Goal: Task Accomplishment & Management: Use online tool/utility

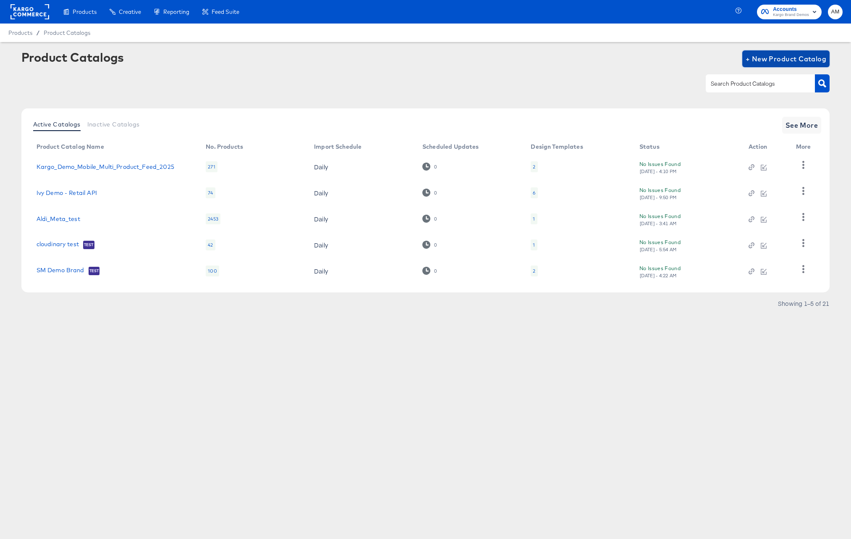
click at [755, 60] on span "+ New Product Catalog" at bounding box center [786, 59] width 81 height 12
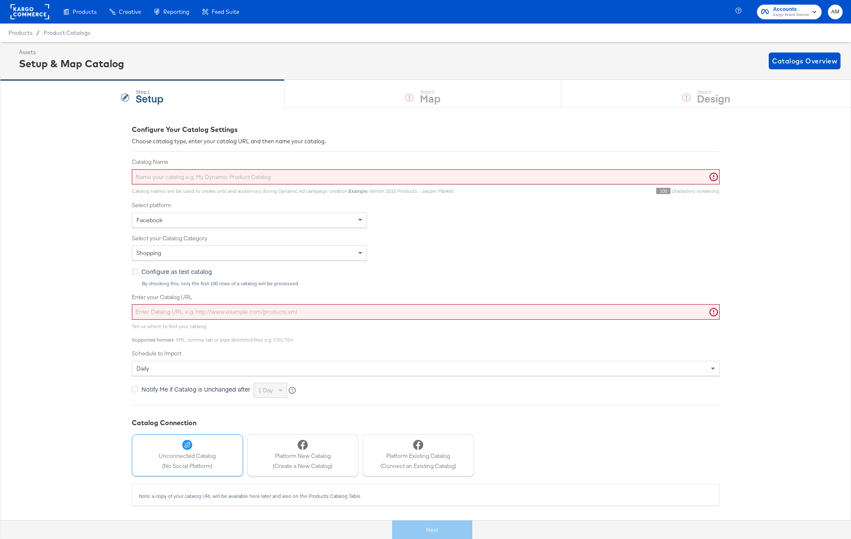
click at [186, 175] on input "Catalog Name" at bounding box center [426, 177] width 588 height 16
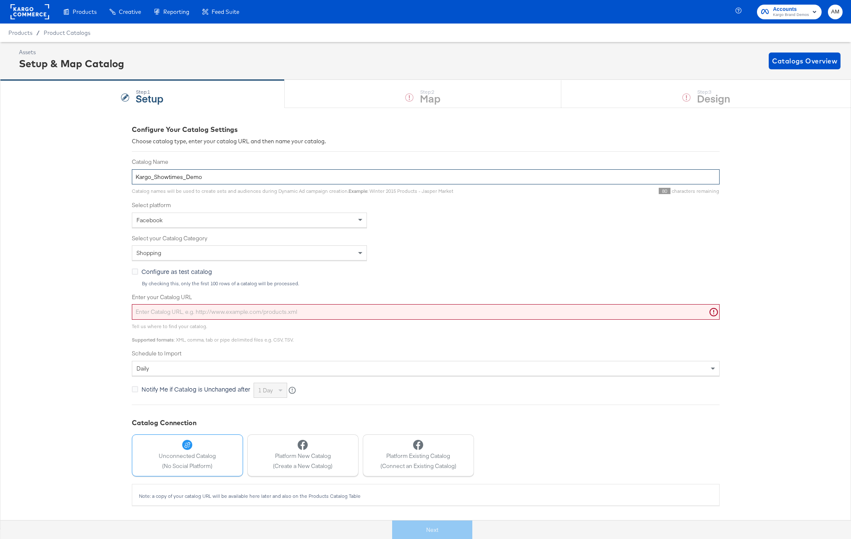
type input "Kargo_Showtimes_Demo"
click at [176, 222] on div "Facebook" at bounding box center [249, 220] width 234 height 14
click at [174, 248] on div "Select type of catalog" at bounding box center [249, 253] width 234 height 14
click at [205, 313] on input "Enter your Catalog URL" at bounding box center [426, 312] width 588 height 16
paste input "https://ace.stitcherads.com/exports/1492/universal/none/universal/export.tsv.gz"
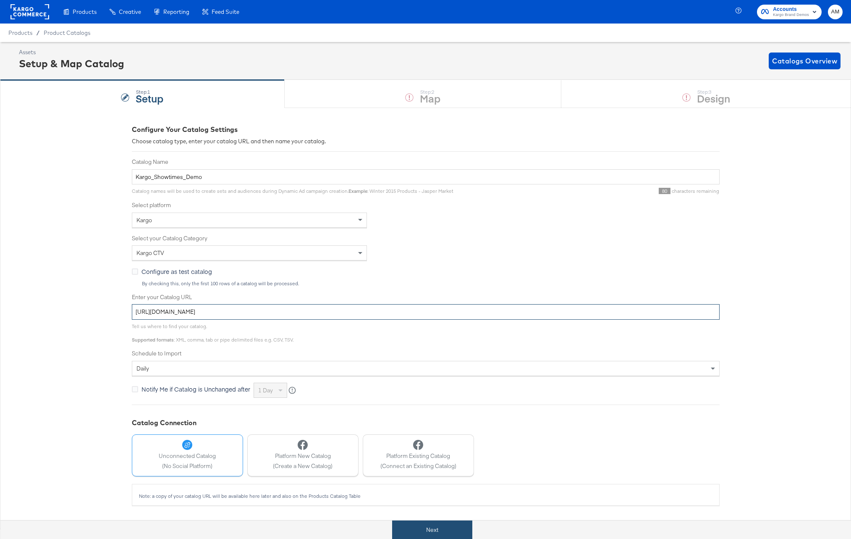
type input "https://ace.stitcherads.com/exports/1492/universal/none/universal/export.tsv.gz"
click at [445, 531] on button "Next" at bounding box center [432, 529] width 80 height 19
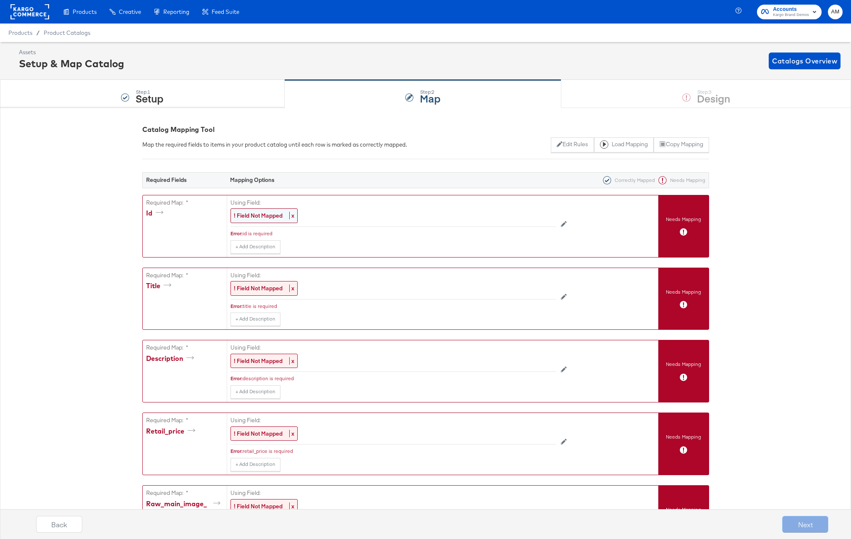
click at [259, 216] on strong "! Field Not Mapped" at bounding box center [258, 216] width 49 height 8
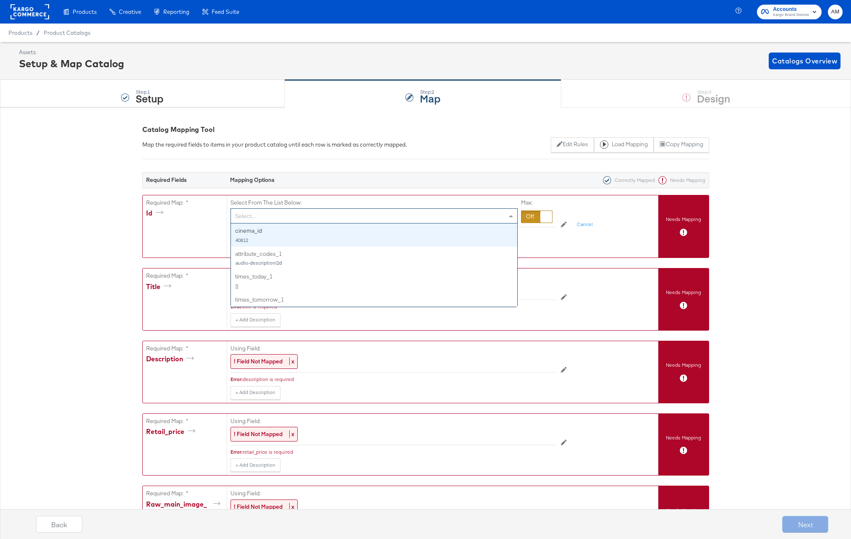
click at [259, 217] on div "Select..." at bounding box center [374, 216] width 286 height 14
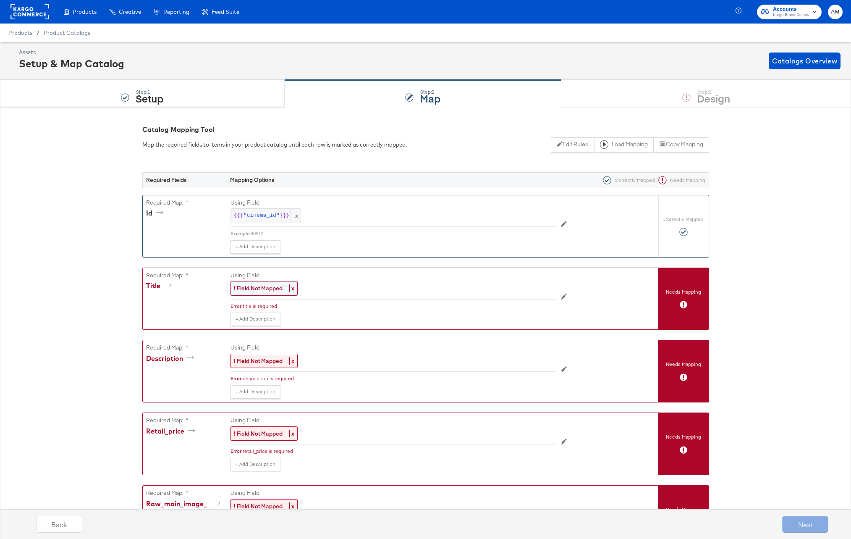
click at [255, 289] on strong "! Field Not Mapped" at bounding box center [258, 288] width 49 height 8
click at [255, 289] on div "Select..." at bounding box center [374, 288] width 286 height 14
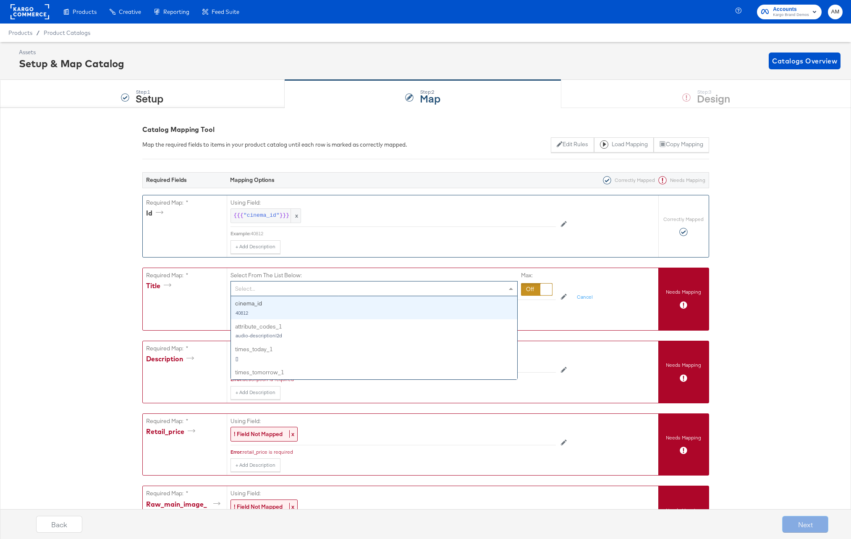
click at [225, 268] on div "Required Map: * title" at bounding box center [185, 299] width 84 height 62
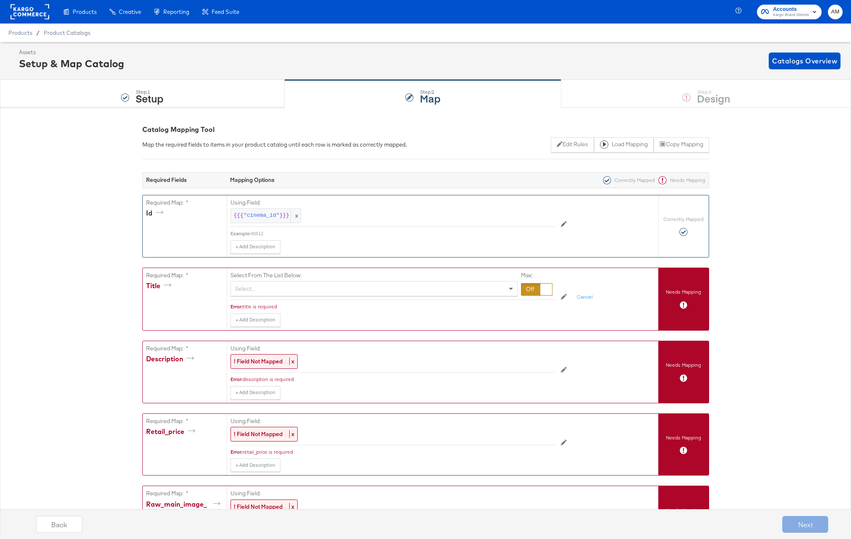
click at [505, 289] on div "Select..." at bounding box center [374, 288] width 286 height 14
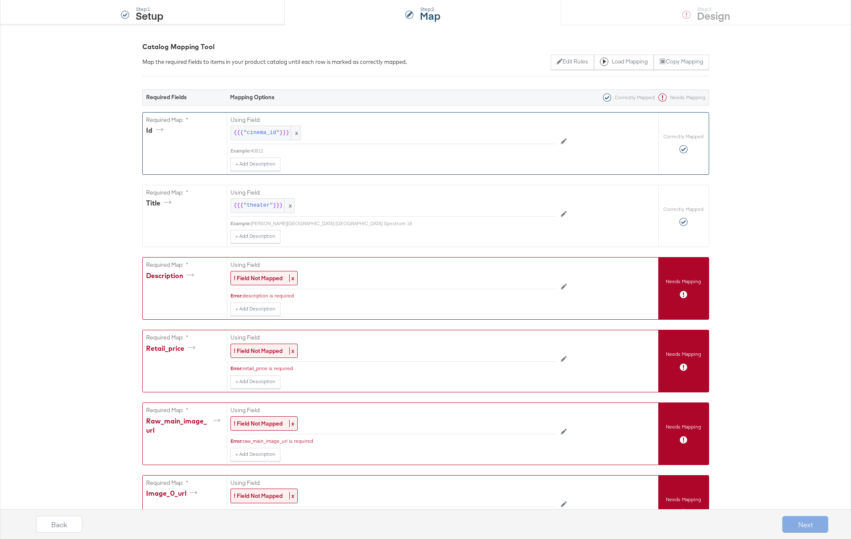
scroll to position [92, 0]
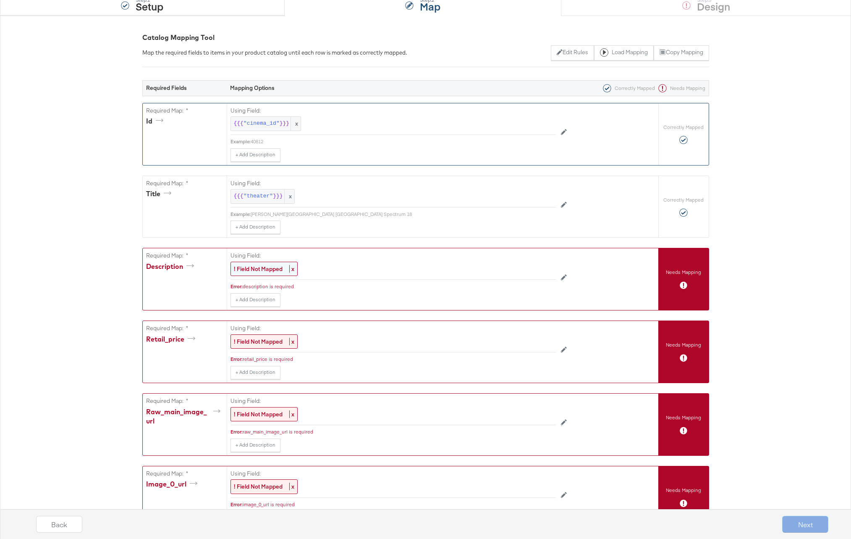
click at [260, 267] on strong "! Field Not Mapped" at bounding box center [258, 269] width 49 height 8
click at [522, 270] on div at bounding box center [536, 270] width 31 height 13
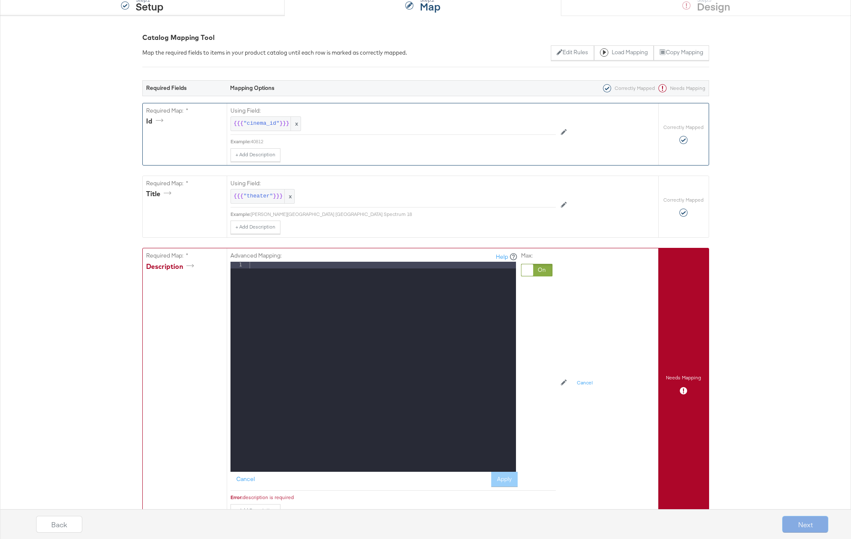
click at [366, 272] on div at bounding box center [382, 373] width 268 height 223
click at [502, 479] on button "Apply" at bounding box center [504, 479] width 26 height 15
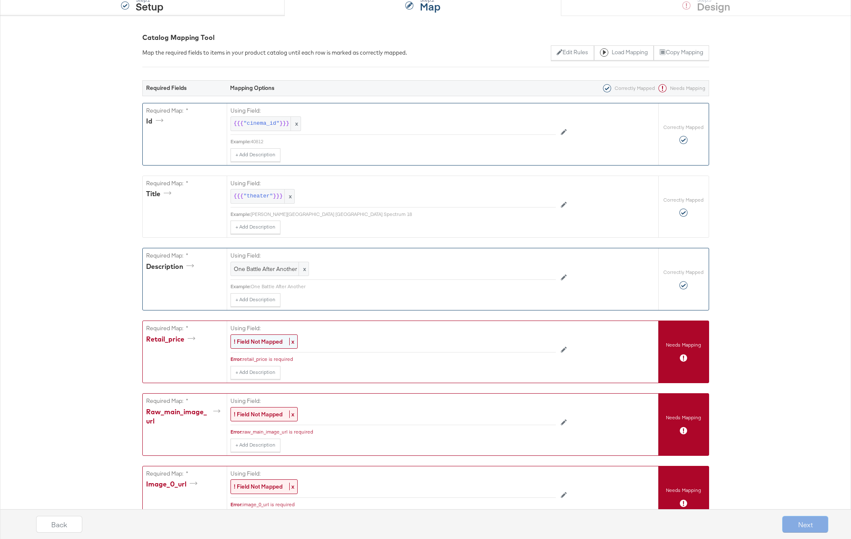
click at [261, 341] on strong "! Field Not Mapped" at bounding box center [258, 342] width 49 height 8
click at [532, 343] on div at bounding box center [536, 342] width 31 height 13
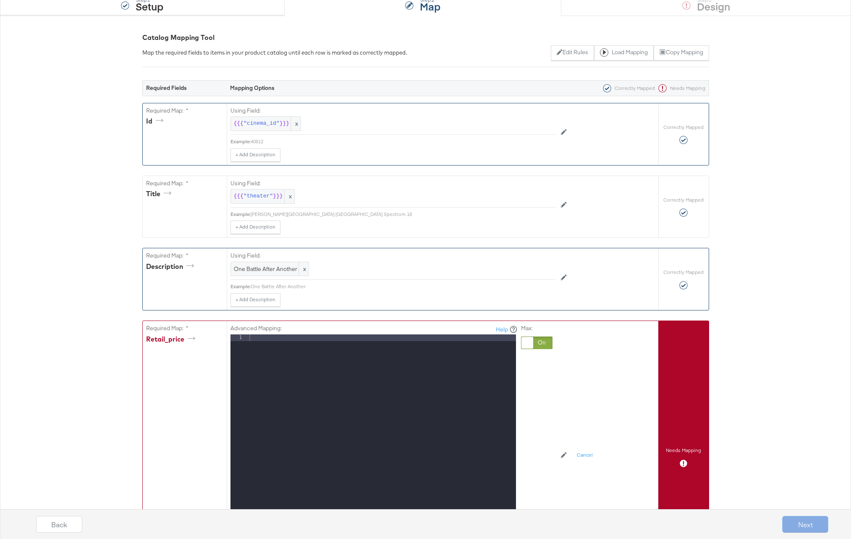
click at [281, 336] on div at bounding box center [382, 445] width 268 height 223
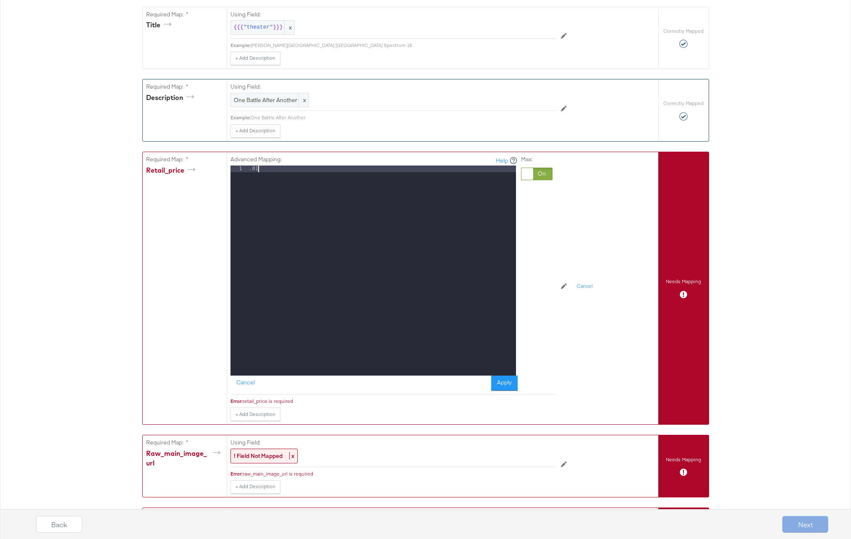
click at [497, 385] on button "Apply" at bounding box center [504, 382] width 26 height 15
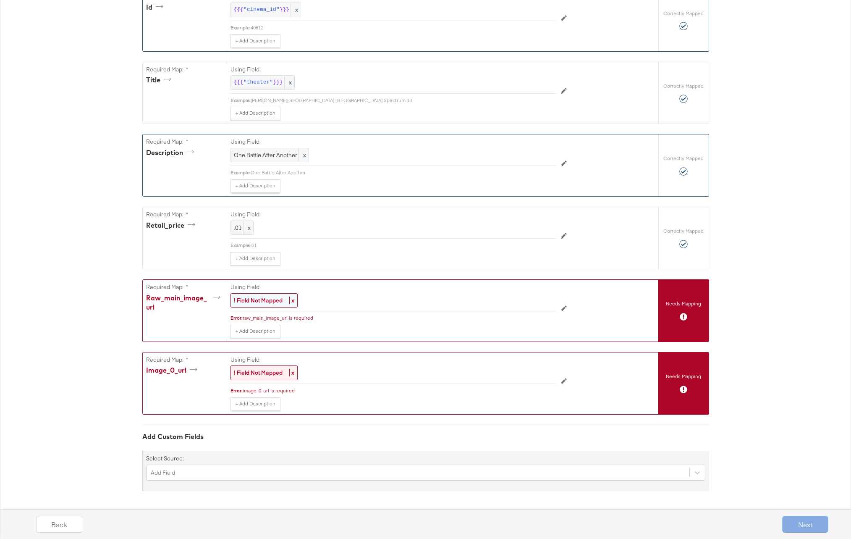
click at [262, 301] on strong "! Field Not Mapped" at bounding box center [258, 300] width 49 height 8
click at [527, 299] on div at bounding box center [536, 300] width 31 height 13
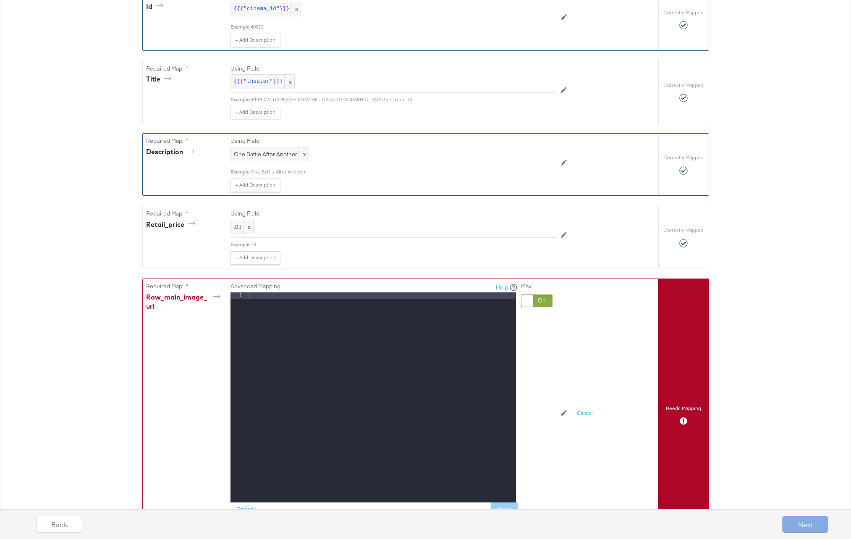
scroll to position [261, 0]
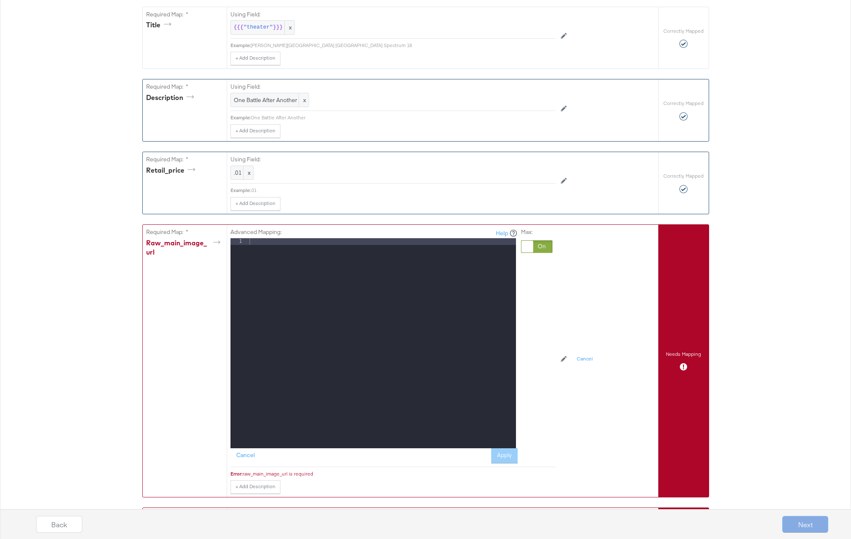
click at [540, 246] on div at bounding box center [536, 246] width 31 height 13
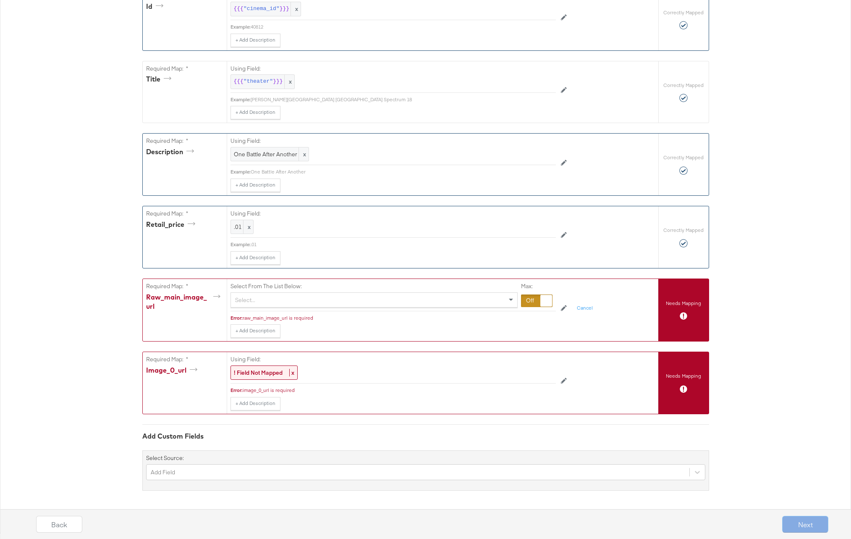
scroll to position [207, 0]
click at [524, 301] on div at bounding box center [536, 300] width 31 height 13
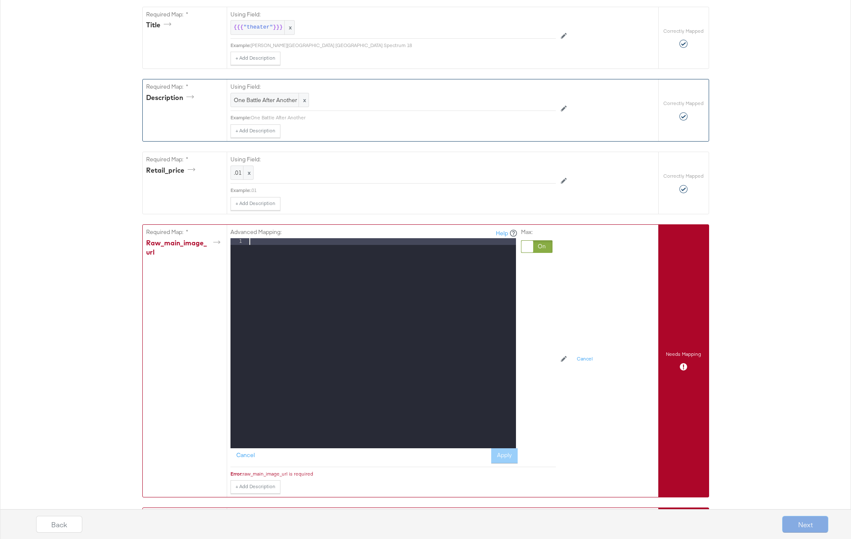
click at [291, 246] on div at bounding box center [382, 349] width 268 height 223
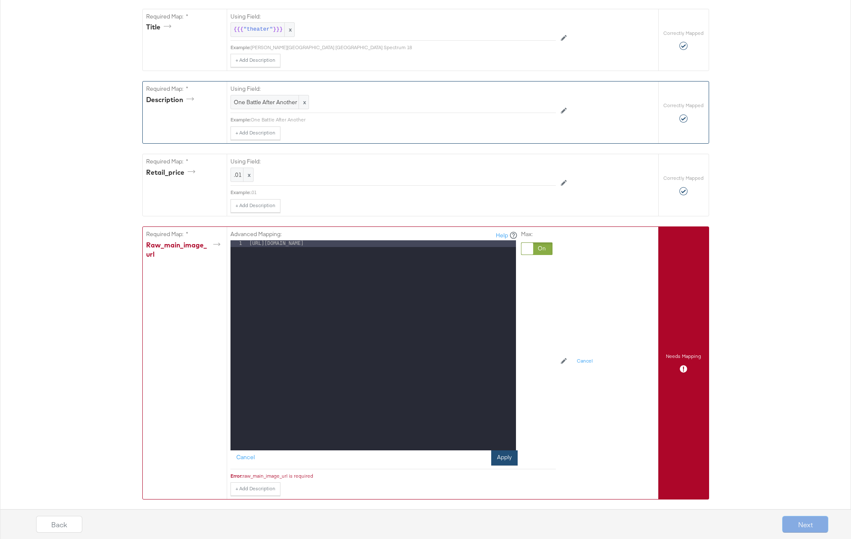
click at [503, 455] on button "Apply" at bounding box center [504, 457] width 26 height 15
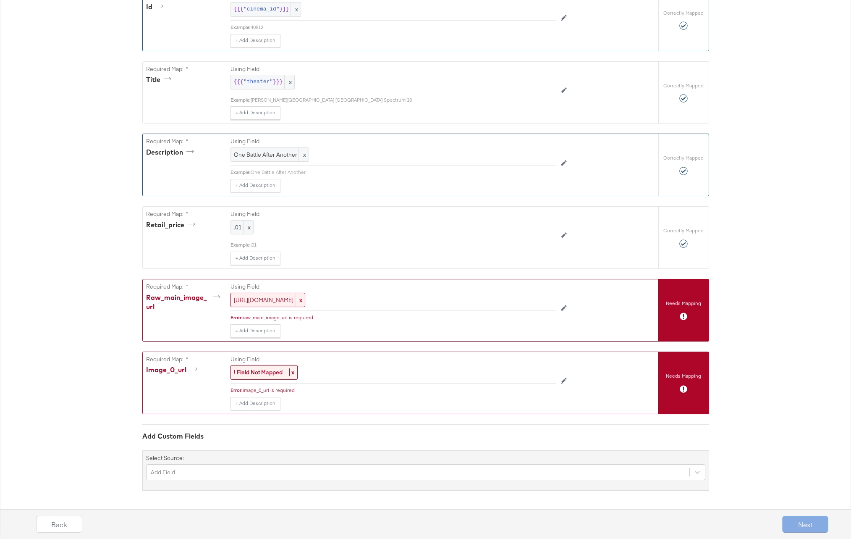
scroll to position [206, 0]
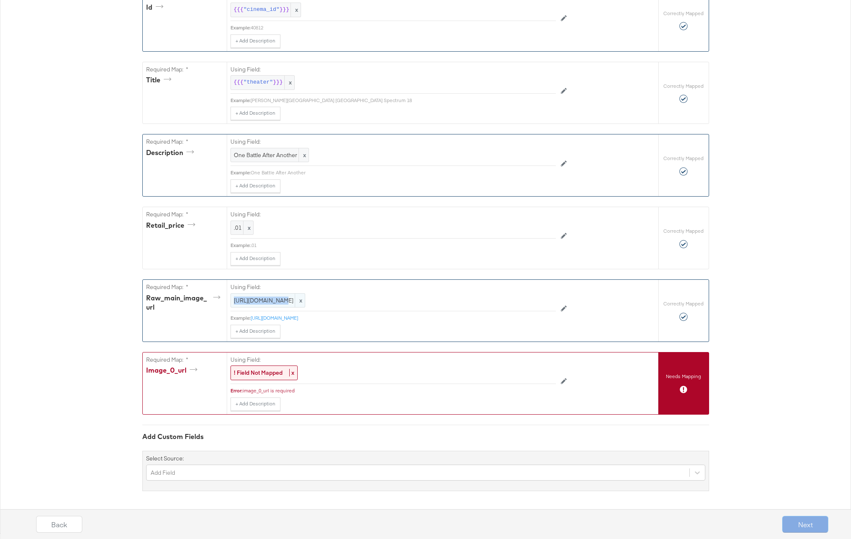
drag, startPoint x: 232, startPoint y: 300, endPoint x: 277, endPoint y: 302, distance: 45.0
click at [277, 302] on div "http://image.com x" at bounding box center [268, 300] width 75 height 15
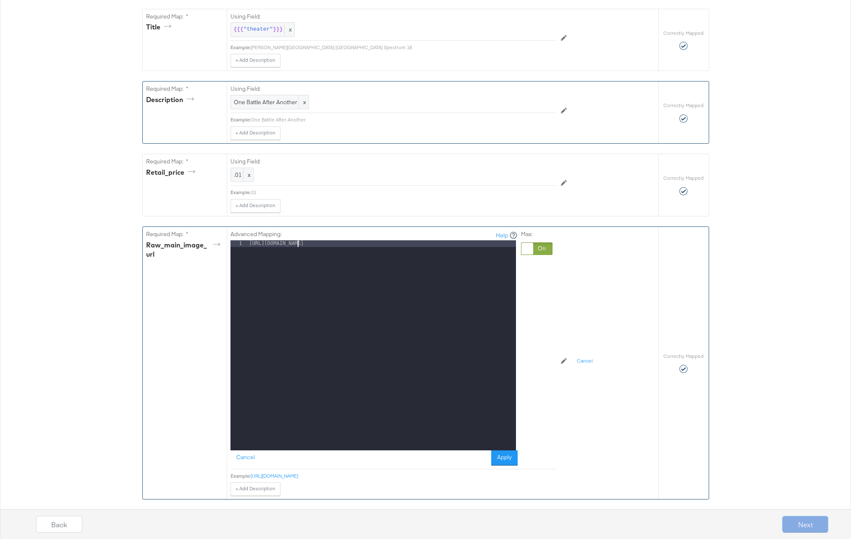
drag, startPoint x: 307, startPoint y: 246, endPoint x: 207, endPoint y: 240, distance: 100.1
click at [207, 240] on div "Required Map: * raw_main_image_url Advanced Mapping: Help 1 http://image.com XX…" at bounding box center [401, 363] width 516 height 272
click at [508, 458] on button "Apply" at bounding box center [504, 457] width 26 height 15
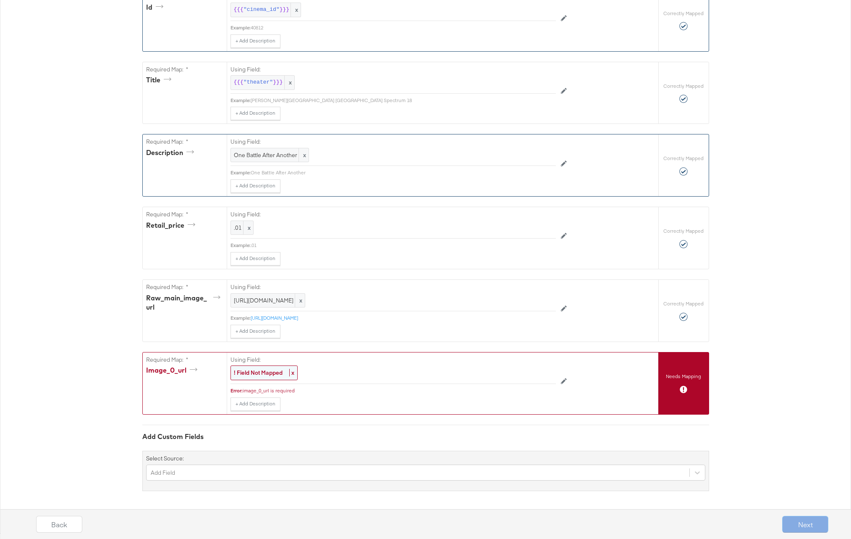
click at [257, 370] on strong "! Field Not Mapped" at bounding box center [258, 373] width 49 height 8
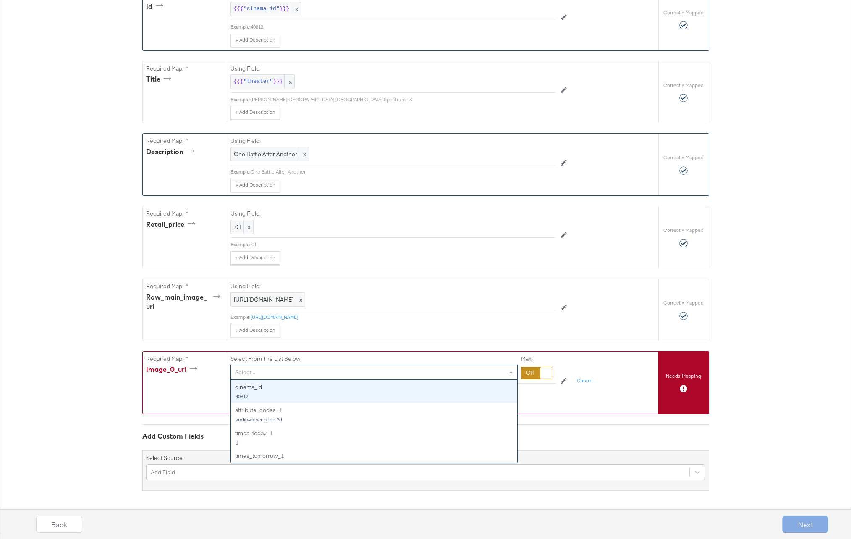
click at [260, 371] on div "Select..." at bounding box center [374, 372] width 286 height 14
paste input "http://image.com"
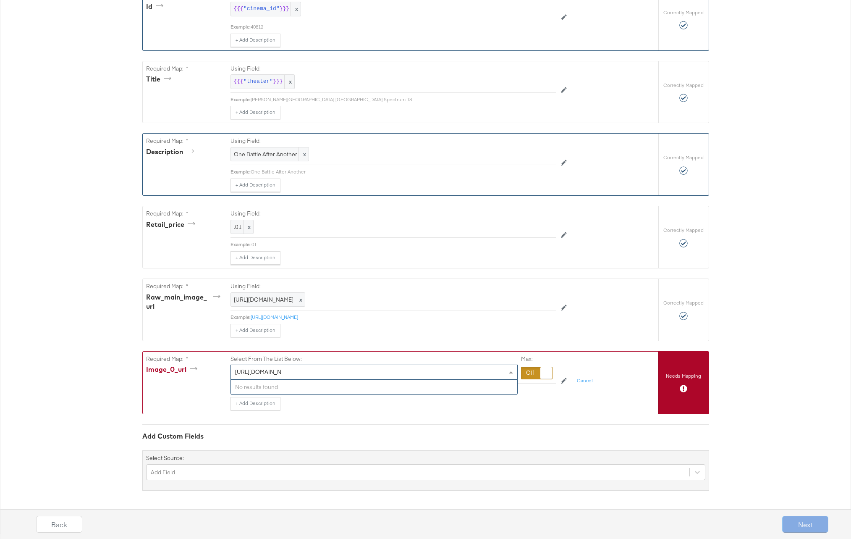
type input "http://image.com"
click at [533, 396] on div "Select From The List Below: http://image.com No results found Max: Error: image…" at bounding box center [393, 380] width 325 height 59
click at [302, 372] on div "Select..." at bounding box center [374, 372] width 286 height 14
click at [531, 373] on div at bounding box center [536, 373] width 31 height 13
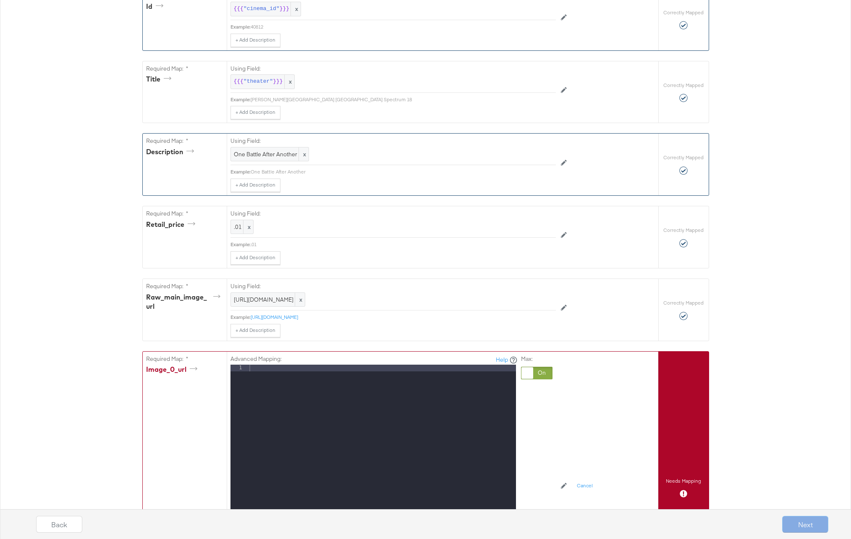
click at [415, 378] on div at bounding box center [382, 475] width 268 height 223
click at [560, 418] on div "Advanced Mapping: Help 1 http://image.com XXXXXXXXXXXXXXXXXXXXXXXXXXXXXXXXXXXXX…" at bounding box center [414, 485] width 367 height 269
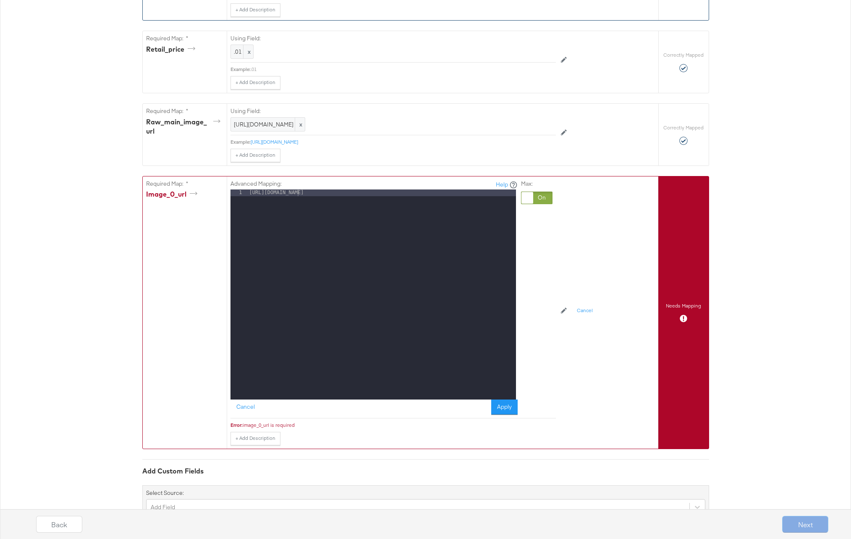
click at [490, 405] on div "Cancel Apply" at bounding box center [374, 406] width 287 height 15
click at [500, 409] on button "Apply" at bounding box center [504, 406] width 26 height 15
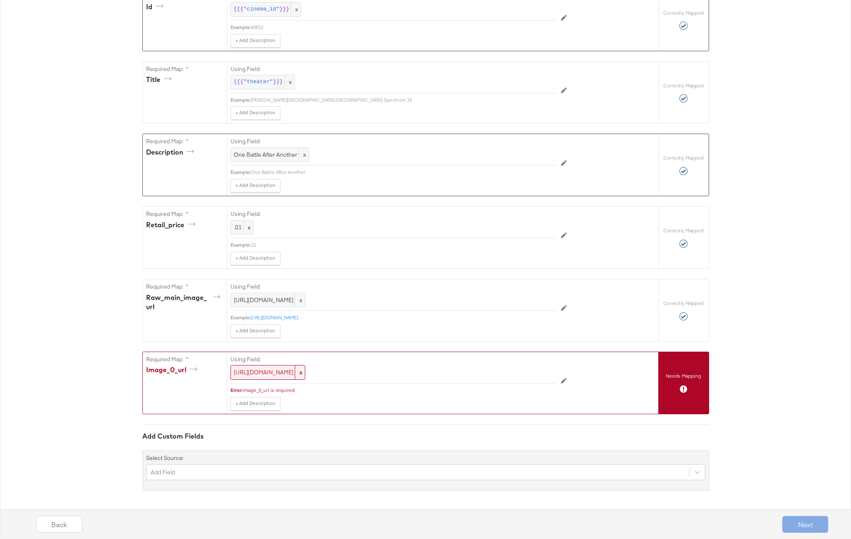
scroll to position [206, 0]
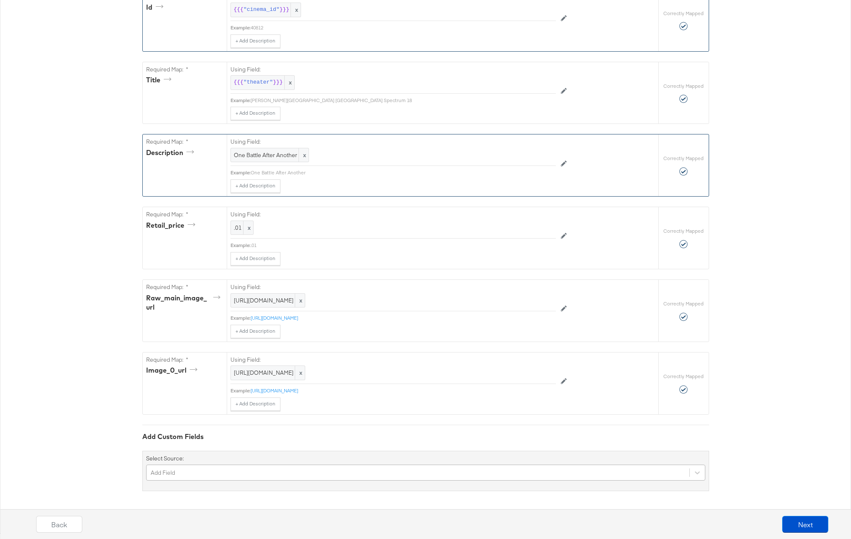
click at [242, 474] on div "Add Field" at bounding box center [425, 472] width 559 height 16
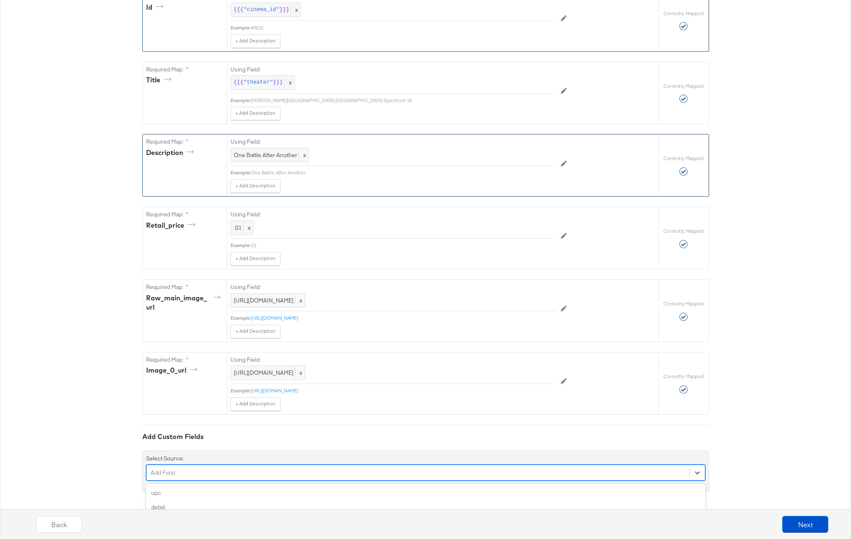
scroll to position [276, 0]
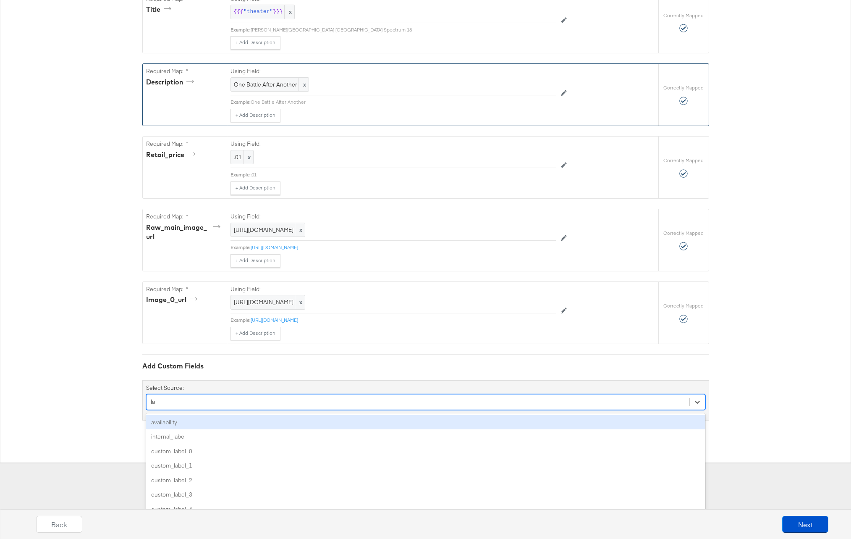
type input "lat"
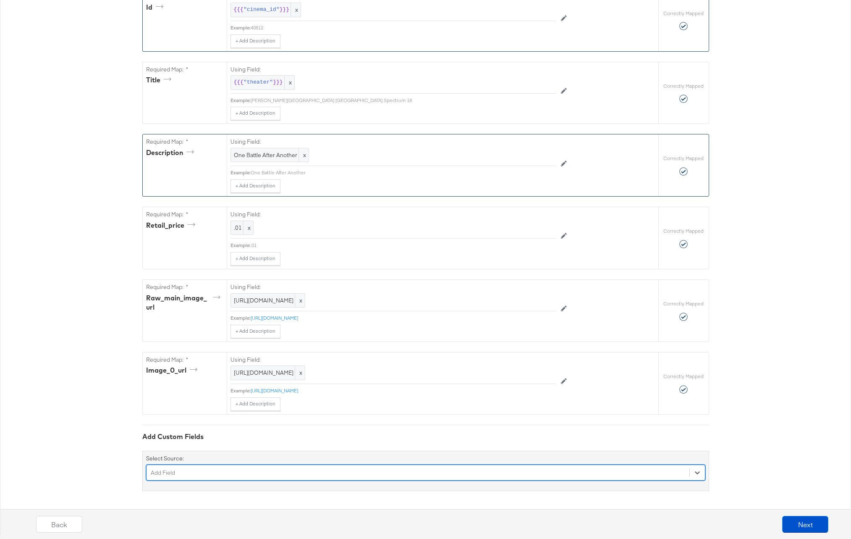
click at [203, 472] on div "Add Field" at bounding box center [418, 472] width 543 height 13
click at [203, 472] on div "Select is focused ,type to refine list, press Down to open the menu, Add Field" at bounding box center [425, 472] width 559 height 16
type input "lat"
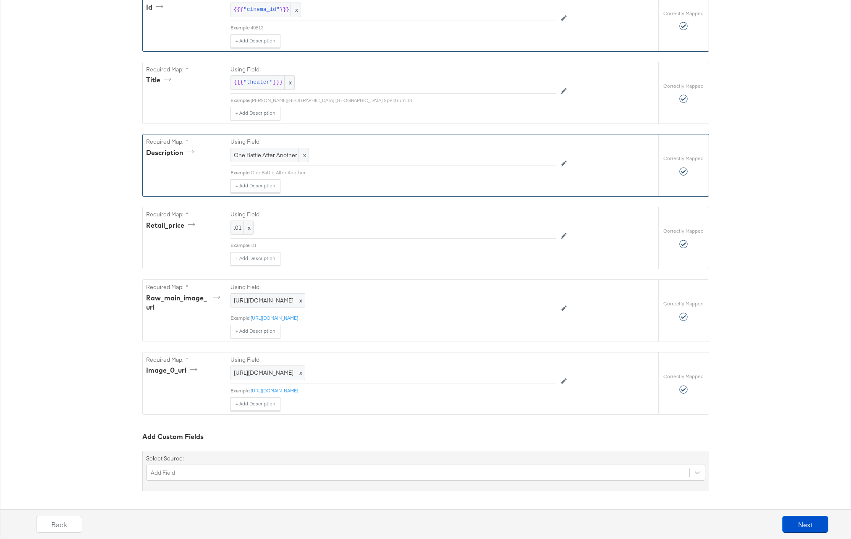
click at [330, 439] on div "Add Custom Fields" at bounding box center [425, 437] width 567 height 10
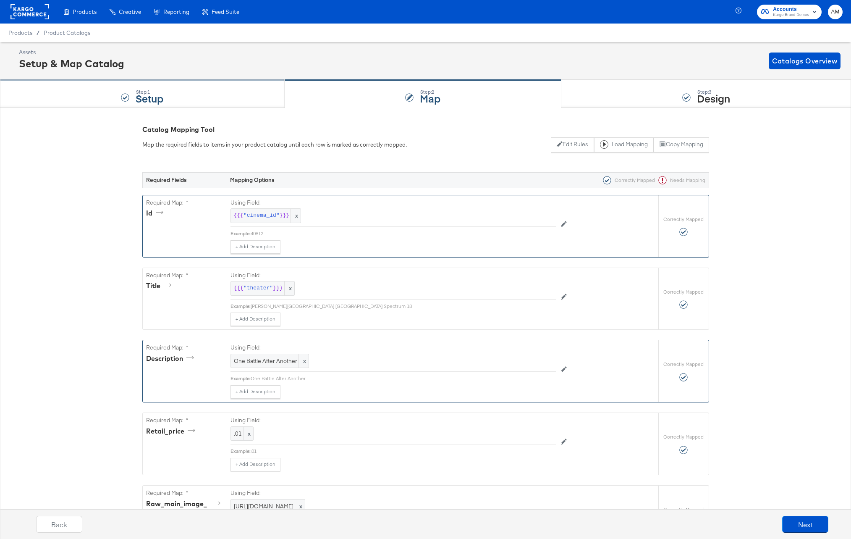
click at [233, 94] on div "Step: 1 Setup" at bounding box center [142, 94] width 285 height 28
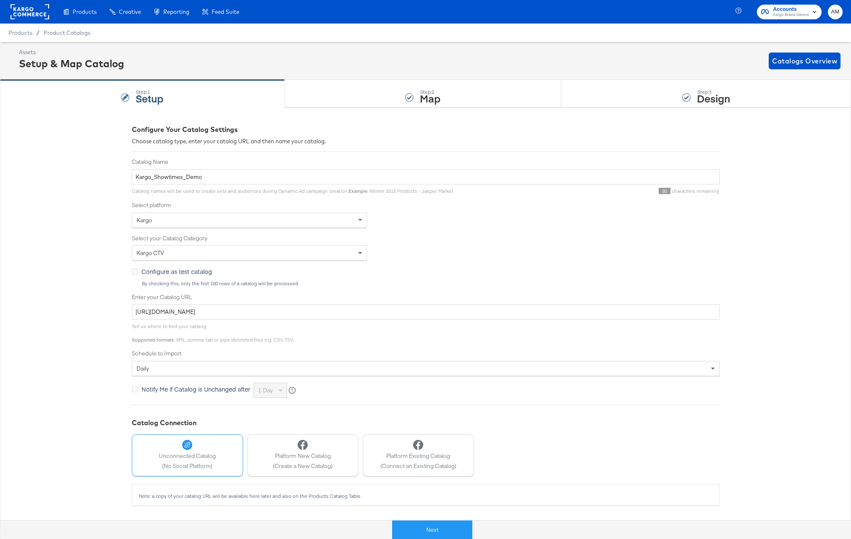
click at [175, 253] on div "Kargo CTV" at bounding box center [249, 253] width 234 height 14
click at [436, 530] on button "Next" at bounding box center [432, 529] width 80 height 19
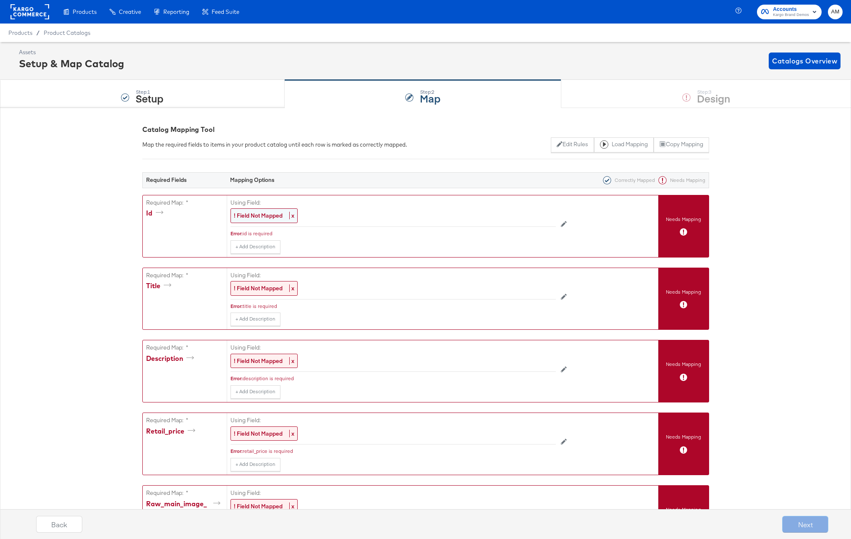
click at [254, 215] on strong "! Field Not Mapped" at bounding box center [258, 216] width 49 height 8
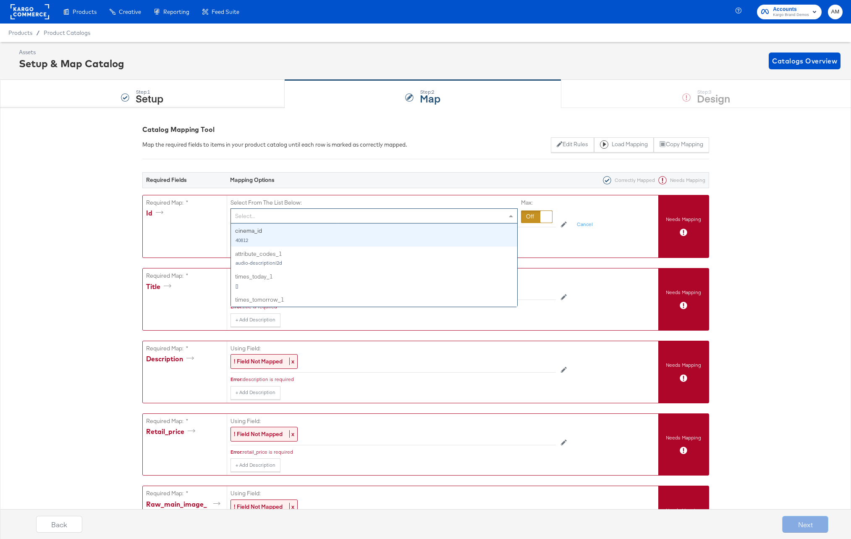
click at [283, 217] on div "Select..." at bounding box center [374, 216] width 286 height 14
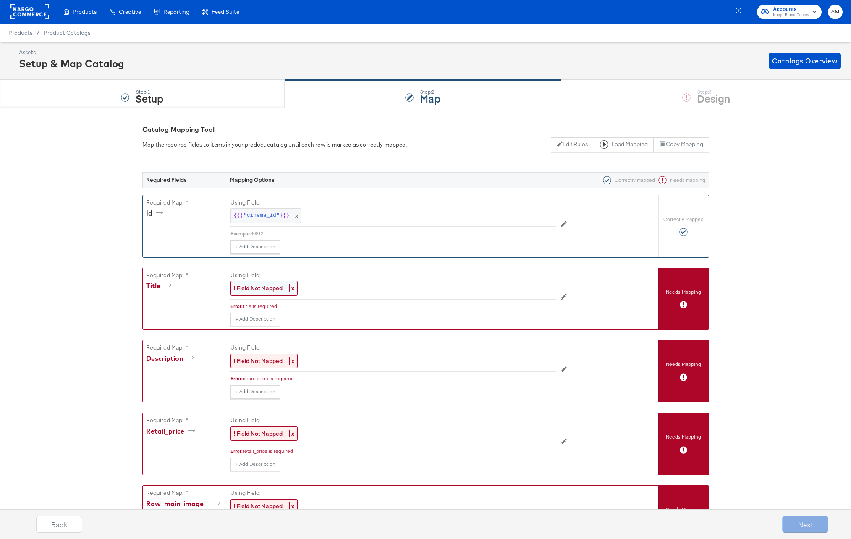
click at [267, 285] on strong "! Field Not Mapped" at bounding box center [258, 288] width 49 height 8
click at [267, 287] on div "Select..." at bounding box center [374, 288] width 286 height 14
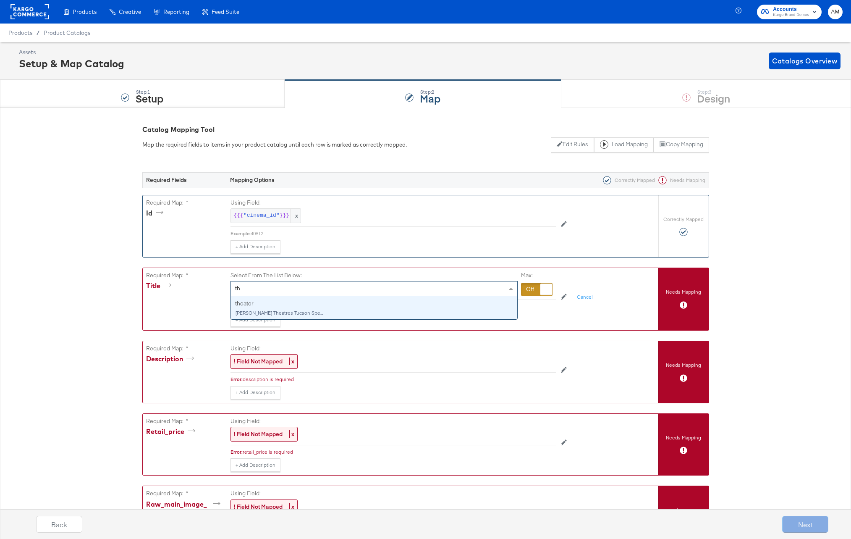
type input "the"
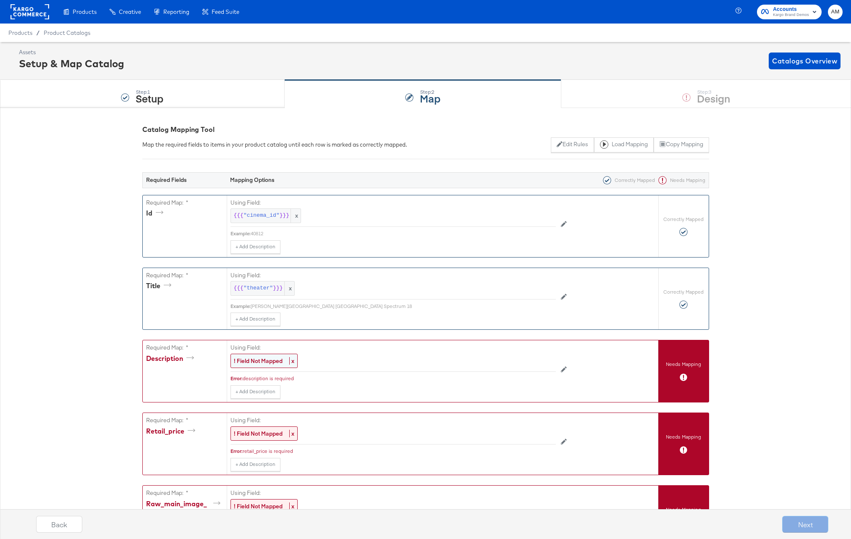
click at [259, 362] on strong "! Field Not Mapped" at bounding box center [258, 361] width 49 height 8
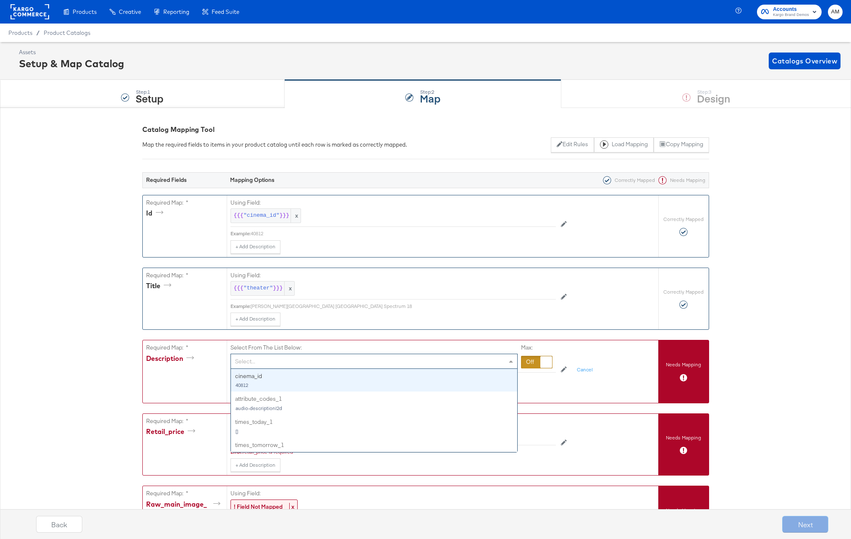
click at [262, 362] on div "Select..." at bounding box center [374, 361] width 286 height 14
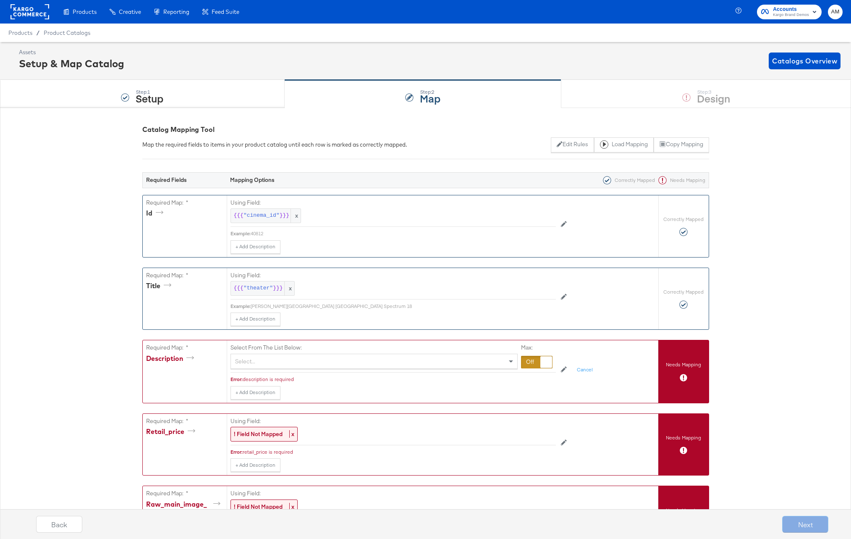
click at [529, 363] on div at bounding box center [536, 362] width 31 height 13
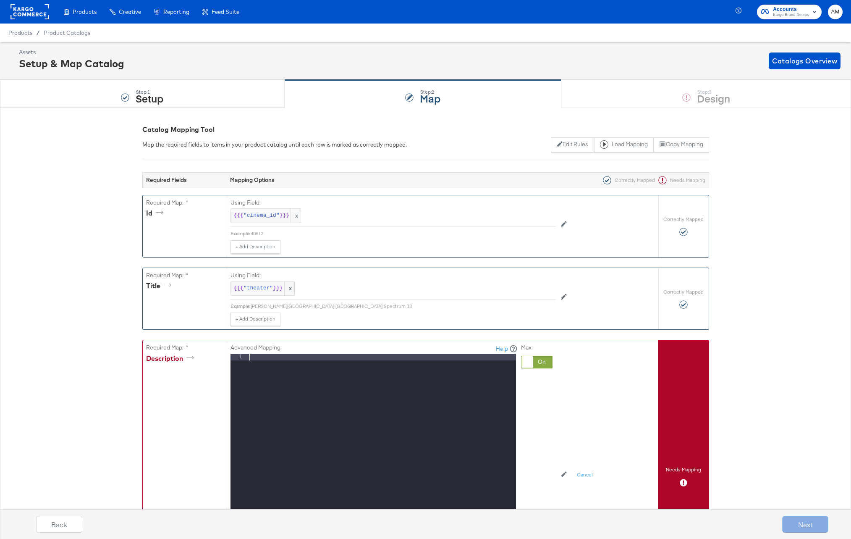
click at [384, 370] on div at bounding box center [382, 465] width 268 height 223
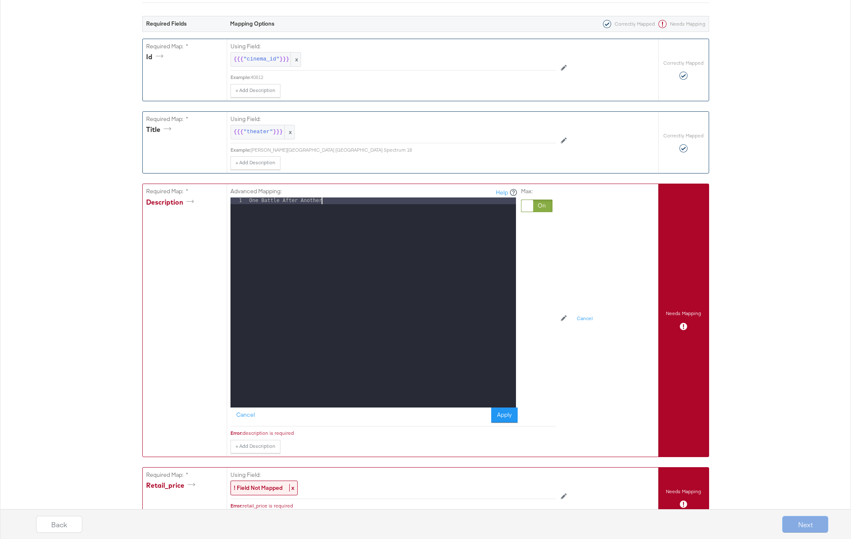
scroll to position [157, 0]
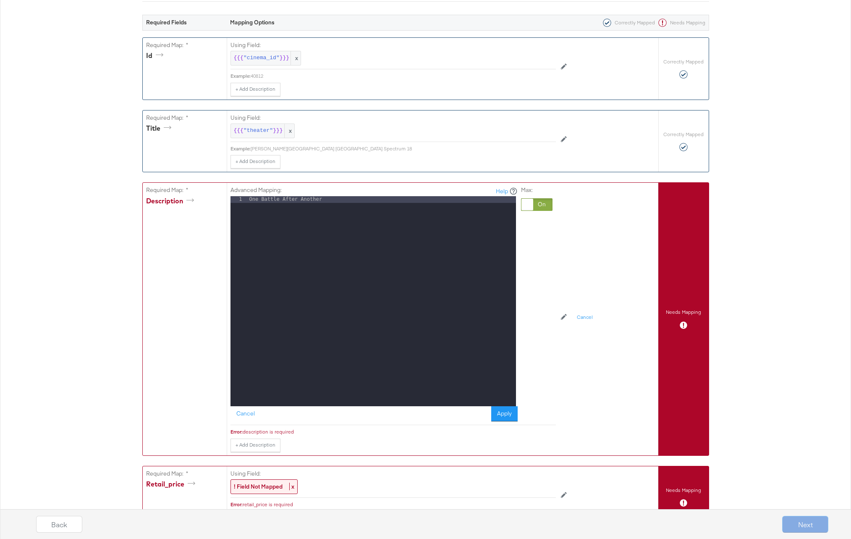
click at [505, 417] on button "Apply" at bounding box center [504, 413] width 26 height 15
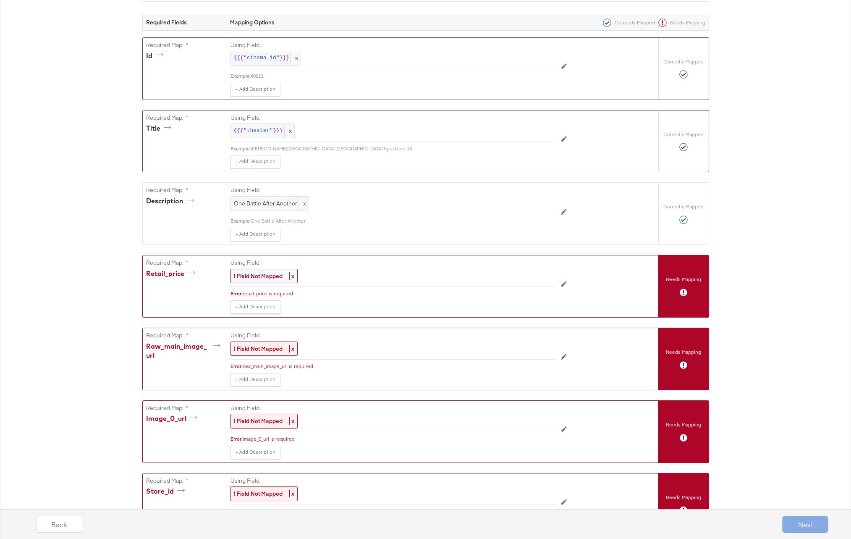
click at [263, 277] on strong "! Field Not Mapped" at bounding box center [258, 276] width 49 height 8
click at [525, 275] on div at bounding box center [536, 277] width 31 height 13
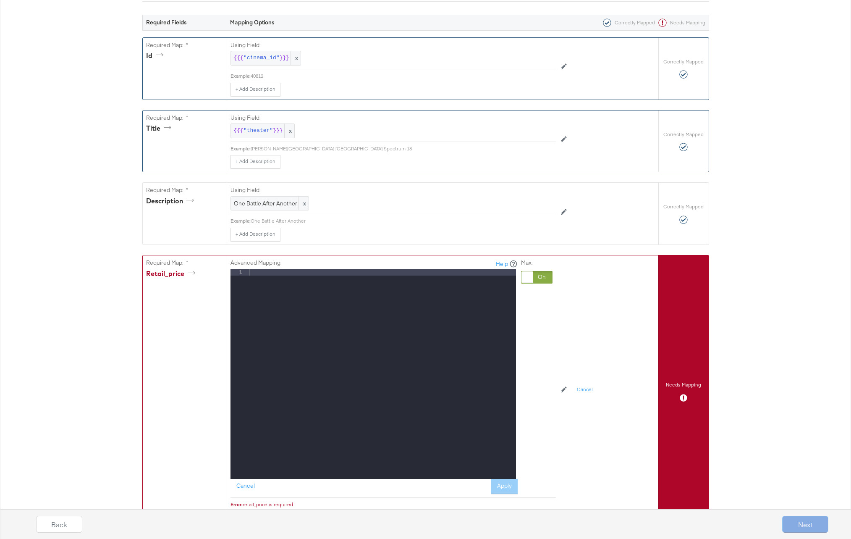
click at [264, 282] on div at bounding box center [382, 380] width 268 height 223
click at [505, 485] on button "Apply" at bounding box center [504, 486] width 26 height 15
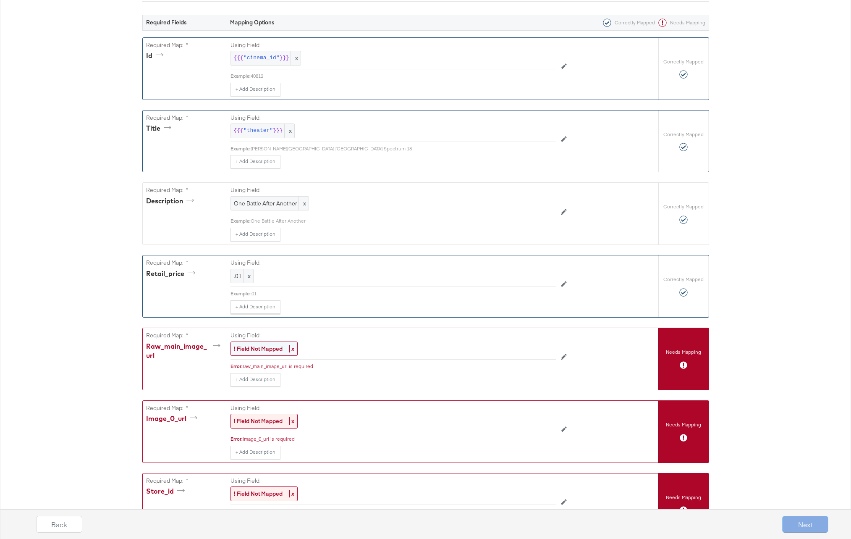
click at [263, 348] on strong "! Field Not Mapped" at bounding box center [258, 349] width 49 height 8
click at [530, 349] on div at bounding box center [536, 349] width 31 height 13
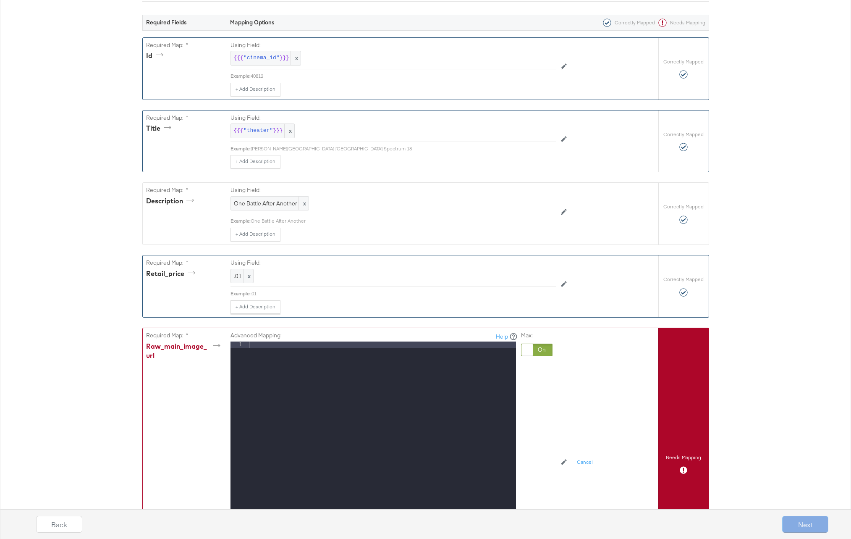
click at [330, 346] on div at bounding box center [382, 452] width 268 height 223
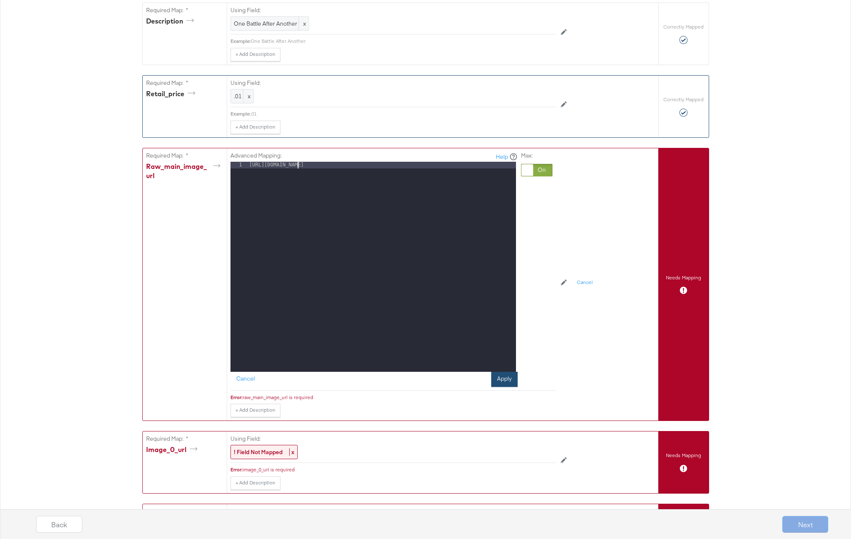
click at [500, 380] on button "Apply" at bounding box center [504, 379] width 26 height 15
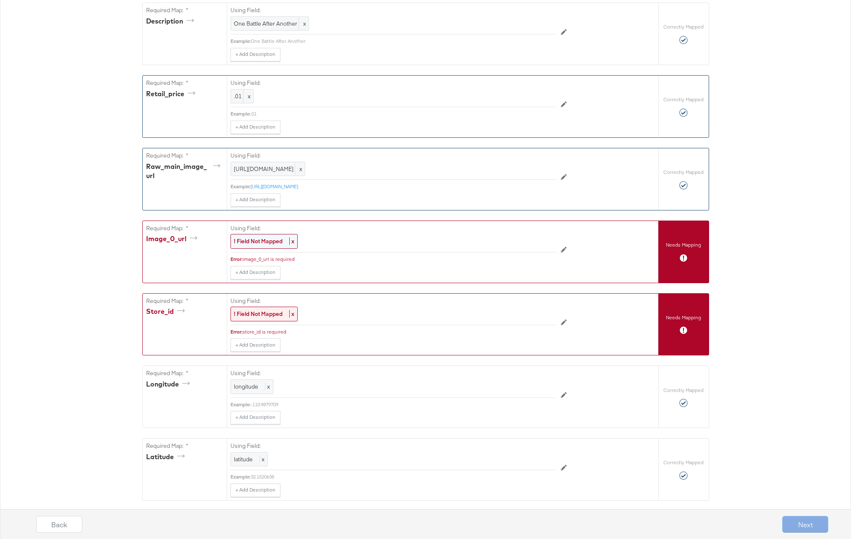
click at [252, 239] on strong "! Field Not Mapped" at bounding box center [258, 241] width 49 height 8
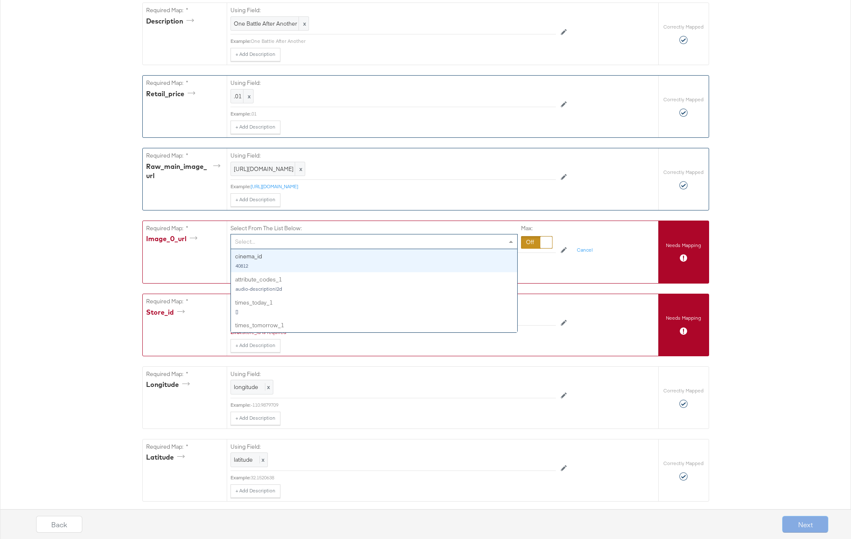
click at [476, 242] on div "Select..." at bounding box center [374, 241] width 286 height 14
click at [532, 241] on div at bounding box center [536, 242] width 31 height 13
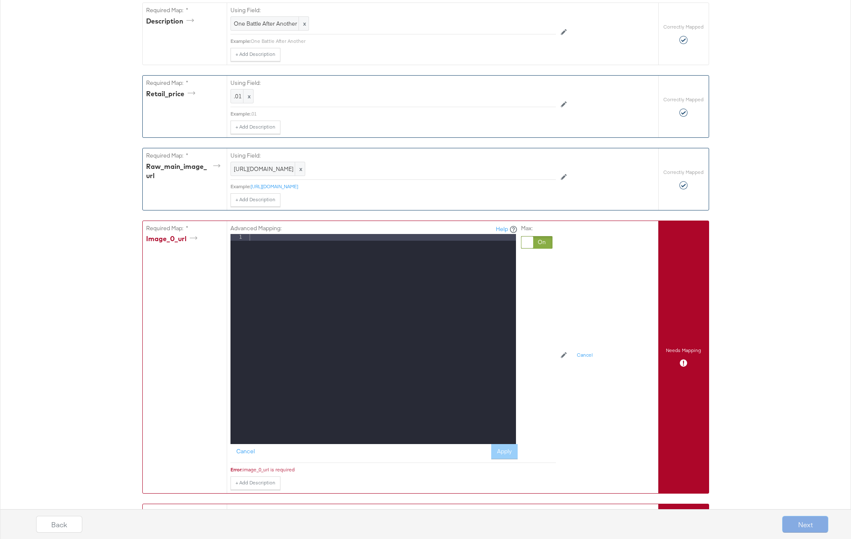
click at [312, 248] on div at bounding box center [382, 345] width 268 height 223
click at [505, 452] on button "Apply" at bounding box center [504, 451] width 26 height 15
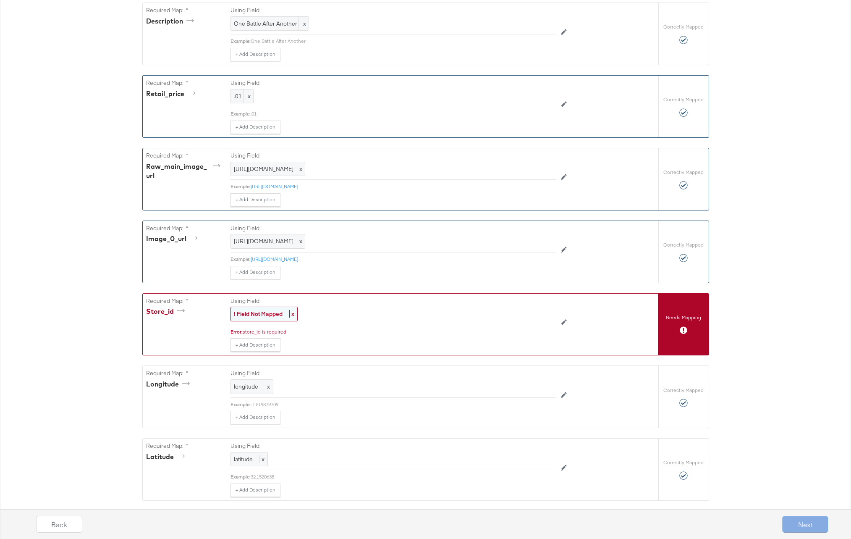
click at [259, 313] on strong "! Field Not Mapped" at bounding box center [258, 314] width 49 height 8
click at [505, 312] on div "Select..." at bounding box center [374, 314] width 286 height 14
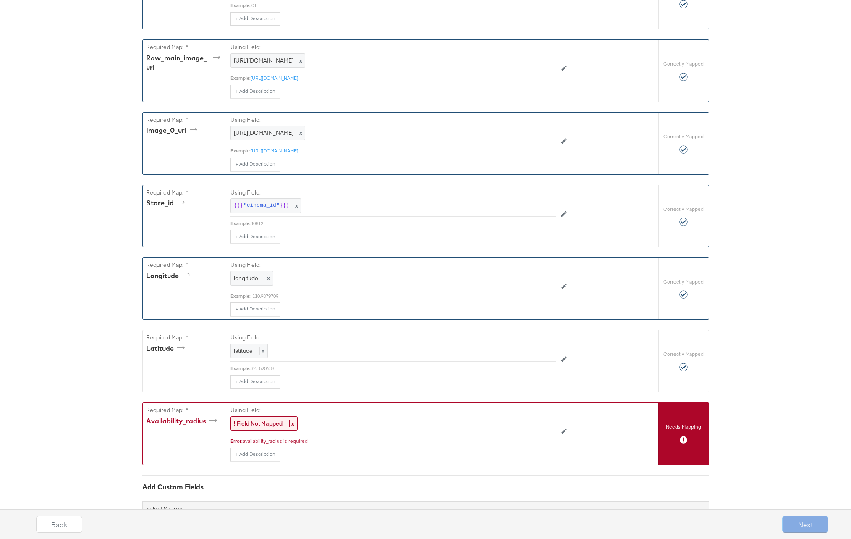
scroll to position [496, 0]
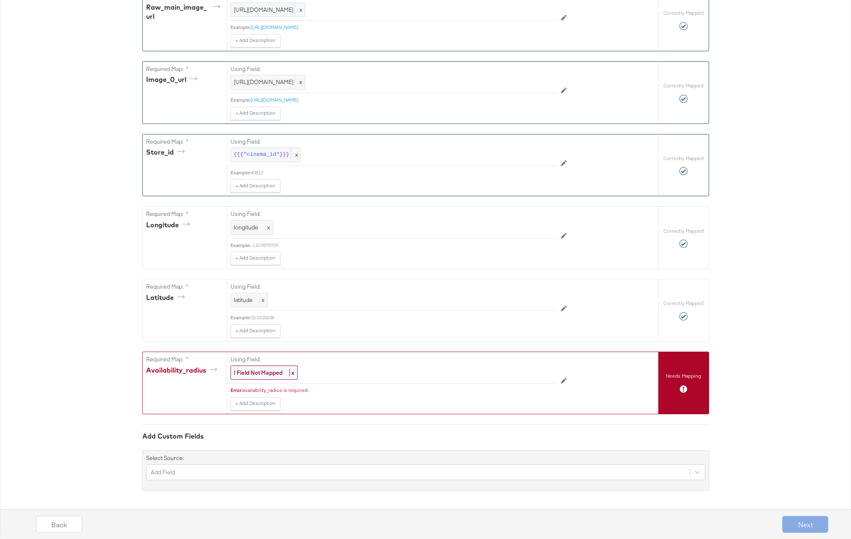
click at [262, 373] on strong "! Field Not Mapped" at bounding box center [258, 373] width 49 height 8
drag, startPoint x: 509, startPoint y: 374, endPoint x: 496, endPoint y: 375, distance: 13.9
click at [509, 373] on span at bounding box center [511, 373] width 4 height 3
type input "40"
drag, startPoint x: 535, startPoint y: 374, endPoint x: 524, endPoint y: 375, distance: 10.1
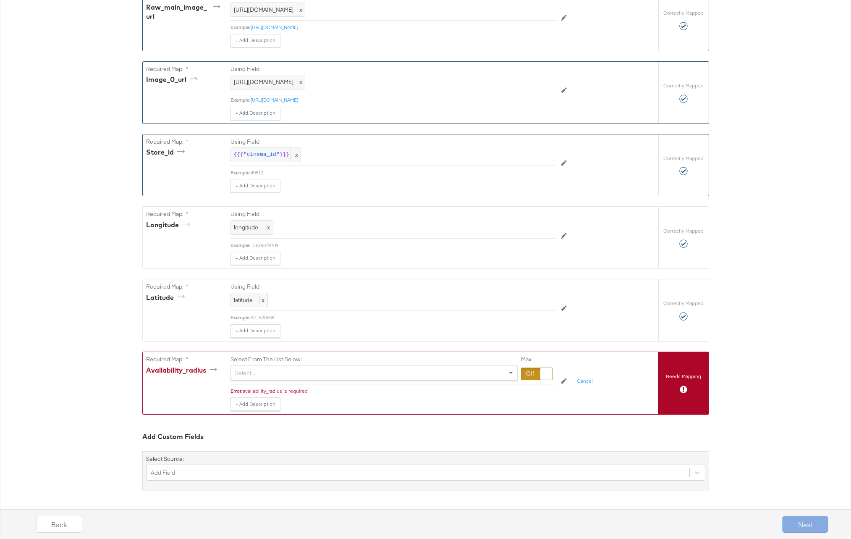
click at [535, 374] on div at bounding box center [536, 373] width 31 height 13
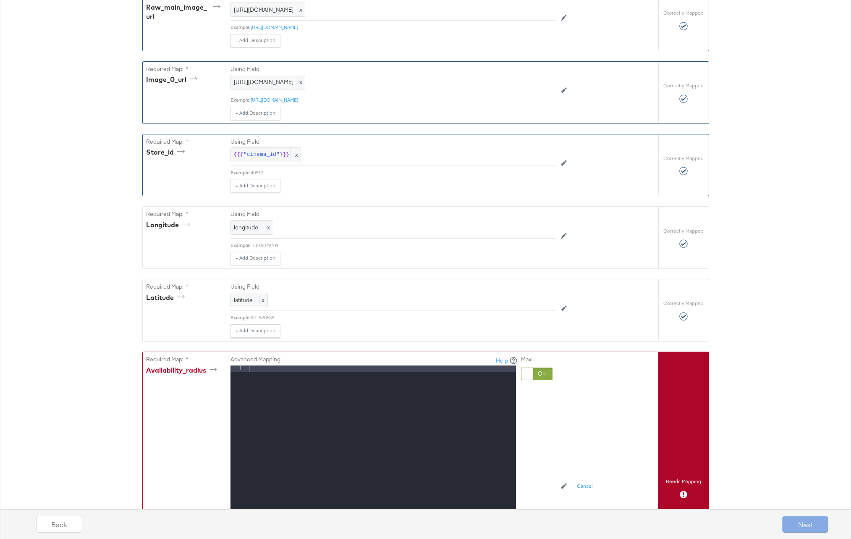
click at [275, 370] on div at bounding box center [382, 476] width 268 height 223
click at [372, 330] on div "+ Add Description Add Note" at bounding box center [393, 330] width 325 height 13
click at [539, 388] on div "Max:" at bounding box center [536, 472] width 31 height 235
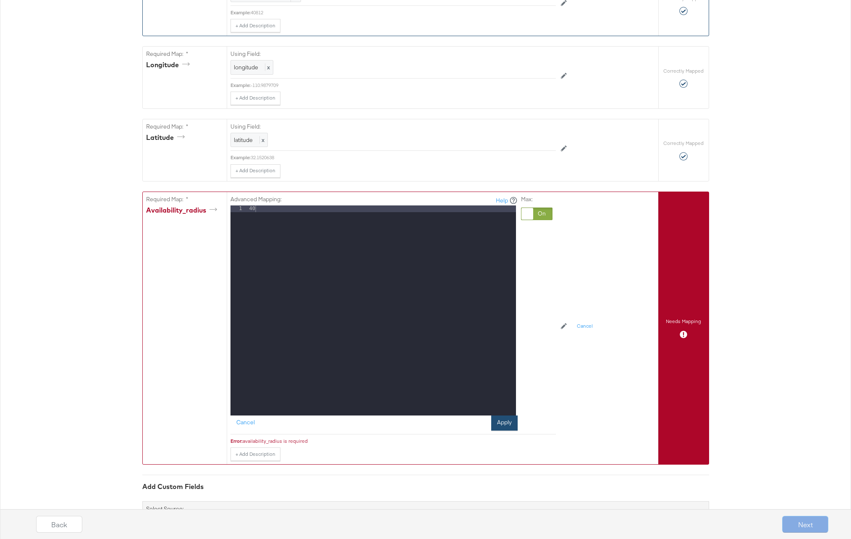
click at [503, 425] on button "Apply" at bounding box center [504, 422] width 26 height 15
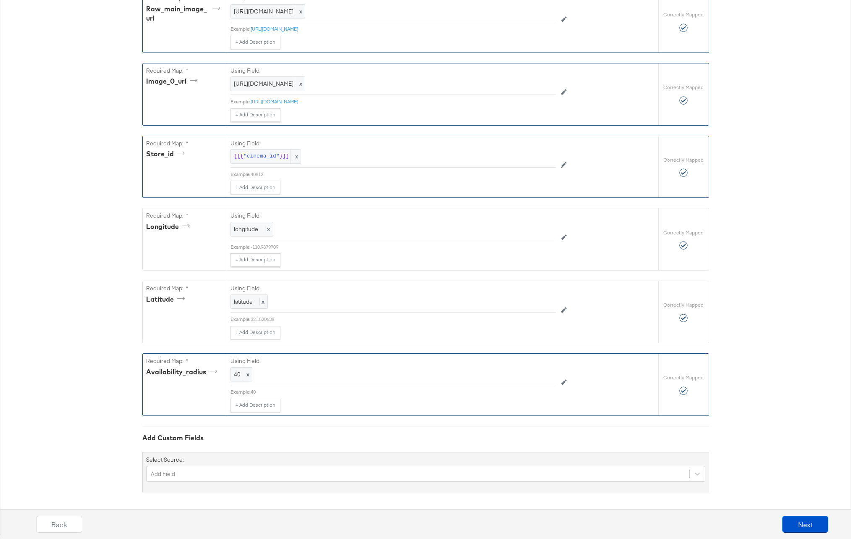
scroll to position [495, 0]
click at [796, 522] on button "Next" at bounding box center [805, 524] width 46 height 17
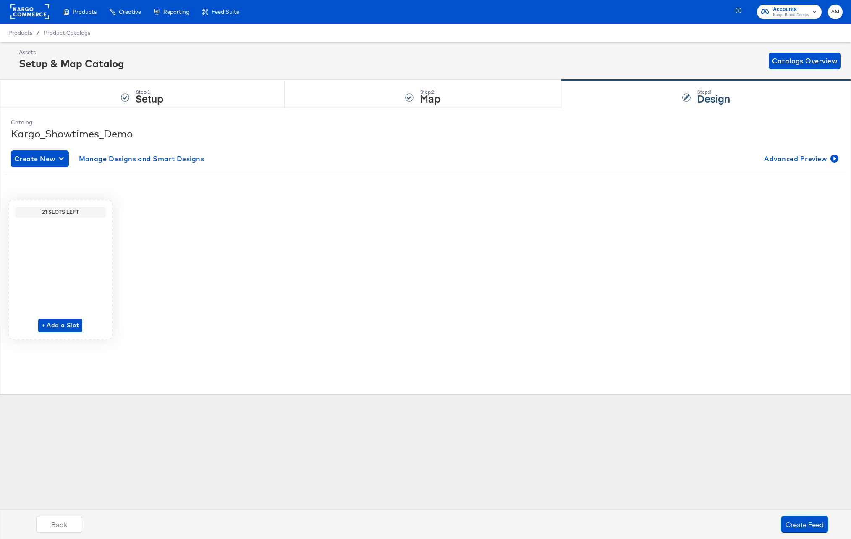
scroll to position [0, 0]
click at [421, 94] on strong "Map" at bounding box center [430, 98] width 21 height 14
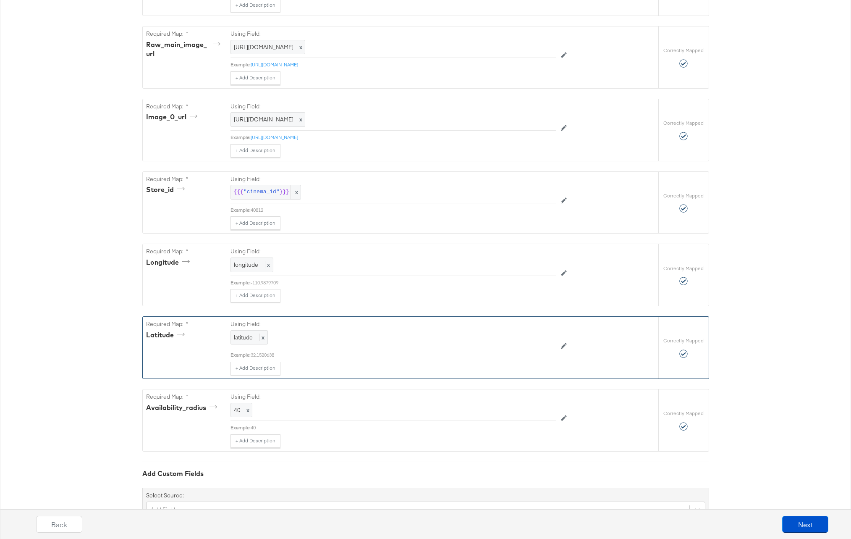
scroll to position [430, 0]
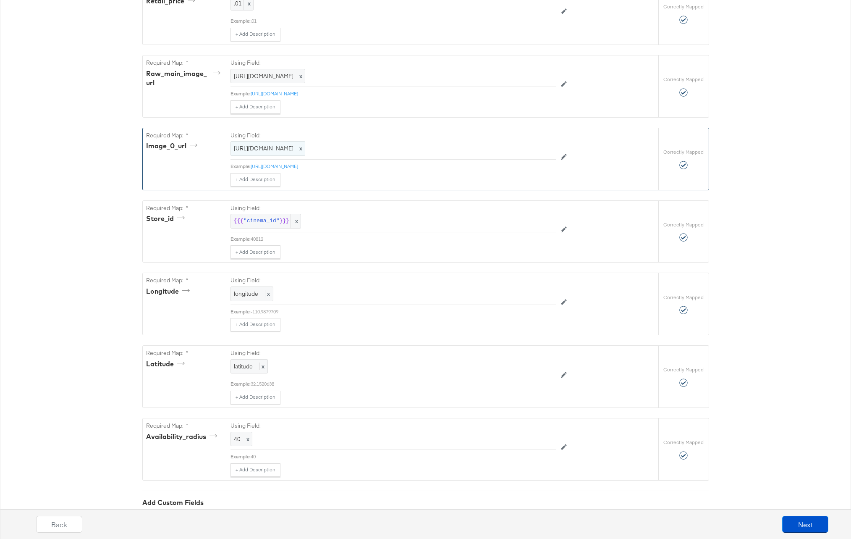
click at [258, 149] on span "http://image.com" at bounding box center [268, 148] width 68 height 8
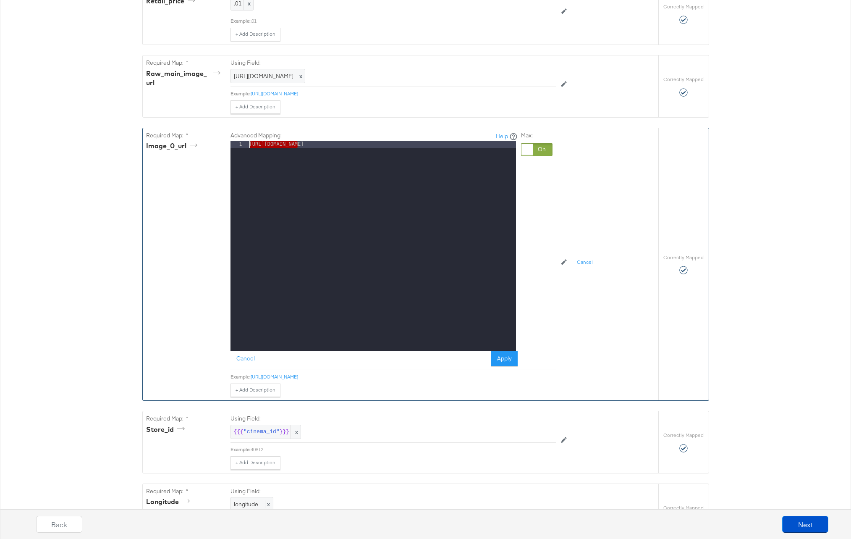
drag, startPoint x: 272, startPoint y: 143, endPoint x: 196, endPoint y: 140, distance: 76.0
click at [196, 140] on div "Required Map: * image_0_url Advanced Mapping: Help 1 http://image.com XXXXXXXXX…" at bounding box center [401, 264] width 516 height 272
drag, startPoint x: 476, startPoint y: 147, endPoint x: 220, endPoint y: 144, distance: 255.7
click at [220, 144] on div "Required Map: * image_0_url Advanced Mapping: Help 1 https://stitcherads.hosted…" at bounding box center [401, 264] width 516 height 272
click at [500, 359] on button "Apply" at bounding box center [504, 358] width 26 height 15
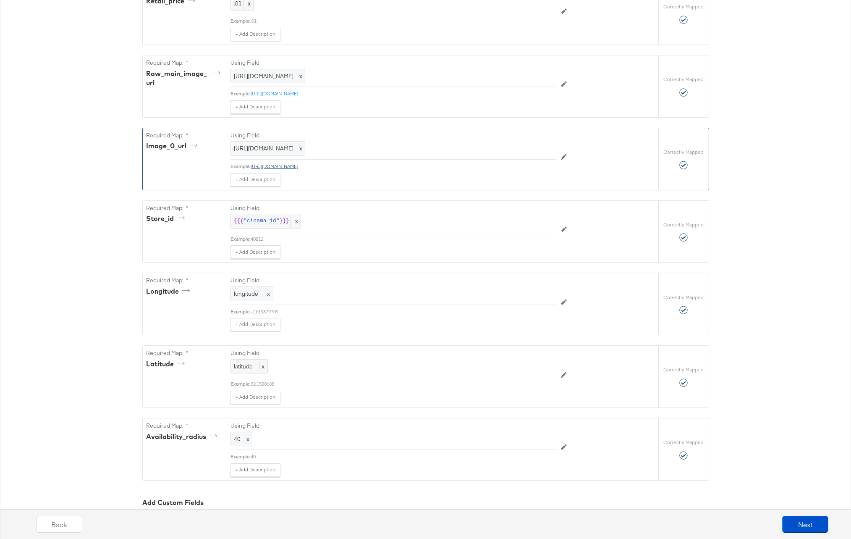
click at [281, 166] on link "https://stitcherads.hosted-by-files.com/kargo_showtimes/OBAA_poster.png" at bounding box center [274, 166] width 47 height 6
click at [302, 148] on span "https://stitcherads.hosted-by-files.com/kargo_showtimes/OBAA_poster.png" at bounding box center [268, 148] width 68 height 8
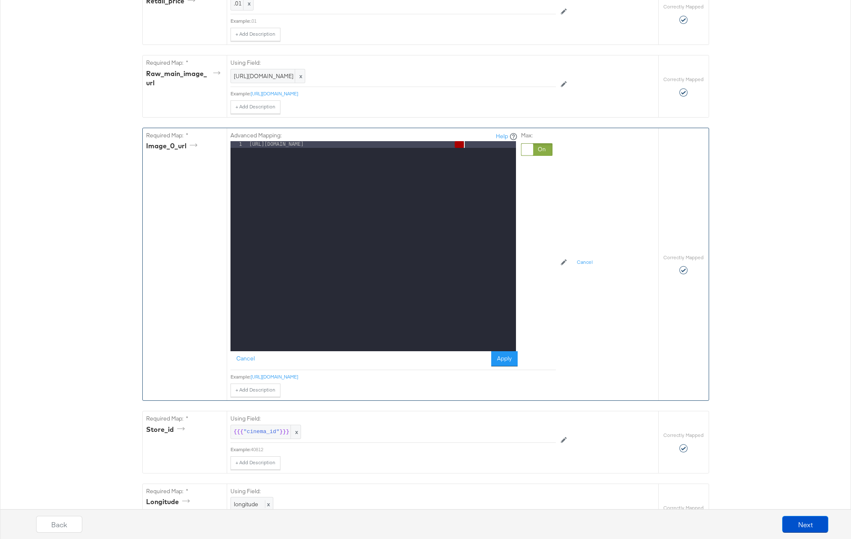
drag, startPoint x: 455, startPoint y: 146, endPoint x: 482, endPoint y: 145, distance: 27.7
click at [482, 145] on div "https://stitcherads.hosted-by-files.com/kargo_showtimes/OBAA_poster.png" at bounding box center [382, 252] width 268 height 223
click at [437, 147] on div "https://stitcherads.hosted-by-files.com/kargo_showtimes/OBAA_poster.jpg" at bounding box center [382, 252] width 268 height 223
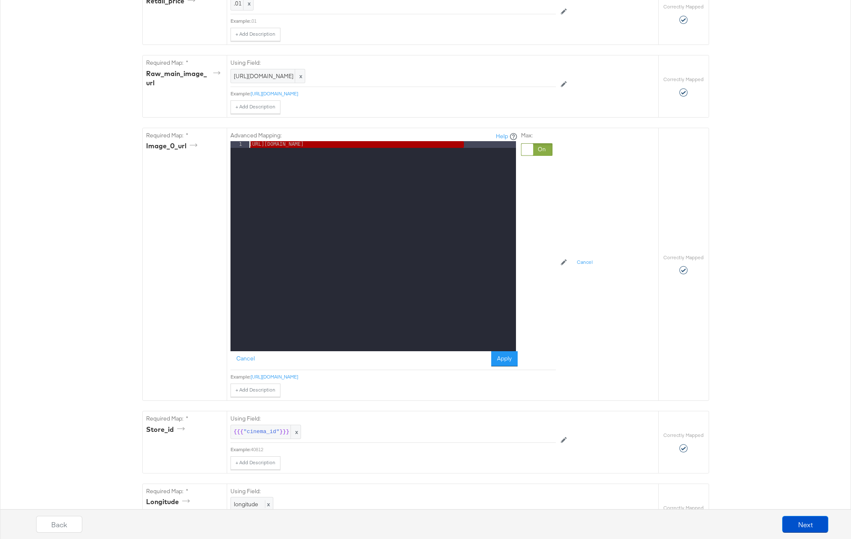
drag, startPoint x: 475, startPoint y: 144, endPoint x: 66, endPoint y: 132, distance: 409.2
click at [66, 132] on div "{"id":"{{{\"cinema_id\"}}}","title":"{{{\"theater\"}}}","description":"One Batt…" at bounding box center [425, 243] width 851 height 1132
click at [506, 364] on button "Apply" at bounding box center [504, 358] width 26 height 15
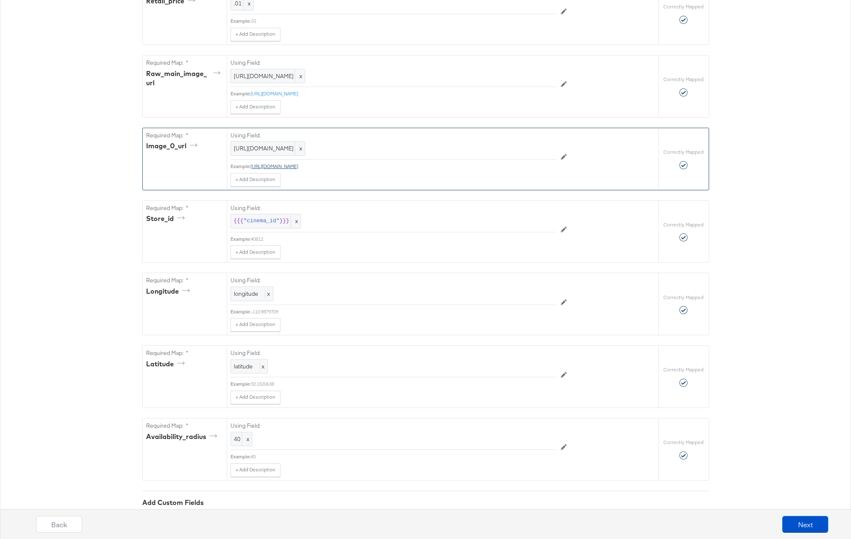
click at [298, 168] on link "[URL][DOMAIN_NAME]" at bounding box center [274, 166] width 47 height 6
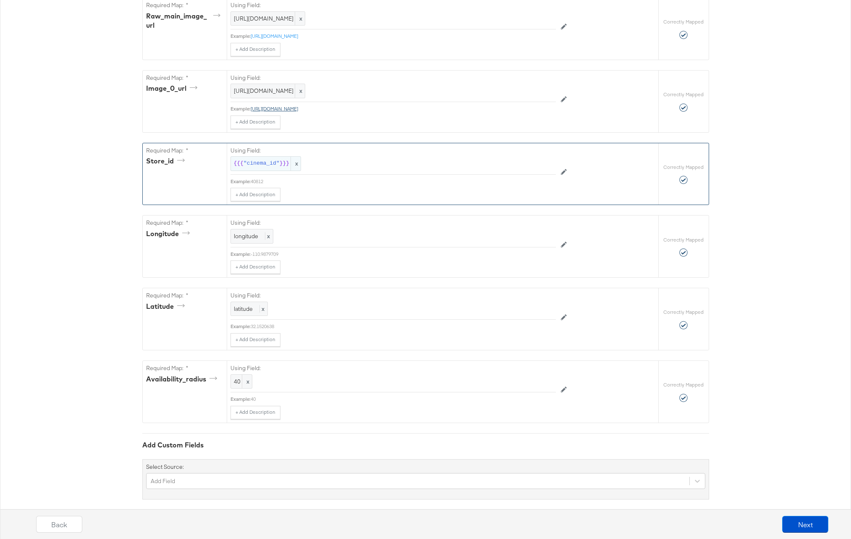
scroll to position [487, 0]
click at [258, 24] on div "http://image.com x" at bounding box center [268, 19] width 75 height 15
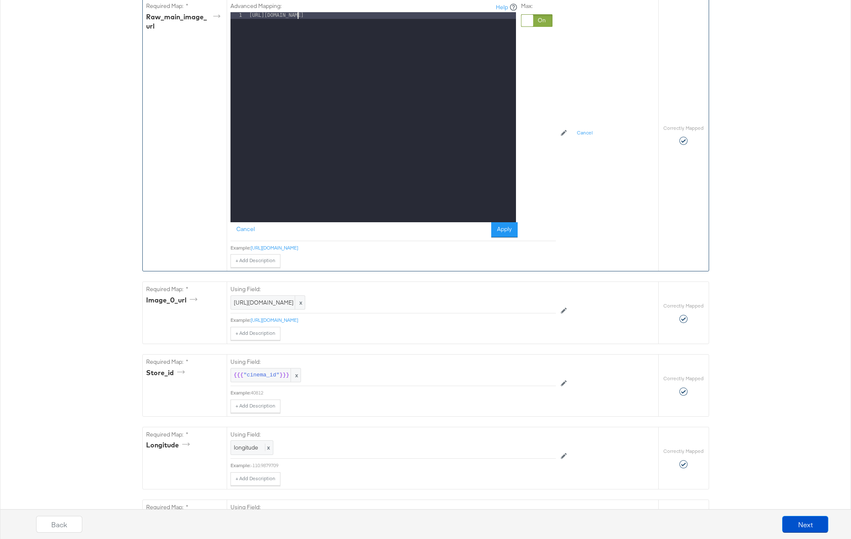
drag, startPoint x: 322, startPoint y: 15, endPoint x: 176, endPoint y: 15, distance: 146.1
click at [176, 15] on div "Required Map: * raw_main_image_url Advanced Mapping: Help 1 http://image.com XX…" at bounding box center [401, 135] width 516 height 272
click at [504, 229] on button "Apply" at bounding box center [504, 229] width 26 height 15
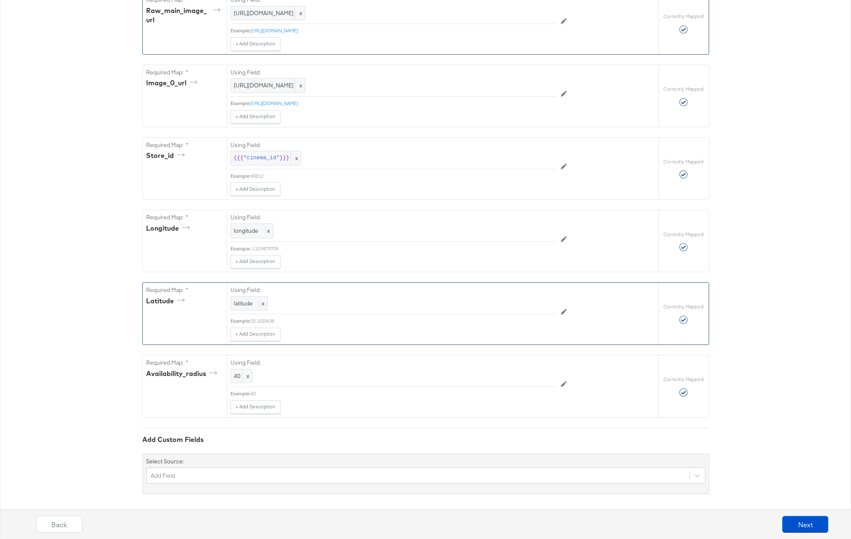
scroll to position [496, 0]
click at [807, 523] on button "Next" at bounding box center [805, 524] width 46 height 17
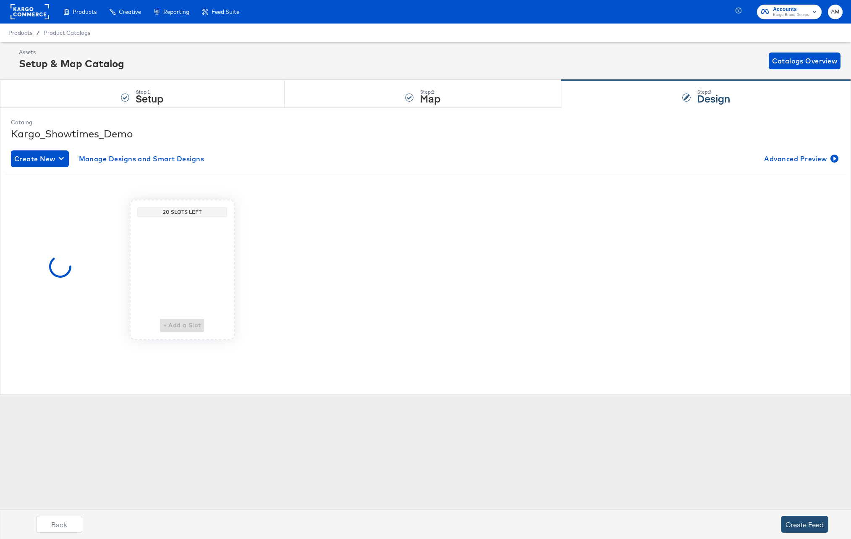
scroll to position [0, 0]
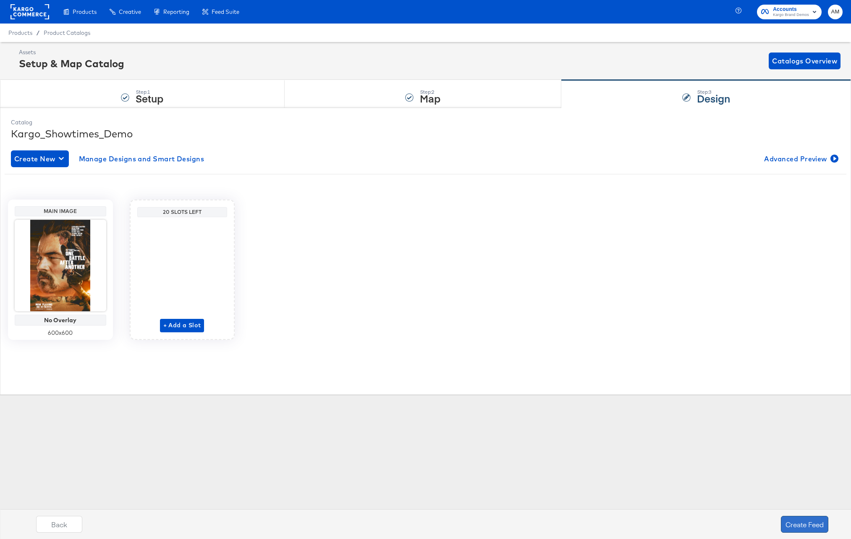
click at [801, 526] on button "Create Feed" at bounding box center [804, 524] width 47 height 17
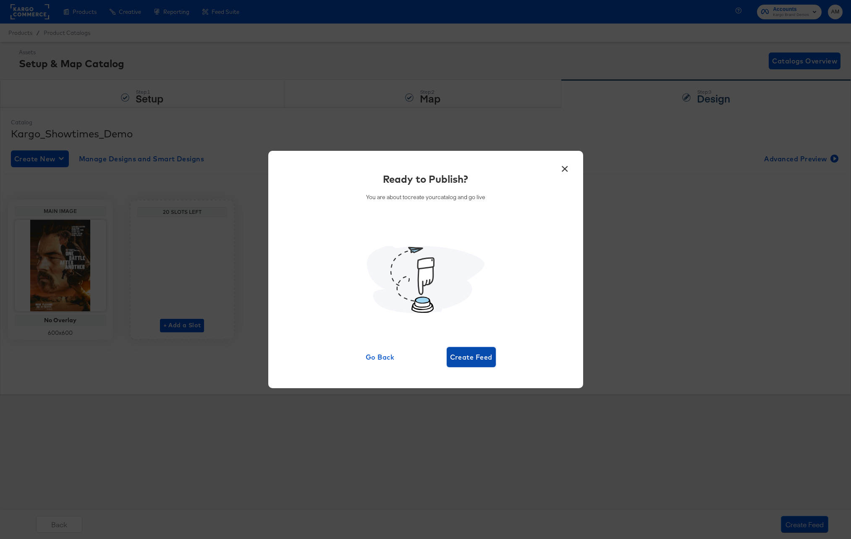
click at [482, 359] on span "Create Feed" at bounding box center [471, 357] width 42 height 12
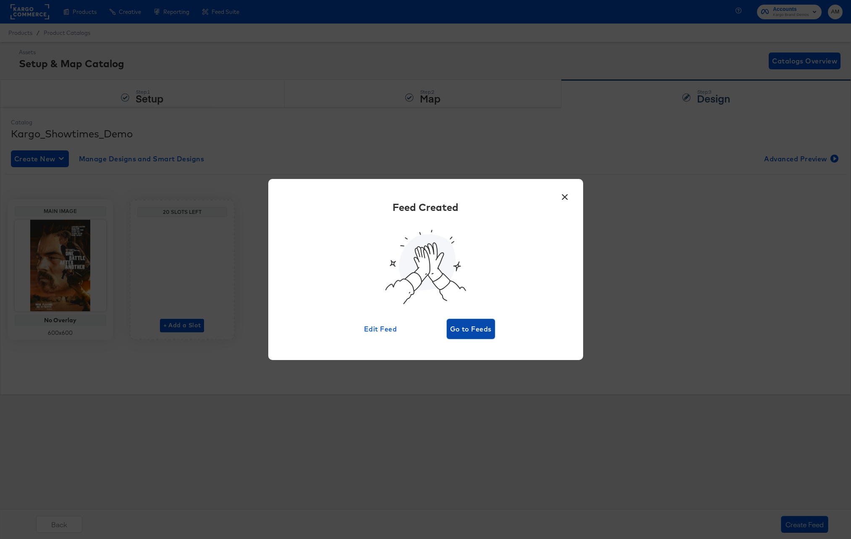
click at [471, 332] on span "Go to Feeds" at bounding box center [471, 329] width 42 height 12
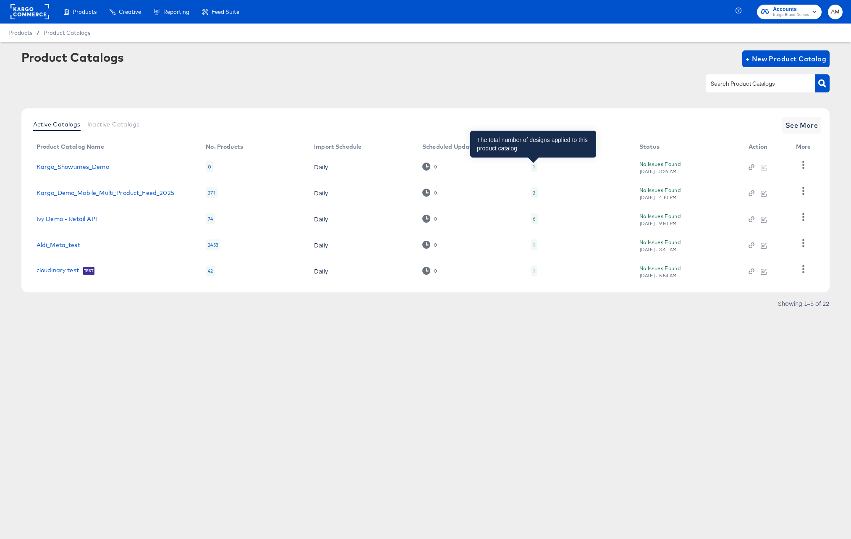
click at [533, 166] on div "1" at bounding box center [534, 166] width 2 height 7
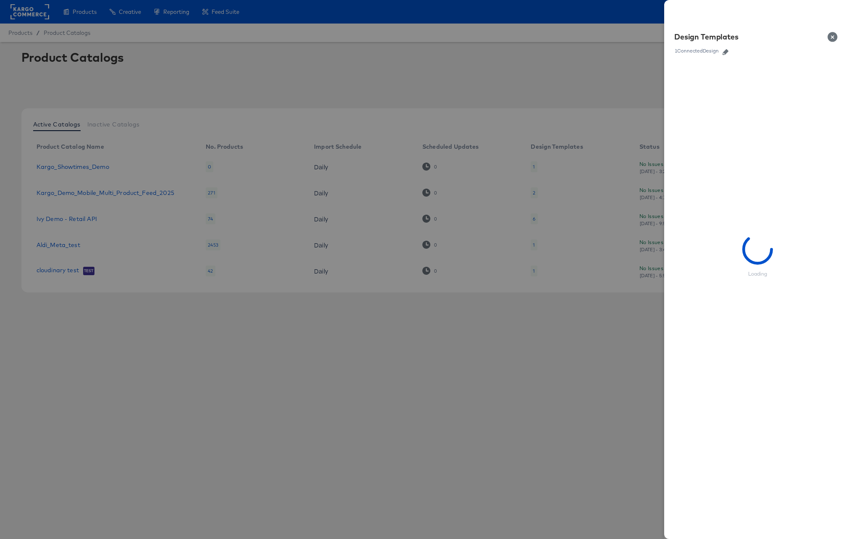
click at [726, 51] on icon "button" at bounding box center [726, 52] width 6 height 6
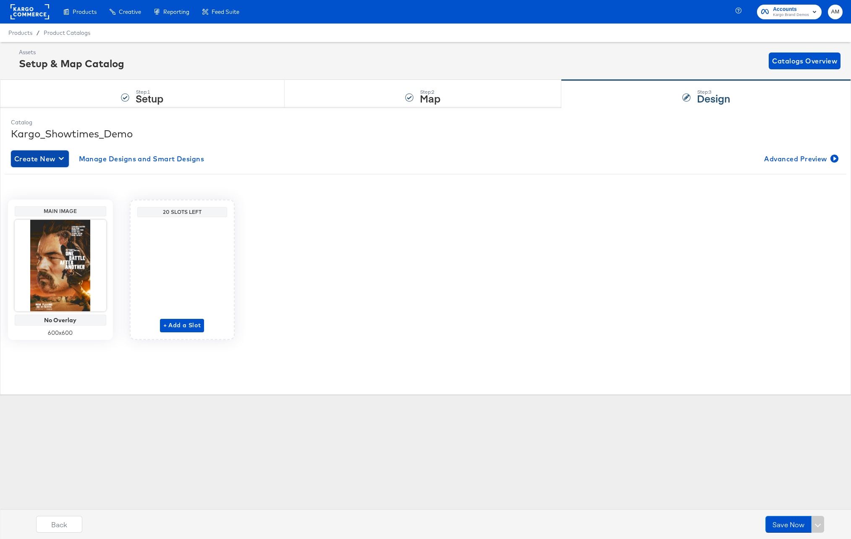
click at [31, 158] on span "Create New" at bounding box center [39, 159] width 51 height 12
click at [60, 175] on div "Create New Design" at bounding box center [46, 178] width 61 height 7
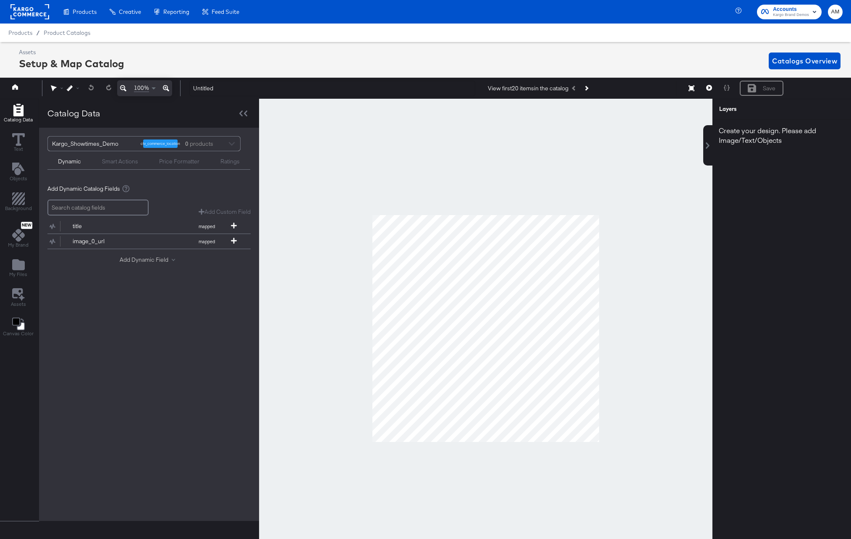
click at [158, 261] on button "Add Dynamic Field" at bounding box center [149, 260] width 59 height 8
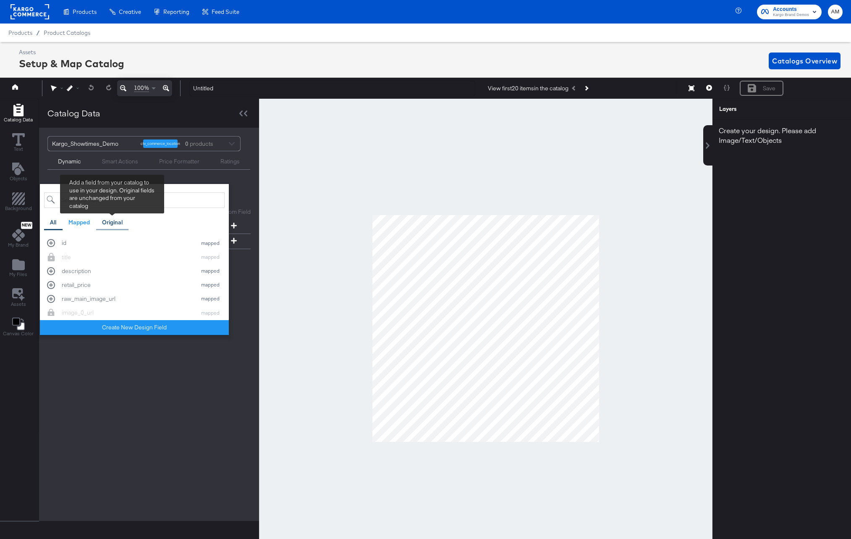
click at [110, 222] on div "Original" at bounding box center [112, 222] width 21 height 8
click at [55, 221] on div "All" at bounding box center [53, 222] width 6 height 8
click at [693, 89] on icon at bounding box center [692, 88] width 6 height 6
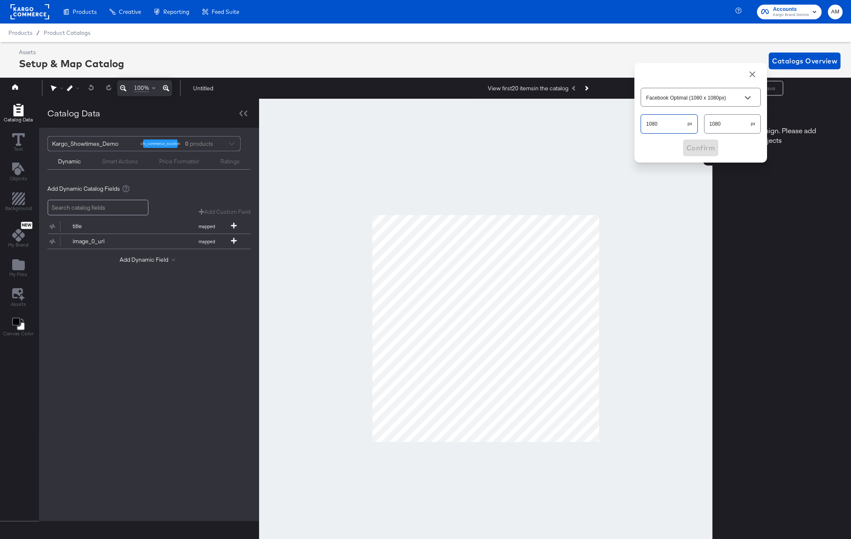
drag, startPoint x: 666, startPoint y: 124, endPoint x: 630, endPoint y: 123, distance: 35.3
click at [630, 99] on div "100% Untitled View first 20 items in the catalog Resize Facebook Optimal (1080 …" at bounding box center [425, 88] width 855 height 21
type input "Custom Size"
type input "1049"
drag, startPoint x: 716, startPoint y: 124, endPoint x: 702, endPoint y: 123, distance: 14.3
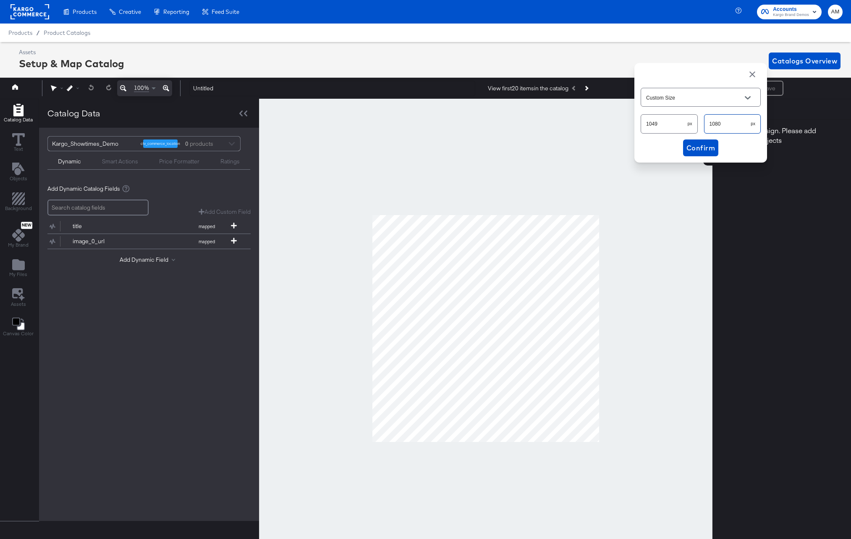
click at [702, 123] on div "1049 px 1080 px" at bounding box center [701, 124] width 120 height 22
type input "185"
click at [701, 144] on span "Confirm" at bounding box center [701, 148] width 29 height 12
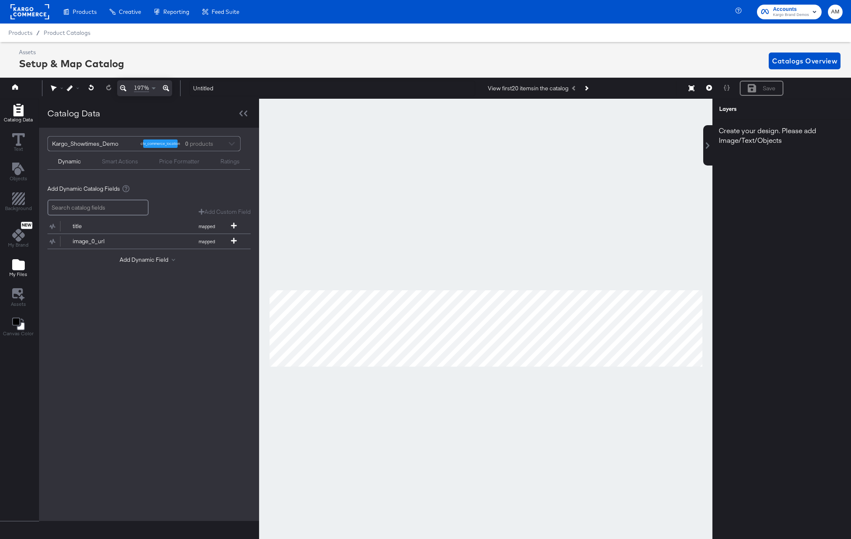
click at [19, 259] on icon "Add Files" at bounding box center [18, 264] width 13 height 13
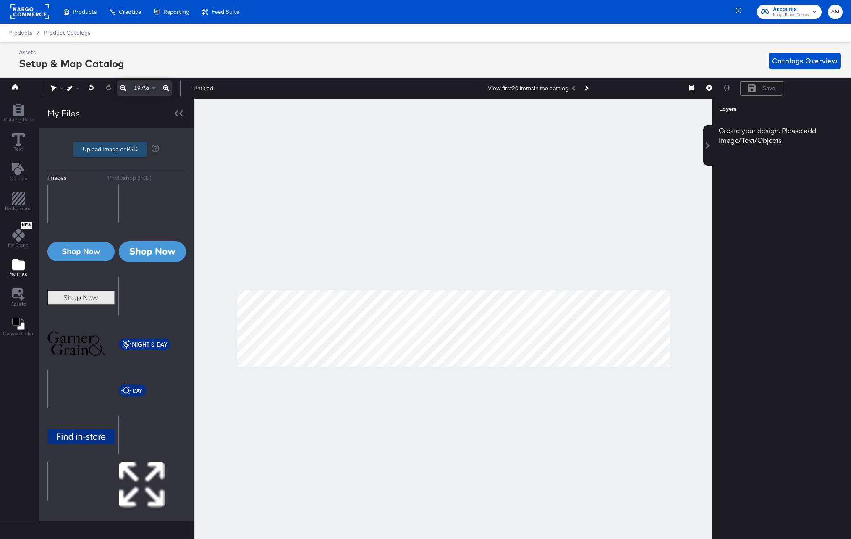
click at [97, 150] on label "Upload Image or PSD" at bounding box center [110, 149] width 73 height 14
click at [117, 149] on input "Upload Image or PSD" at bounding box center [117, 149] width 0 height 0
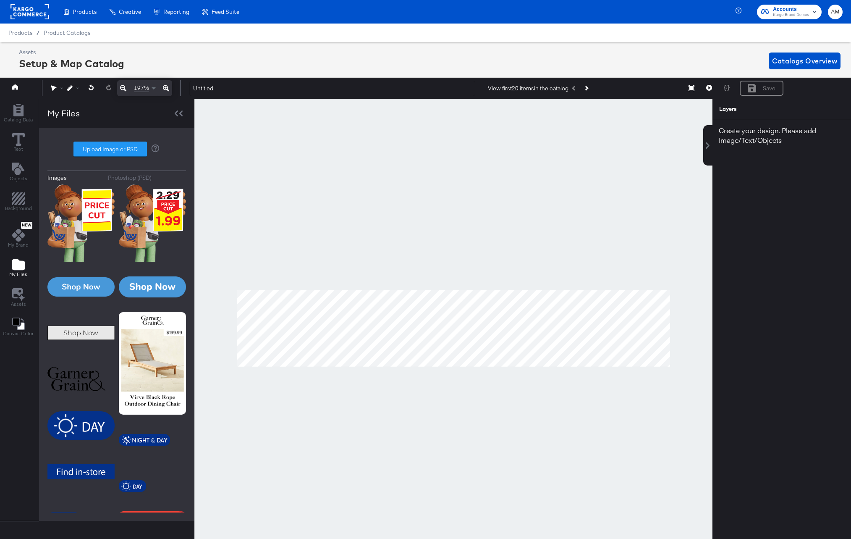
type input "C:\fakepath\Rectangle 1.png"
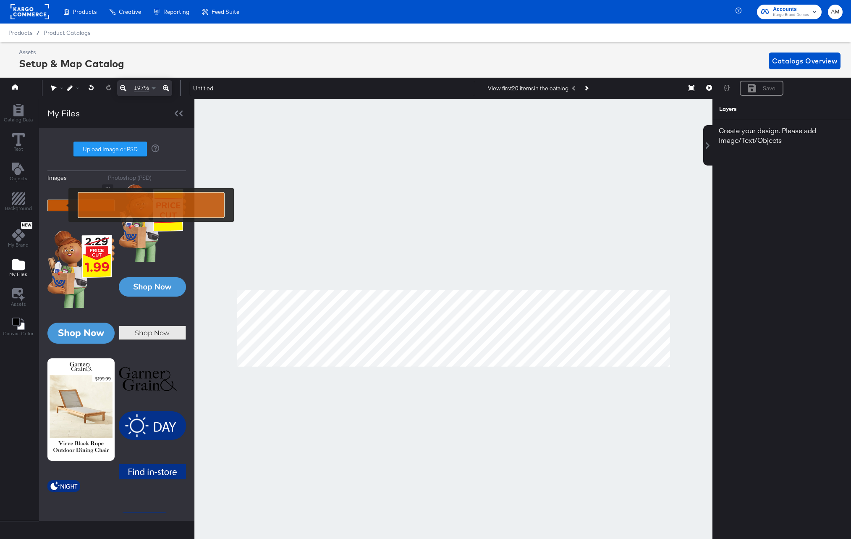
click at [63, 205] on img at bounding box center [80, 205] width 67 height 42
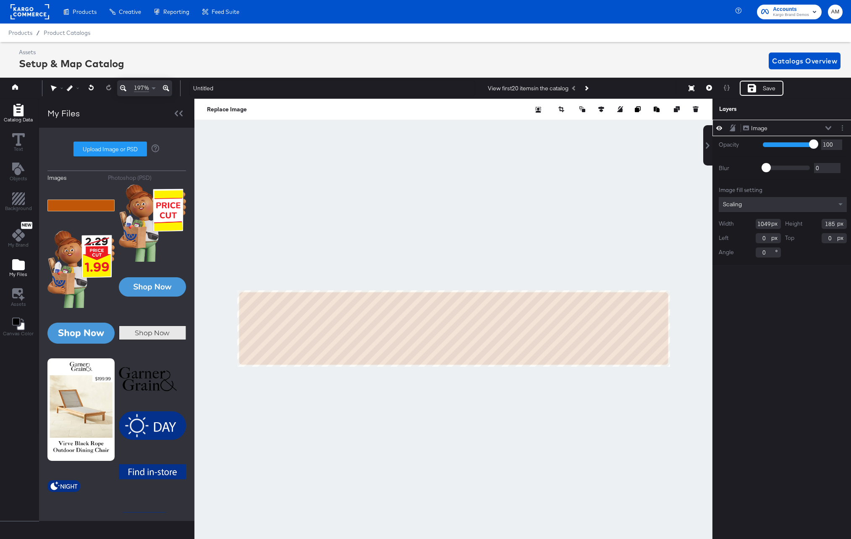
click at [18, 117] on span "Catalog Data" at bounding box center [18, 119] width 29 height 7
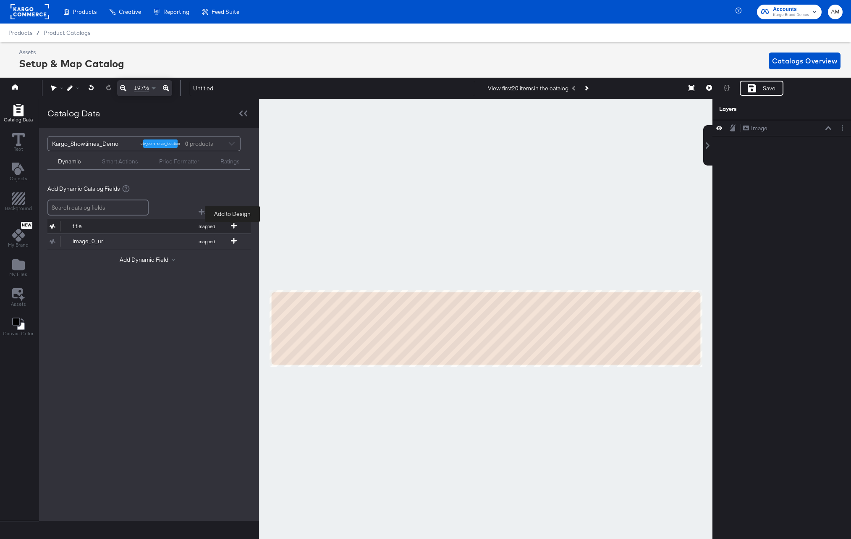
click at [233, 222] on button "title mapped" at bounding box center [143, 226] width 193 height 15
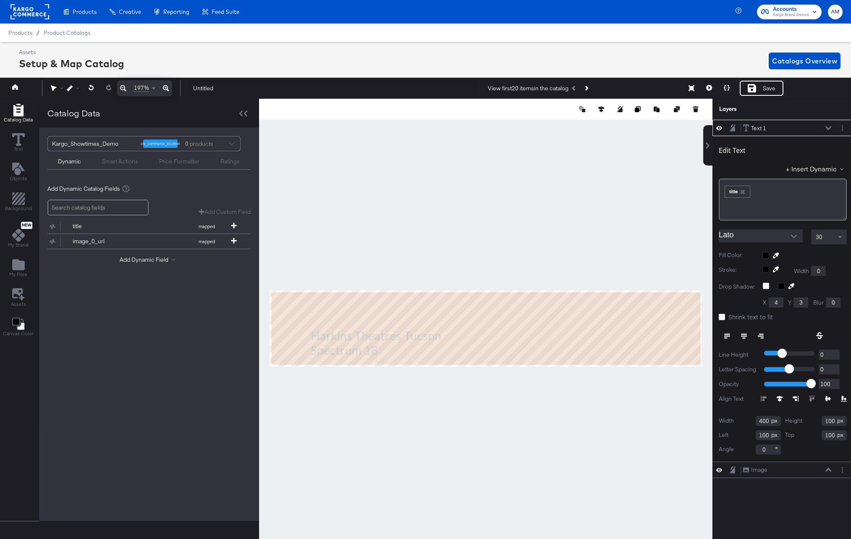
type input "19"
type input "16"
type input "839"
click at [767, 254] on div at bounding box center [805, 255] width 84 height 7
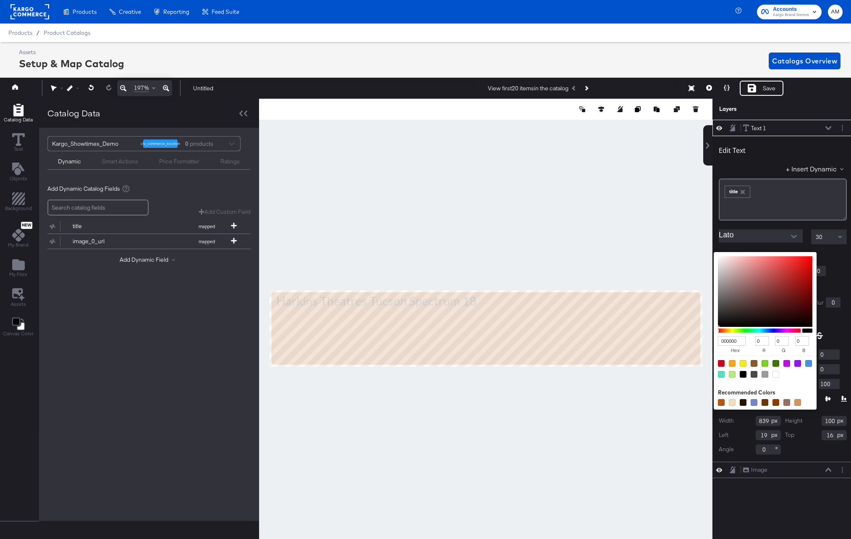
type input "F7F2F2"
type input "247"
type input "242"
type input "F8F4F4"
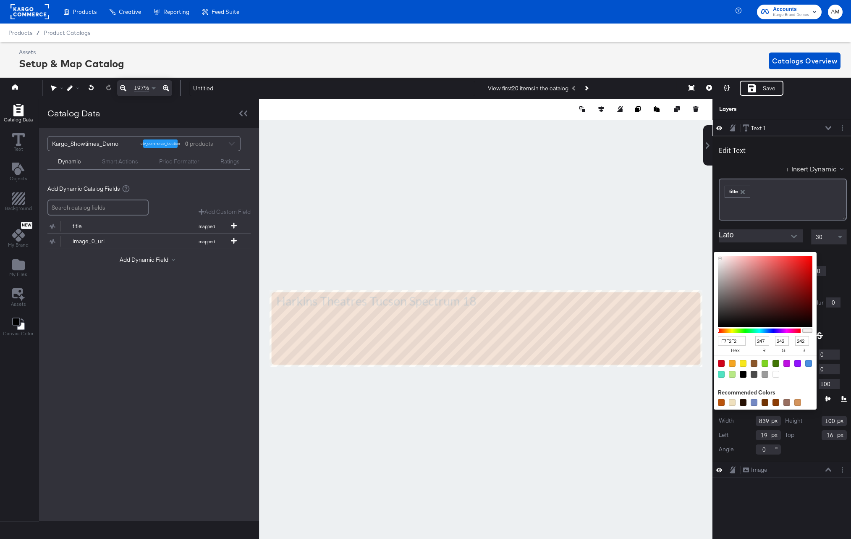
type input "248"
type input "244"
type input "FAF6F6"
type input "250"
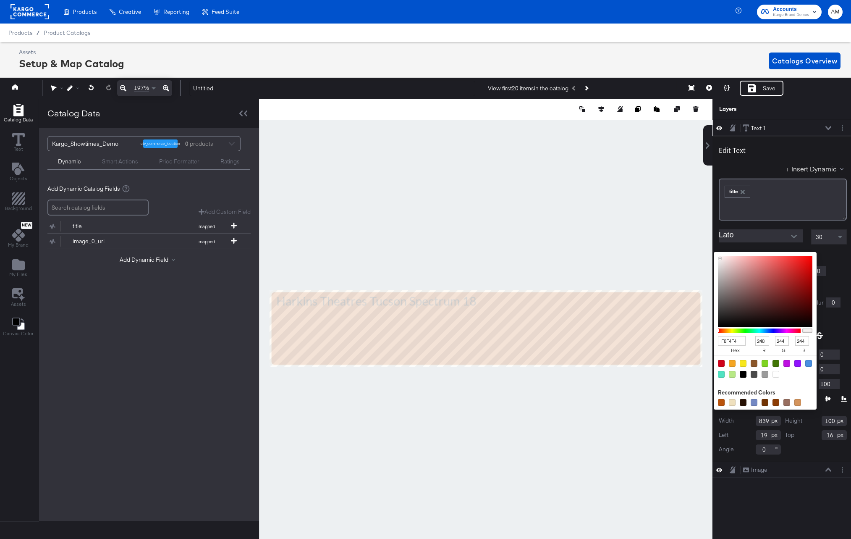
type input "246"
type input "FDFCFC"
type input "253"
type input "252"
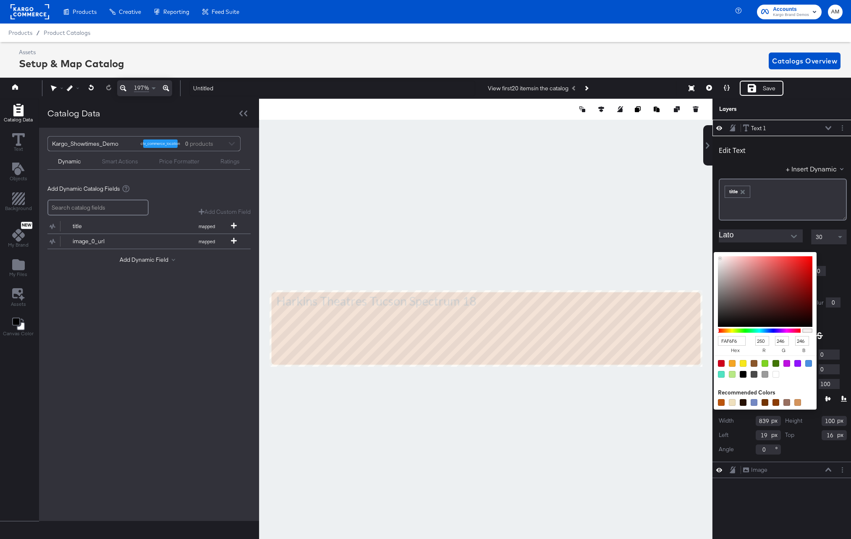
type input "252"
type input "FEFEFE"
type input "254"
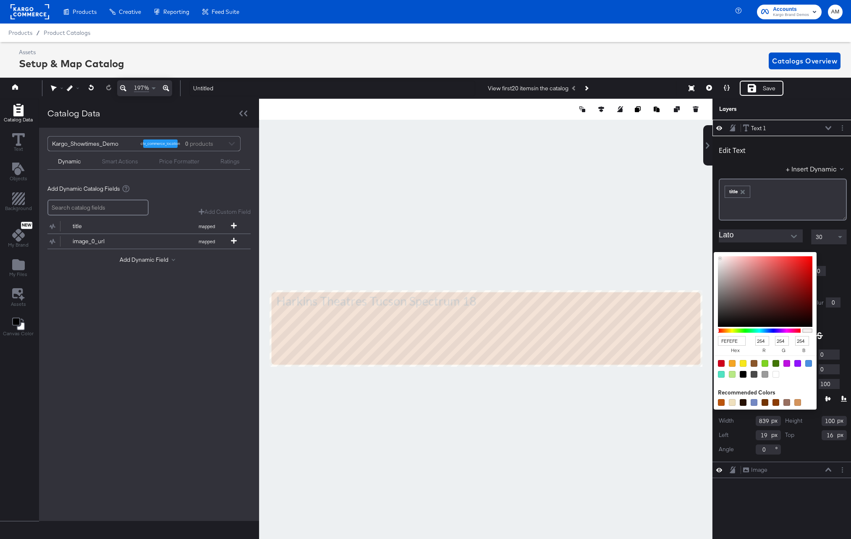
type input "FFFFFF"
type input "255"
drag, startPoint x: 720, startPoint y: 258, endPoint x: 714, endPoint y: 252, distance: 8.6
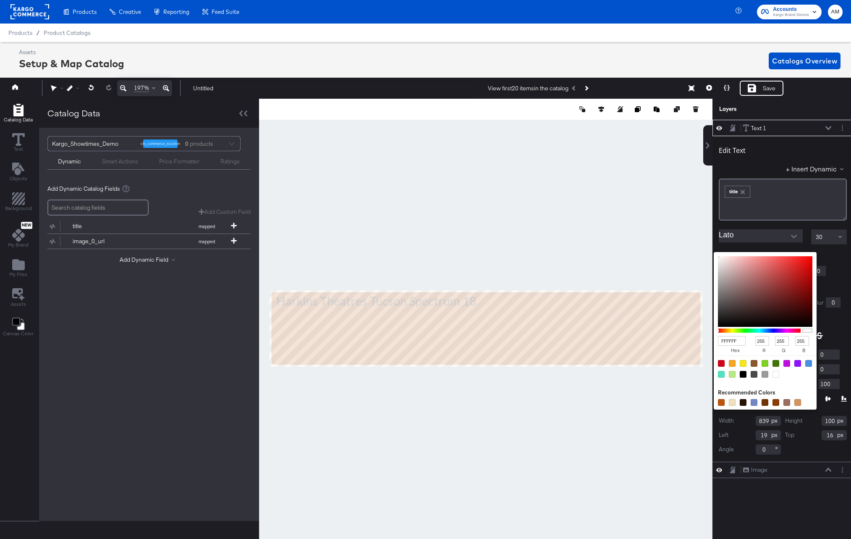
click at [714, 252] on div "FFFFFF hex 255 r 255 g 255 b 100 a" at bounding box center [765, 330] width 103 height 157
click at [776, 372] on div at bounding box center [776, 374] width 7 height 7
click at [795, 234] on icon "Open" at bounding box center [794, 236] width 6 height 6
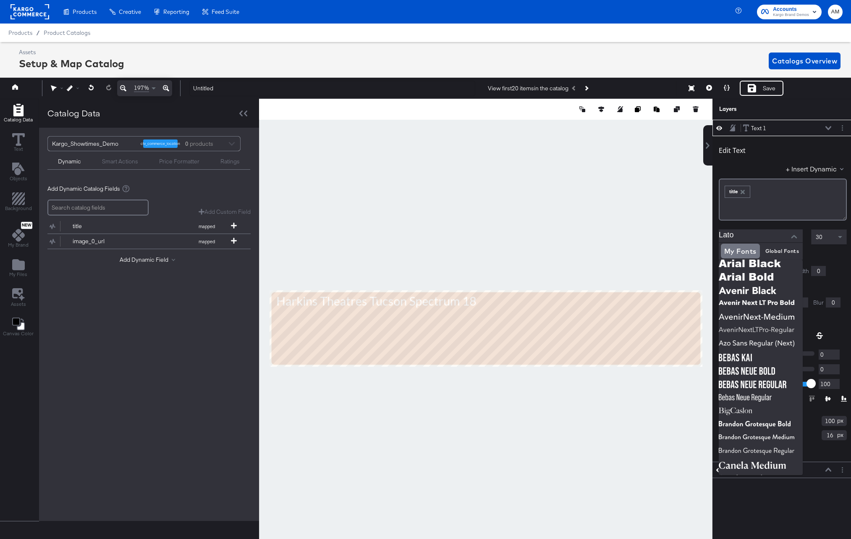
scroll to position [177, 0]
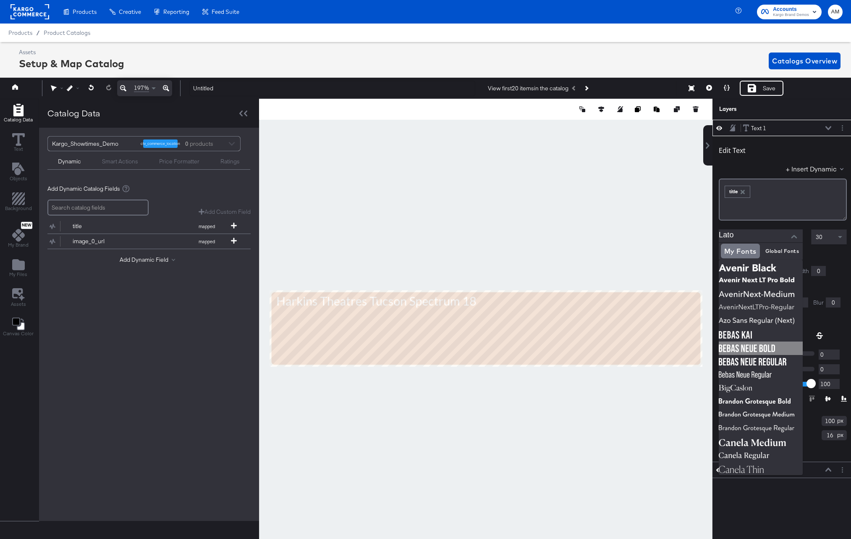
click at [771, 349] on img at bounding box center [761, 347] width 84 height 13
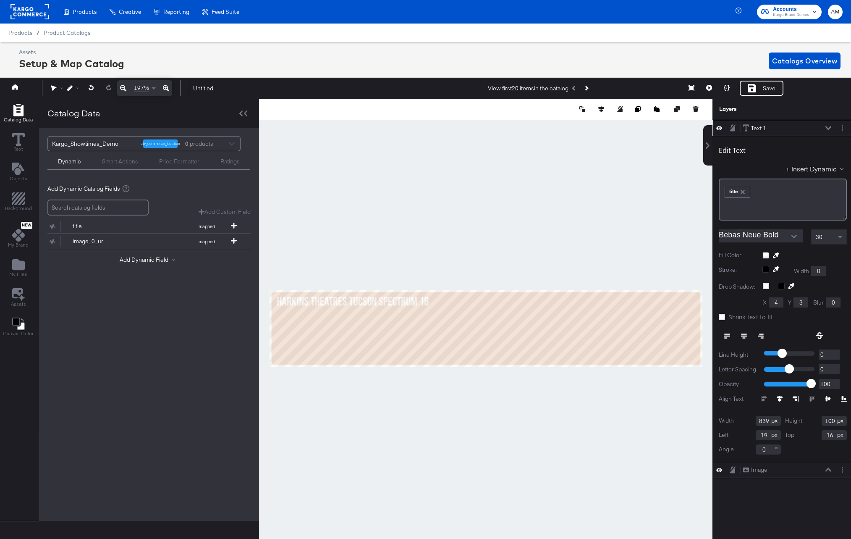
click at [795, 234] on icon "Open" at bounding box center [794, 236] width 6 height 6
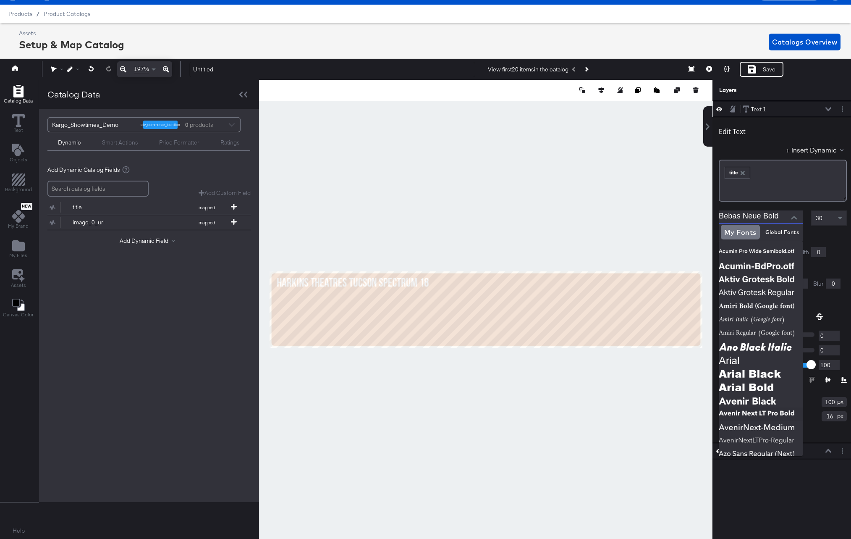
scroll to position [0, 0]
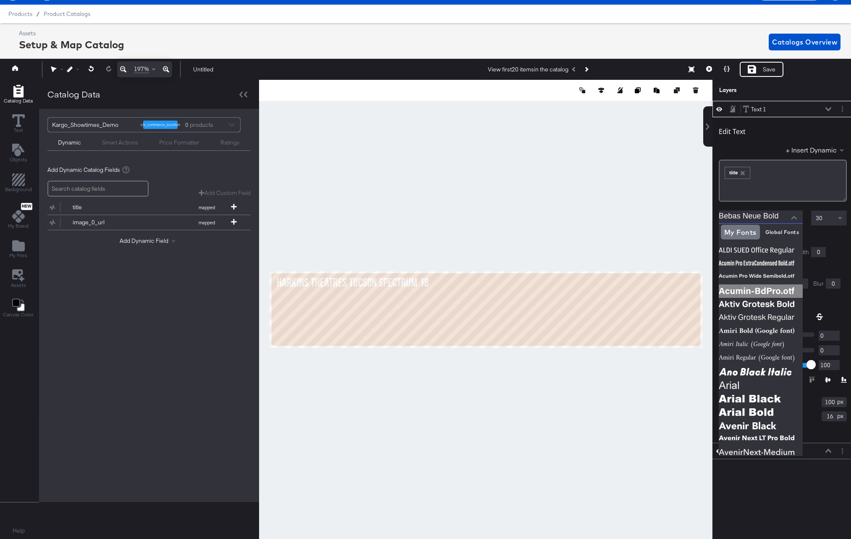
click at [772, 290] on img at bounding box center [761, 290] width 84 height 13
type input "Acumin-BdPro.otf"
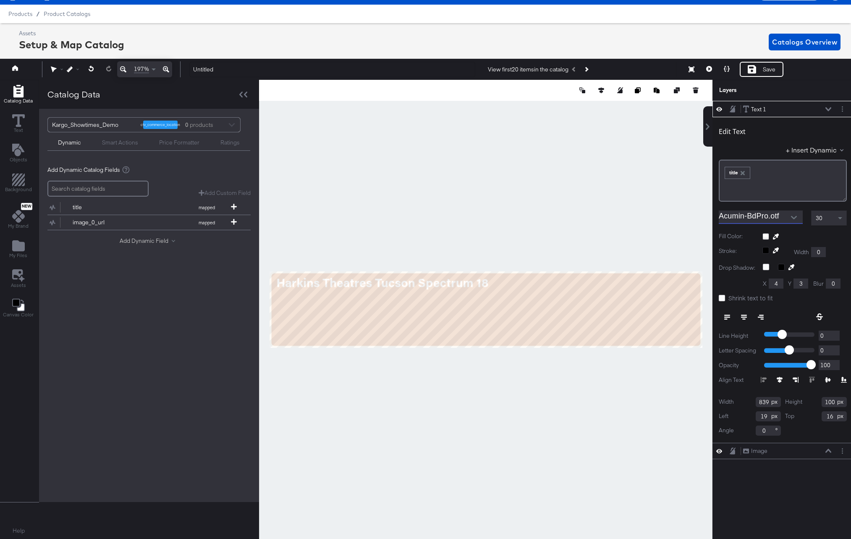
click at [136, 240] on button "Add Dynamic Field" at bounding box center [149, 241] width 59 height 8
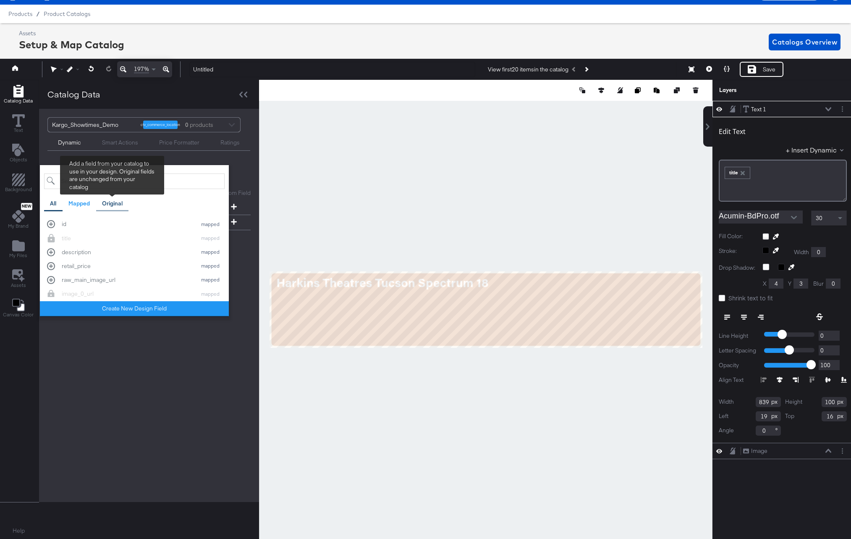
click at [105, 204] on div "Original" at bounding box center [112, 203] width 21 height 8
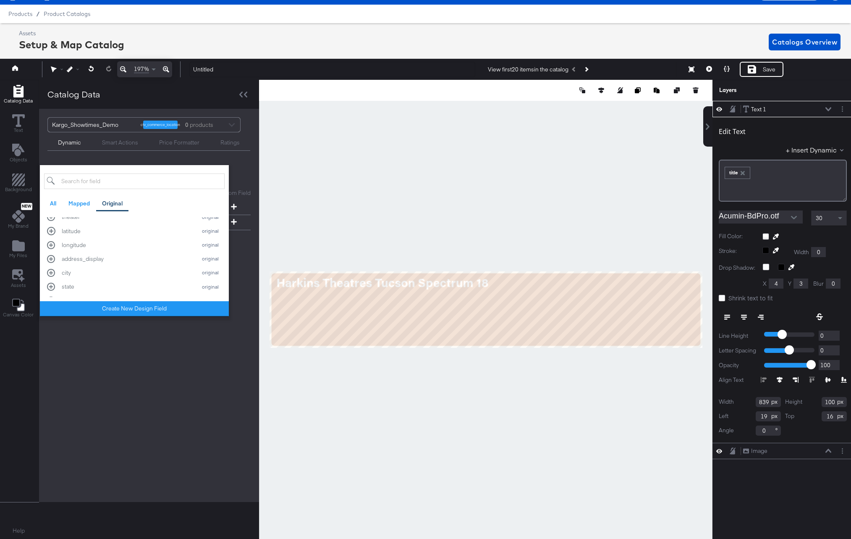
scroll to position [254, 0]
click at [98, 232] on div "address_display" at bounding box center [127, 235] width 131 height 8
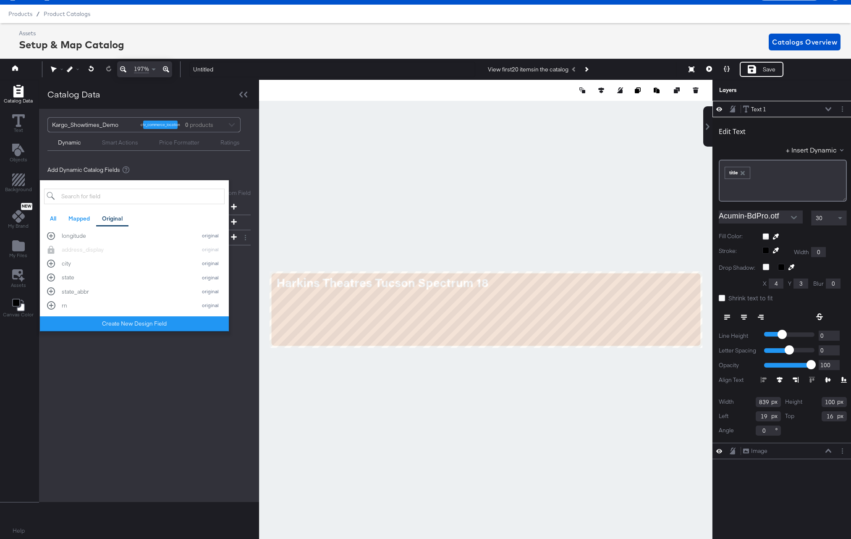
click at [142, 372] on div "Kargo_Showtimes_Demo ctv_commerce_location 0 products Dynamic Smart Actions Pri…" at bounding box center [149, 305] width 220 height 393
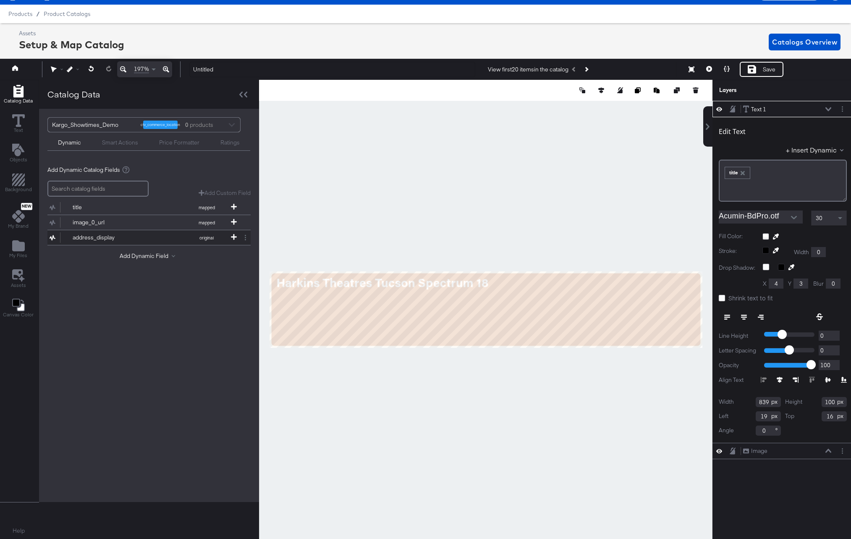
click at [97, 238] on div "address_display" at bounding box center [103, 237] width 61 height 8
click at [717, 101] on div "Catalog Data Text Objects Background New My Brand My Files Assets Canvas Color …" at bounding box center [425, 90] width 855 height 21
type input "985"
click at [768, 236] on div at bounding box center [805, 236] width 84 height 7
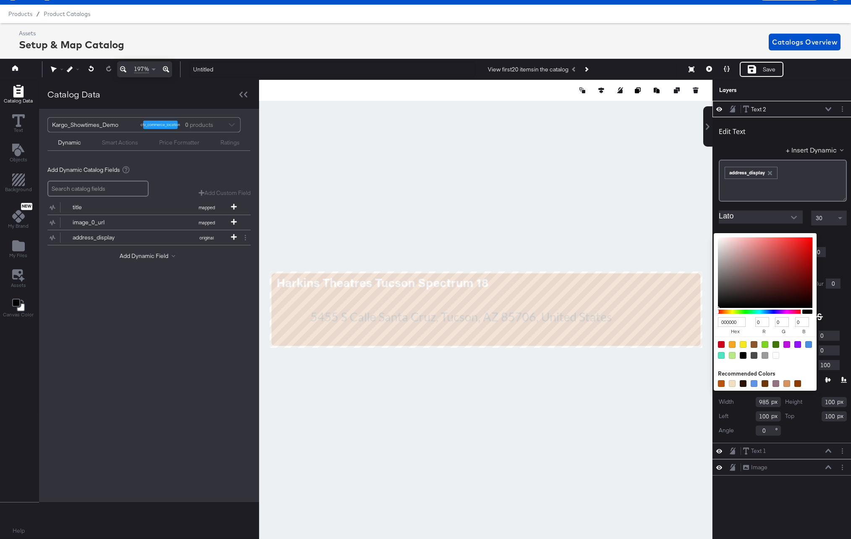
click at [774, 354] on div at bounding box center [776, 355] width 7 height 7
type input "FFFFFF"
type input "255"
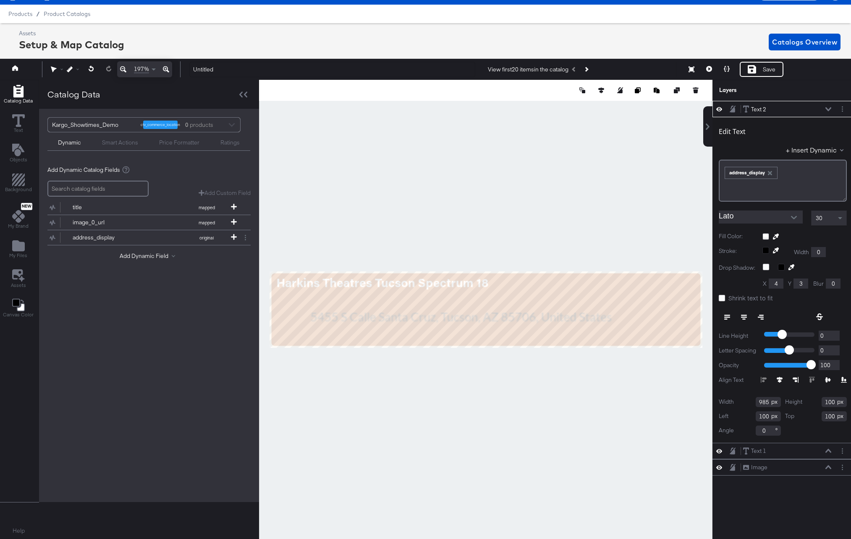
click at [827, 267] on div at bounding box center [807, 268] width 88 height 8
type input "19"
type input "47"
click at [841, 218] on span at bounding box center [840, 218] width 4 height 2
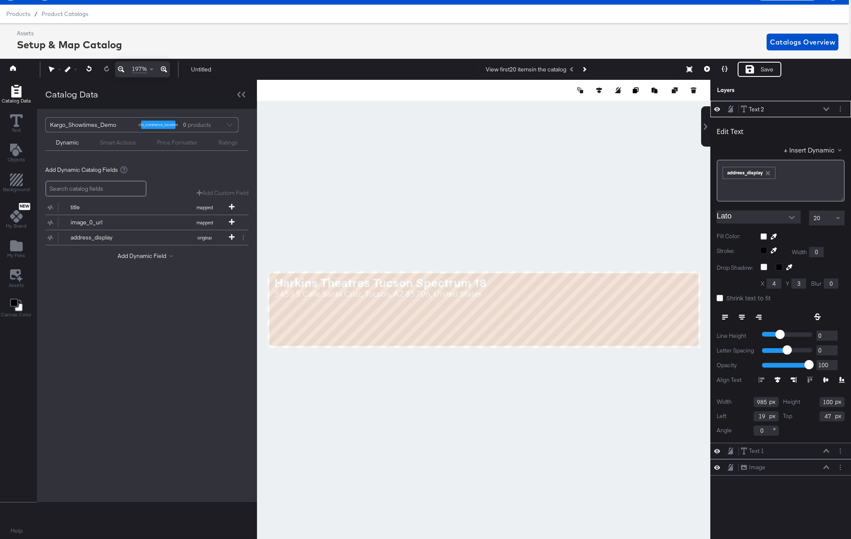
click at [792, 216] on icon "Open" at bounding box center [792, 218] width 6 height 6
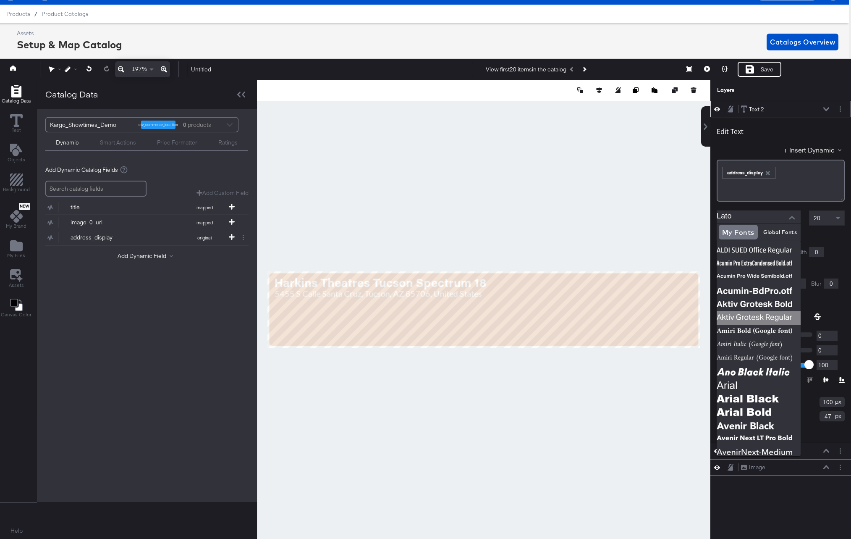
click at [782, 316] on img at bounding box center [759, 317] width 84 height 13
type input "Aktiv Grotesk Regular"
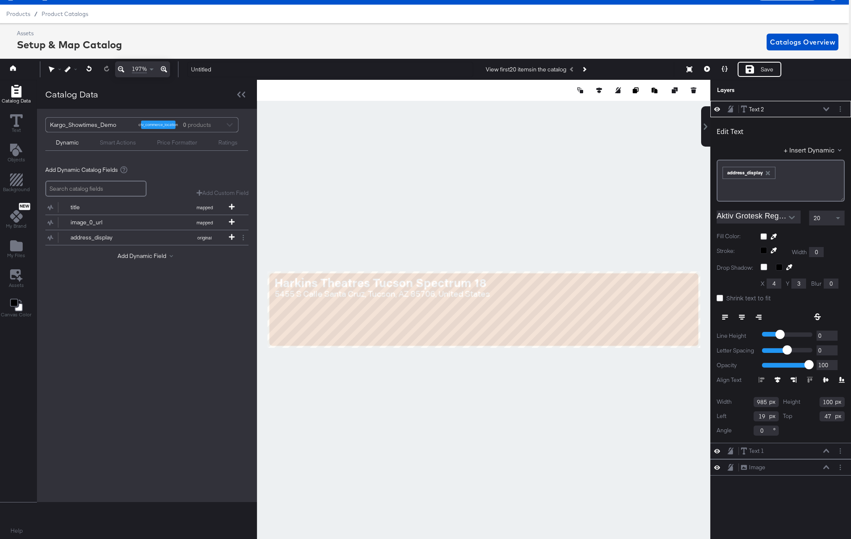
click at [121, 68] on icon at bounding box center [121, 69] width 6 height 10
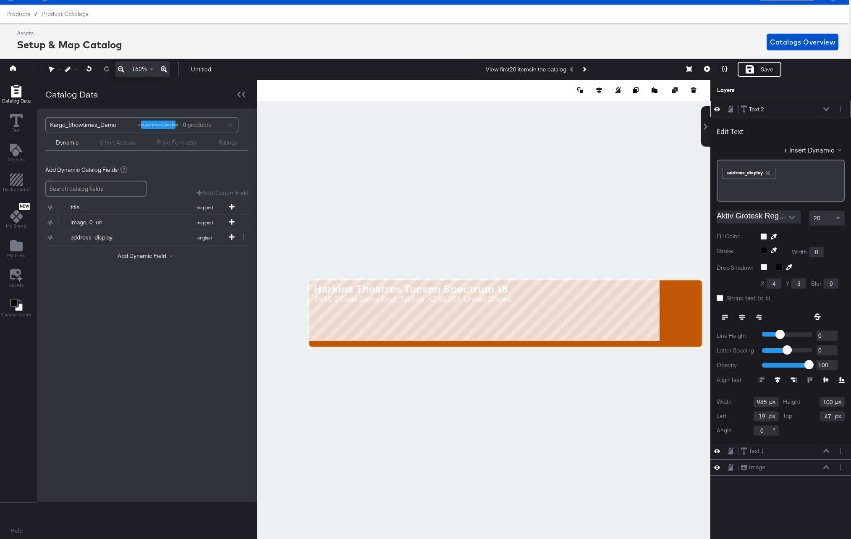
click at [121, 68] on icon at bounding box center [121, 69] width 6 height 10
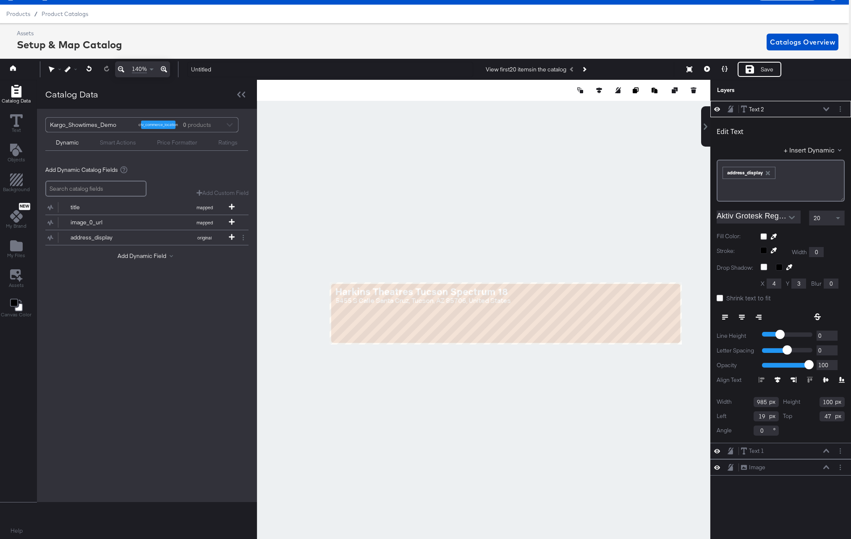
click at [121, 68] on icon at bounding box center [121, 69] width 6 height 10
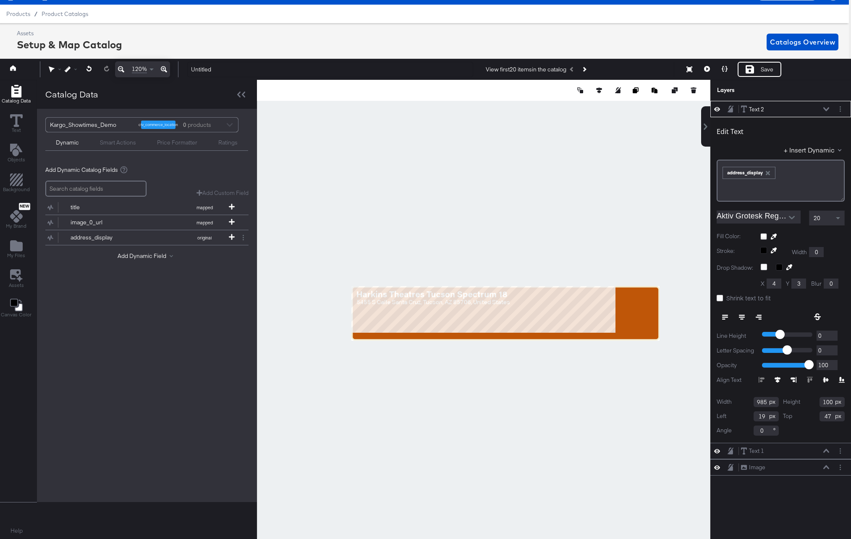
click at [121, 68] on icon at bounding box center [121, 69] width 6 height 10
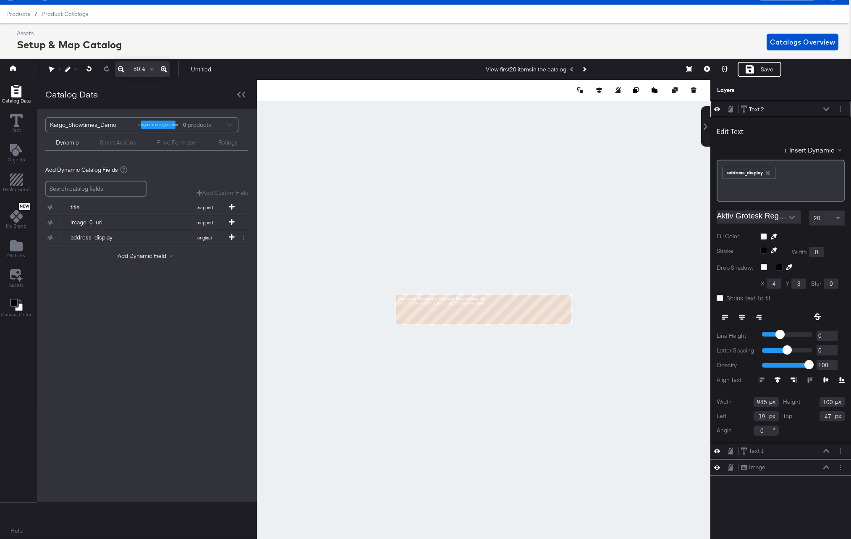
click at [163, 68] on icon at bounding box center [164, 69] width 6 height 10
click at [527, 356] on div at bounding box center [484, 309] width 454 height 459
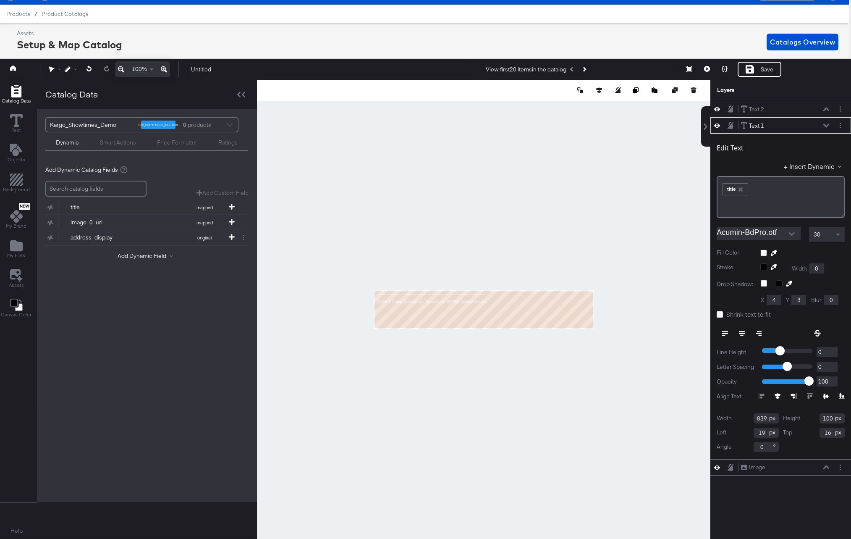
type input "31"
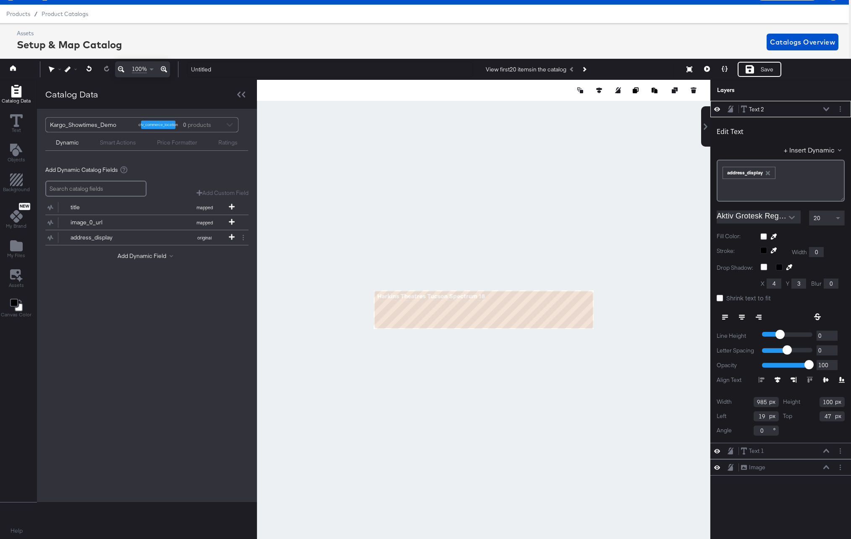
type input "20"
click at [691, 68] on icon at bounding box center [690, 69] width 6 height 6
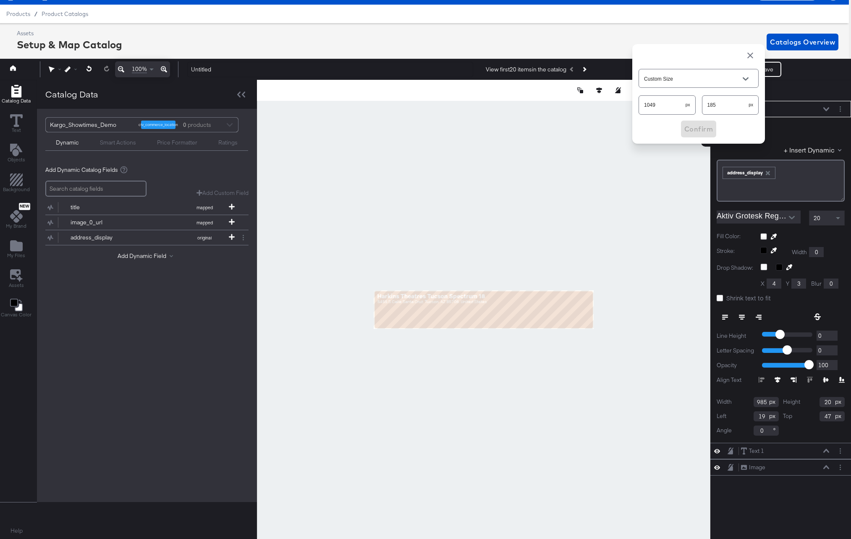
click at [544, 183] on div at bounding box center [484, 309] width 454 height 459
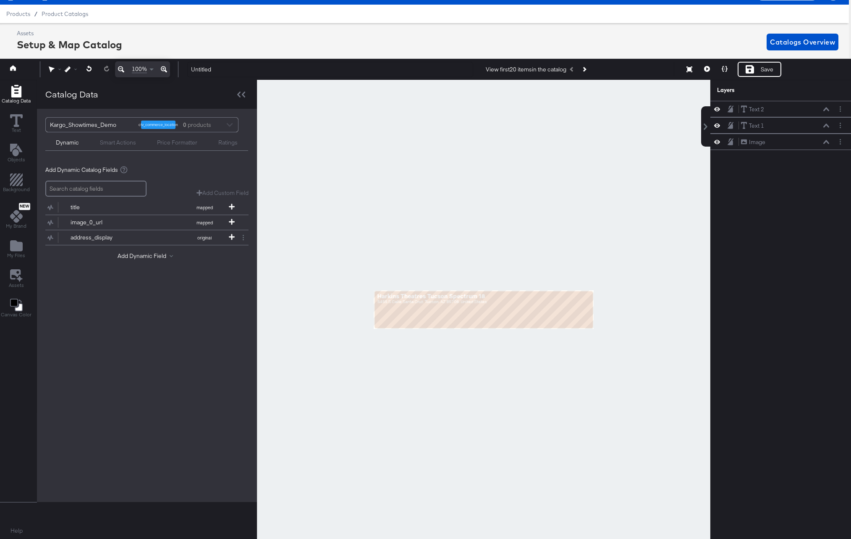
click at [139, 260] on div "Add Dynamic Field" at bounding box center [146, 257] width 203 height 11
click at [139, 257] on button "Add Dynamic Field" at bounding box center [147, 256] width 59 height 8
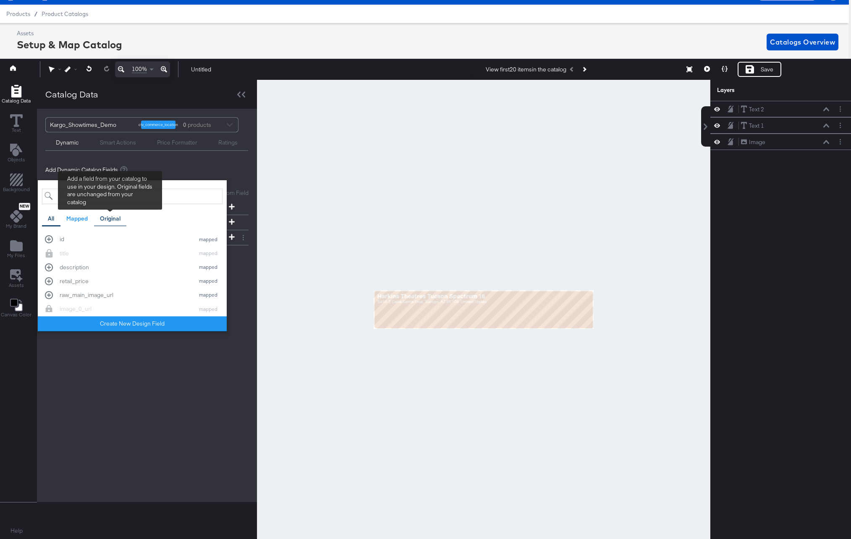
click at [117, 224] on div "Original" at bounding box center [110, 218] width 33 height 16
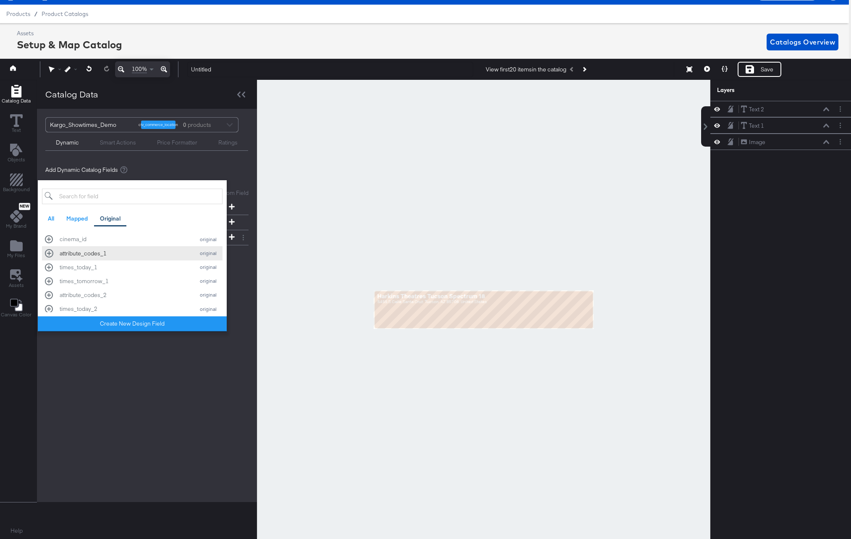
click at [88, 254] on div "attribute_codes_1" at bounding box center [125, 253] width 131 height 8
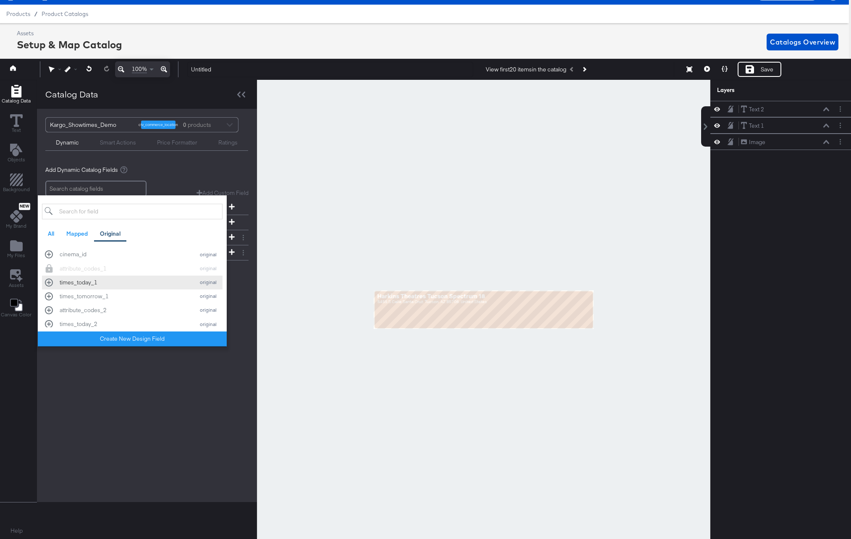
click at [92, 282] on div "times_today_1" at bounding box center [125, 282] width 131 height 8
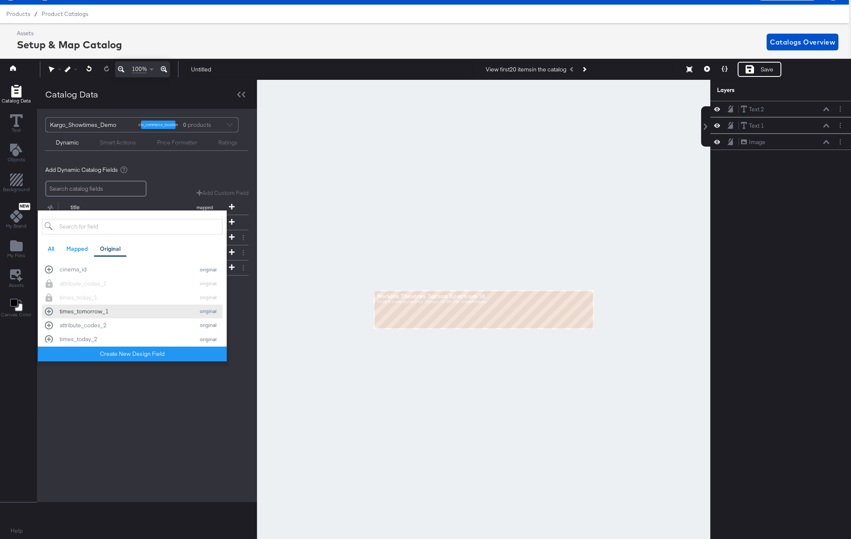
click at [95, 310] on div "times_tomorrow_1" at bounding box center [125, 311] width 131 height 8
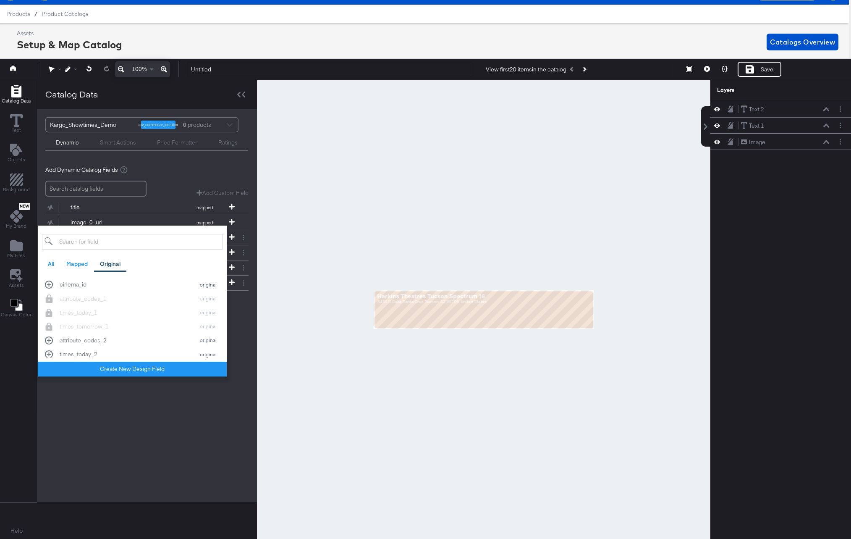
click at [160, 400] on div "Kargo_Showtimes_Demo ctv_commerce_location 0 products Dynamic Smart Actions Pri…" at bounding box center [147, 305] width 220 height 393
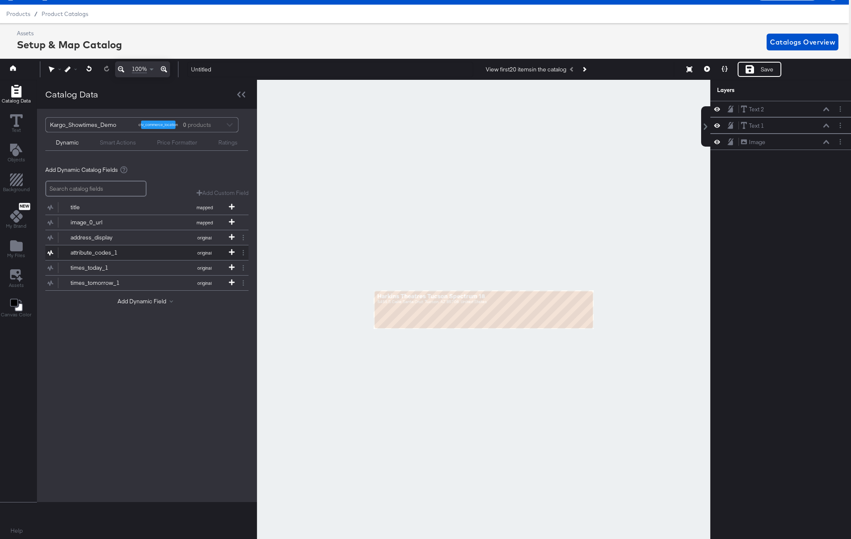
click at [88, 253] on div "attribute_codes_1" at bounding box center [101, 253] width 61 height 8
click at [410, 337] on div at bounding box center [484, 309] width 454 height 459
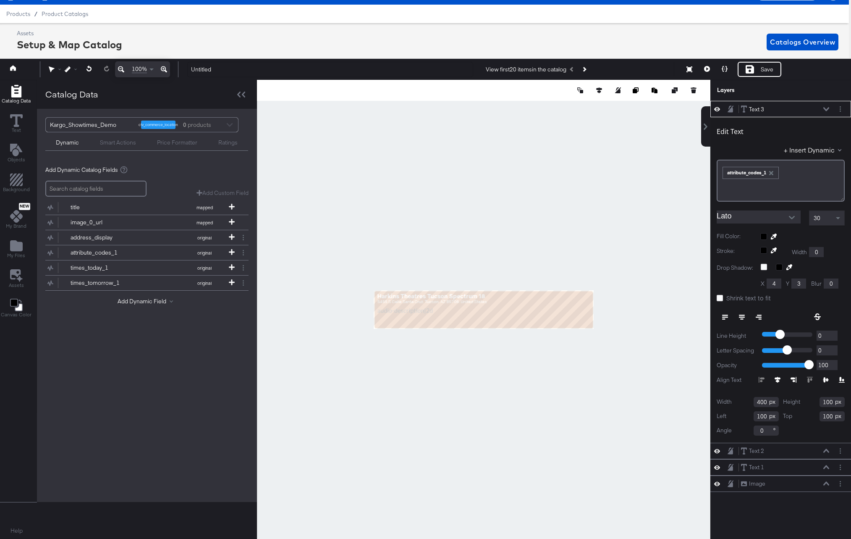
type input "19"
type input "85"
click at [838, 109] on button "Layer Options" at bounding box center [840, 109] width 9 height 9
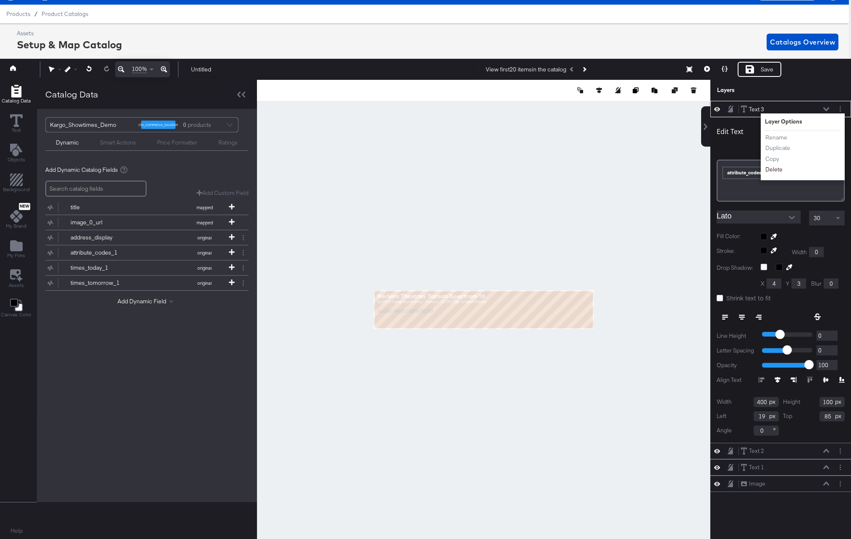
click at [769, 169] on button "Delete" at bounding box center [774, 169] width 18 height 9
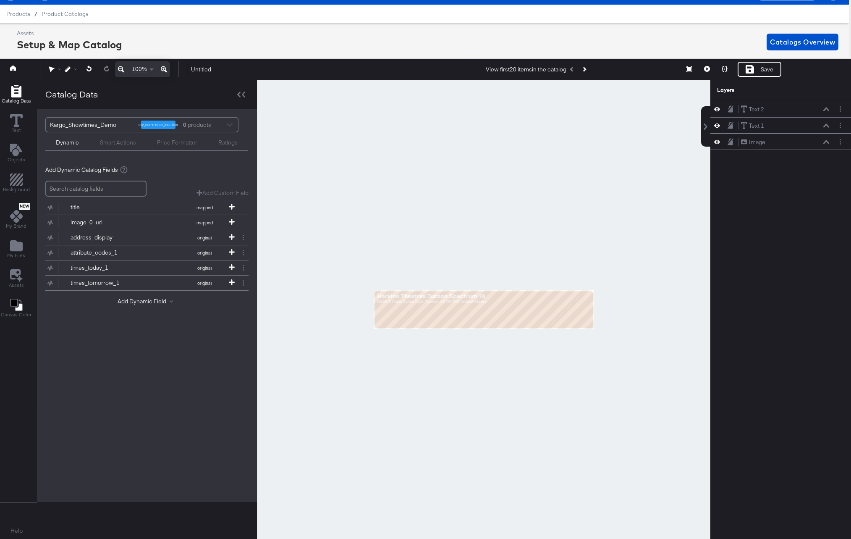
click at [118, 142] on div "Smart Actions" at bounding box center [118, 143] width 36 height 8
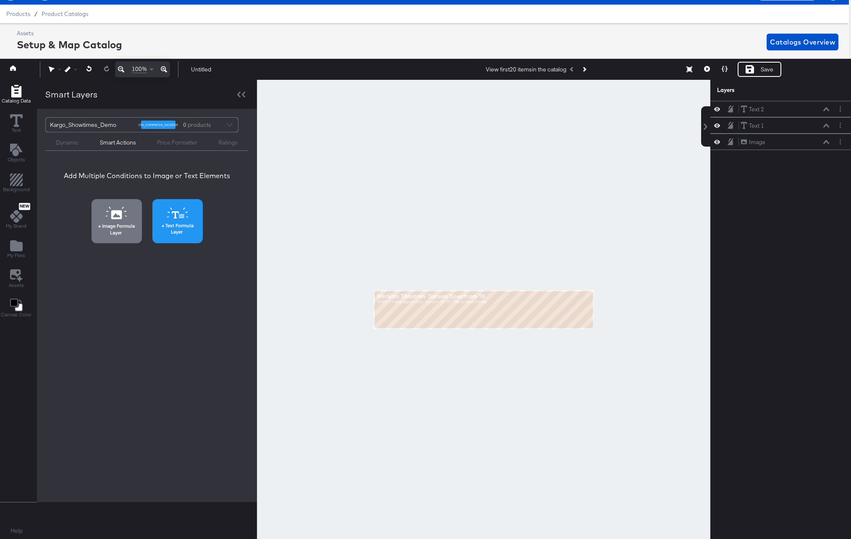
click at [169, 225] on span "Text Formula Layer" at bounding box center [177, 228] width 45 height 13
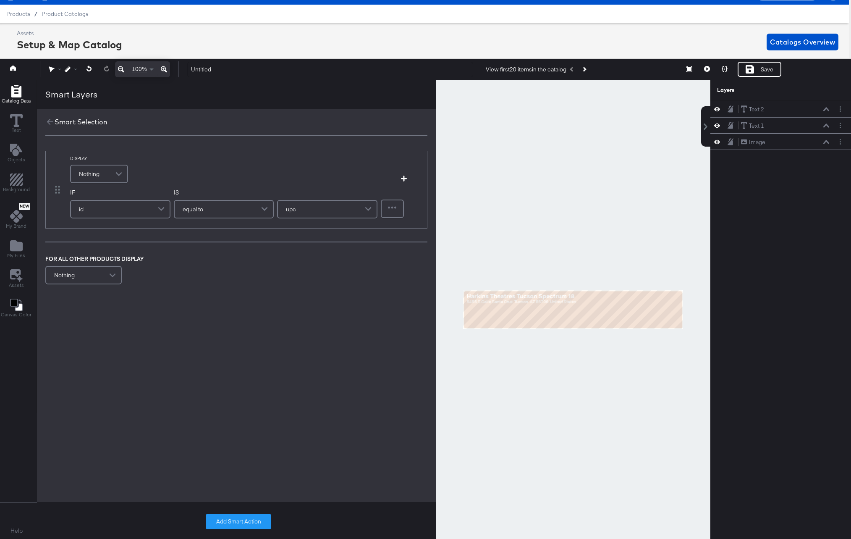
click at [158, 208] on span at bounding box center [162, 209] width 15 height 17
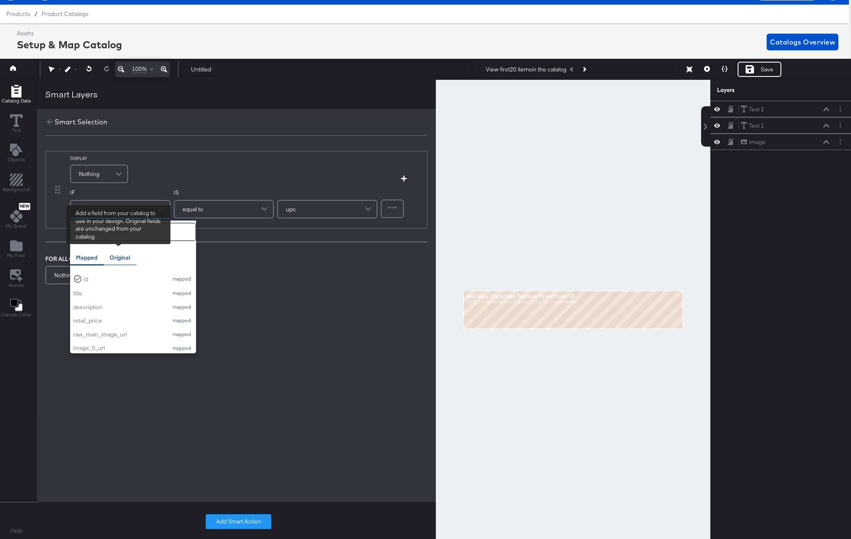
click at [131, 256] on div "Original" at bounding box center [120, 257] width 33 height 16
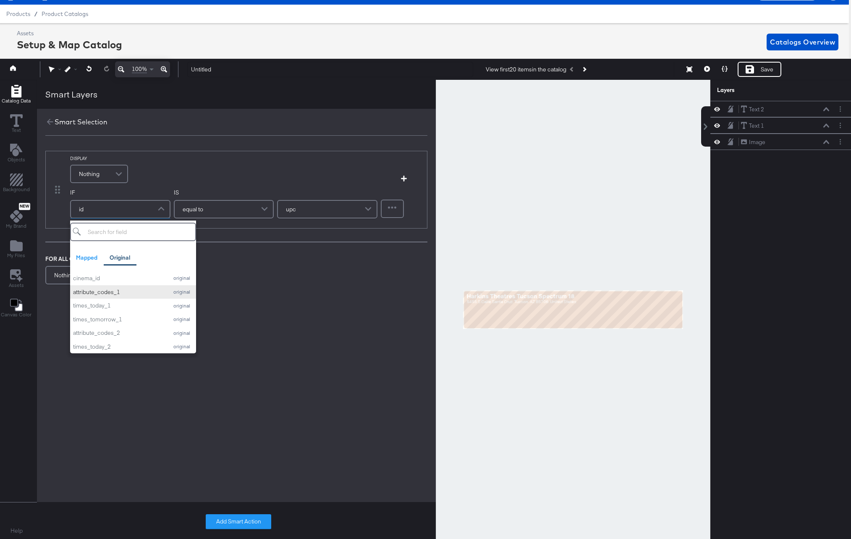
click at [118, 293] on div "attribute_codes_1" at bounding box center [118, 292] width 91 height 8
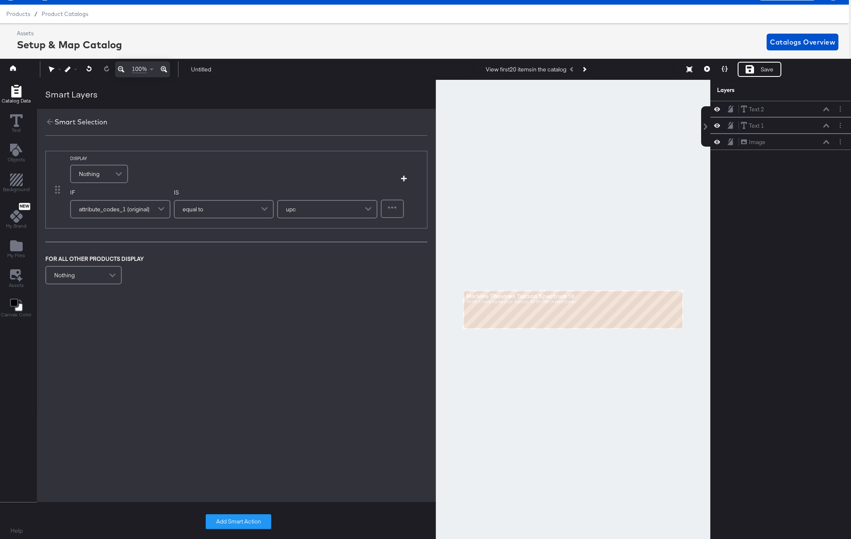
click at [207, 208] on div "equal to" at bounding box center [224, 209] width 99 height 17
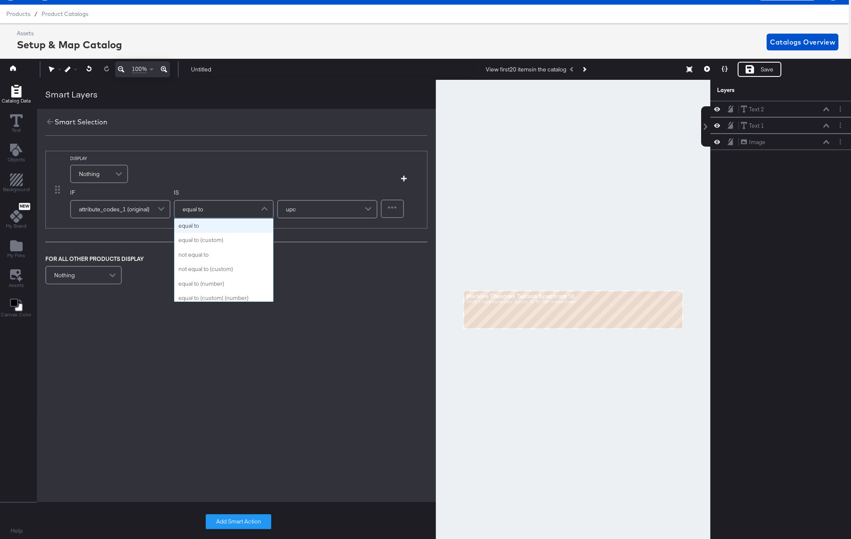
click at [205, 210] on div "equal to" at bounding box center [224, 209] width 99 height 17
type input "contains"
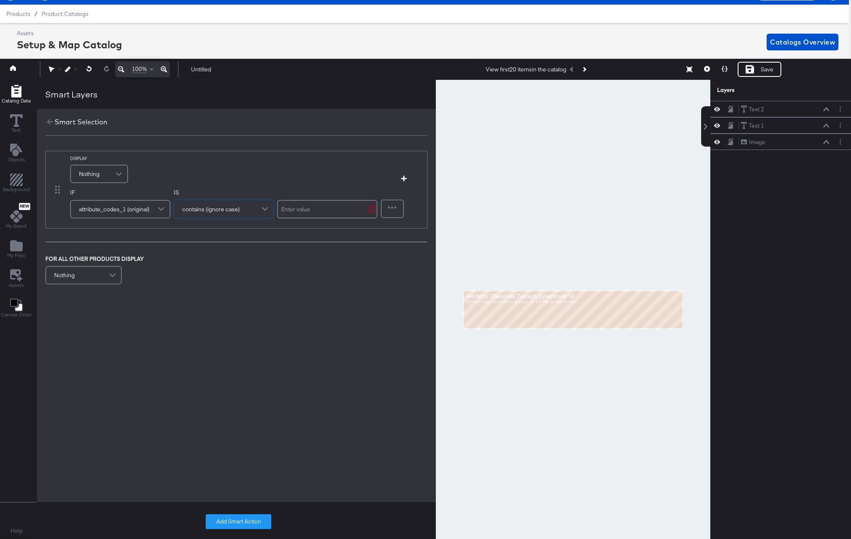
click at [323, 208] on input "text" at bounding box center [327, 209] width 100 height 18
type input "description"
click at [113, 169] on span at bounding box center [120, 173] width 15 height 17
click at [164, 174] on div "﻿" at bounding box center [218, 177] width 158 height 8
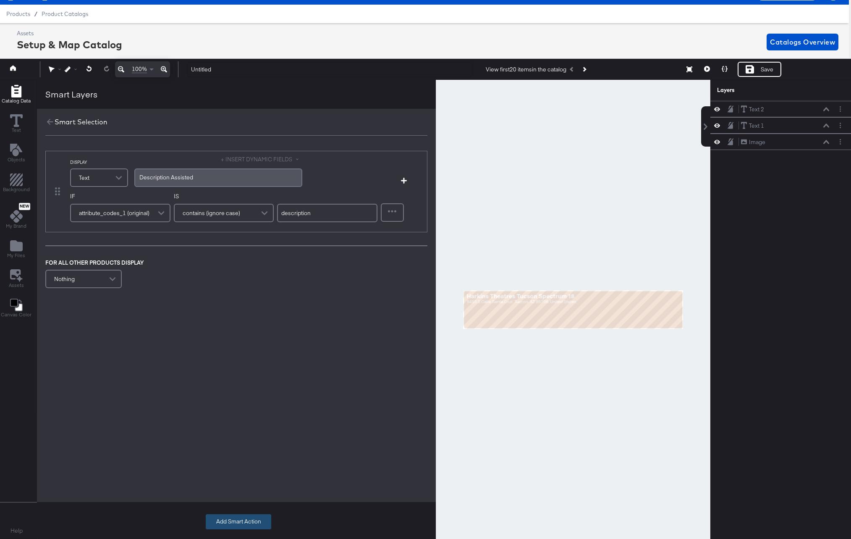
click at [238, 521] on button "Add Smart Action" at bounding box center [239, 521] width 66 height 15
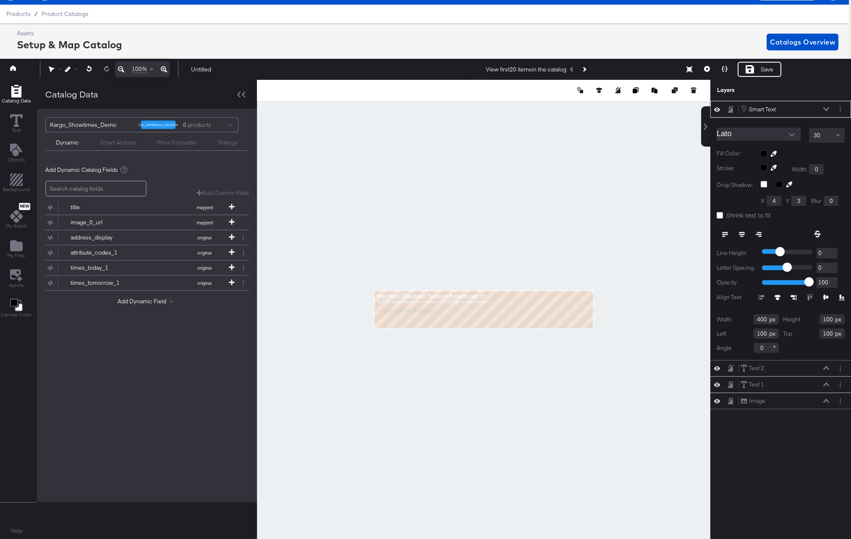
type input "32"
type input "85"
type input "1017"
type input "31"
click at [232, 251] on icon at bounding box center [232, 252] width 6 height 6
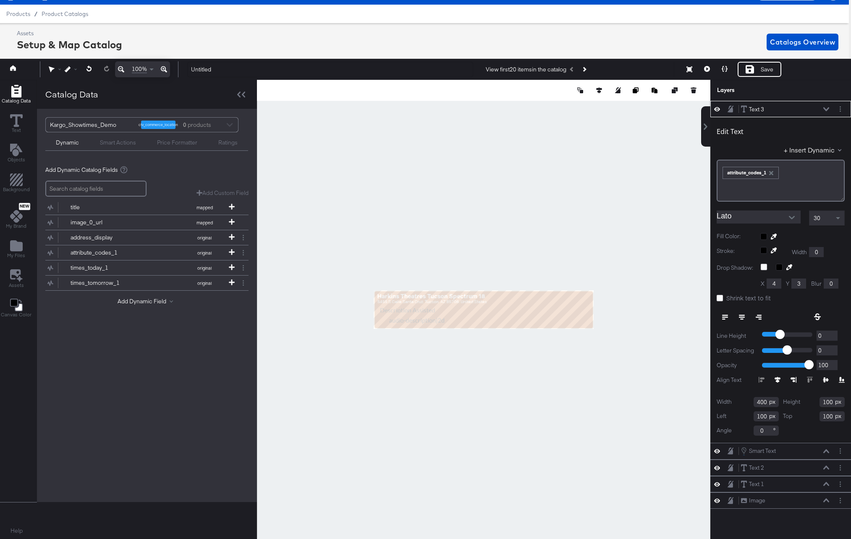
type input "74"
type input "132"
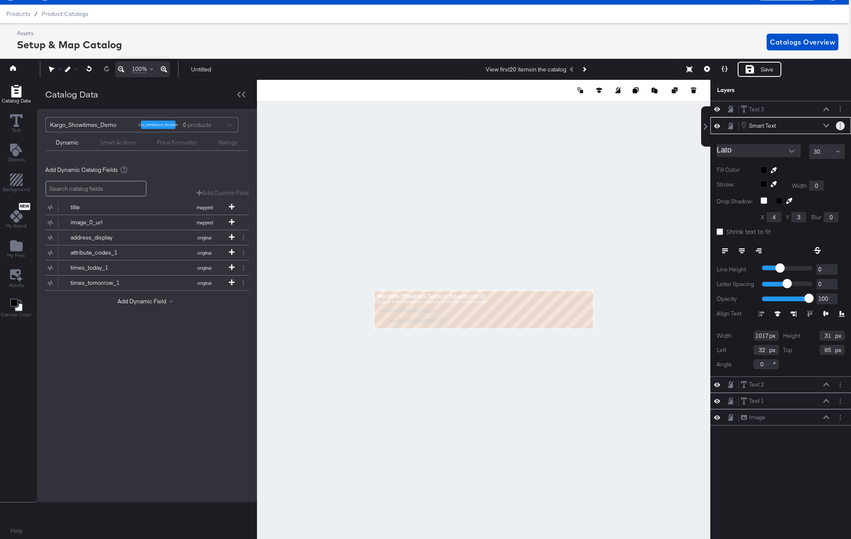
click at [841, 124] on button "Layer Options" at bounding box center [840, 125] width 9 height 9
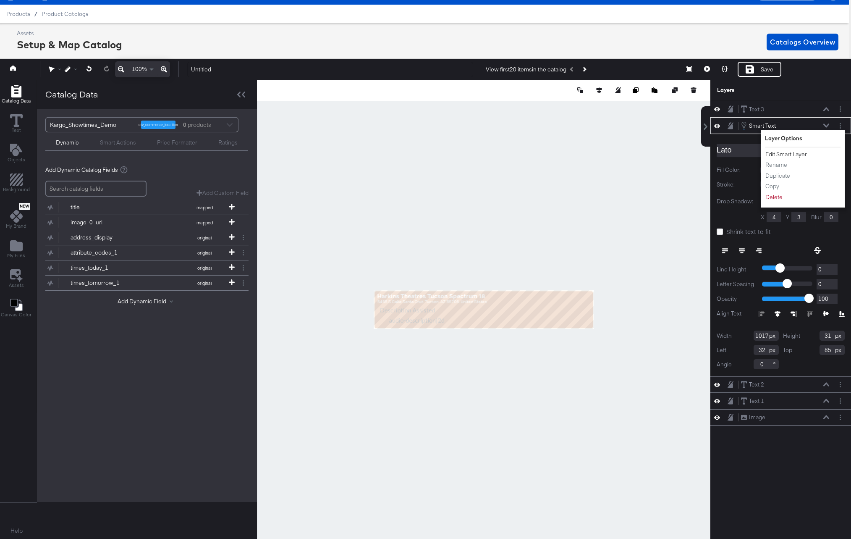
click at [776, 154] on button "Edit Smart Layer" at bounding box center [786, 154] width 42 height 9
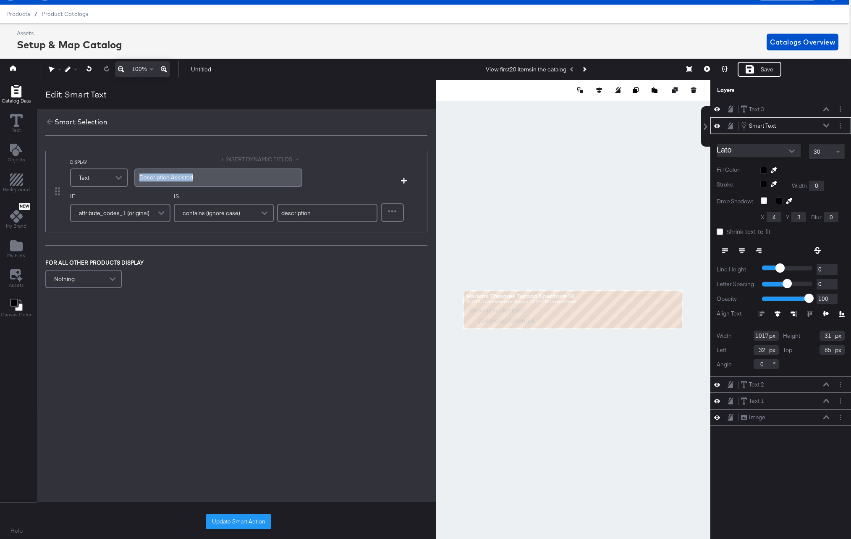
drag, startPoint x: 196, startPoint y: 176, endPoint x: 131, endPoint y: 175, distance: 65.1
click at [131, 175] on div "DISPLAY Text + INSERT DYNAMIC FIELDS Description ﻿Assisted" at bounding box center [214, 172] width 289 height 34
click at [139, 179] on span "Audio Description" at bounding box center [162, 177] width 47 height 8
click at [196, 178] on div "2D (Audio Description" at bounding box center [218, 177] width 158 height 8
click at [199, 179] on span "2D (Audio Description)." at bounding box center [169, 177] width 60 height 8
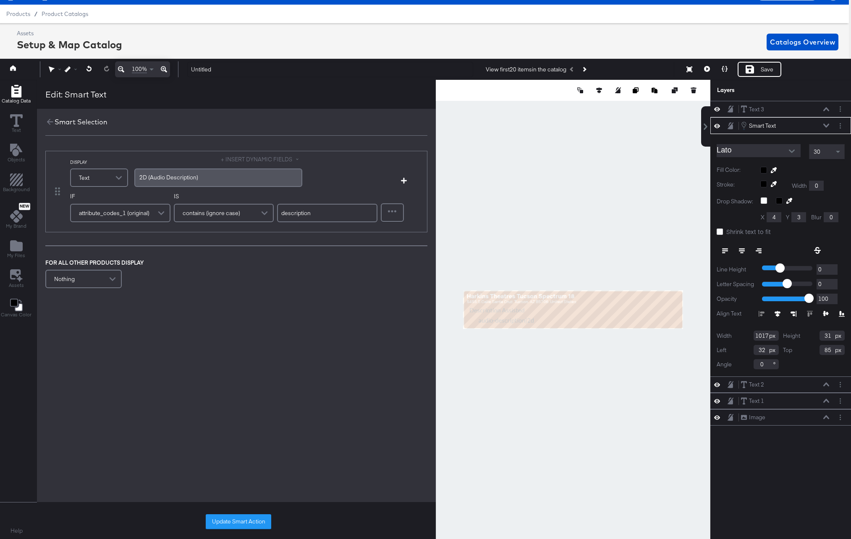
click at [252, 160] on button "+ INSERT DYNAMIC FIELDS" at bounding box center [261, 159] width 81 height 8
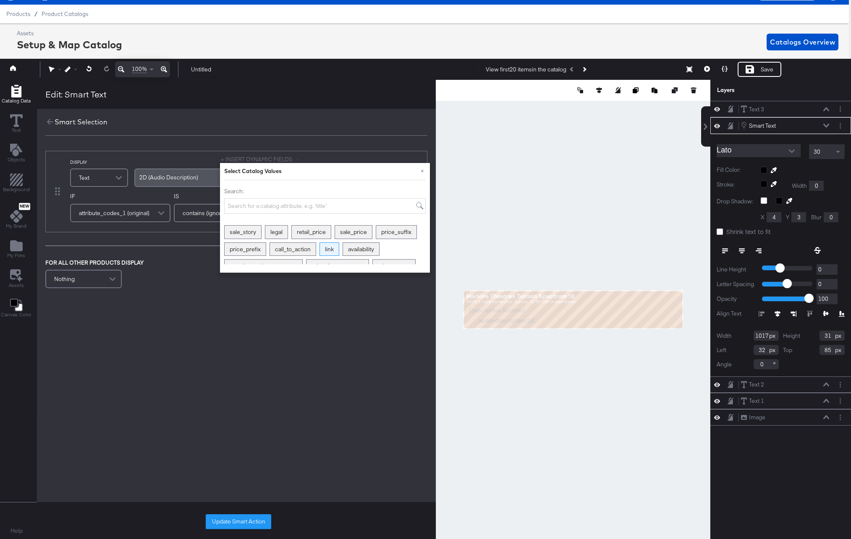
scroll to position [0, 0]
click at [269, 205] on input "Search:" at bounding box center [325, 206] width 202 height 16
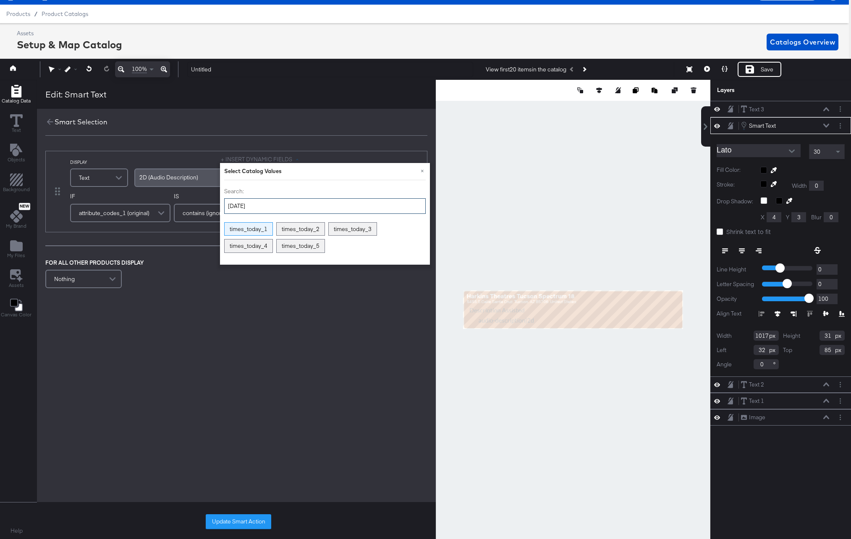
type input "today"
click at [261, 230] on div "times_today_1" at bounding box center [249, 229] width 48 height 13
click at [199, 299] on div "DISPLAY Text + INSERT DYNAMIC FIELDS × Select Catalog Values Search: today time…" at bounding box center [236, 223] width 399 height 162
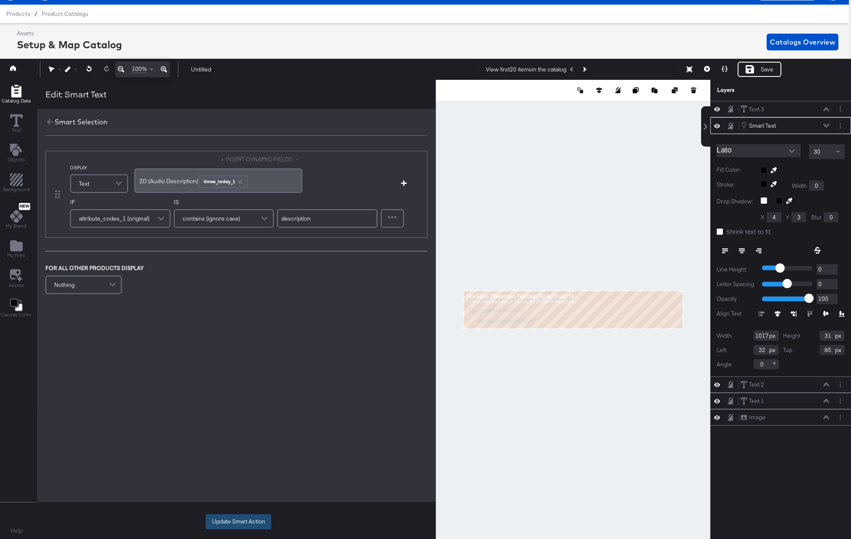
click at [228, 523] on button "Update Smart Action" at bounding box center [239, 521] width 66 height 15
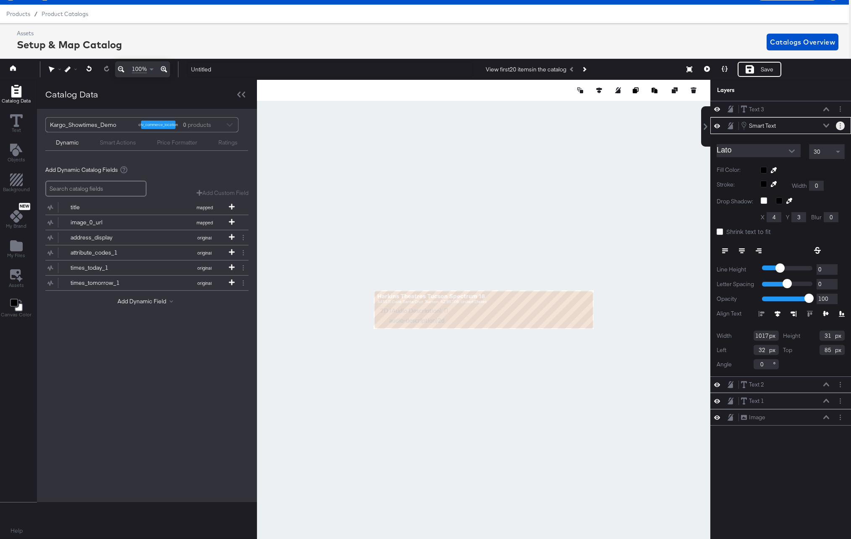
click at [841, 127] on icon "Layer Options" at bounding box center [840, 125] width 1 height 5
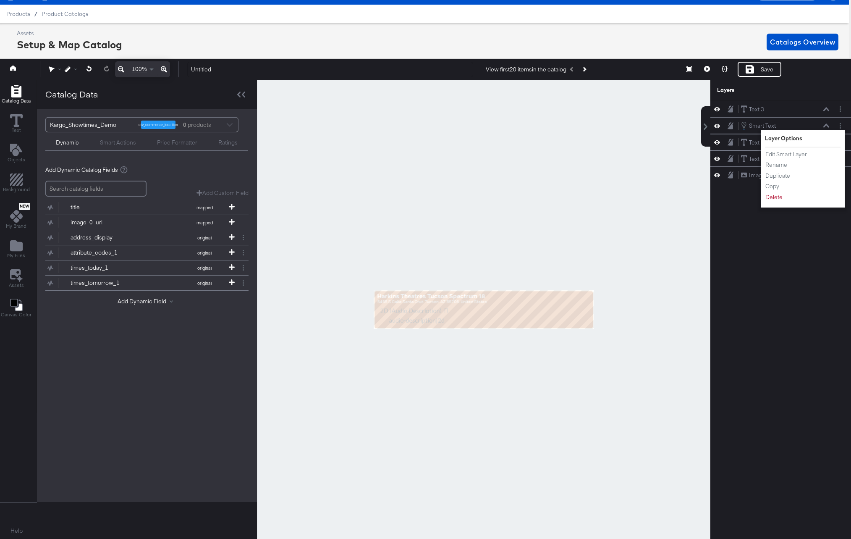
click at [663, 226] on div at bounding box center [484, 309] width 454 height 459
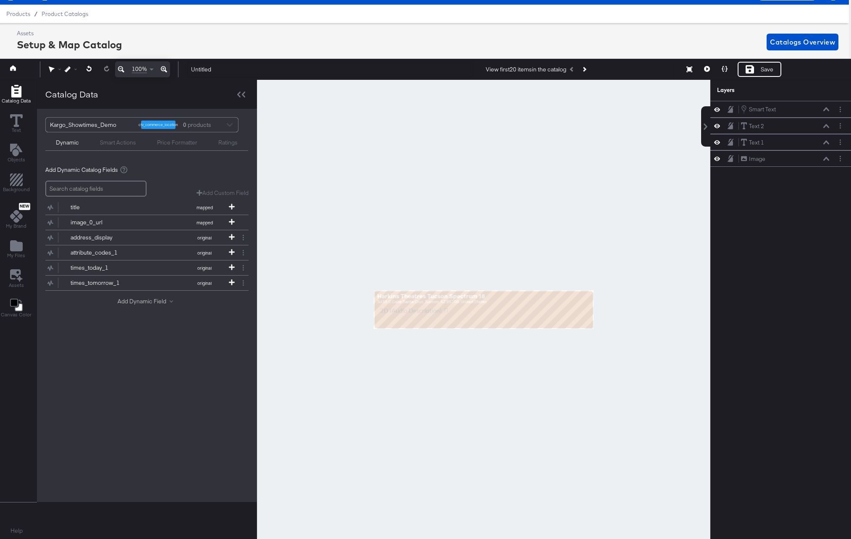
click at [141, 302] on button "Add Dynamic Field" at bounding box center [147, 301] width 59 height 8
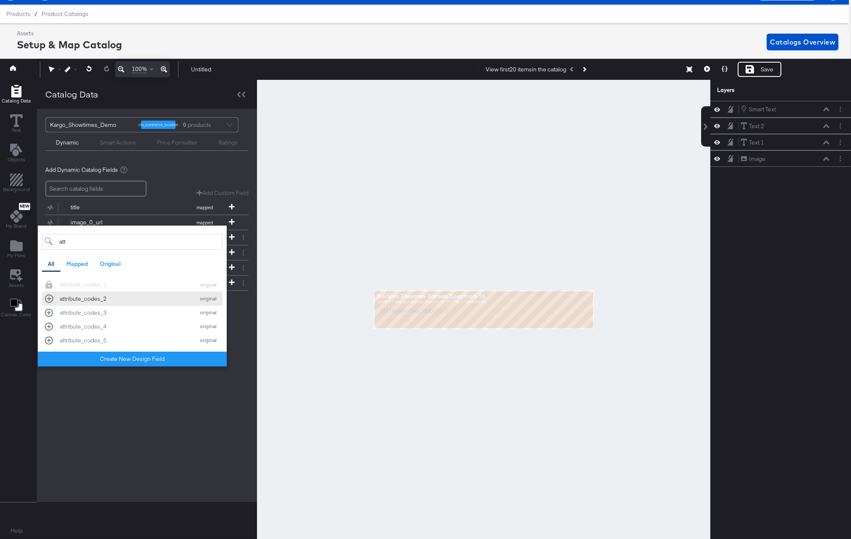
type input "att"
click at [78, 299] on div "attribute_codes_2" at bounding box center [125, 299] width 131 height 8
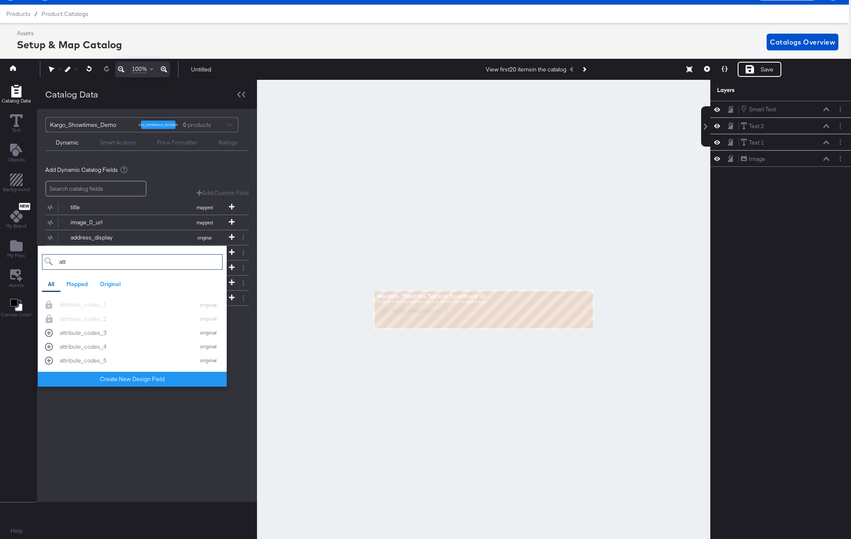
click at [37, 263] on div "Add Dynamic Catalog Fields Add Custom Field Create a custom field based on an e…" at bounding box center [147, 249] width 220 height 180
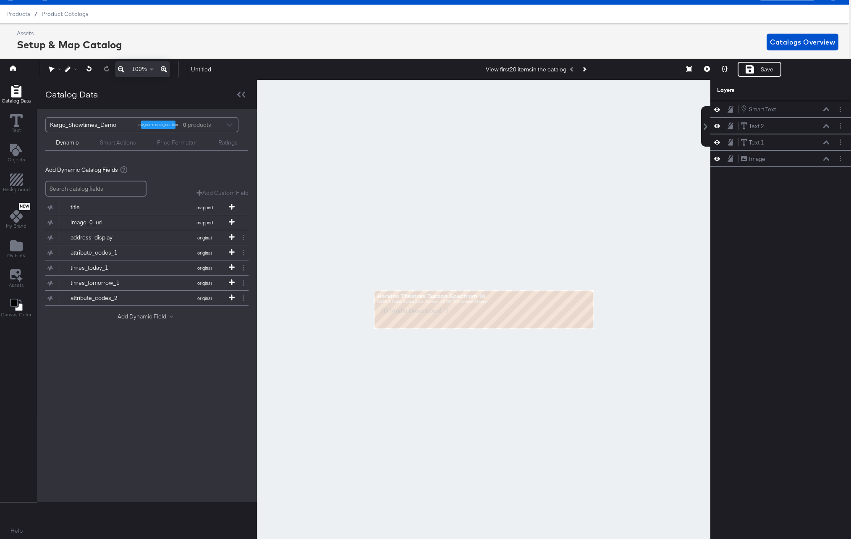
click at [127, 315] on button "Add Dynamic Field" at bounding box center [147, 316] width 59 height 8
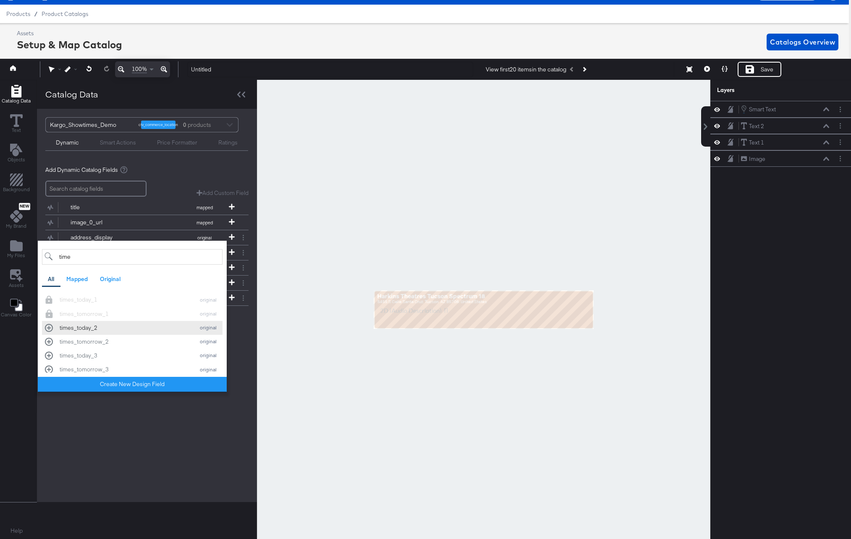
type input "time"
click at [89, 331] on button "times_today_2 original" at bounding box center [132, 328] width 181 height 14
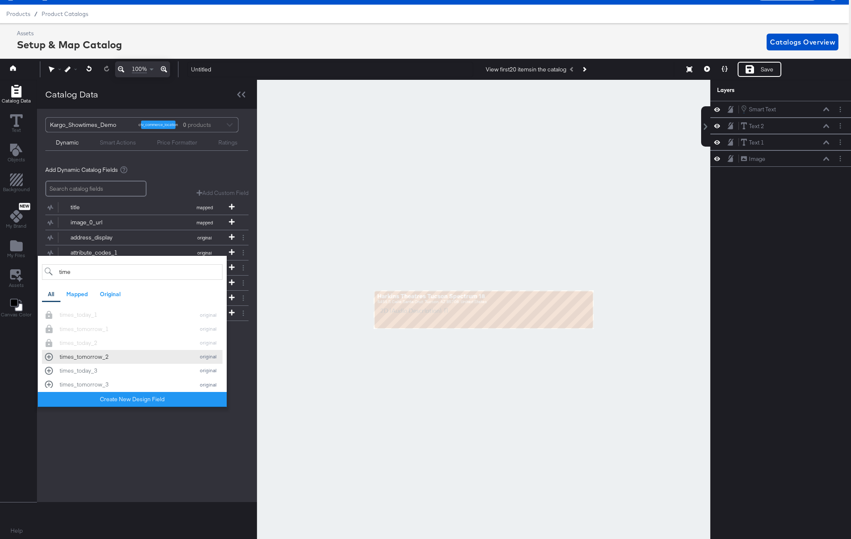
click at [88, 356] on div "times_tomorrow_2" at bounding box center [125, 357] width 131 height 8
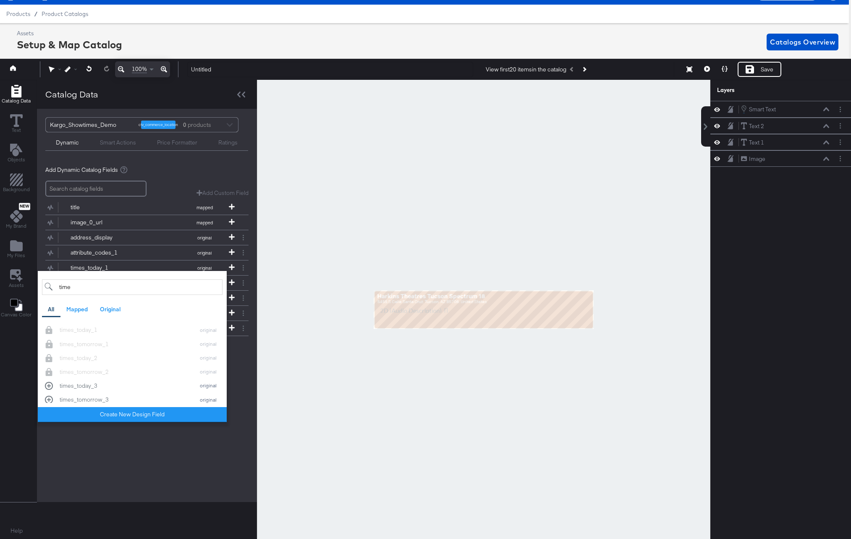
click at [160, 461] on div "Kargo_Showtimes_Demo ctv_commerce_location 0 products Dynamic Smart Actions Pri…" at bounding box center [147, 305] width 220 height 393
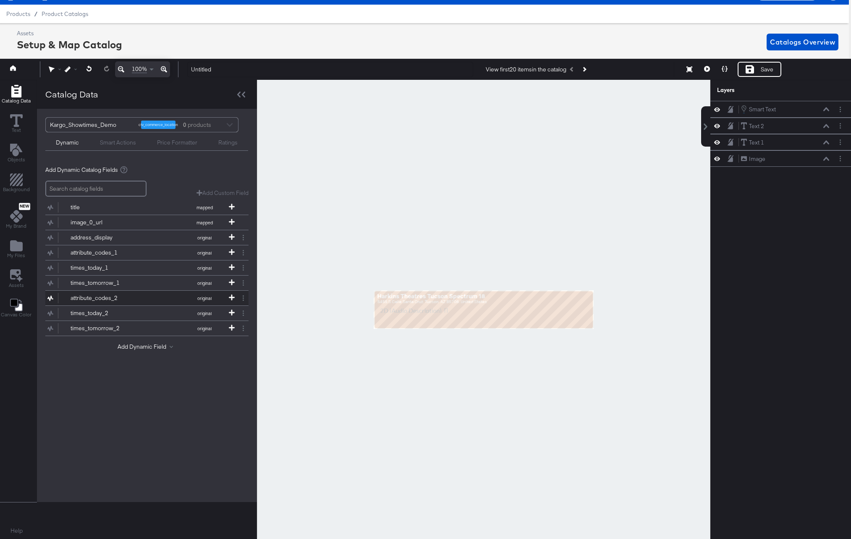
click at [106, 298] on div "attribute_codes_2" at bounding box center [101, 298] width 61 height 8
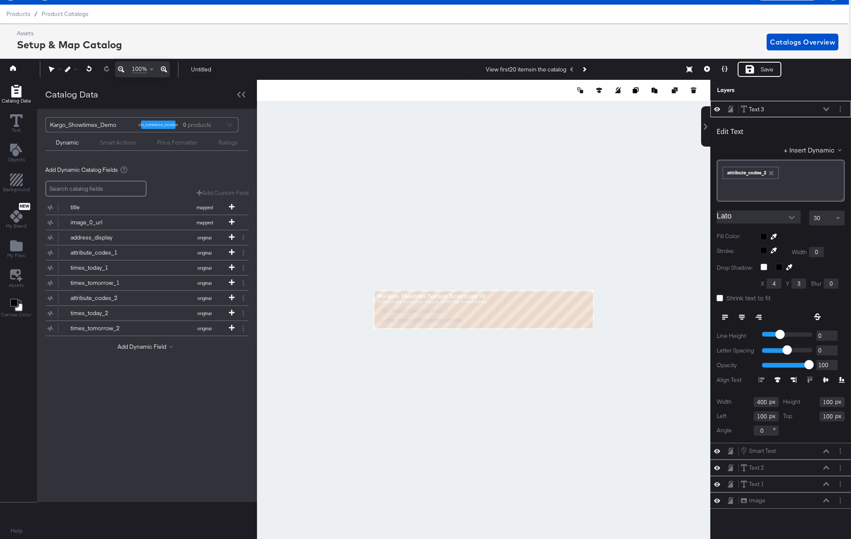
type input "32"
type input "130"
click at [121, 143] on div "Smart Actions" at bounding box center [118, 143] width 36 height 8
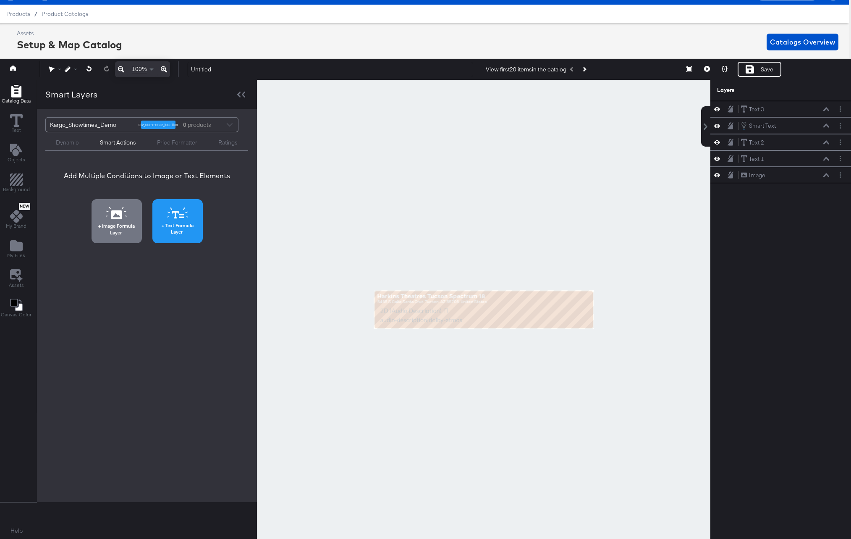
click at [189, 227] on span "Text Formula Layer" at bounding box center [177, 228] width 45 height 13
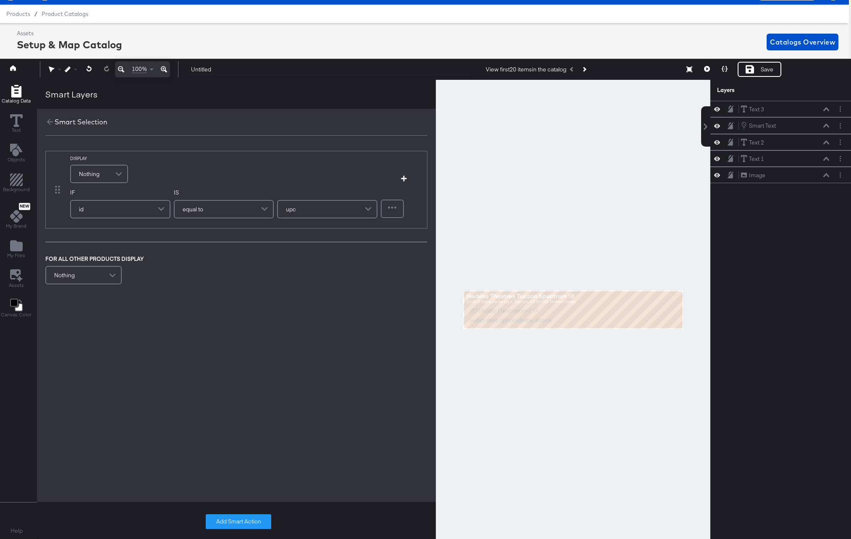
click at [114, 173] on span at bounding box center [120, 173] width 15 height 17
click at [189, 178] on div "﻿" at bounding box center [218, 177] width 158 height 8
click at [270, 159] on button "+ INSERT DYNAMIC FIELDS" at bounding box center [261, 159] width 81 height 8
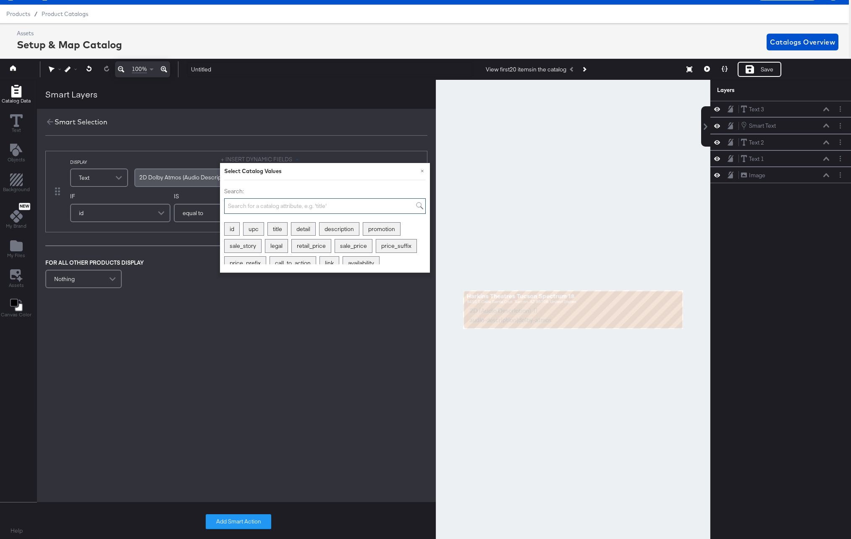
click at [249, 205] on input "Search:" at bounding box center [325, 206] width 202 height 16
type input "time"
click at [351, 228] on div "times_today_2" at bounding box center [364, 229] width 48 height 13
click at [192, 201] on label "IS" at bounding box center [224, 202] width 100 height 8
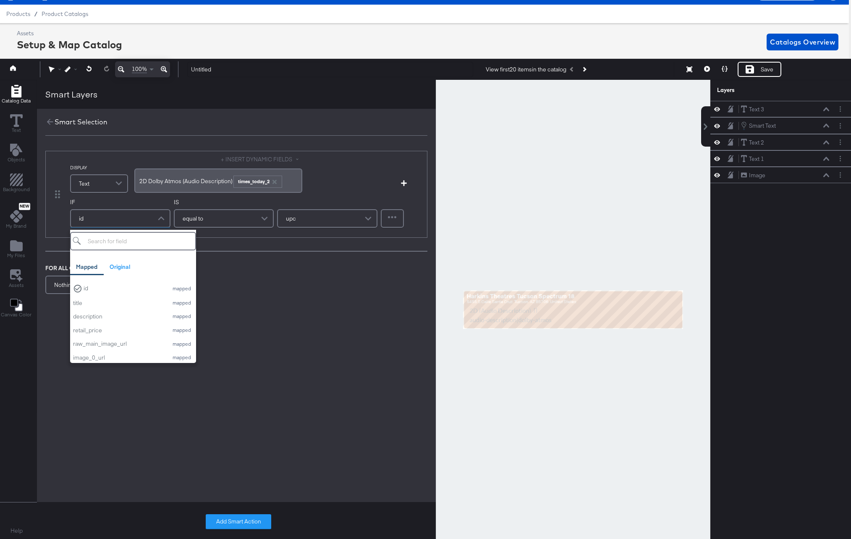
click at [146, 218] on div "id" at bounding box center [120, 218] width 99 height 17
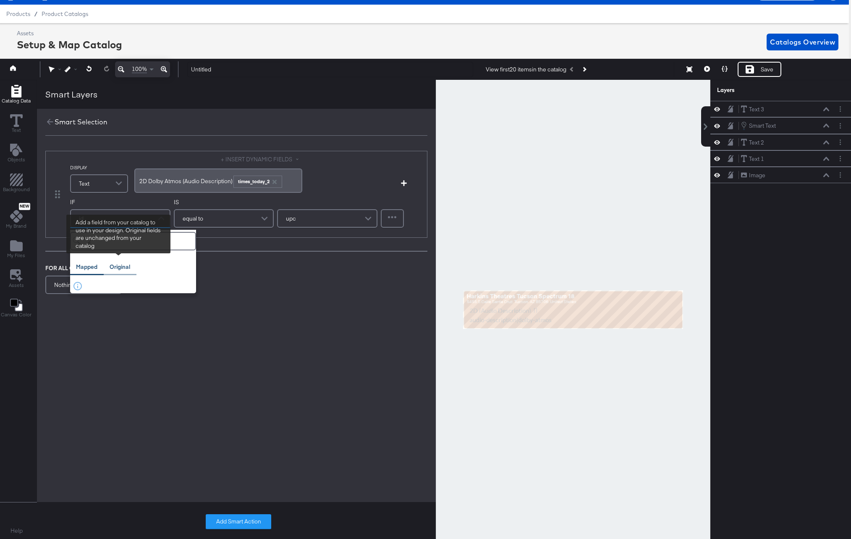
type input "2"
click at [110, 265] on div "Original" at bounding box center [120, 267] width 21 height 8
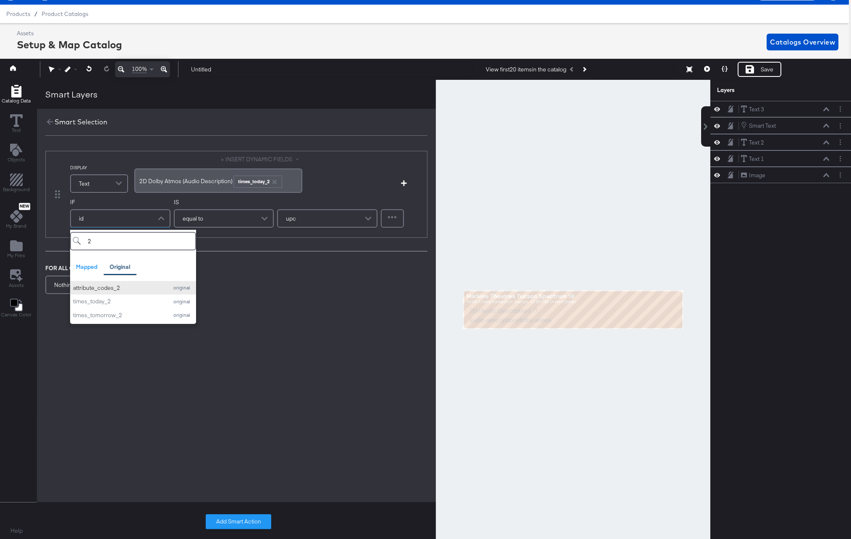
click at [107, 287] on div "attribute_codes_2" at bounding box center [118, 288] width 91 height 8
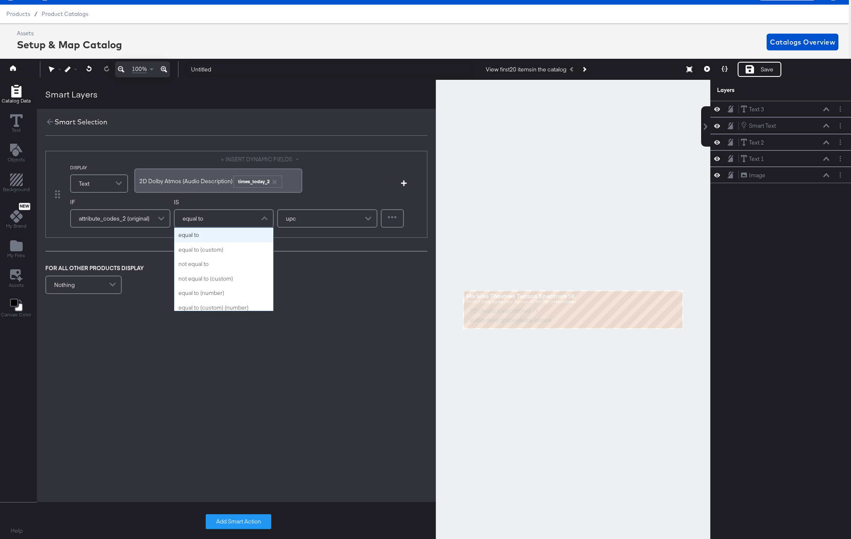
click at [224, 216] on div "equal to" at bounding box center [224, 218] width 99 height 17
type input "contains"
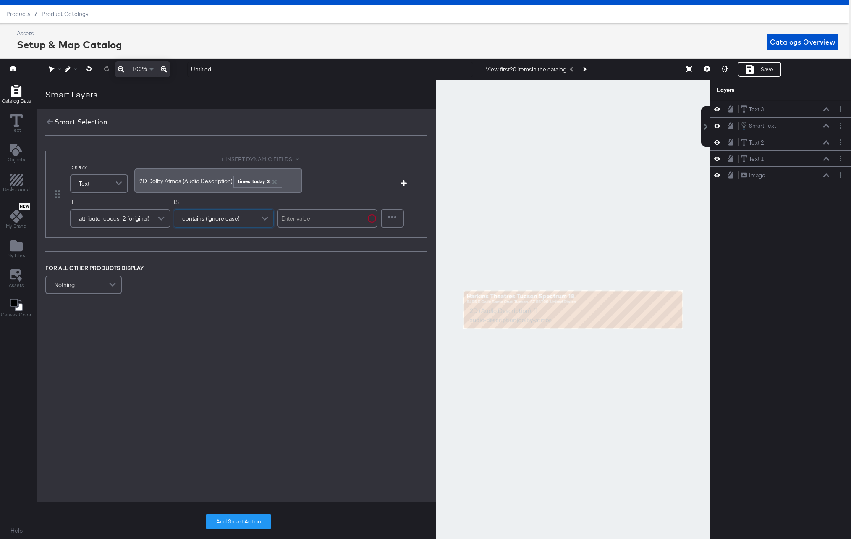
click at [293, 220] on input "text" at bounding box center [327, 218] width 100 height 18
type input "description"
click at [235, 522] on button "Add Smart Action" at bounding box center [239, 521] width 66 height 15
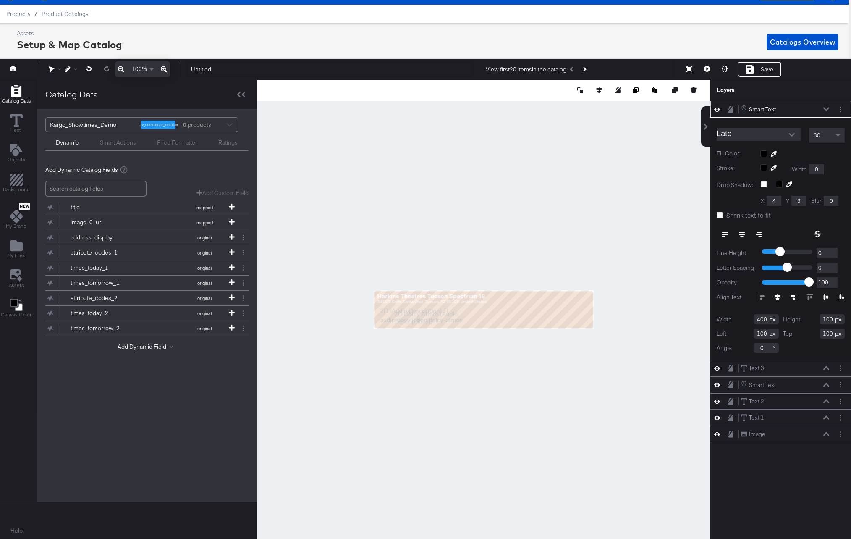
type input "482"
type input "96"
click at [610, 320] on div at bounding box center [484, 309] width 454 height 459
type input "644"
type input "470"
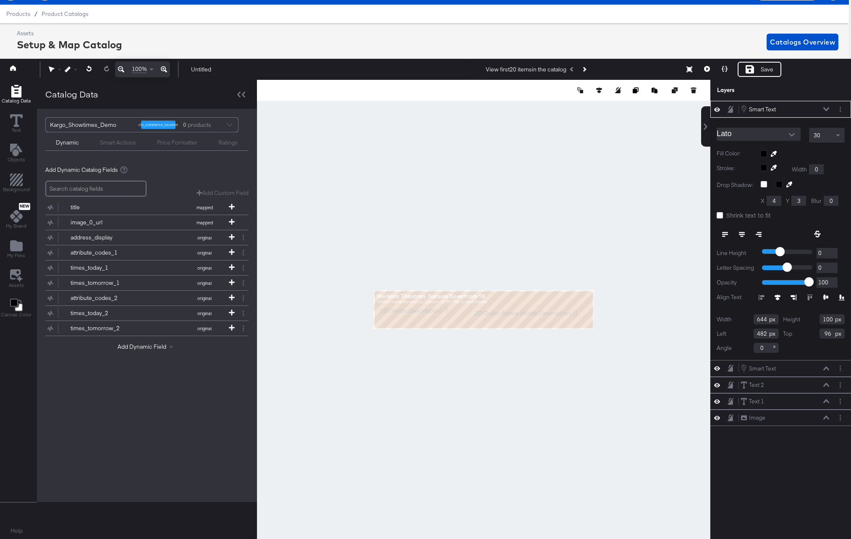
type input "102"
type input "32"
type input "138"
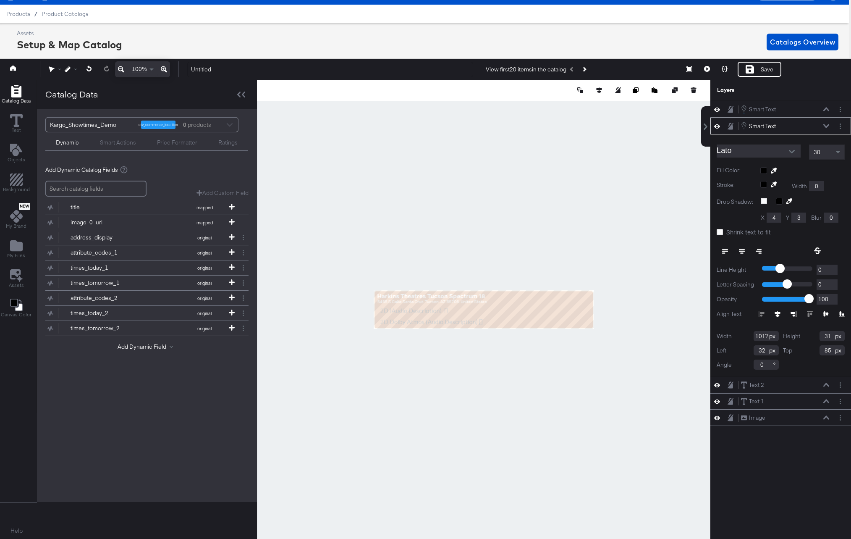
click at [764, 170] on div at bounding box center [802, 170] width 84 height 7
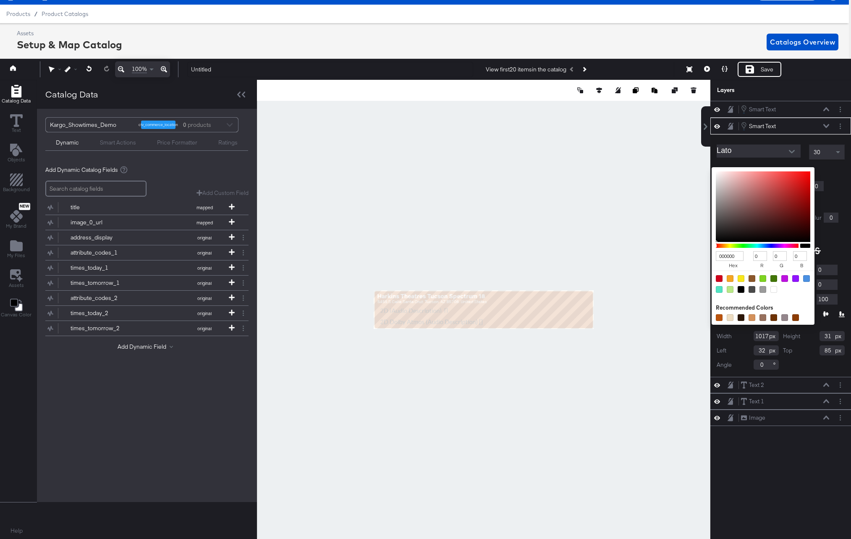
click at [772, 288] on div at bounding box center [774, 289] width 7 height 7
type input "FFFFFF"
type input "255"
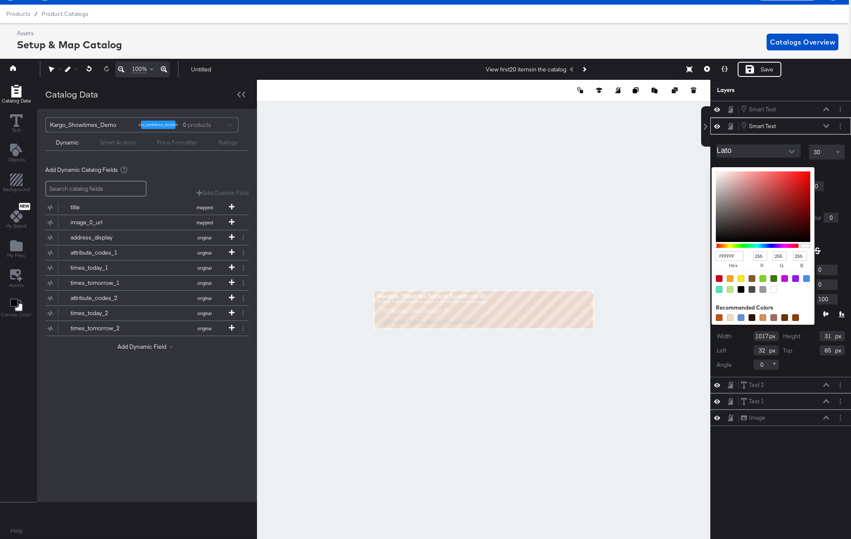
click at [773, 288] on div at bounding box center [774, 289] width 7 height 7
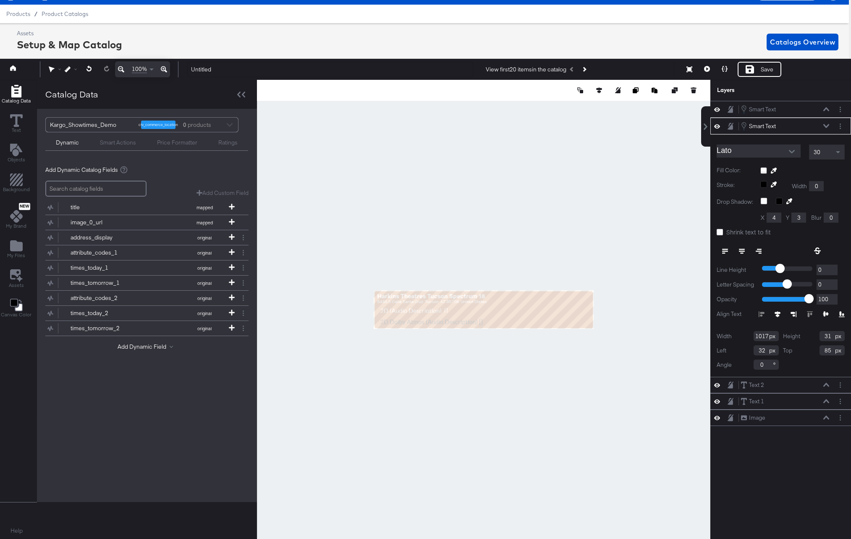
click at [829, 246] on div at bounding box center [826, 251] width 37 height 15
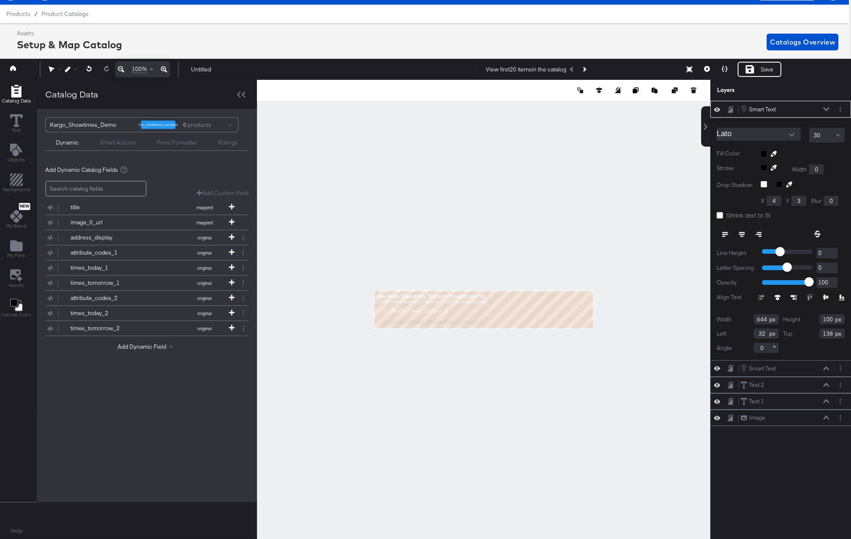
click at [766, 152] on div at bounding box center [802, 153] width 84 height 7
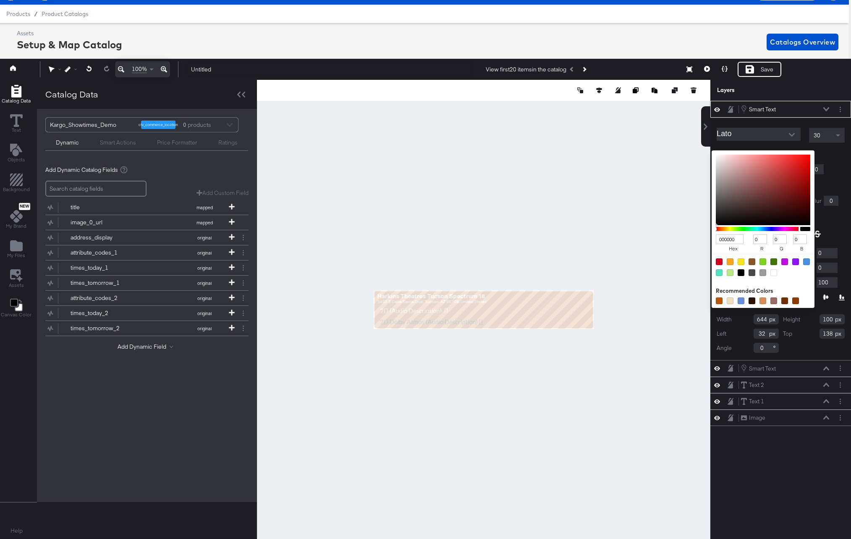
click at [772, 272] on div at bounding box center [774, 272] width 7 height 7
type input "FFFFFF"
type input "255"
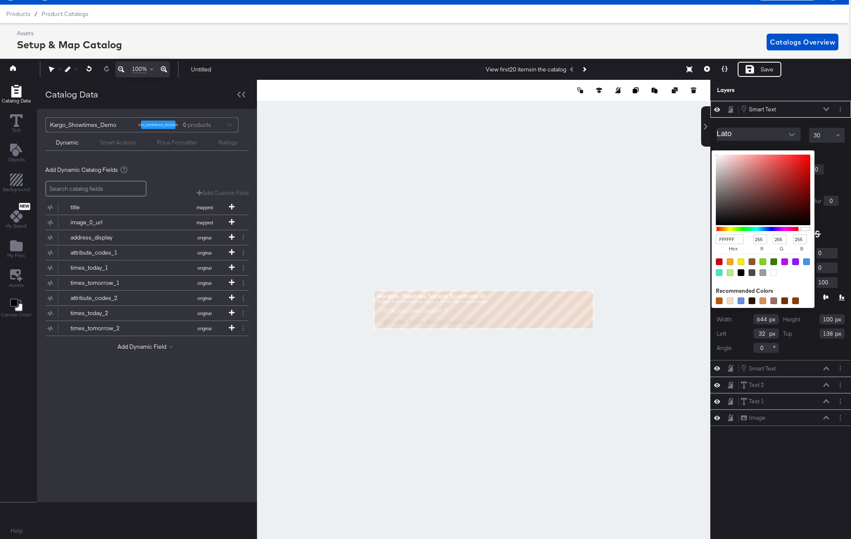
click at [839, 236] on div at bounding box center [826, 234] width 37 height 15
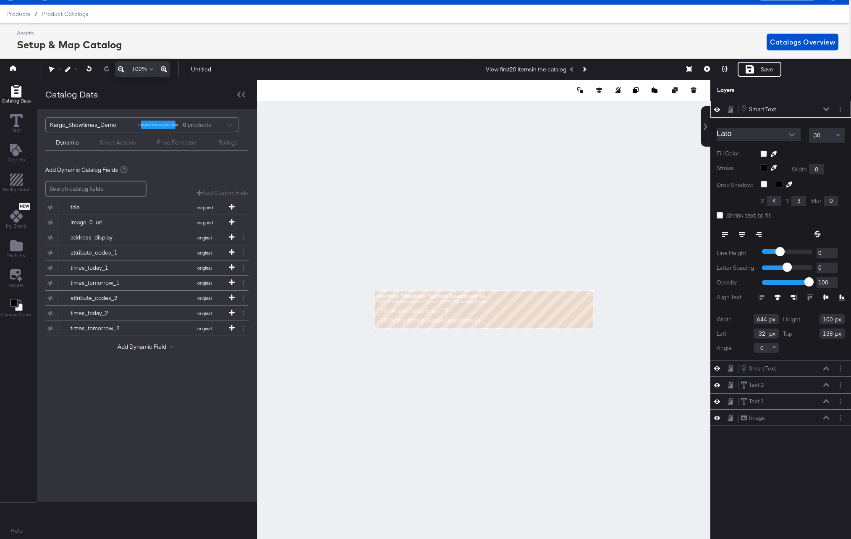
type input "130"
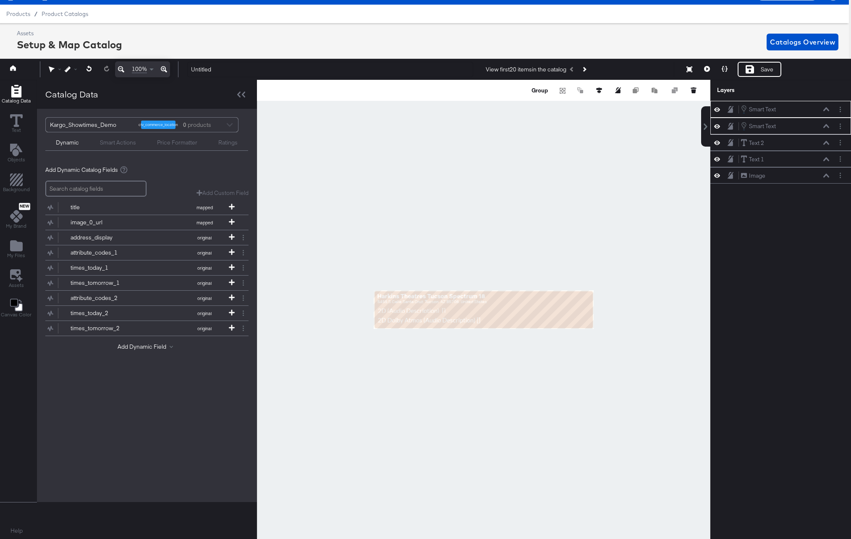
click at [400, 252] on div at bounding box center [484, 309] width 454 height 459
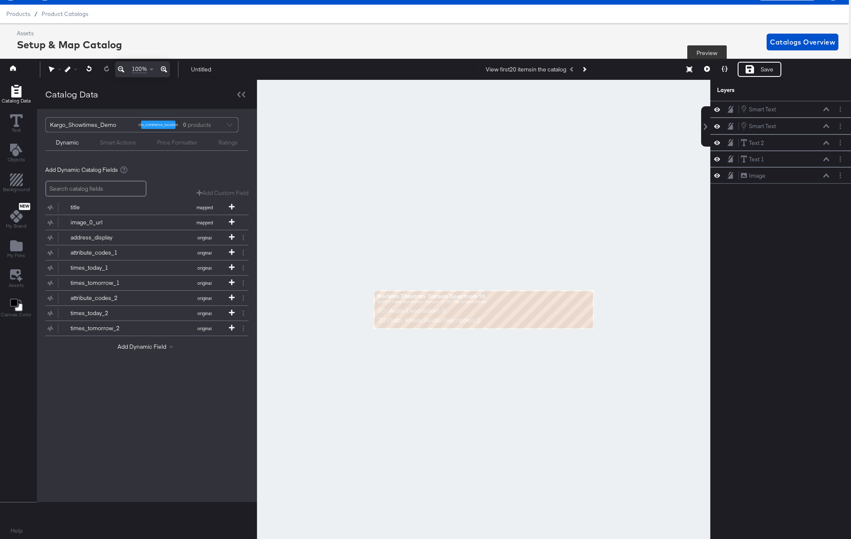
click at [708, 70] on icon at bounding box center [707, 69] width 6 height 6
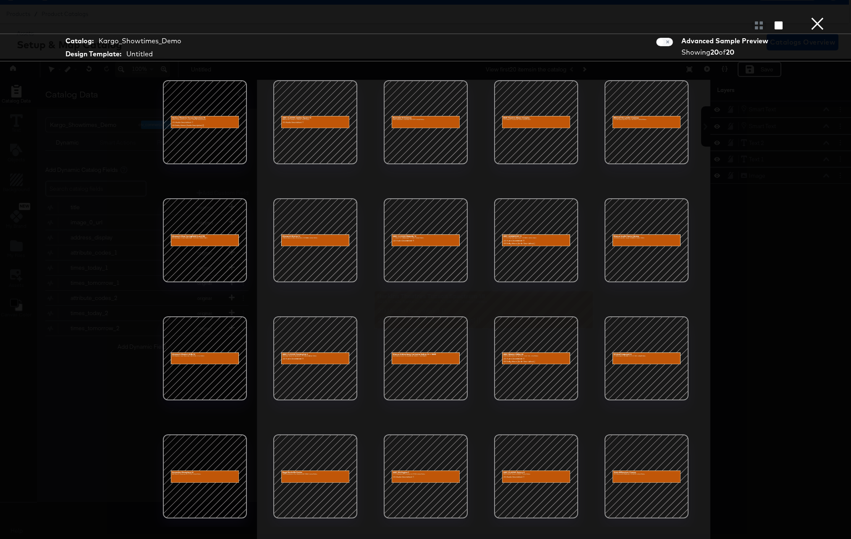
click at [201, 356] on div at bounding box center [204, 358] width 71 height 71
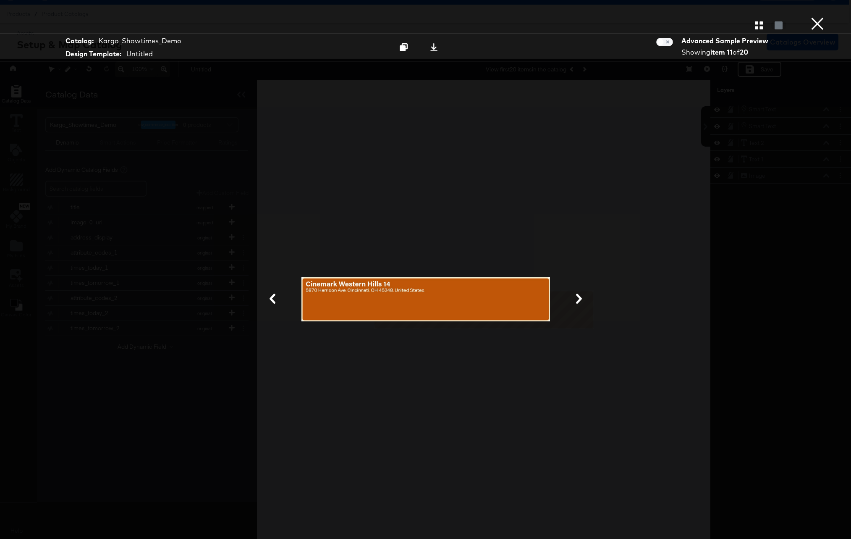
click at [817, 17] on button "×" at bounding box center [817, 8] width 17 height 17
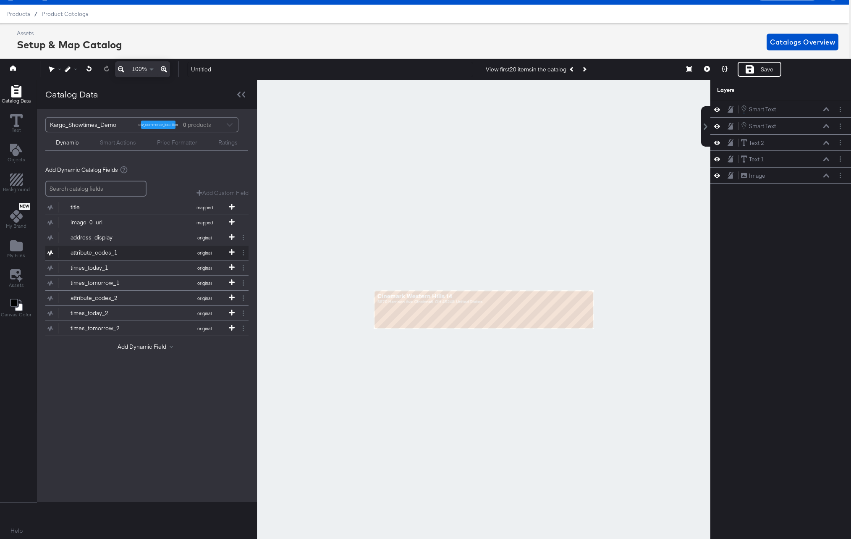
click at [103, 251] on div "attribute_codes_1" at bounding box center [101, 253] width 61 height 8
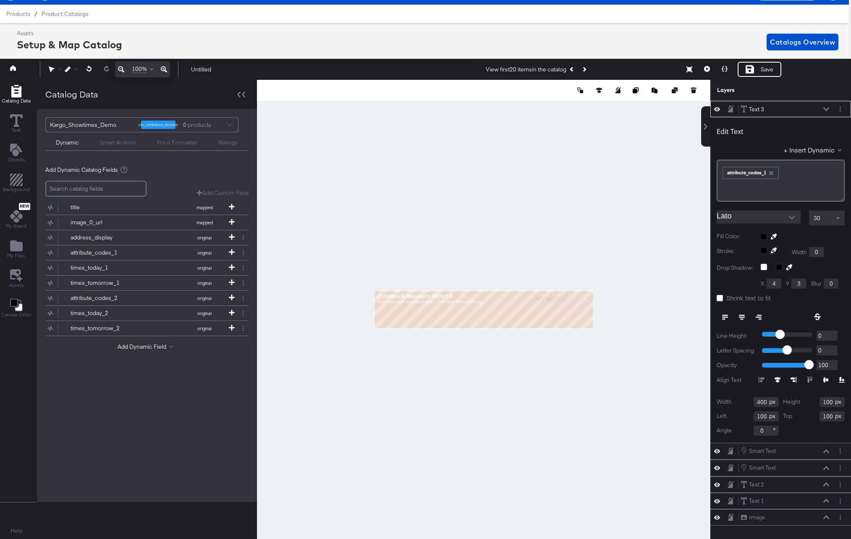
type input "771"
type input "30"
click at [100, 297] on div "attribute_codes_2" at bounding box center [101, 298] width 61 height 8
type input "815"
type input "116"
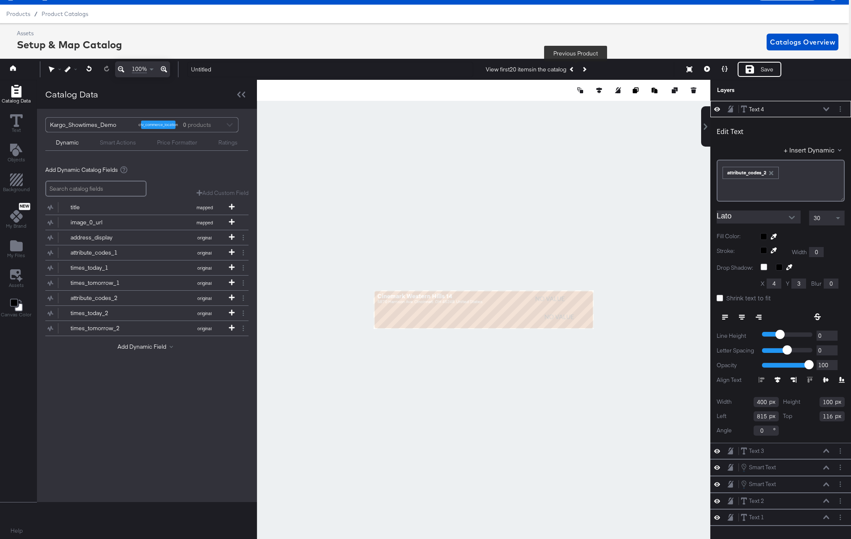
click at [574, 68] on icon "Previous Product" at bounding box center [572, 69] width 5 height 5
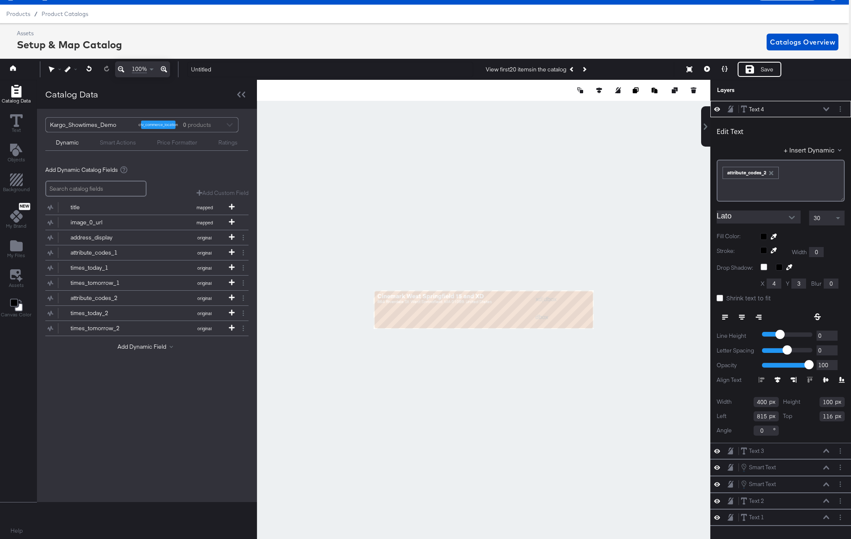
type input "771"
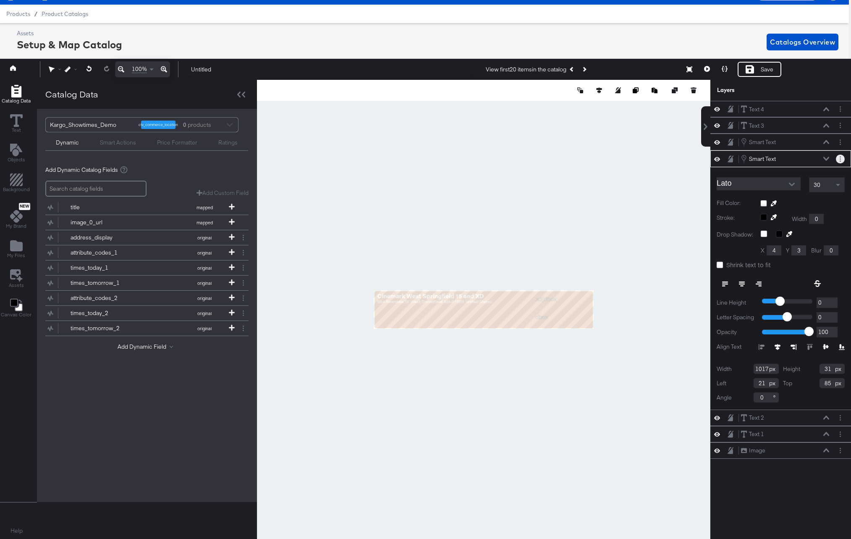
click at [841, 159] on icon "Layer Options" at bounding box center [840, 158] width 1 height 5
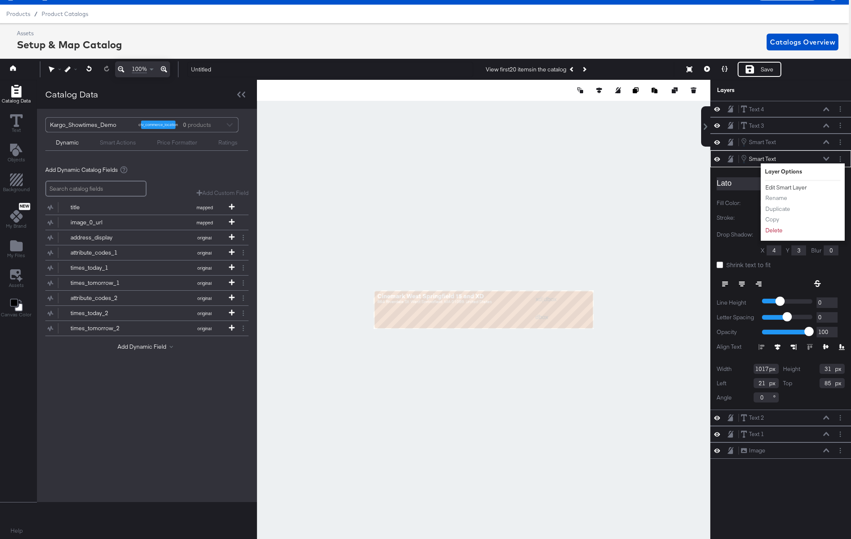
click at [778, 187] on button "Edit Smart Layer" at bounding box center [786, 187] width 42 height 9
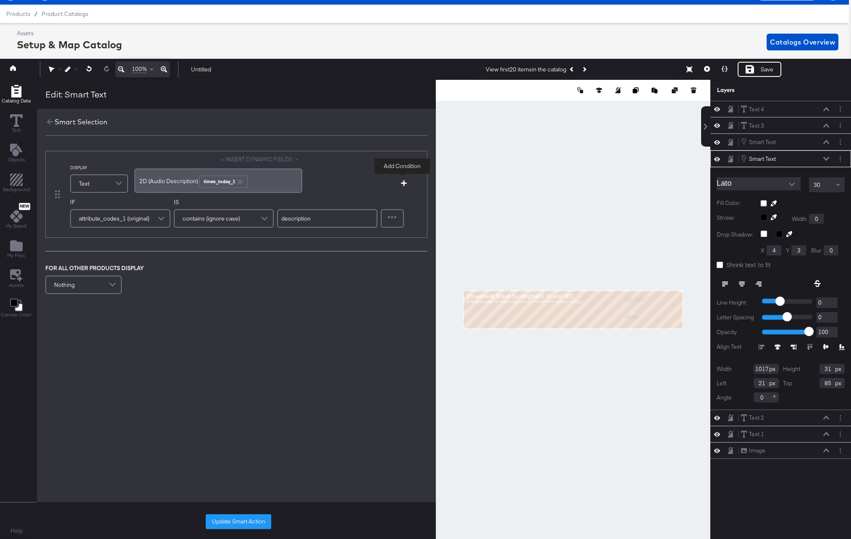
click at [405, 183] on icon "button" at bounding box center [404, 183] width 6 height 6
click at [115, 302] on span "attribute_codes_1 (original)" at bounding box center [114, 303] width 71 height 14
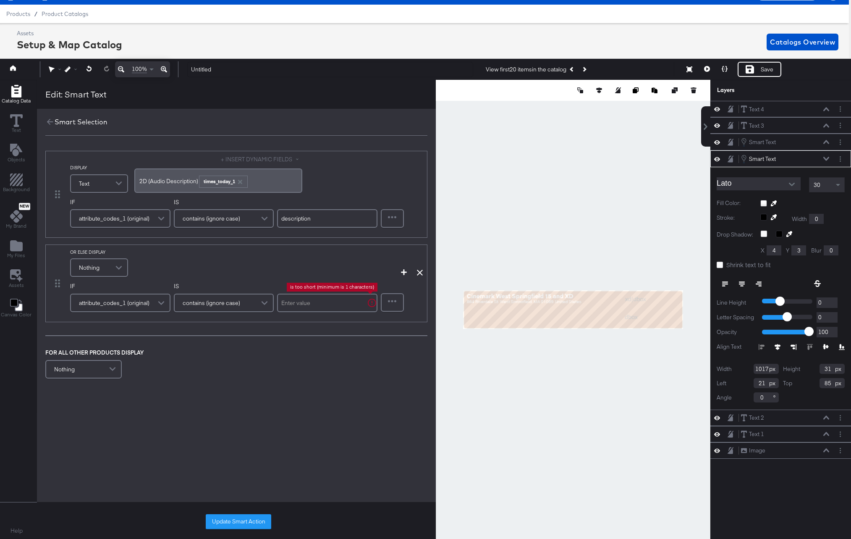
click at [300, 302] on input "text" at bounding box center [327, 303] width 100 height 18
click at [234, 305] on span "contains (ignore case)" at bounding box center [212, 303] width 58 height 14
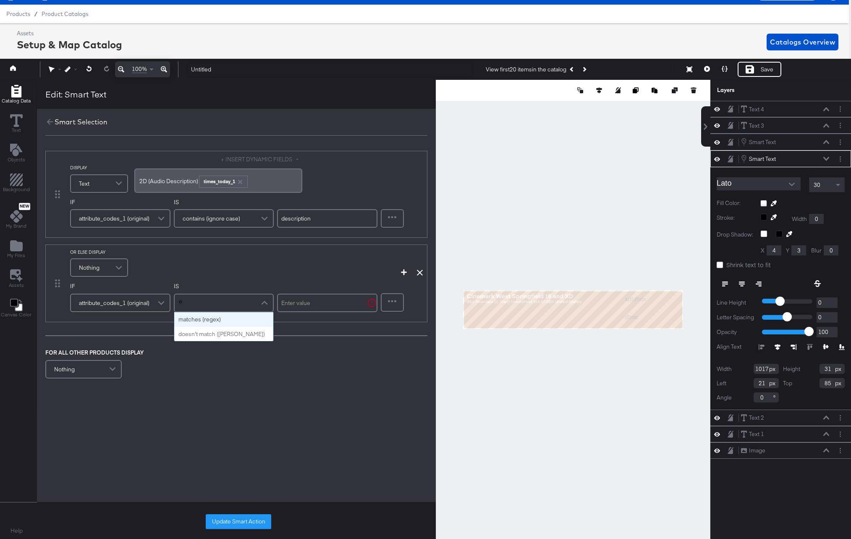
type input "eq"
drag, startPoint x: 275, startPoint y: 301, endPoint x: 253, endPoint y: 301, distance: 22.3
click at [253, 301] on div "IF attribute_codes_1 (original) IS equal to id" at bounding box center [223, 299] width 307 height 35
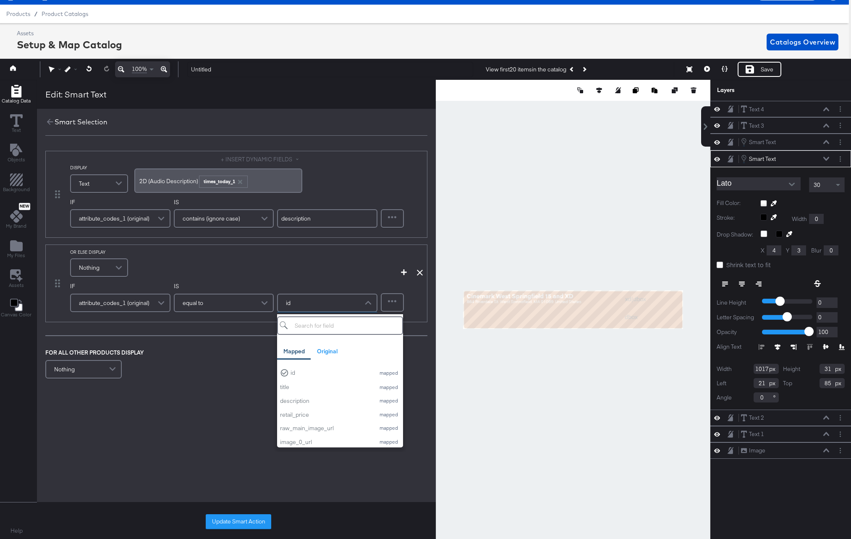
click at [227, 304] on div "equal to" at bounding box center [224, 302] width 99 height 17
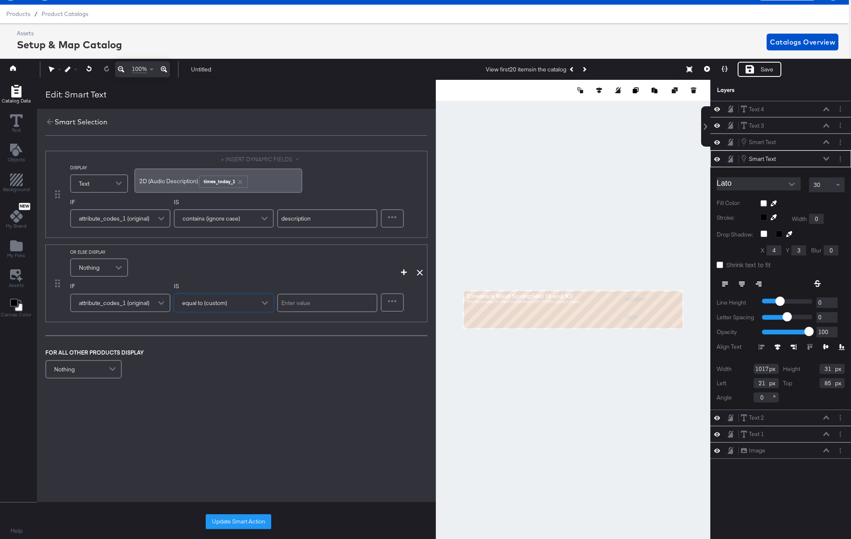
click at [89, 270] on span "Nothing" at bounding box center [89, 267] width 21 height 14
click at [165, 270] on div "﻿" at bounding box center [218, 271] width 158 height 8
click at [231, 252] on button "+ INSERT DYNAMIC FIELDS" at bounding box center [261, 253] width 81 height 8
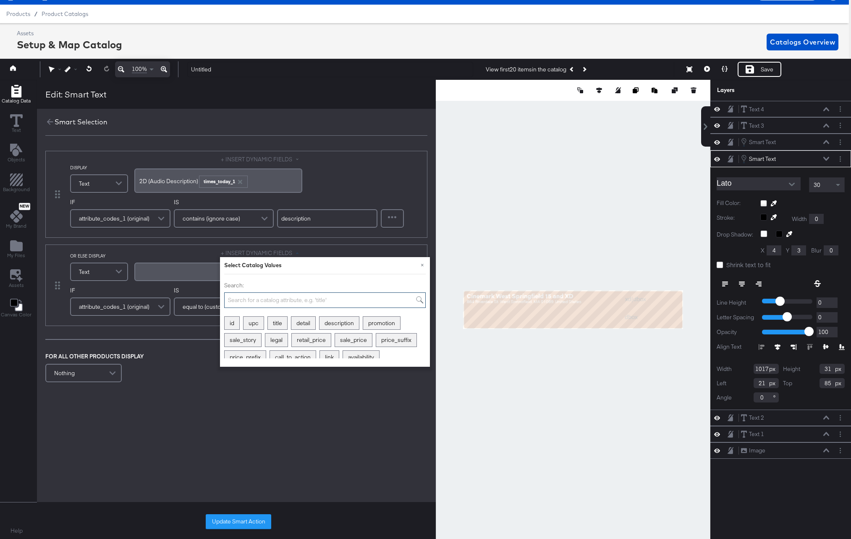
click at [240, 302] on input "Search:" at bounding box center [325, 300] width 202 height 16
type input "times"
click at [243, 324] on div "times_today_1" at bounding box center [249, 323] width 48 height 13
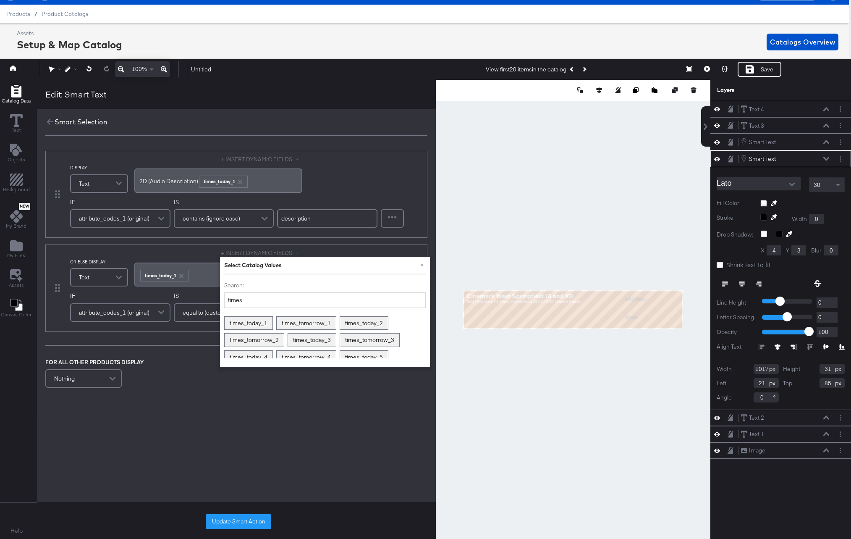
click at [181, 378] on div "FOR ALL OTHER PRODUCTS DISPLAY Nothing" at bounding box center [236, 374] width 382 height 32
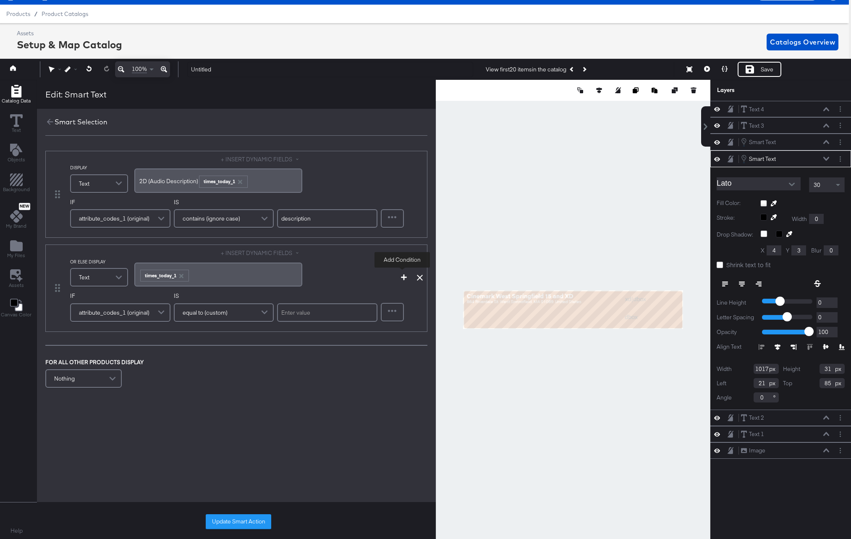
click at [403, 277] on icon "button" at bounding box center [404, 277] width 6 height 6
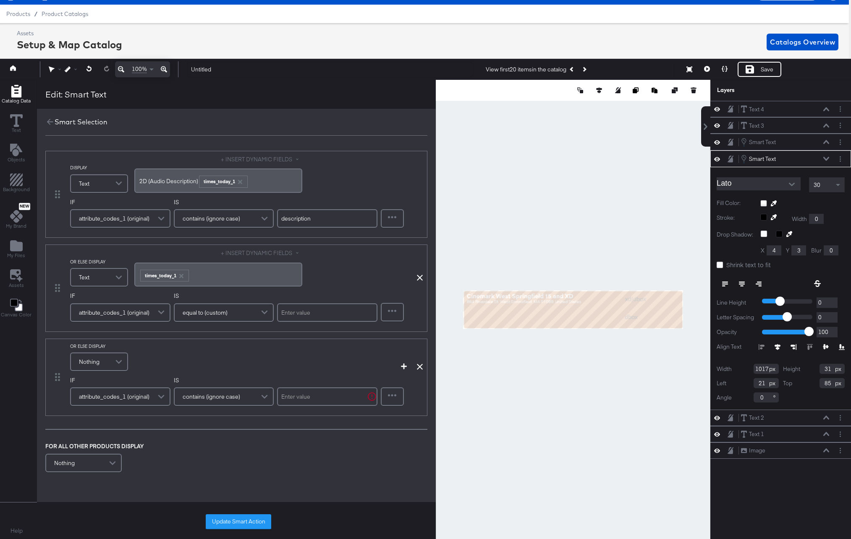
click at [92, 363] on span "Nothing" at bounding box center [89, 361] width 21 height 14
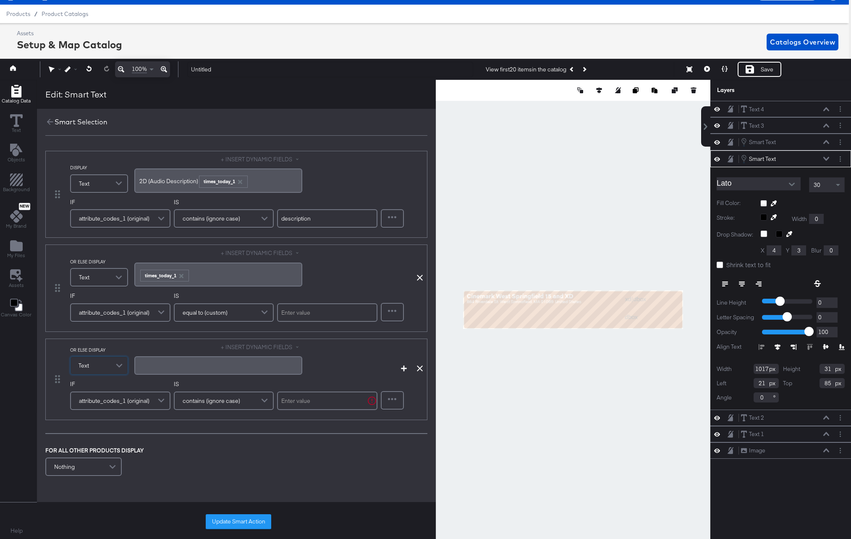
click at [228, 404] on span "contains (ignore case)" at bounding box center [212, 400] width 58 height 14
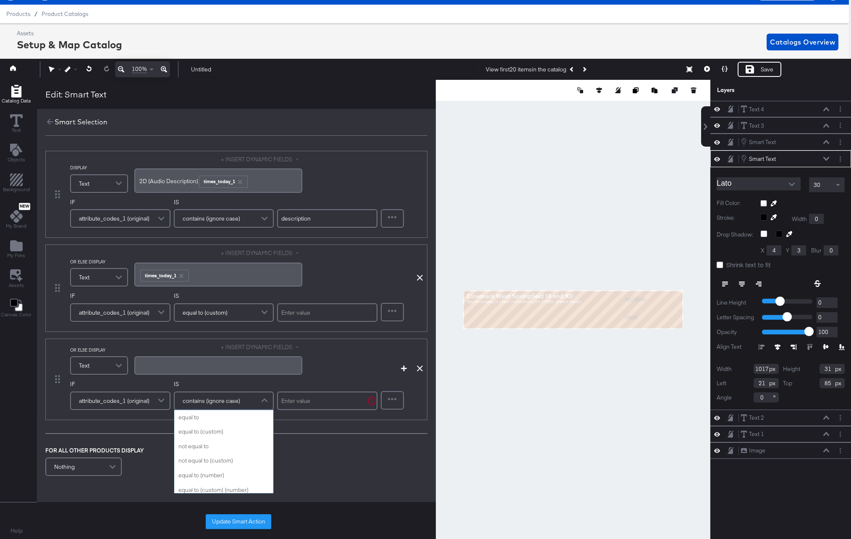
scroll to position [281, 0]
click at [309, 402] on input "text" at bounding box center [327, 400] width 100 height 18
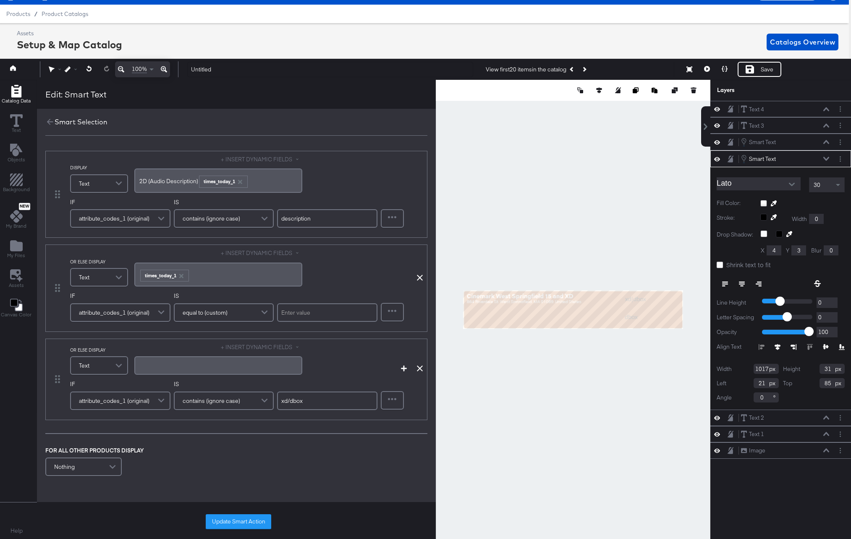
type input "xd/dbox"
drag, startPoint x: 418, startPoint y: 367, endPoint x: 415, endPoint y: 330, distance: 36.7
click at [418, 367] on icon at bounding box center [420, 368] width 6 height 6
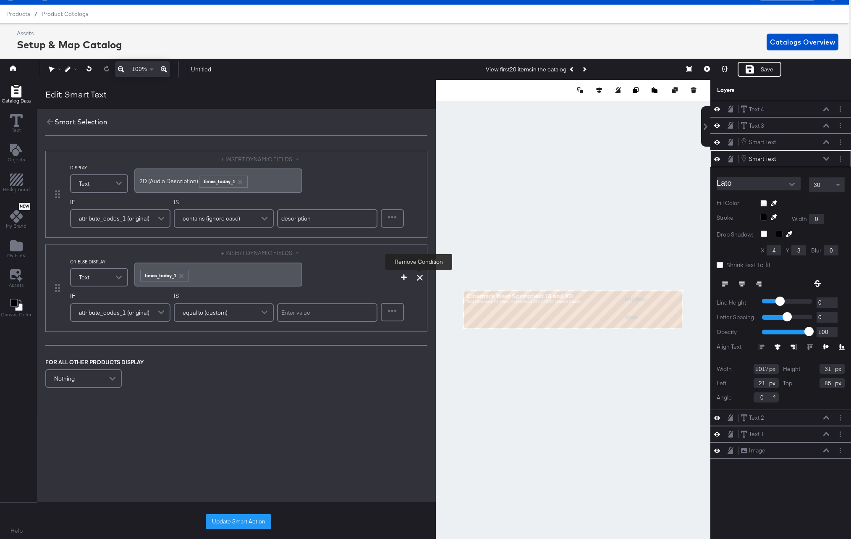
click at [418, 276] on icon at bounding box center [420, 278] width 6 height 6
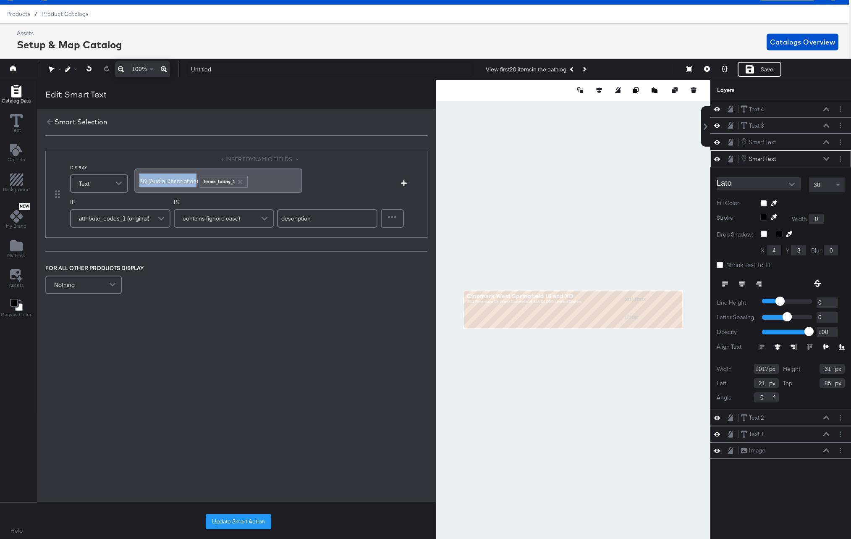
drag, startPoint x: 197, startPoint y: 181, endPoint x: 113, endPoint y: 178, distance: 84.5
click at [113, 178] on div "DISPLAY Text + INSERT DYNAMIC FIELDS 2D (Audio Description) ﻿ times_today_1 ﻿" at bounding box center [214, 174] width 289 height 39
click at [275, 163] on button "+ INSERT DYNAMIC FIELDS" at bounding box center [261, 159] width 81 height 8
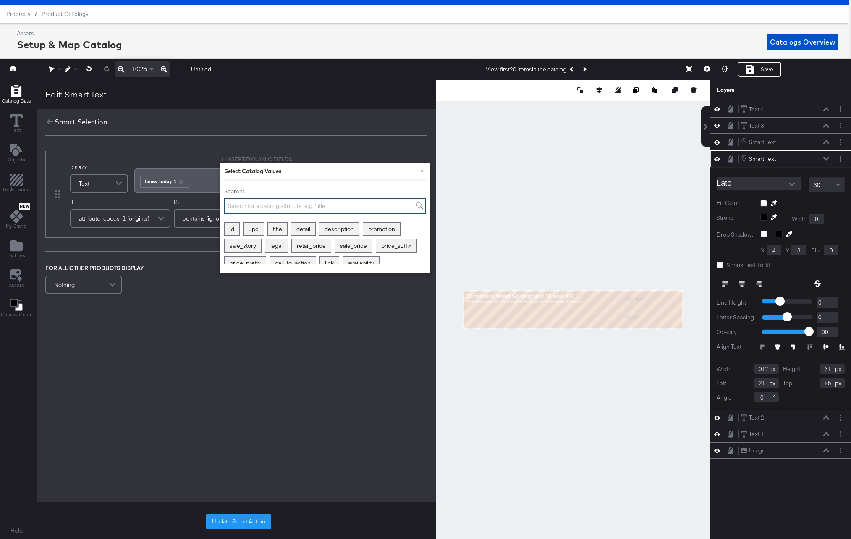
click at [261, 205] on input "Search:" at bounding box center [325, 206] width 202 height 16
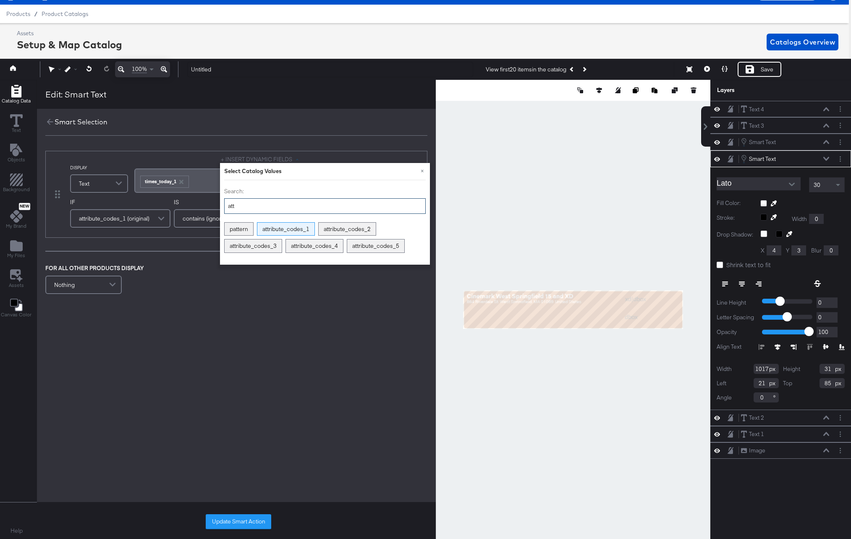
type input "att"
click at [278, 229] on div "attribute_codes_1" at bounding box center [285, 229] width 57 height 13
click at [199, 183] on div "﻿ ﻿ attribute_codes_1 ﻿ ﻿ times_today_1 ﻿" at bounding box center [218, 180] width 158 height 14
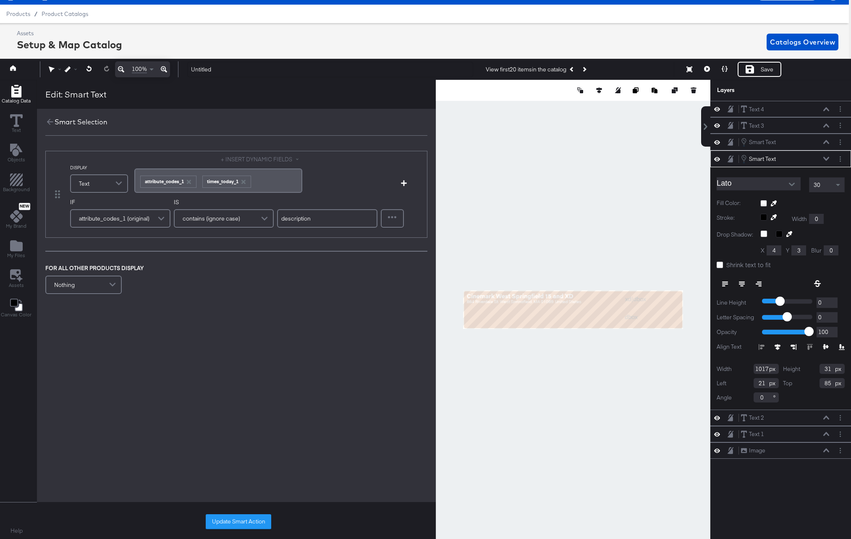
click at [199, 180] on div "﻿ ﻿ attribute_codes_1 ﻿ ﻿ times_today_1 ﻿" at bounding box center [218, 180] width 158 height 14
click at [198, 181] on div "﻿ ﻿ attribute_codes_1 ﻿ ﻿ times_today_1 ﻿" at bounding box center [218, 180] width 158 height 14
click at [207, 220] on span "contains (ignore case)" at bounding box center [212, 218] width 58 height 14
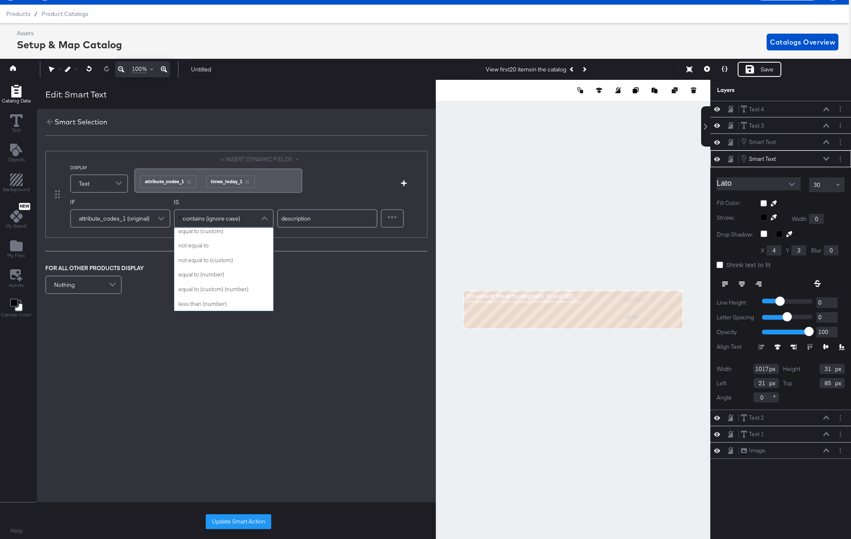
type input "not"
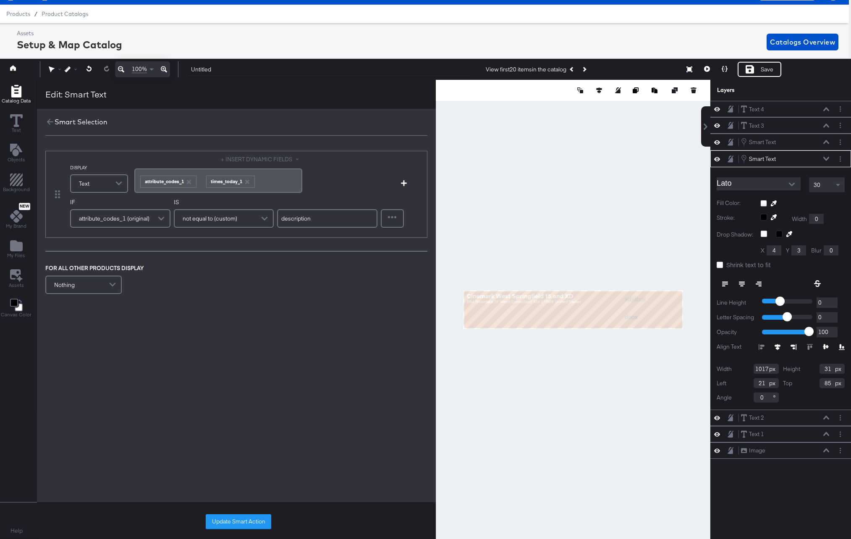
drag, startPoint x: 320, startPoint y: 217, endPoint x: 248, endPoint y: 215, distance: 72.7
click at [248, 215] on div "IF attribute_codes_1 (original) IS not equal to (custom) description" at bounding box center [223, 215] width 307 height 35
click at [76, 279] on div "Nothing" at bounding box center [83, 284] width 75 height 17
click at [262, 270] on button "+ INSERT DYNAMIC FIELDS" at bounding box center [274, 268] width 81 height 8
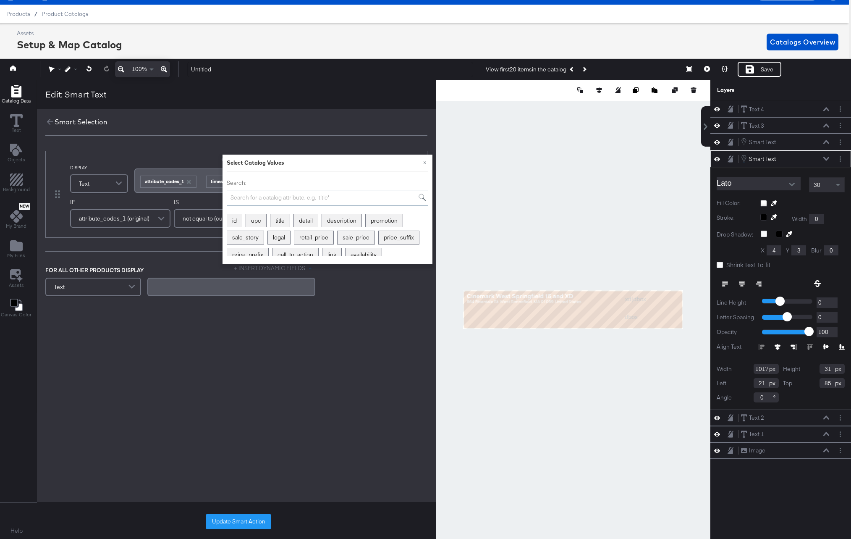
click at [253, 194] on input "Search:" at bounding box center [328, 198] width 202 height 16
type input "times"
click at [245, 219] on div "times_today_1" at bounding box center [251, 220] width 48 height 13
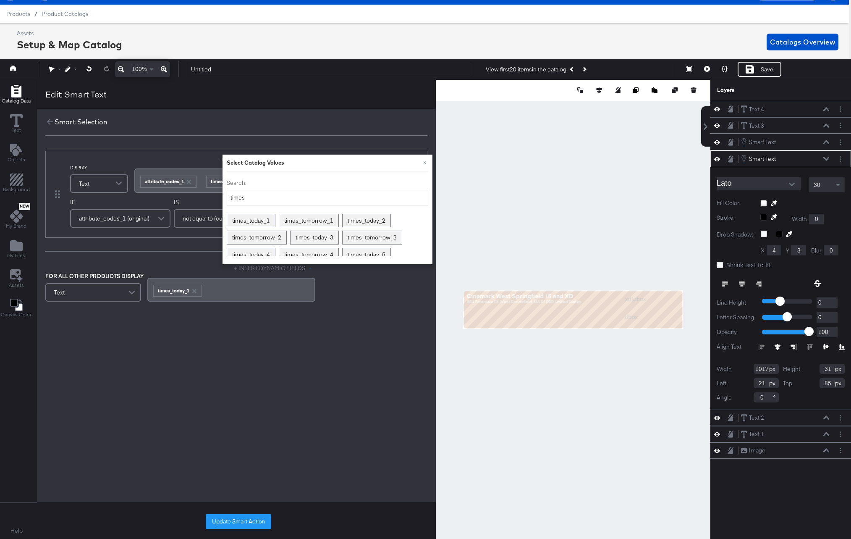
click at [255, 320] on div "DISPLAY Text + INSERT DYNAMIC FIELDS ﻿ ﻿ attribute_codes_1 ﻿ ﻿ times_today_1 ﻿ …" at bounding box center [236, 255] width 399 height 239
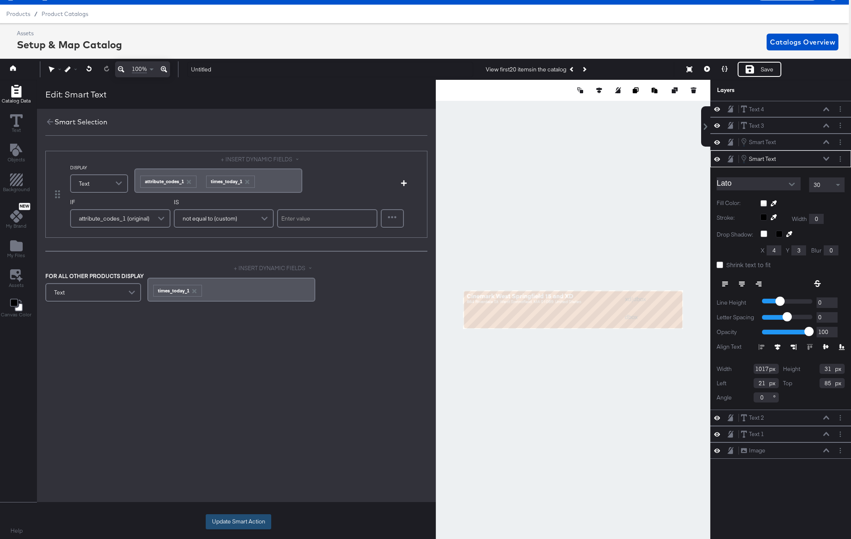
click at [241, 520] on button "Update Smart Action" at bounding box center [239, 521] width 66 height 15
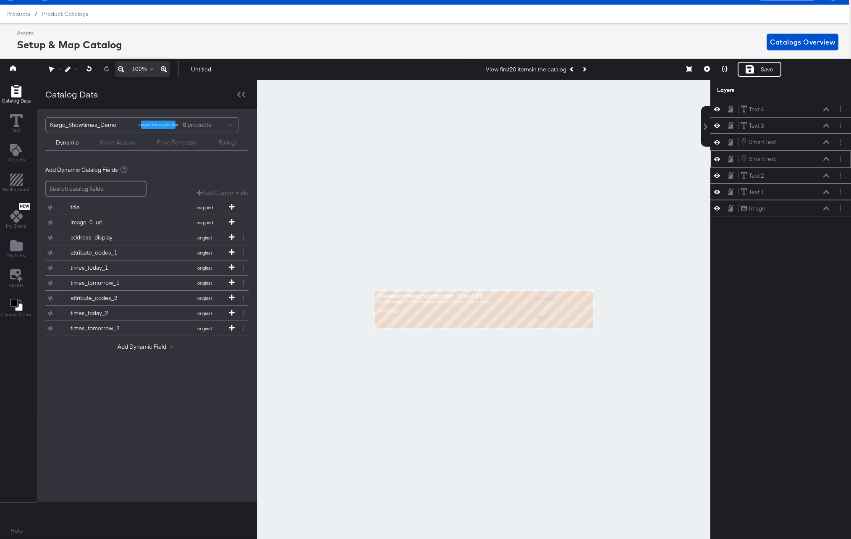
click at [784, 157] on div "Smart Text Smart Text" at bounding box center [785, 158] width 89 height 9
click at [827, 157] on icon at bounding box center [826, 159] width 6 height 4
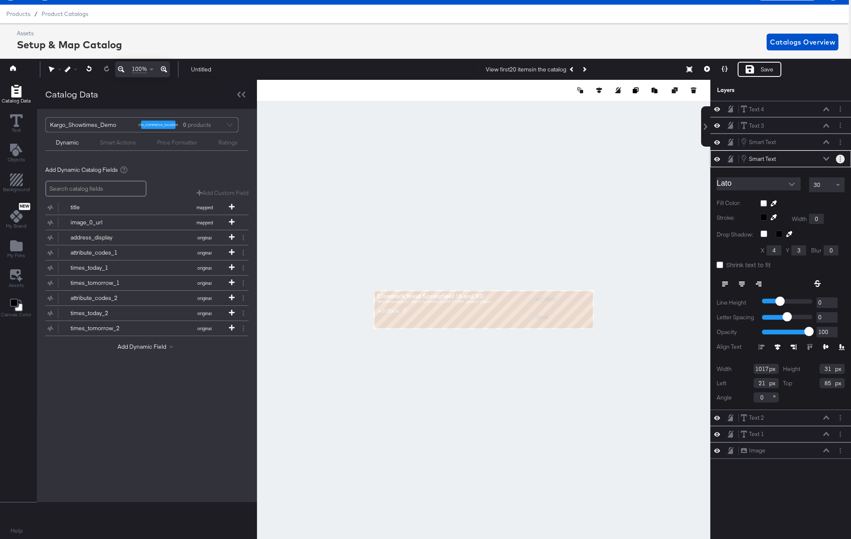
click at [837, 158] on button "Layer Options" at bounding box center [840, 159] width 9 height 9
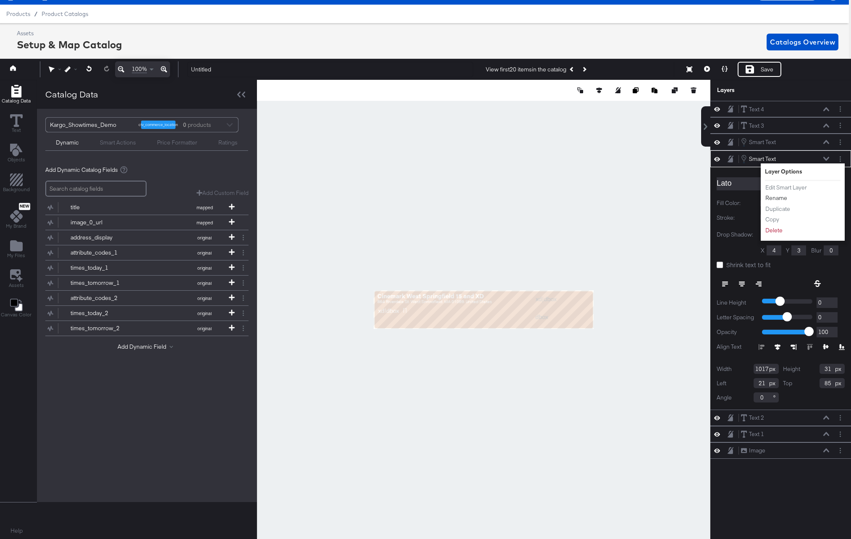
click at [778, 199] on button "Rename" at bounding box center [776, 198] width 23 height 9
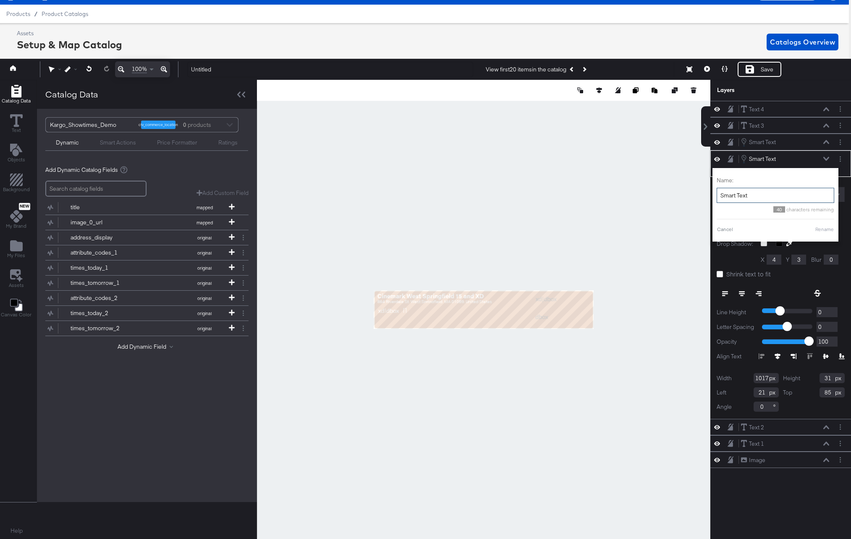
drag, startPoint x: 756, startPoint y: 197, endPoint x: 714, endPoint y: 196, distance: 42.4
click at [714, 196] on div "Name: Smart Text 40 characters remaining Cancel Rename" at bounding box center [776, 204] width 126 height 73
type input "Showtimes 1"
click at [814, 230] on button "Rename" at bounding box center [814, 229] width 19 height 8
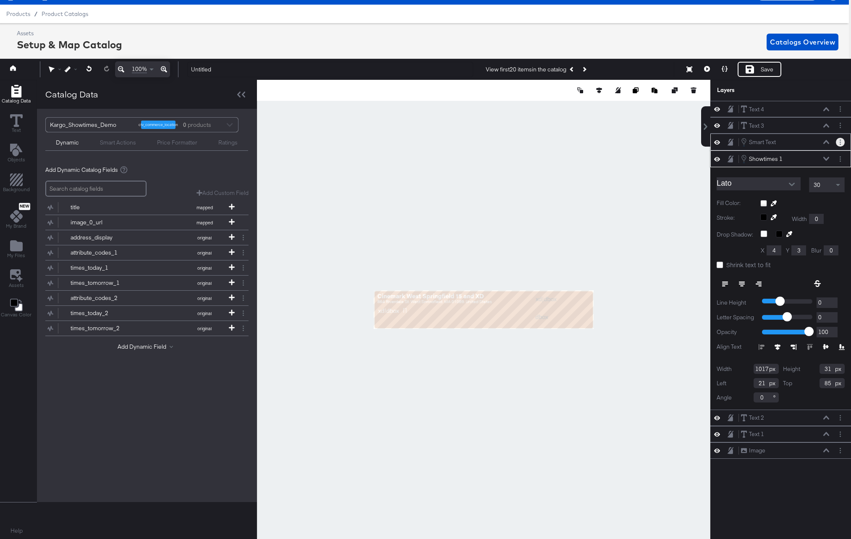
click at [840, 140] on circle "Layer Options" at bounding box center [840, 139] width 1 height 1
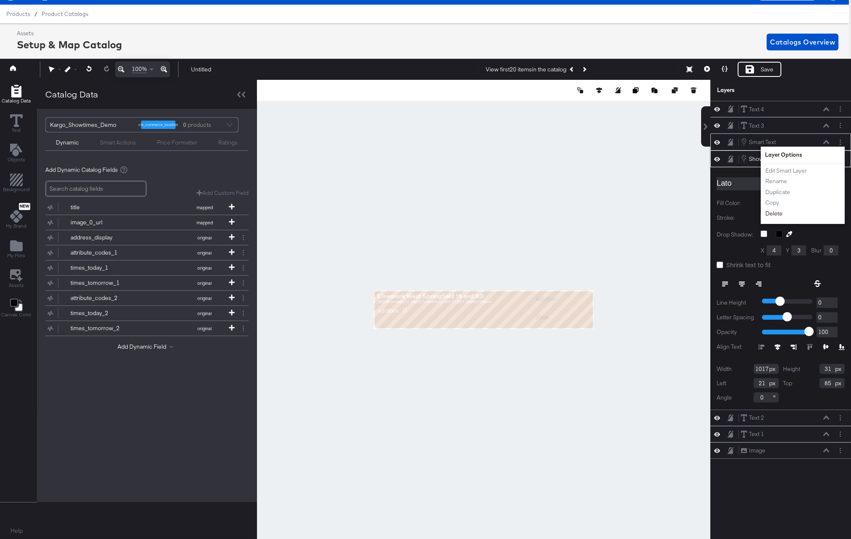
click at [775, 210] on button "Delete" at bounding box center [774, 213] width 18 height 9
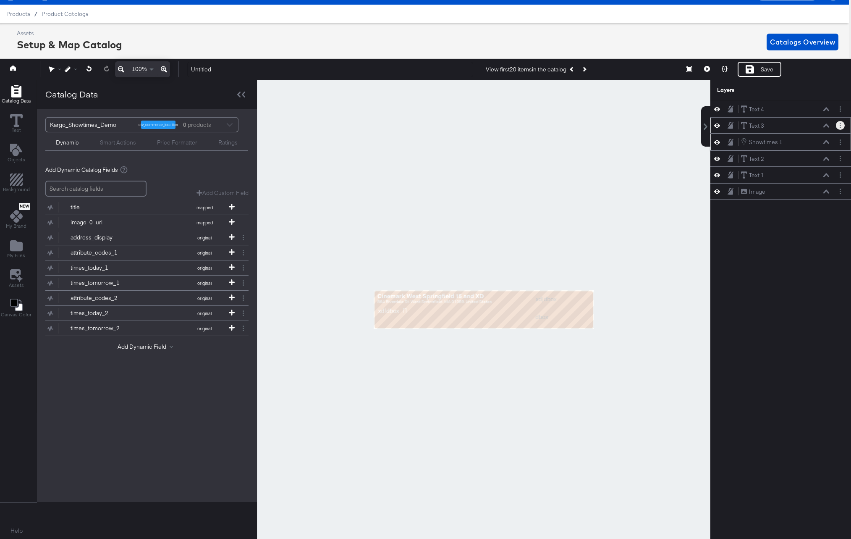
click at [841, 124] on icon "Layer Options" at bounding box center [840, 125] width 1 height 5
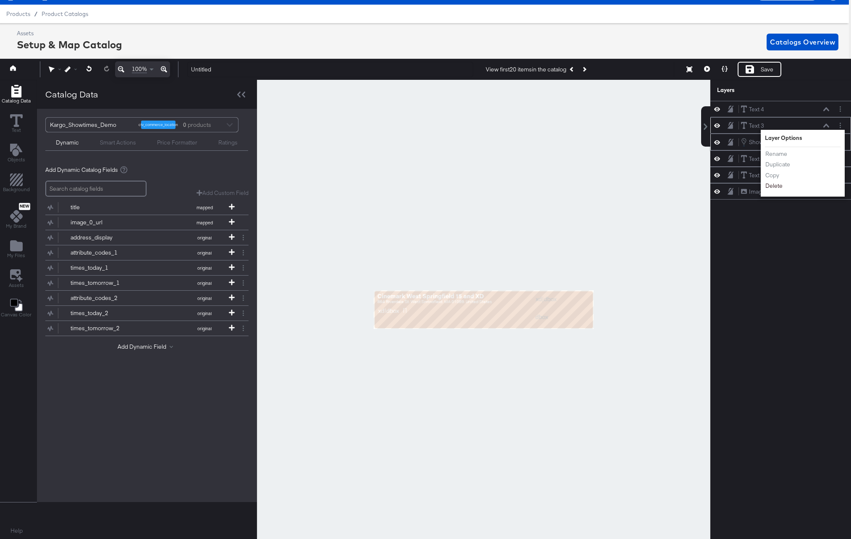
click at [776, 190] on button "Delete" at bounding box center [774, 186] width 18 height 9
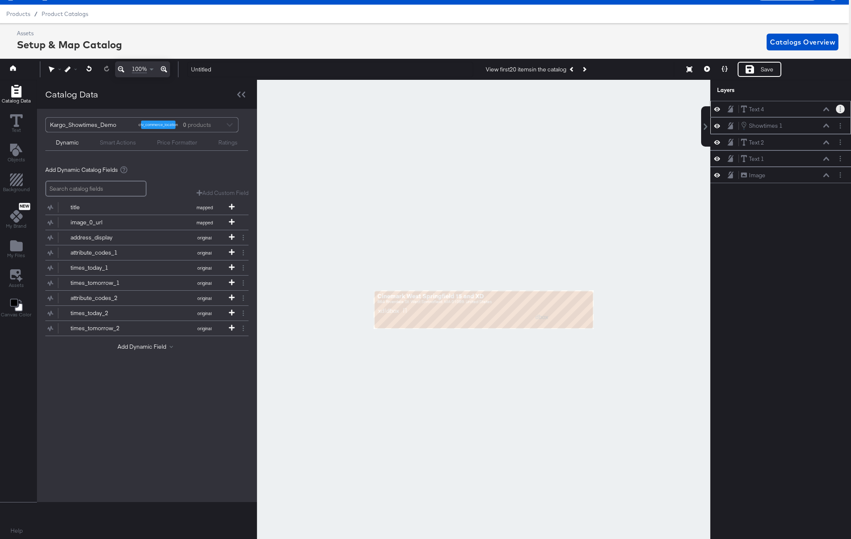
click at [842, 106] on button "Layer Options" at bounding box center [840, 109] width 9 height 9
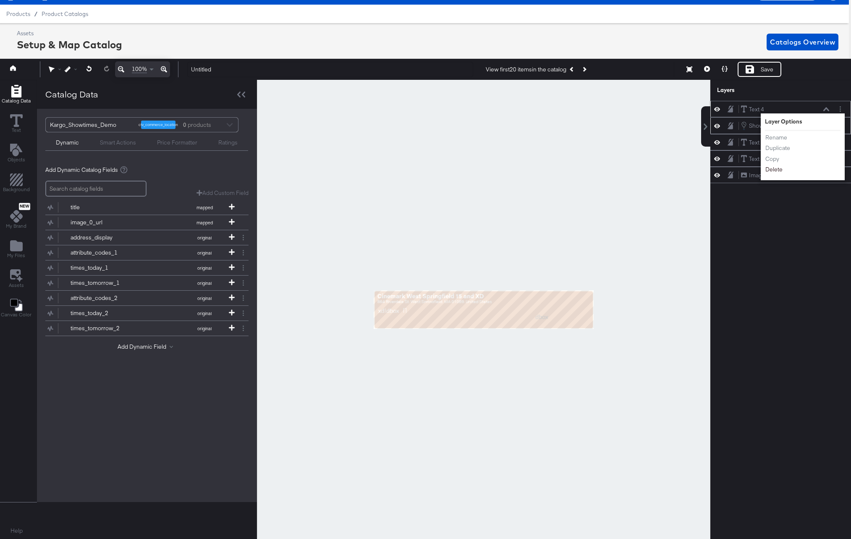
click at [771, 173] on button "Delete" at bounding box center [774, 169] width 18 height 9
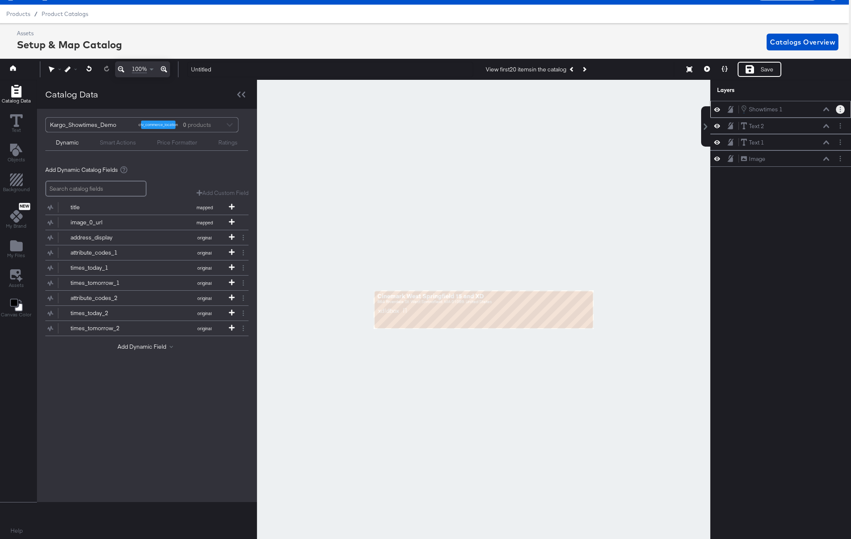
click at [841, 111] on button "Layer Options" at bounding box center [840, 109] width 9 height 9
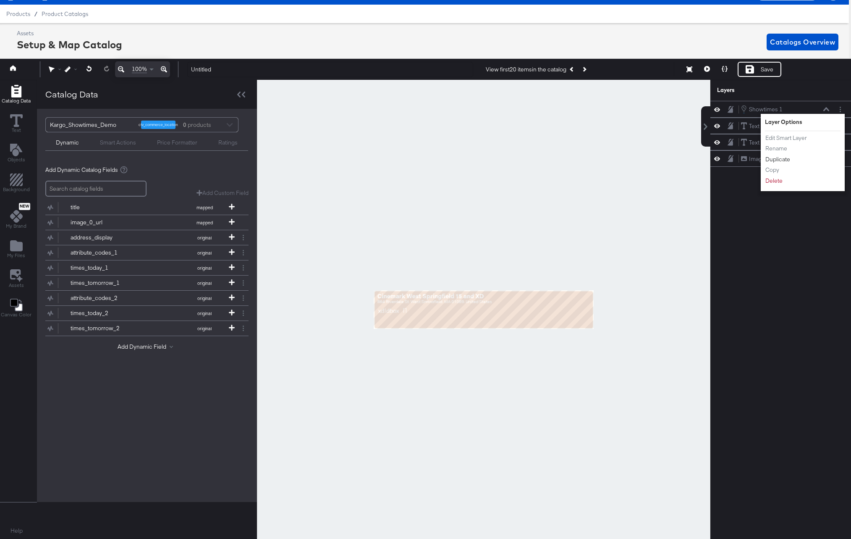
click at [780, 159] on button "Duplicate" at bounding box center [778, 159] width 26 height 9
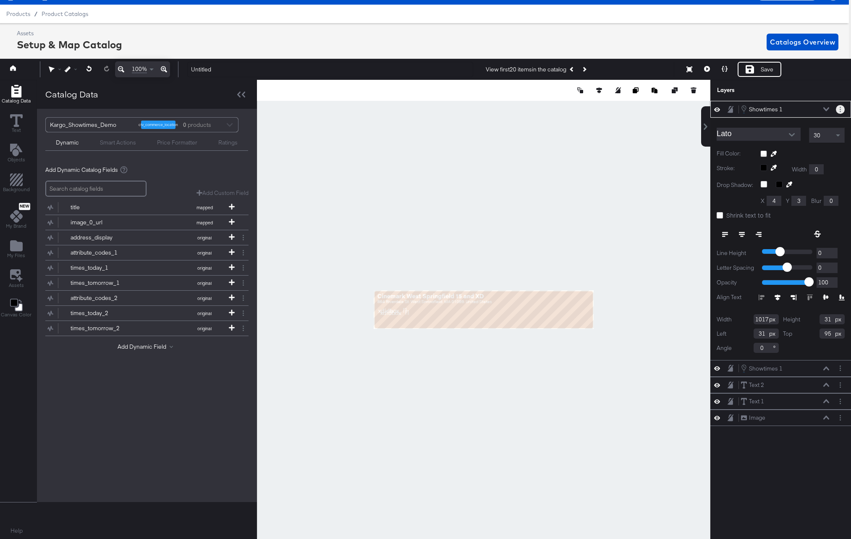
click at [840, 108] on circle "Layer Options" at bounding box center [840, 107] width 1 height 1
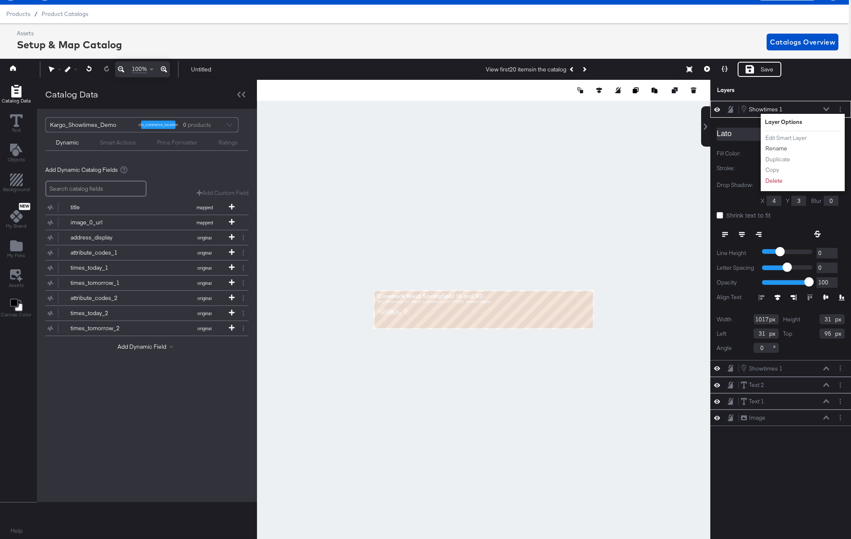
click at [781, 148] on button "Rename" at bounding box center [776, 148] width 23 height 9
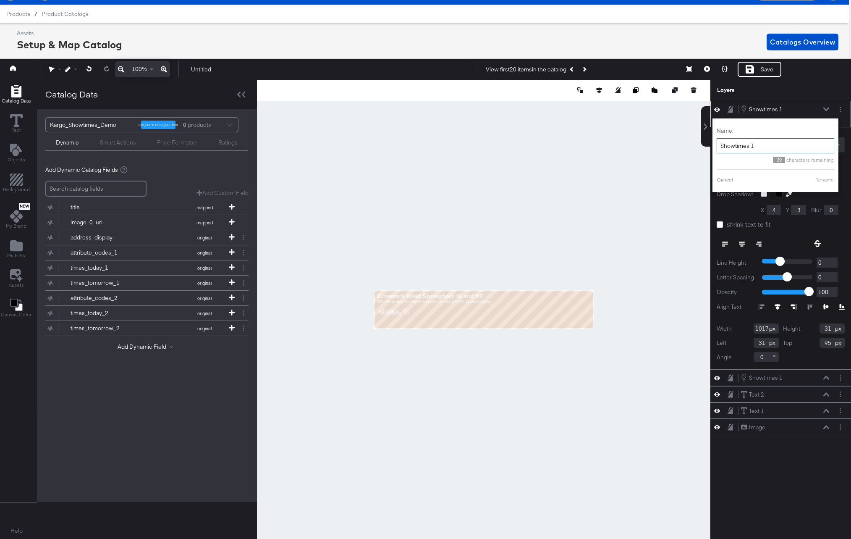
click at [753, 147] on input "Showtimes 1" at bounding box center [776, 146] width 118 height 16
type input "Showtimes 2"
click at [815, 180] on button "Rename" at bounding box center [814, 180] width 19 height 8
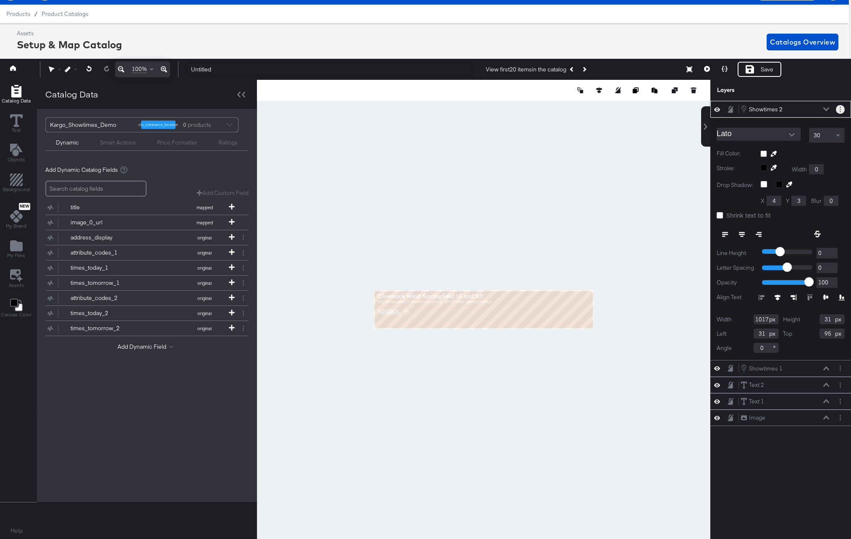
click at [841, 106] on button "Layer Options" at bounding box center [840, 109] width 9 height 9
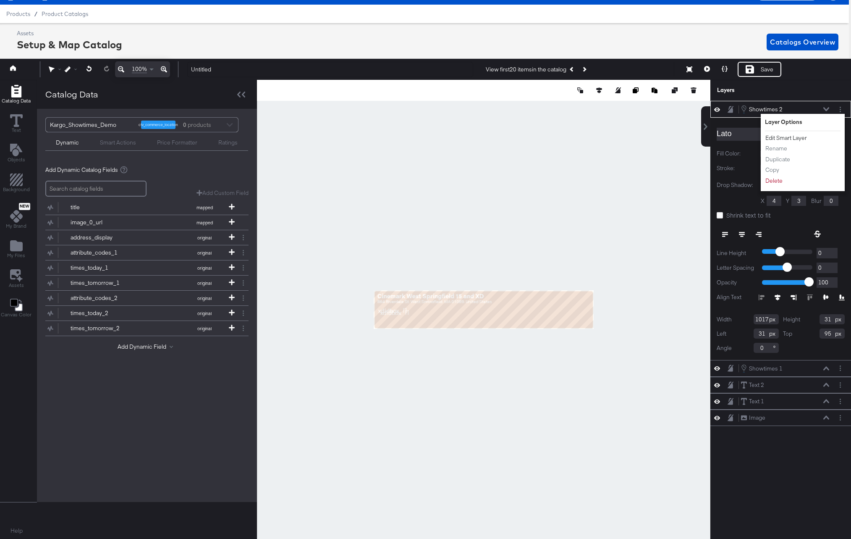
click at [779, 136] on button "Edit Smart Layer" at bounding box center [786, 138] width 42 height 9
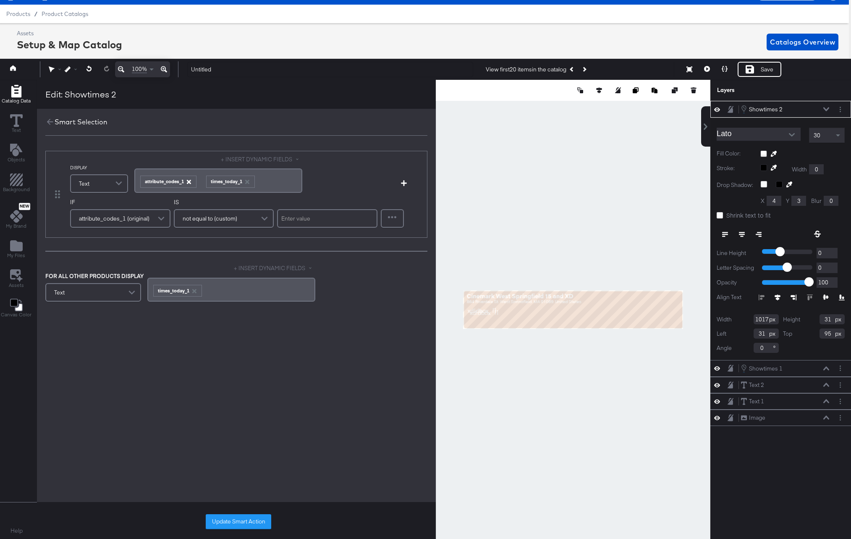
click at [188, 181] on icon "button" at bounding box center [188, 182] width 4 height 4
click at [185, 182] on icon "button" at bounding box center [185, 182] width 4 height 4
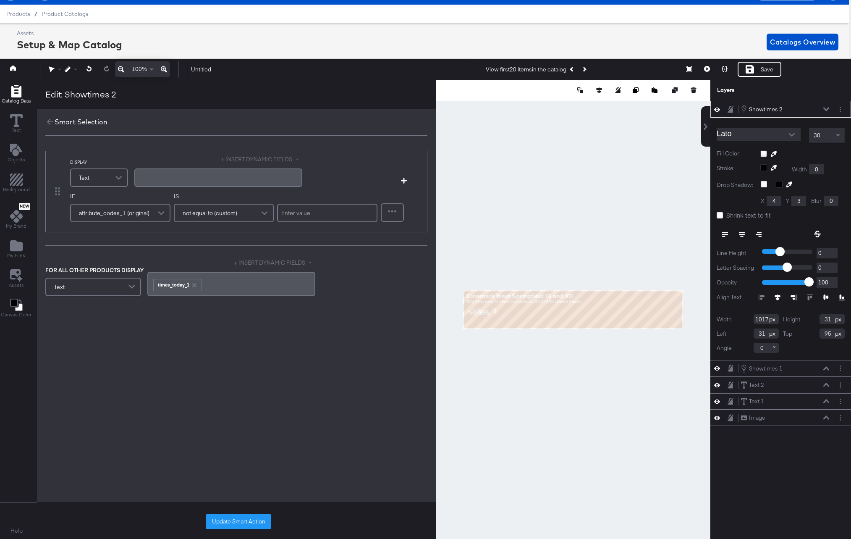
click at [160, 179] on div "﻿" at bounding box center [218, 177] width 158 height 8
click at [238, 158] on button "+ INSERT DYNAMIC FIELDS" at bounding box center [261, 159] width 81 height 8
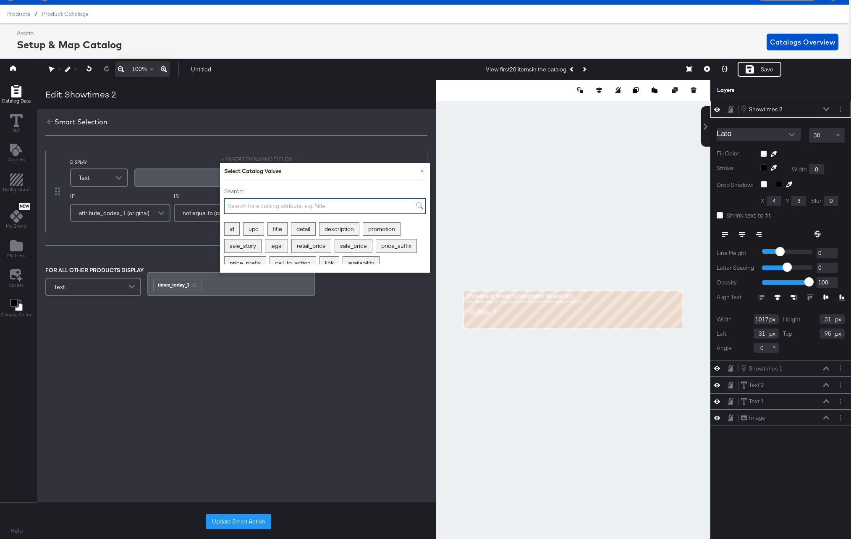
click at [244, 207] on input "Search:" at bounding box center [325, 206] width 202 height 16
type input "2"
click at [358, 237] on div "attribute_codes_2" at bounding box center [345, 237] width 57 height 13
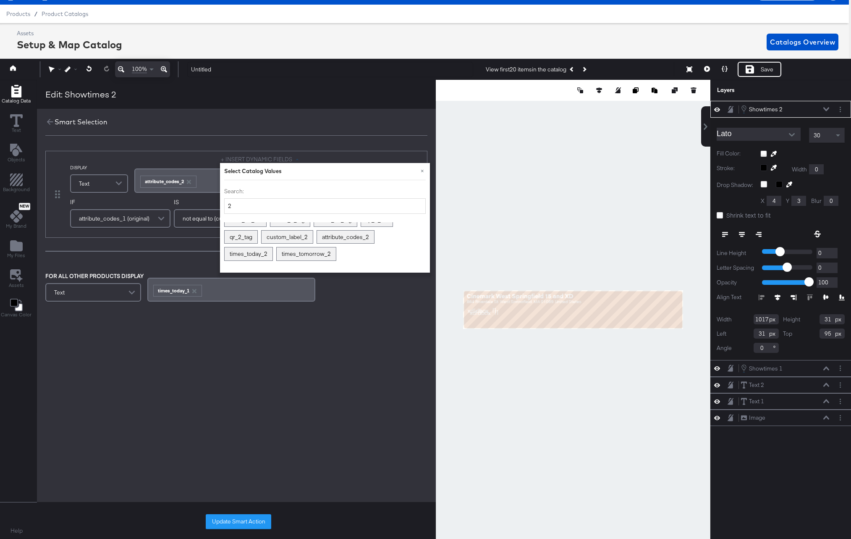
drag, startPoint x: 203, startPoint y: 181, endPoint x: 208, endPoint y: 182, distance: 5.2
click at [203, 181] on div "﻿ ﻿ attribute_codes_2 ﻿" at bounding box center [218, 180] width 158 height 14
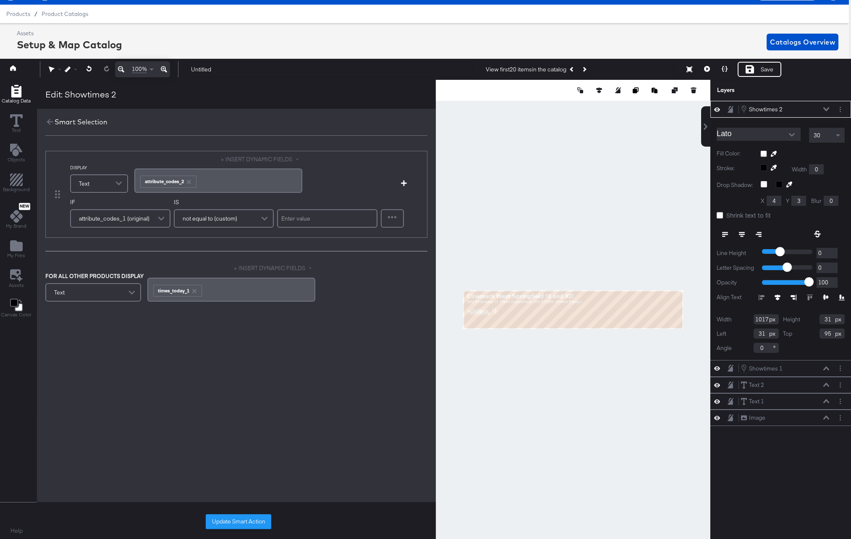
click at [247, 158] on button "+ INSERT DYNAMIC FIELDS" at bounding box center [261, 159] width 81 height 8
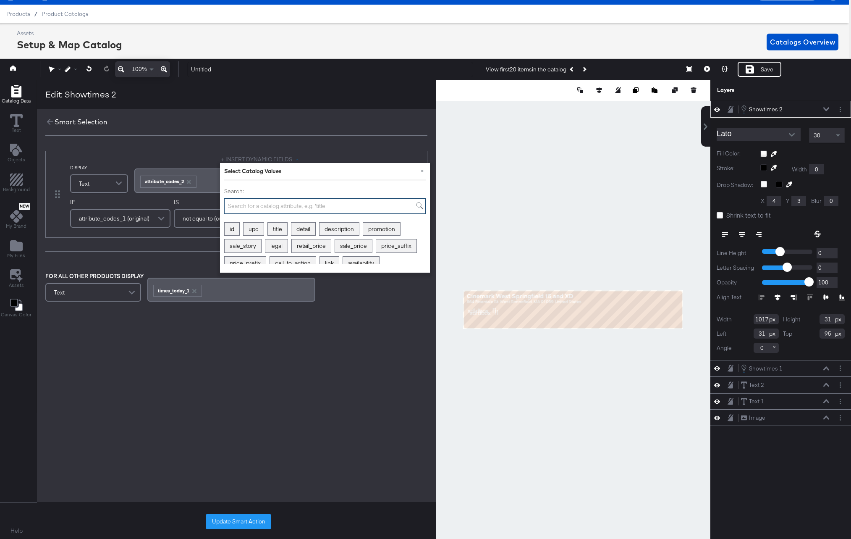
click at [262, 204] on input "Search:" at bounding box center [325, 206] width 202 height 16
type input "2"
click at [249, 253] on div "times_today_2" at bounding box center [249, 253] width 48 height 13
click at [194, 160] on div "+ INSERT DYNAMIC FIELDS × Select Catalog Values Search: 2 raw_image_2_url raw_i…" at bounding box center [218, 174] width 168 height 39
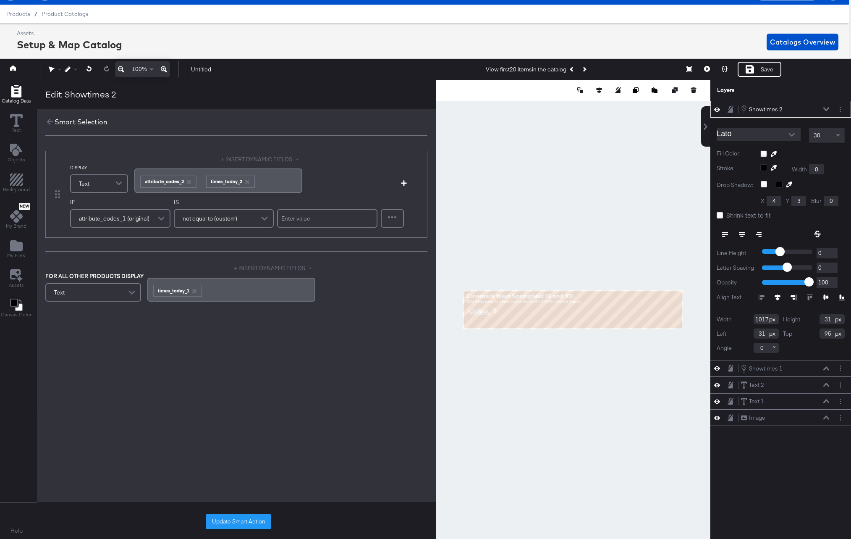
click at [162, 216] on span at bounding box center [162, 218] width 15 height 17
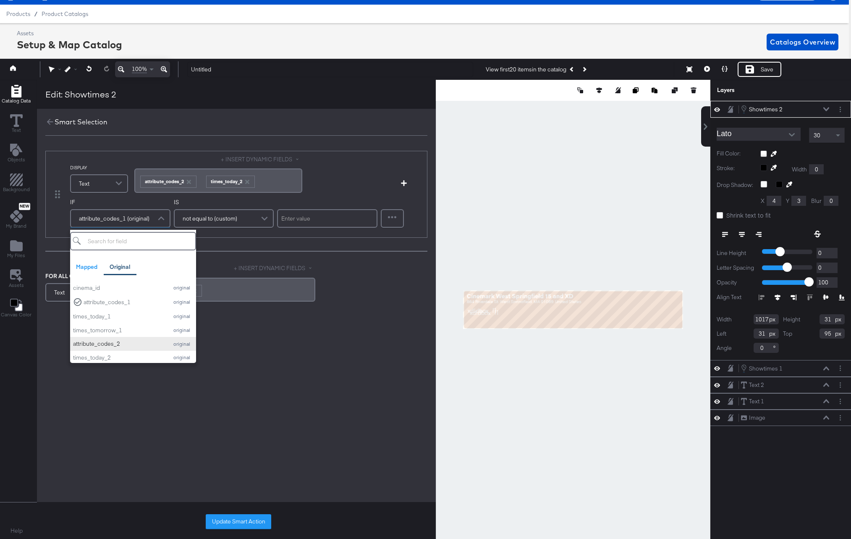
click at [112, 344] on div "attribute_codes_2" at bounding box center [118, 344] width 91 height 8
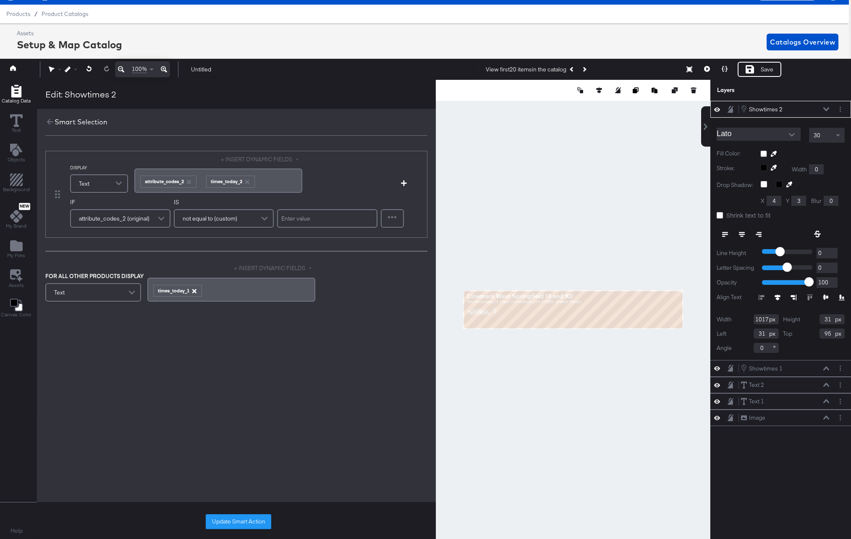
click at [193, 289] on icon "button" at bounding box center [194, 291] width 6 height 6
click at [257, 267] on button "+ INSERT DYNAMIC FIELDS" at bounding box center [274, 268] width 81 height 8
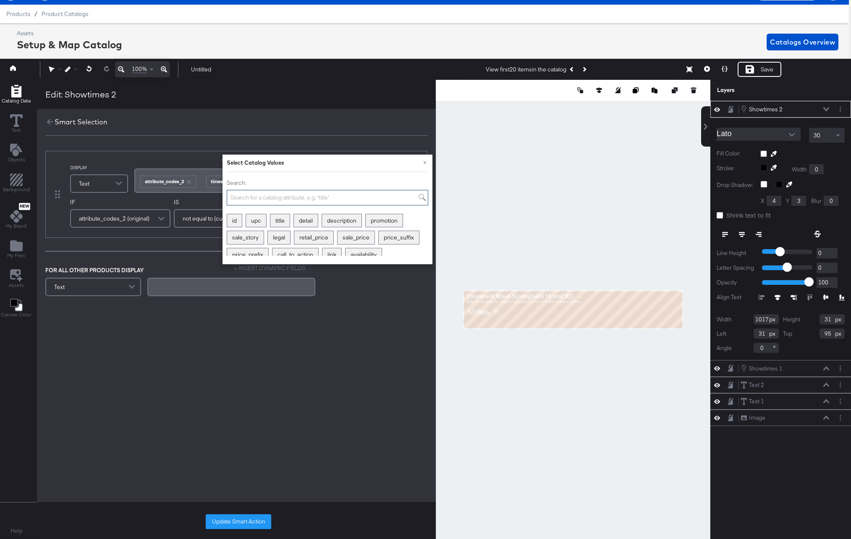
click at [259, 198] on input "Search:" at bounding box center [328, 198] width 202 height 16
type input "2"
click at [262, 244] on div "times_today_2" at bounding box center [251, 245] width 48 height 13
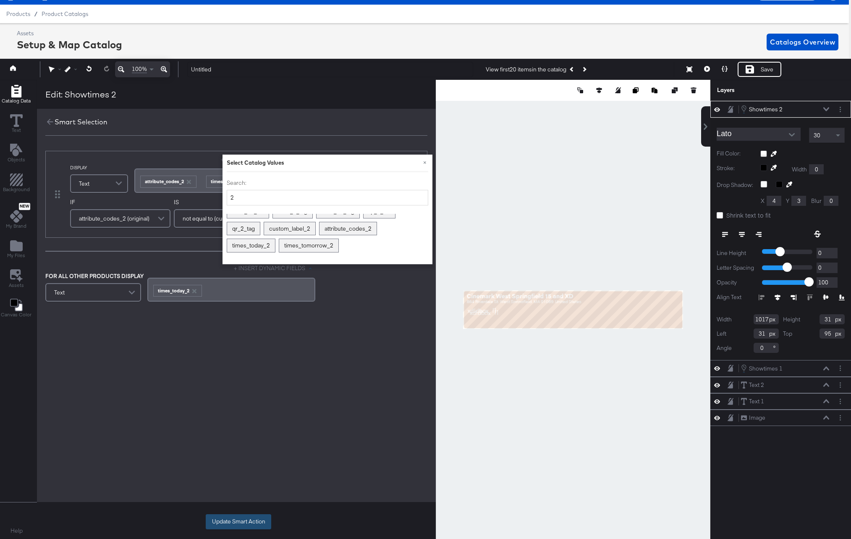
click at [240, 521] on button "Update Smart Action" at bounding box center [239, 521] width 66 height 15
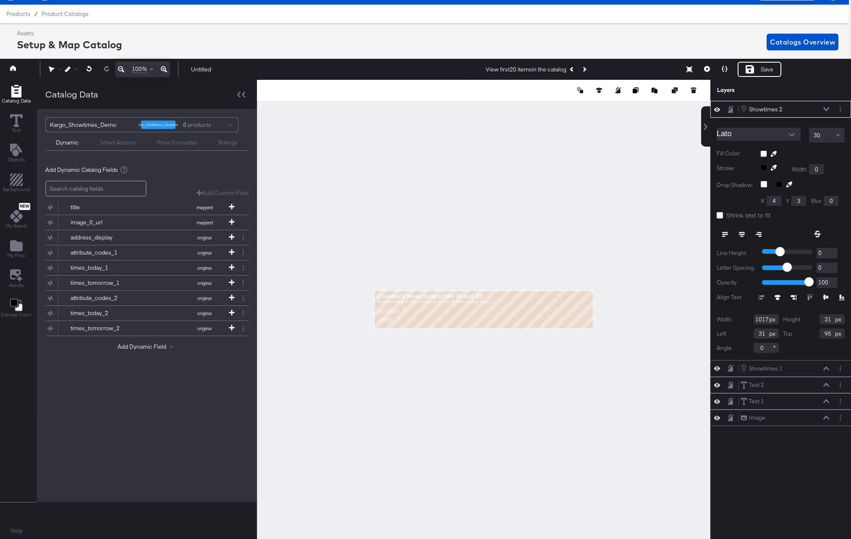
type input "32"
type input "127"
click at [163, 69] on icon at bounding box center [164, 69] width 6 height 10
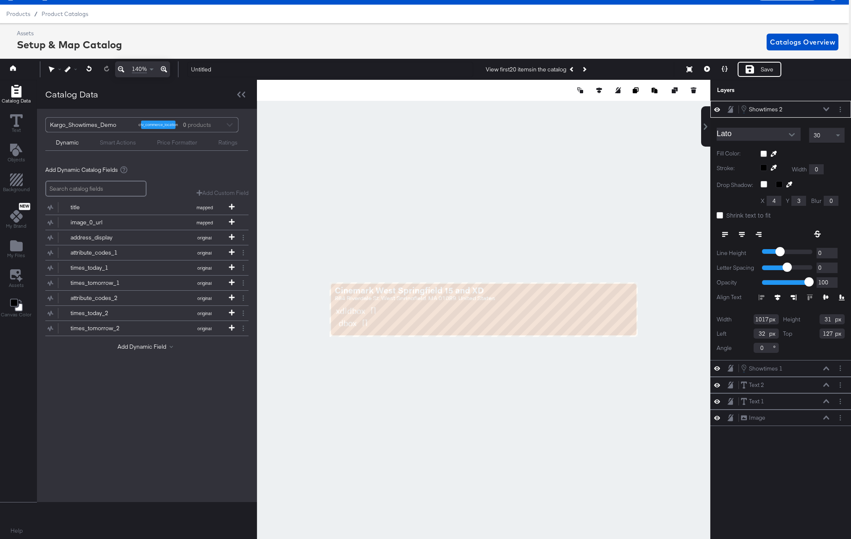
click at [163, 69] on icon at bounding box center [164, 69] width 6 height 10
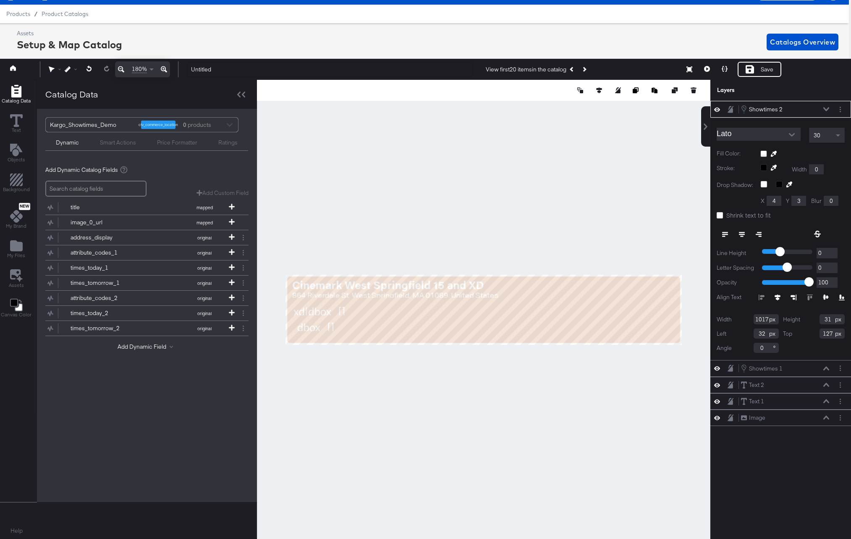
click at [163, 69] on icon at bounding box center [164, 69] width 6 height 10
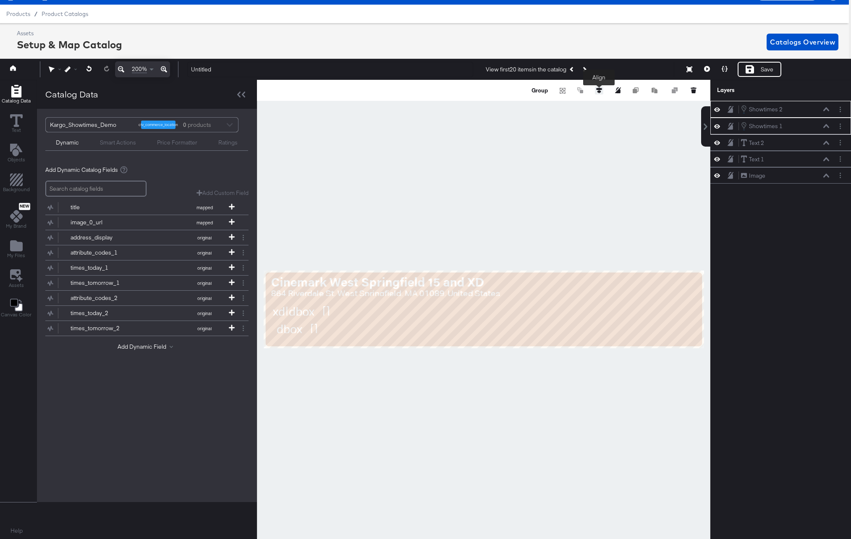
click at [600, 90] on icon at bounding box center [599, 90] width 6 height 6
click at [519, 106] on icon at bounding box center [522, 106] width 6 height 6
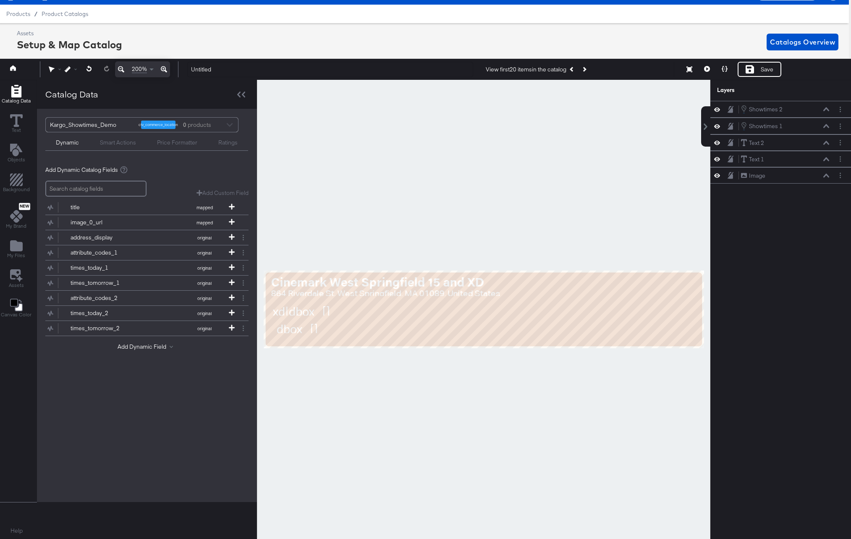
drag, startPoint x: 330, startPoint y: 372, endPoint x: 327, endPoint y: 352, distance: 20.4
click at [330, 372] on div at bounding box center [484, 309] width 454 height 459
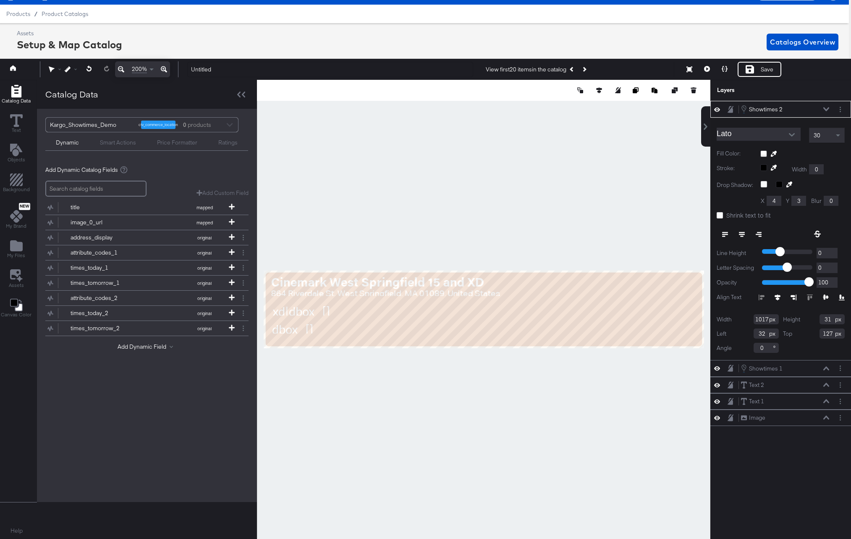
type input "21"
type input "128"
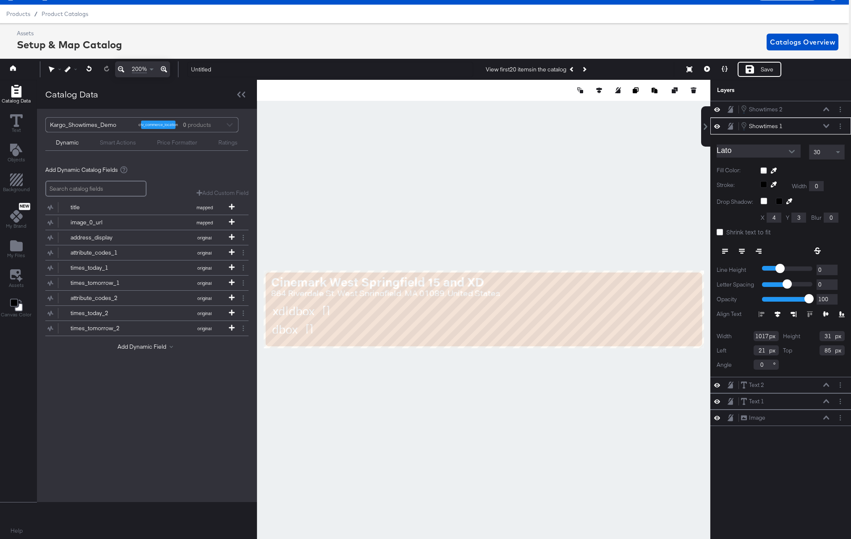
type input "84"
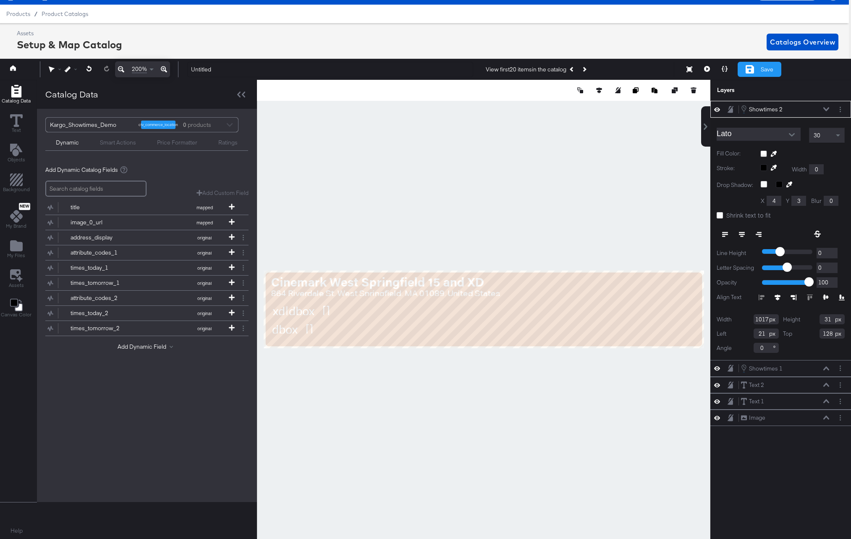
click at [759, 71] on div "Save" at bounding box center [760, 69] width 44 height 15
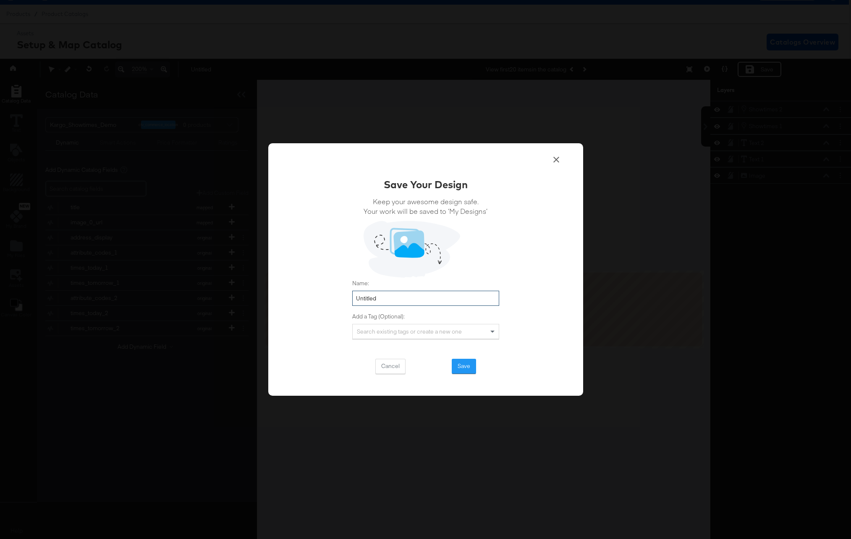
drag, startPoint x: 346, startPoint y: 298, endPoint x: 337, endPoint y: 298, distance: 8.8
click at [337, 298] on div "Save Your Design Keep your awesome design safe. Your work will be saved to ‘My …" at bounding box center [425, 269] width 315 height 252
type input "Showtimes"
click at [461, 365] on button "Save" at bounding box center [464, 366] width 24 height 15
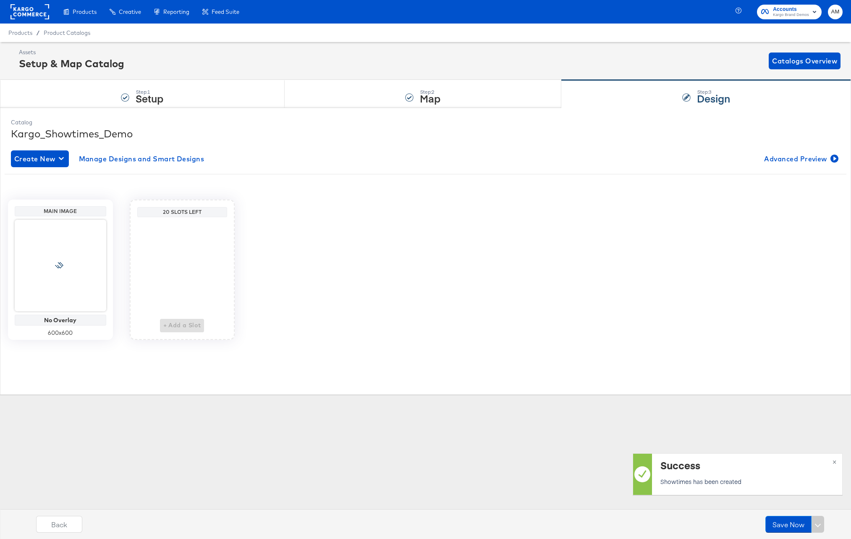
scroll to position [0, 0]
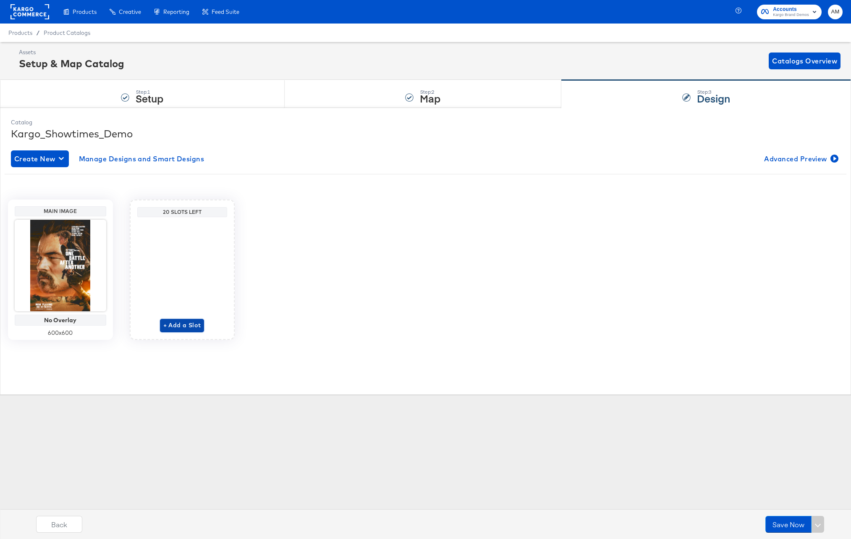
click at [176, 323] on span "+ Add a Slot" at bounding box center [182, 325] width 38 height 10
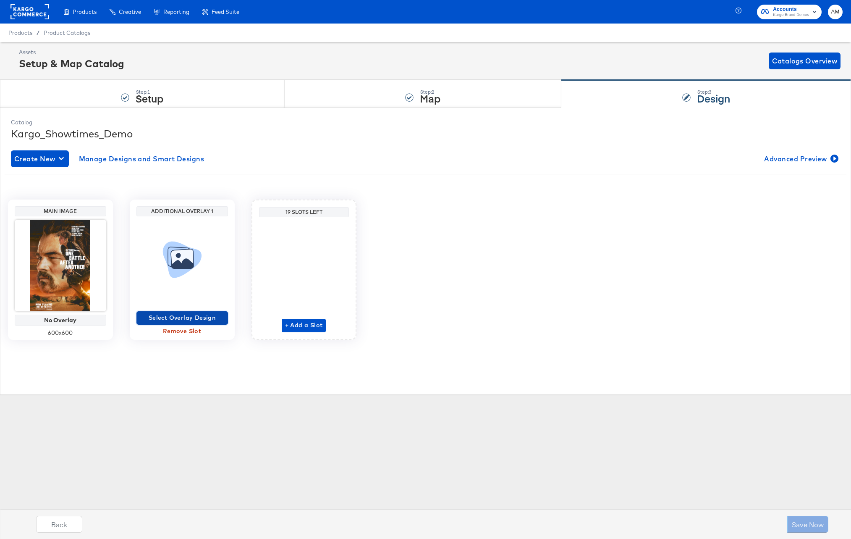
click at [172, 315] on span "Select Overlay Design" at bounding box center [182, 317] width 85 height 10
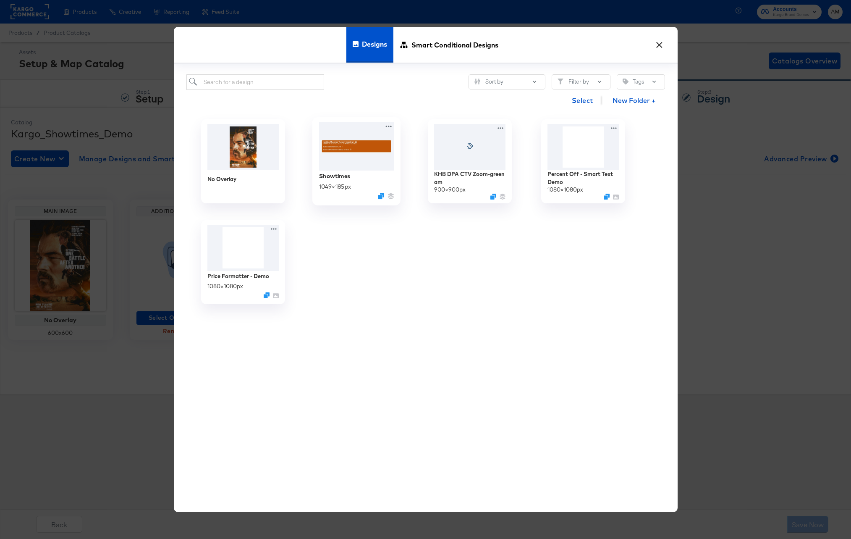
click at [355, 154] on img at bounding box center [356, 146] width 75 height 48
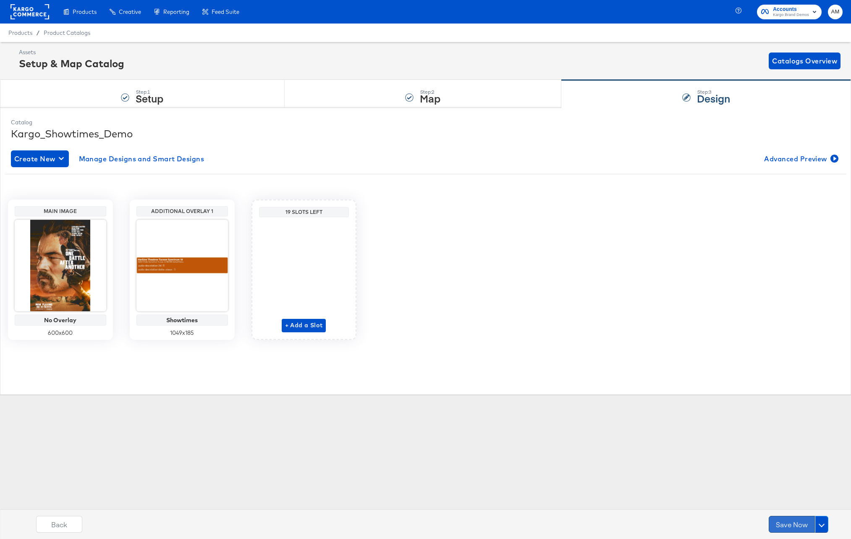
click at [793, 525] on button "Save Now" at bounding box center [792, 524] width 46 height 17
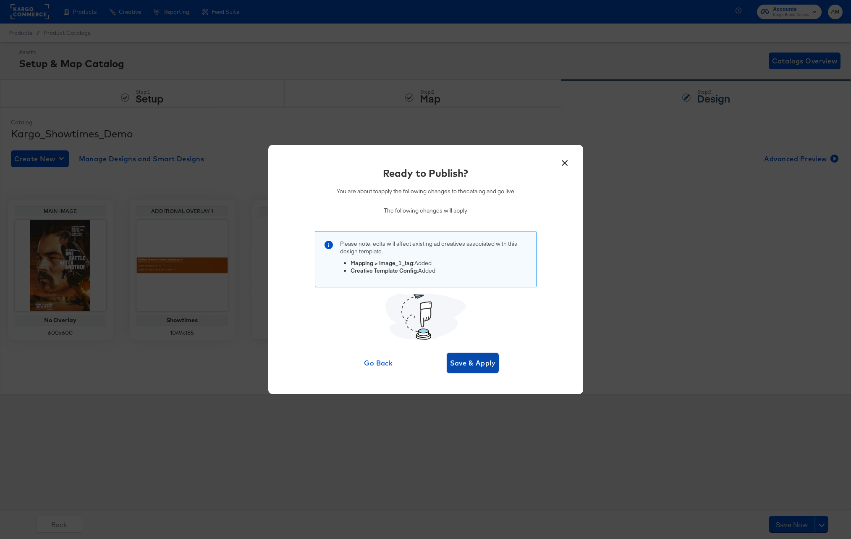
click at [474, 364] on span "Save & Apply" at bounding box center [473, 363] width 46 height 12
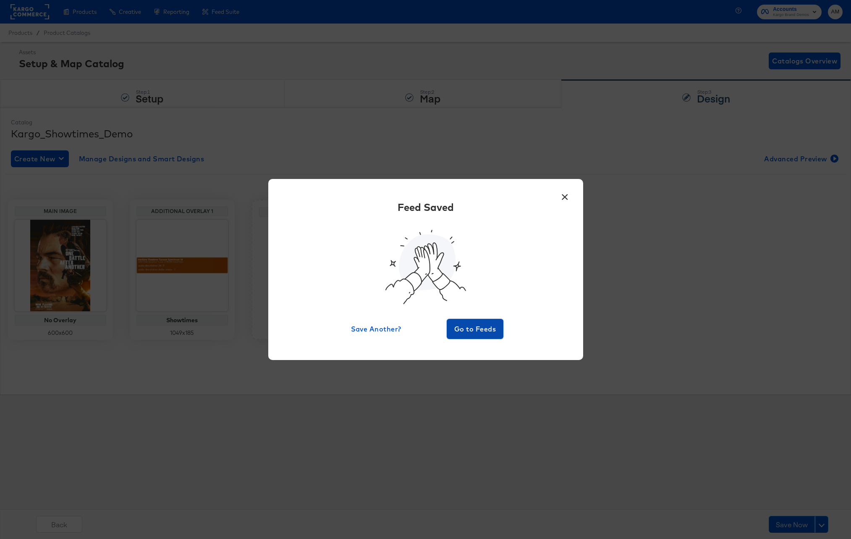
click at [472, 331] on span "Go to Feeds" at bounding box center [475, 329] width 50 height 12
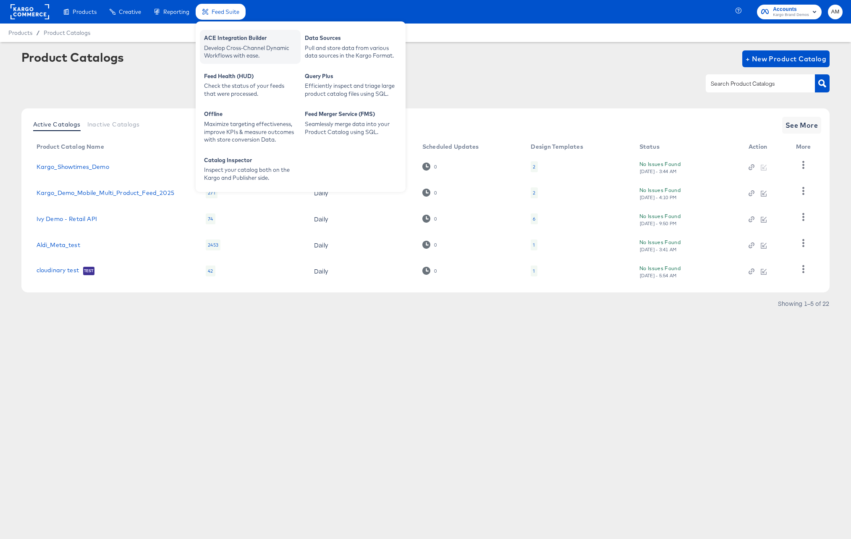
click at [227, 50] on div "Develop Cross-Channel Dynamic Workflows with ease." at bounding box center [250, 52] width 92 height 16
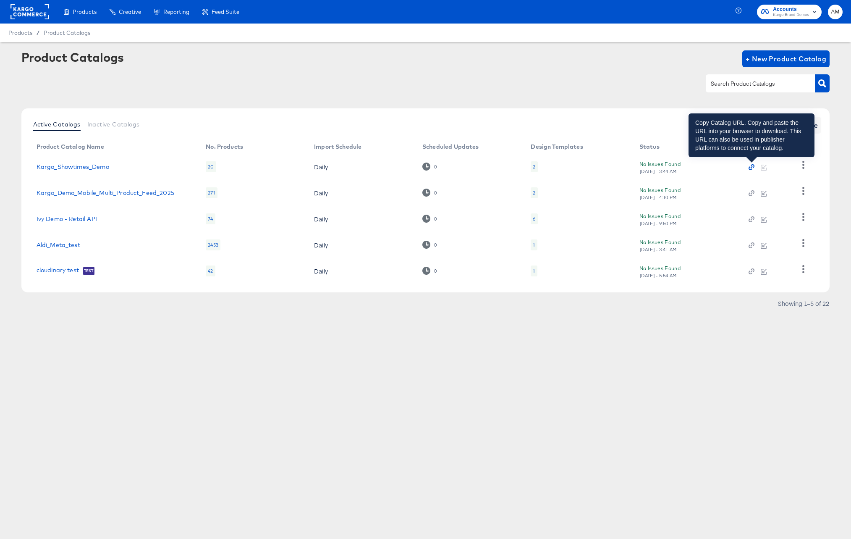
click at [753, 167] on icon "button" at bounding box center [752, 167] width 6 height 6
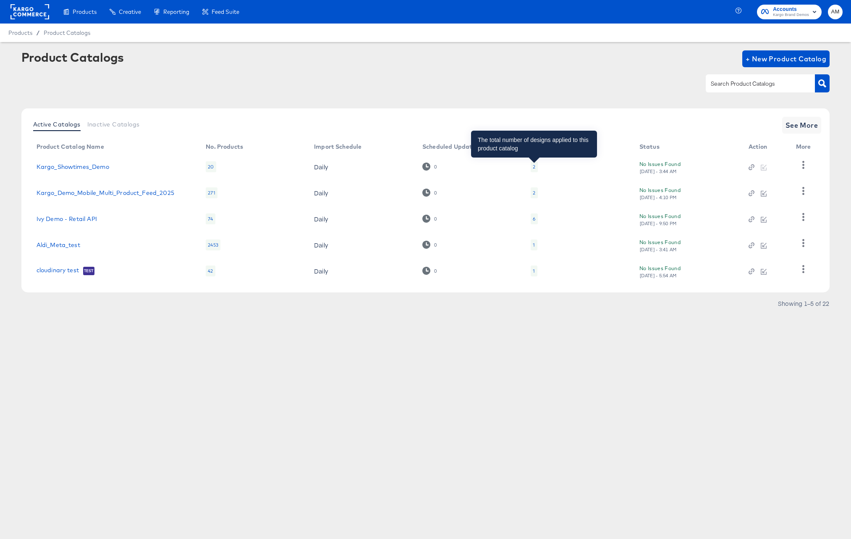
click at [533, 167] on div "2" at bounding box center [534, 166] width 3 height 7
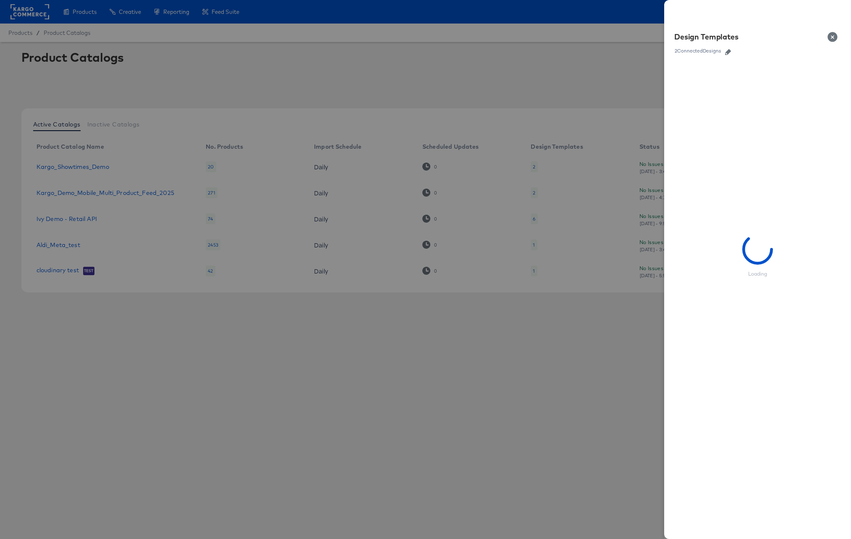
click at [726, 51] on icon "button" at bounding box center [728, 52] width 6 height 6
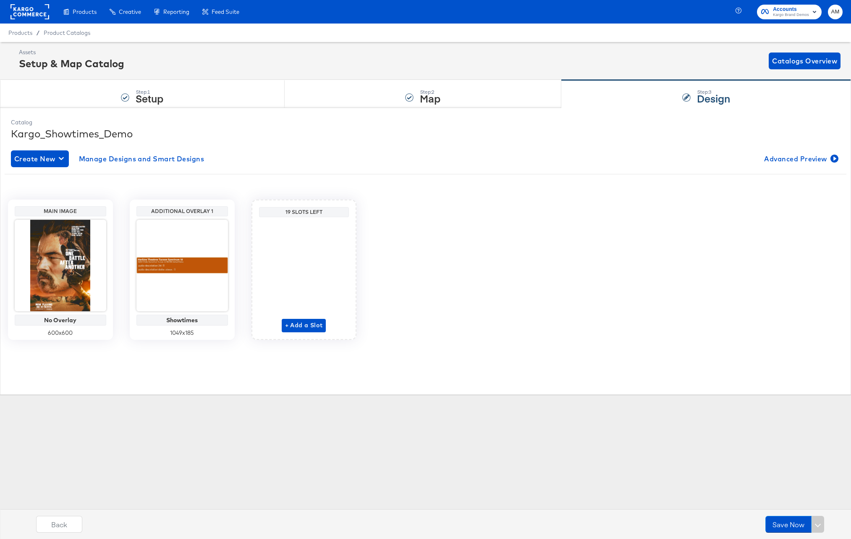
click at [178, 307] on div at bounding box center [182, 266] width 92 height 92
drag, startPoint x: 171, startPoint y: 197, endPoint x: 172, endPoint y: 208, distance: 11.0
click at [171, 197] on div "Main Image No Overlay 600 x 600 Additional Overlay 1 Showtimes 1049 x 185 19 Sl…" at bounding box center [426, 266] width 842 height 147
click at [172, 209] on div "Additional Overlay 1" at bounding box center [182, 211] width 87 height 7
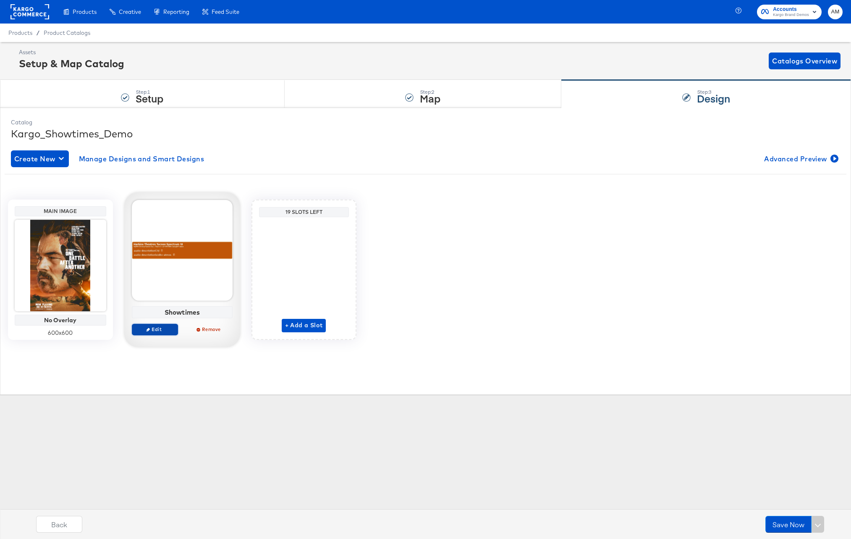
click at [150, 330] on span "Edit" at bounding box center [154, 329] width 39 height 6
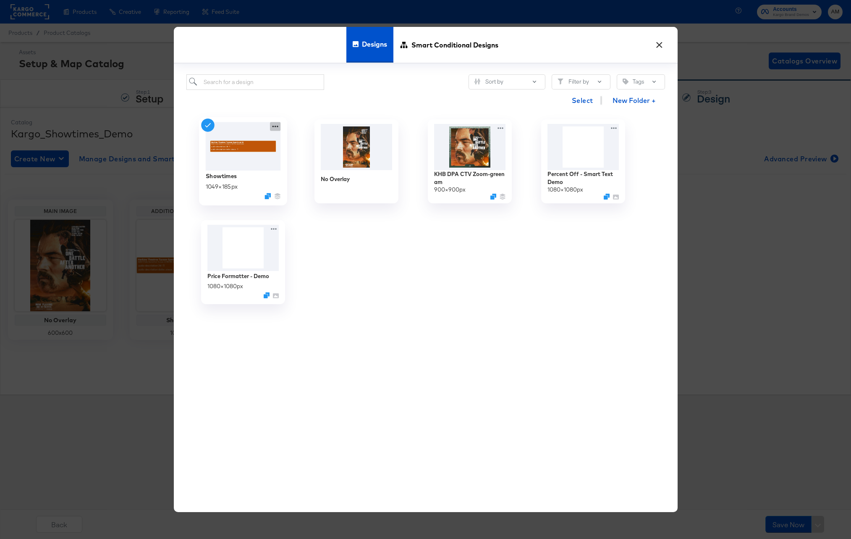
click at [274, 125] on icon at bounding box center [275, 126] width 10 height 9
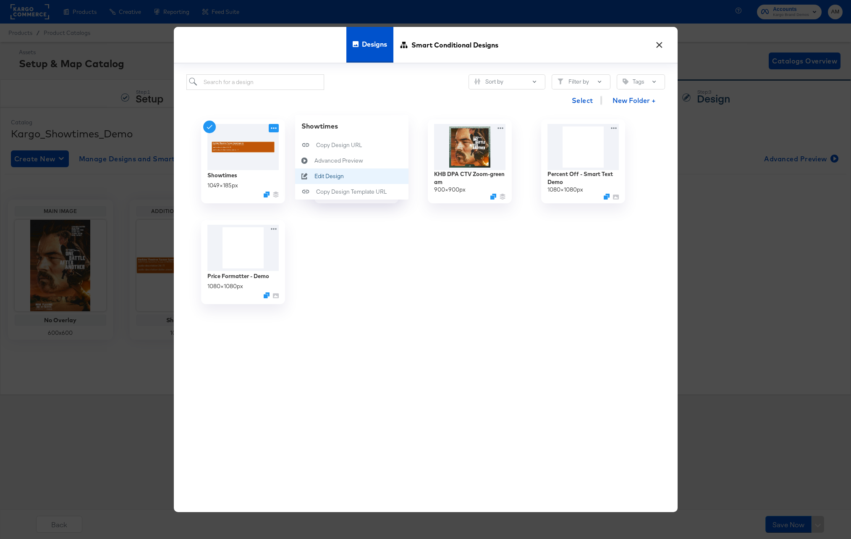
click at [314, 176] on div "Edit Design Edit Design" at bounding box center [314, 176] width 0 height 0
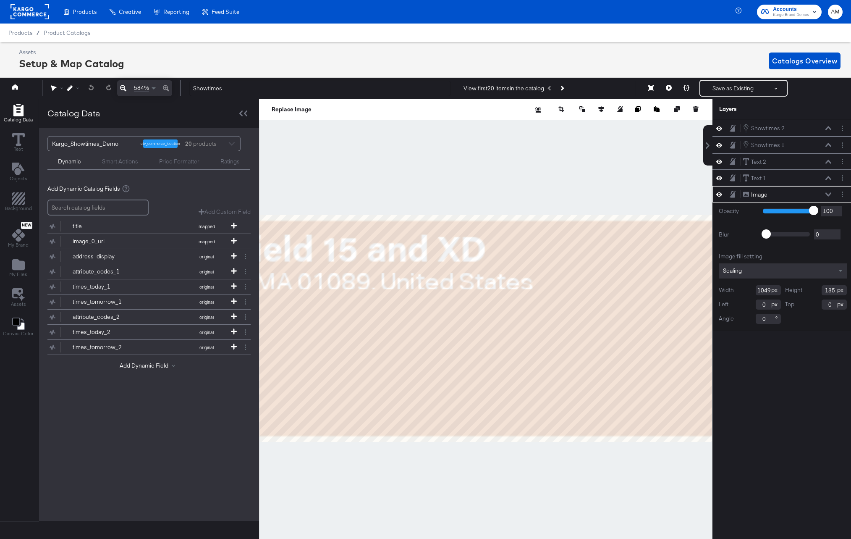
click at [719, 193] on icon at bounding box center [719, 194] width 6 height 7
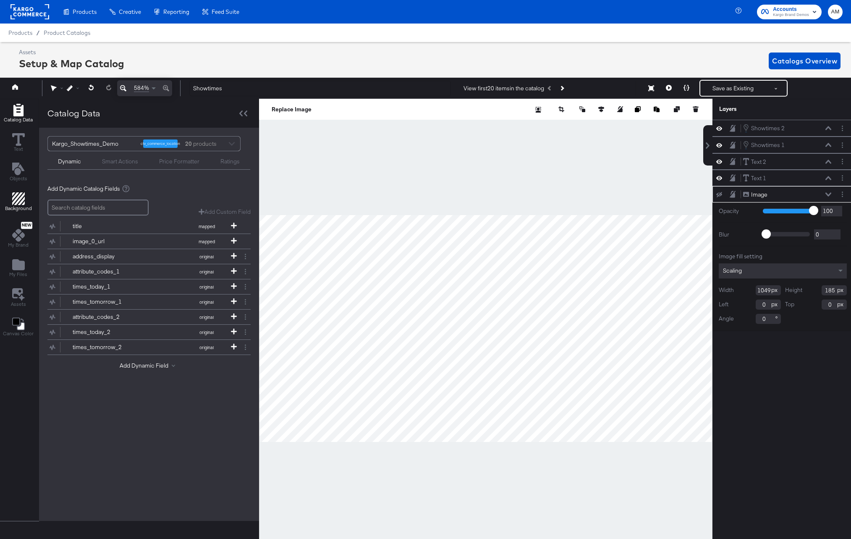
click at [14, 197] on icon "Add Rectangle" at bounding box center [18, 198] width 13 height 13
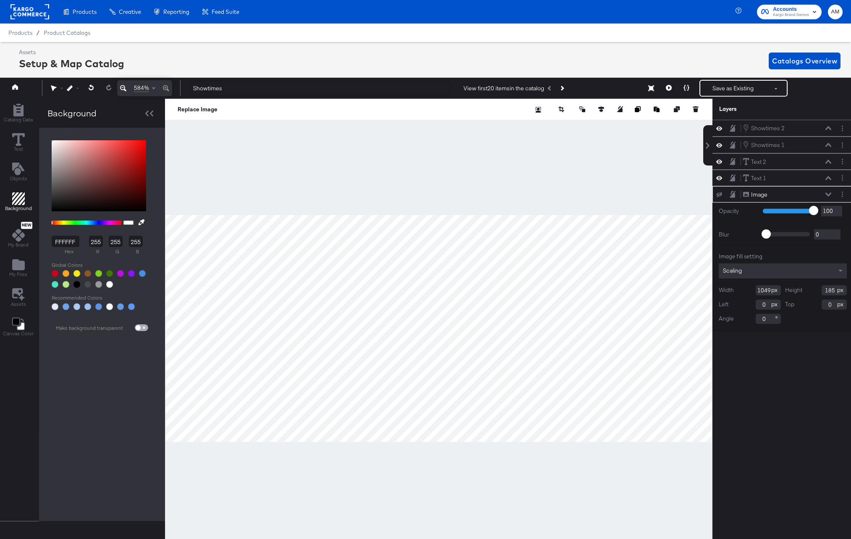
click at [141, 327] on input "checkbox" at bounding box center [138, 329] width 20 height 7
checkbox input "true"
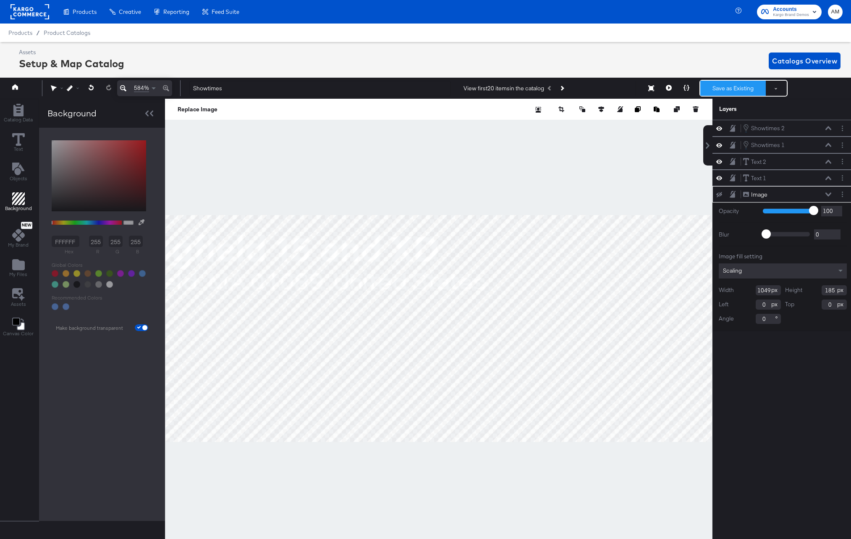
click at [715, 89] on button "Save as Existing" at bounding box center [733, 88] width 66 height 15
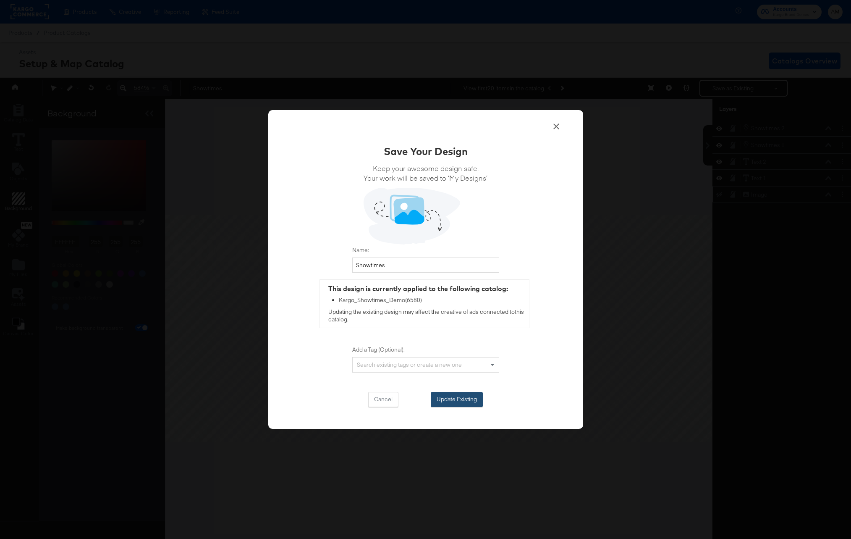
click at [437, 398] on button "Update Existing" at bounding box center [457, 399] width 52 height 15
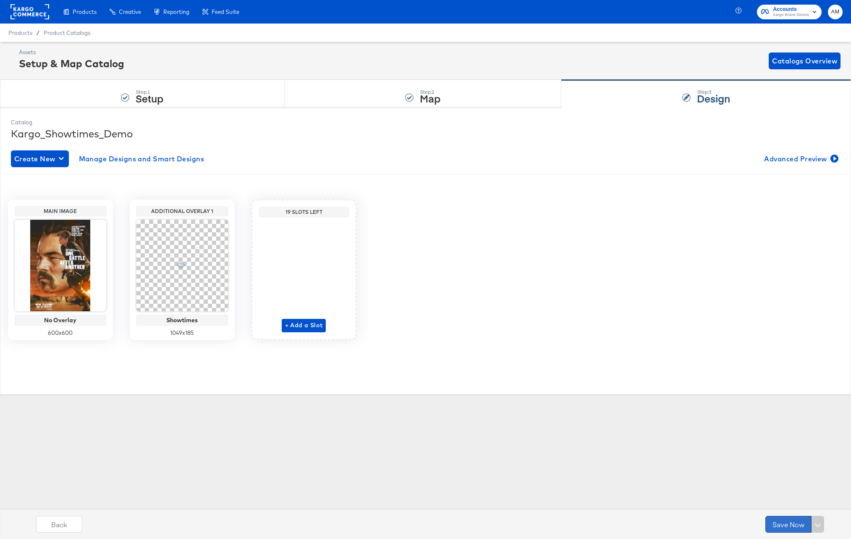
click at [782, 522] on button "Save Now" at bounding box center [789, 524] width 46 height 17
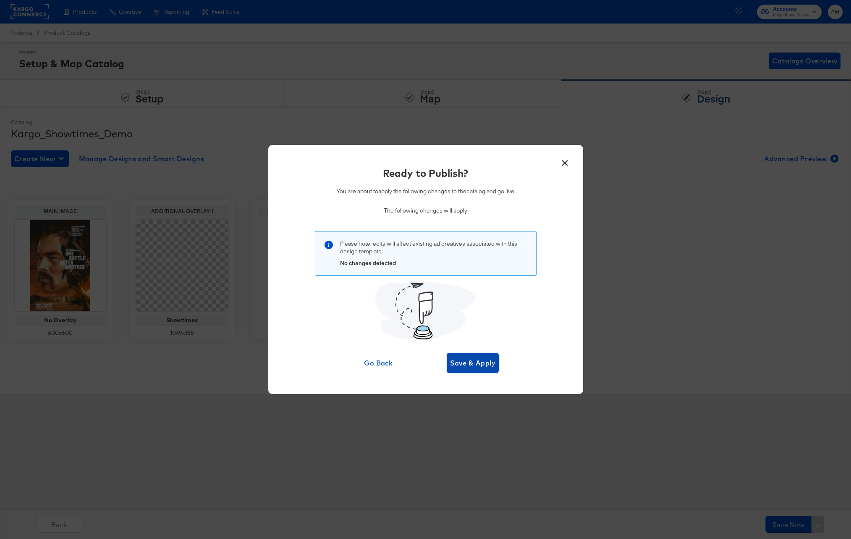
click at [477, 364] on span "Save & Apply" at bounding box center [473, 363] width 46 height 12
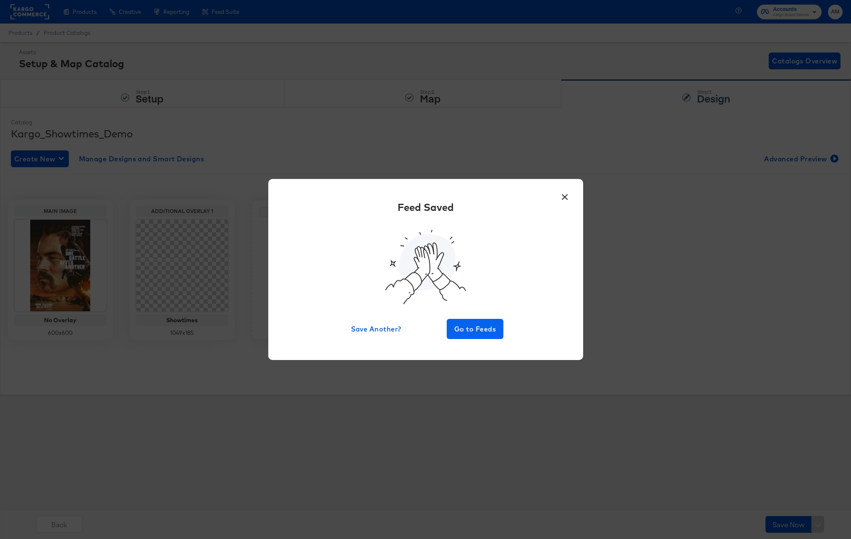
click at [461, 318] on div "Feed Saved Save Another? Go to Feeds" at bounding box center [426, 269] width 290 height 139
click at [460, 330] on span "Go to Feeds" at bounding box center [475, 329] width 50 height 12
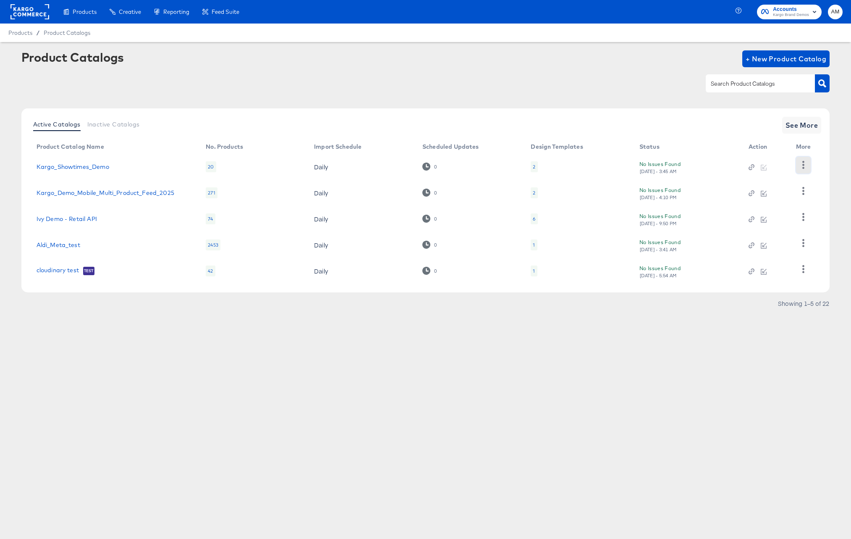
click at [802, 164] on icon "button" at bounding box center [804, 165] width 8 height 8
click at [746, 202] on div "HUD Checks (Internal)" at bounding box center [769, 195] width 84 height 13
click at [800, 162] on icon "button" at bounding box center [804, 165] width 8 height 8
click at [765, 194] on div "HUD Checks (Internal)" at bounding box center [769, 195] width 84 height 13
click at [95, 168] on link "Kargo_Showtimes_Demo" at bounding box center [73, 166] width 73 height 7
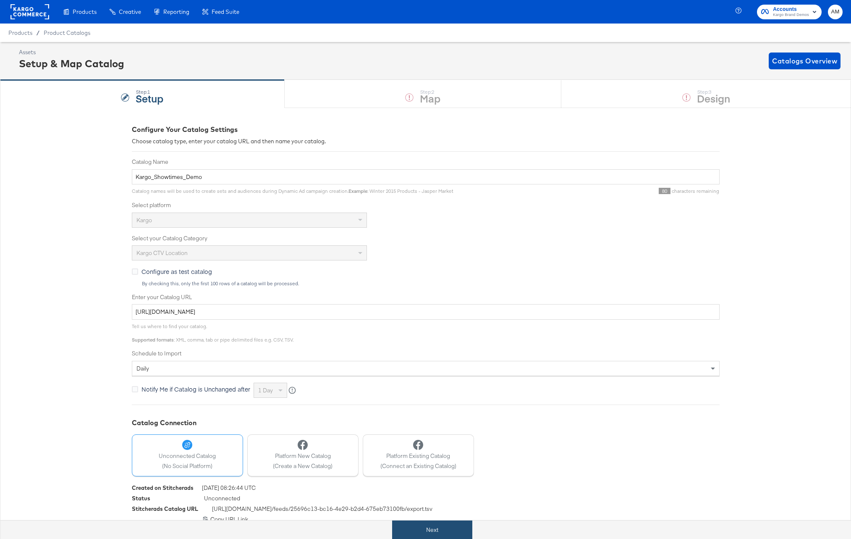
click at [446, 528] on button "Next" at bounding box center [432, 529] width 80 height 19
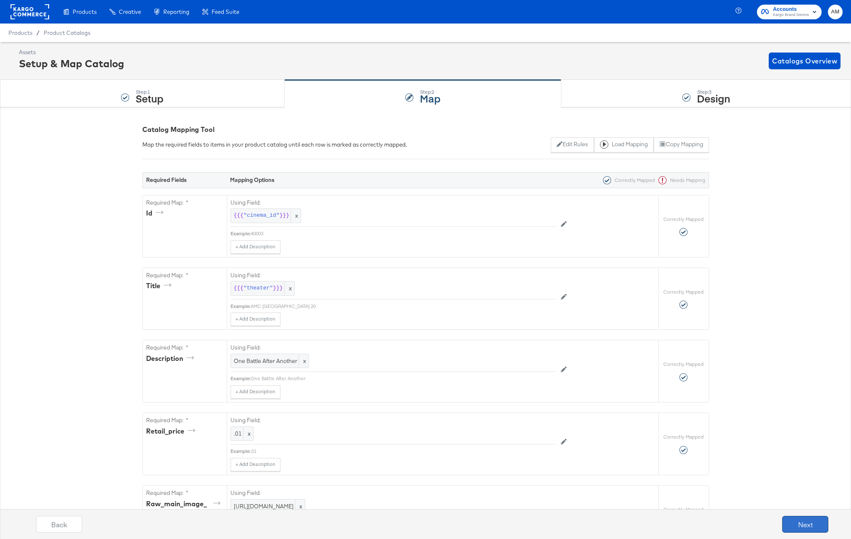
click at [789, 524] on button "Next" at bounding box center [805, 524] width 46 height 17
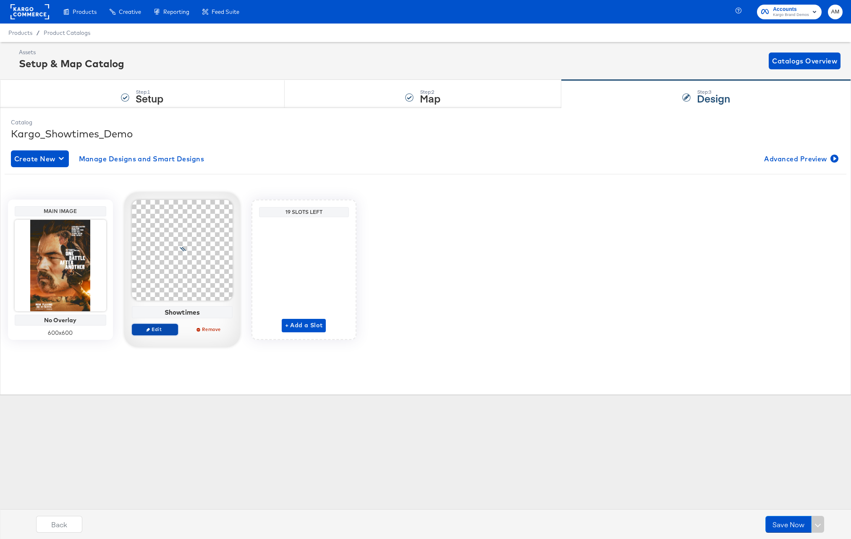
click at [155, 329] on span "Edit" at bounding box center [154, 329] width 39 height 6
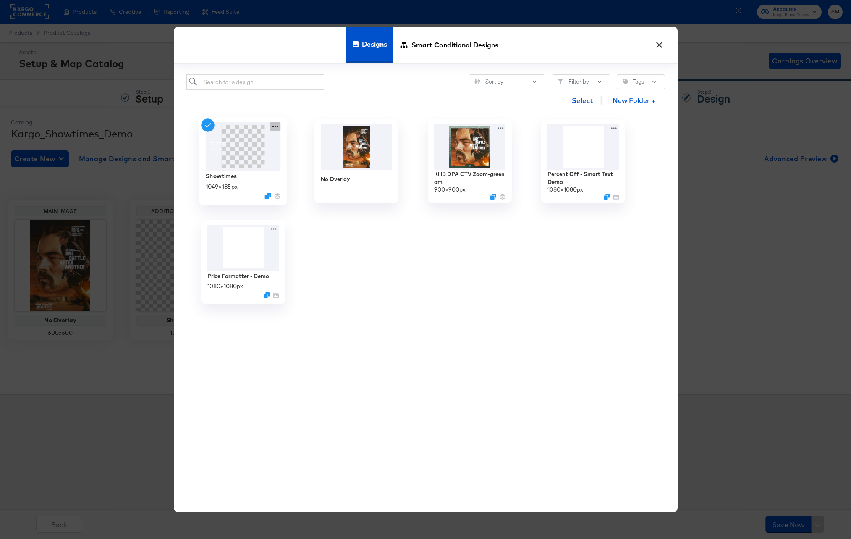
click at [274, 128] on icon at bounding box center [275, 126] width 10 height 9
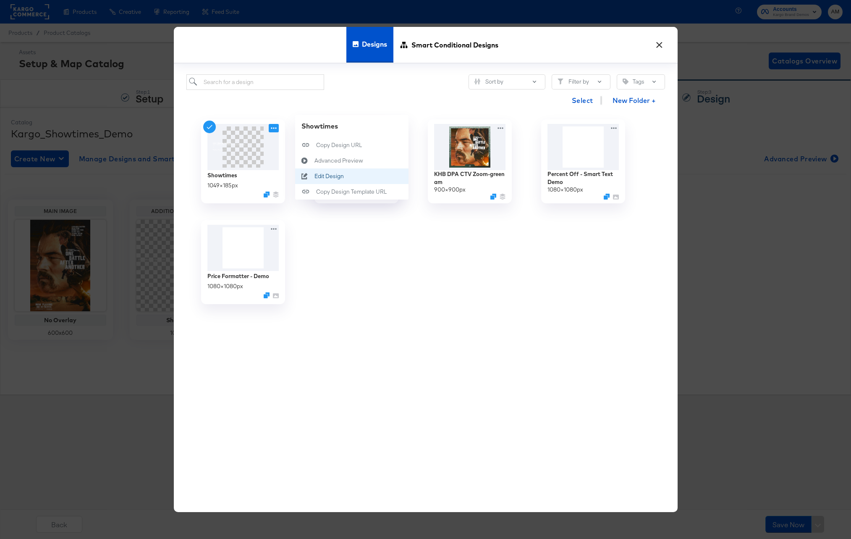
click at [314, 176] on div "Edit Design Edit Design" at bounding box center [314, 176] width 0 height 0
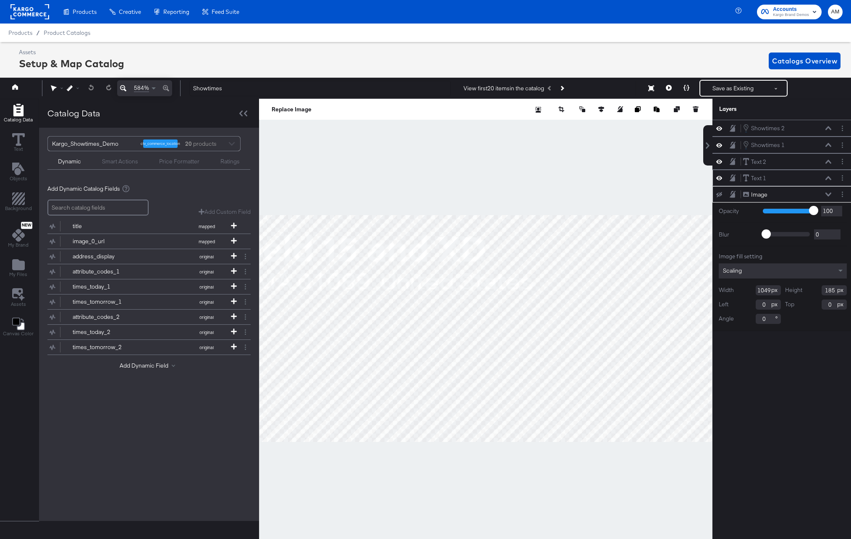
click at [786, 175] on div "Text 1 Text 1" at bounding box center [787, 178] width 89 height 9
click at [840, 178] on button "Layer Options" at bounding box center [842, 177] width 9 height 9
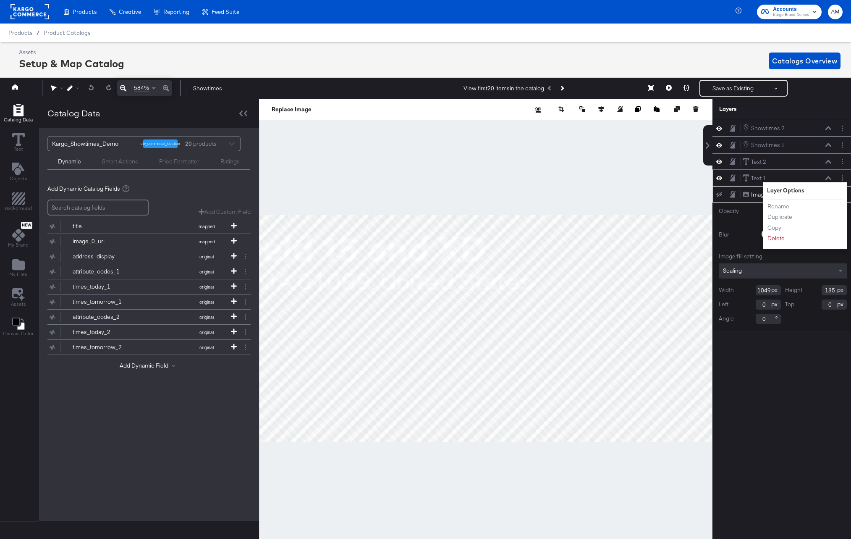
click at [822, 175] on div "Text 1 Text 1" at bounding box center [787, 178] width 89 height 9
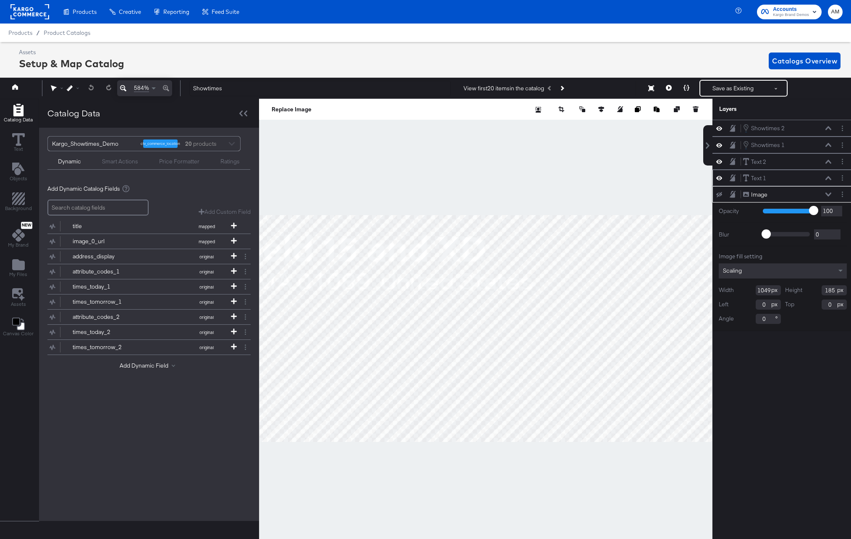
click at [720, 178] on icon at bounding box center [719, 177] width 6 height 7
drag, startPoint x: 720, startPoint y: 178, endPoint x: 725, endPoint y: 178, distance: 5.1
click at [720, 178] on icon at bounding box center [719, 178] width 6 height 5
click at [843, 179] on icon "Layer Options" at bounding box center [842, 177] width 1 height 5
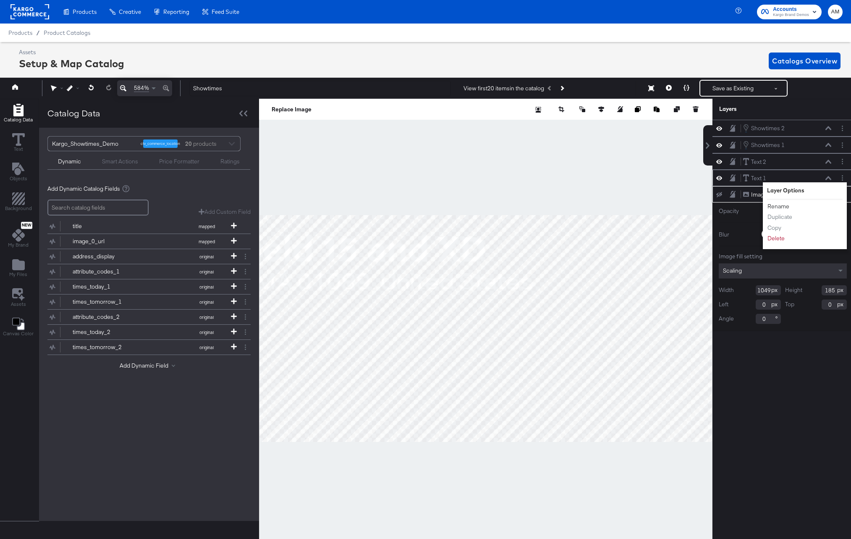
click at [779, 206] on button "Rename" at bounding box center [778, 206] width 23 height 9
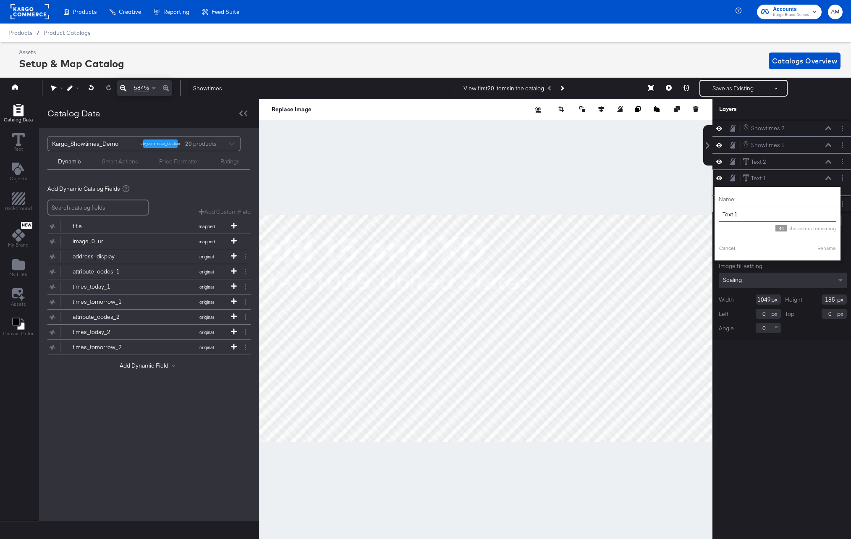
drag, startPoint x: 746, startPoint y: 213, endPoint x: 716, endPoint y: 214, distance: 30.2
click at [716, 214] on div "Name: Text 1 44 characters remaining Cancel Rename" at bounding box center [778, 223] width 126 height 73
type input "Theater"
click at [813, 247] on button "Rename" at bounding box center [816, 248] width 19 height 8
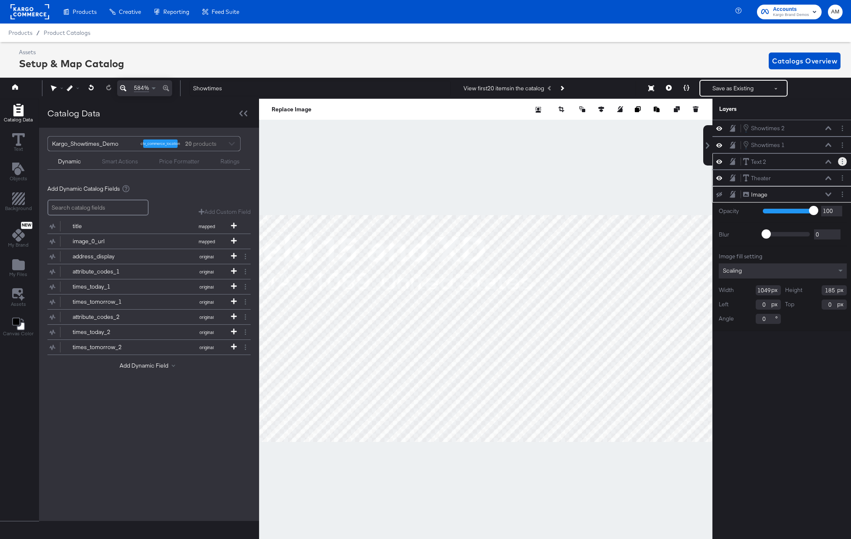
click at [842, 162] on circle "Layer Options" at bounding box center [842, 161] width 1 height 1
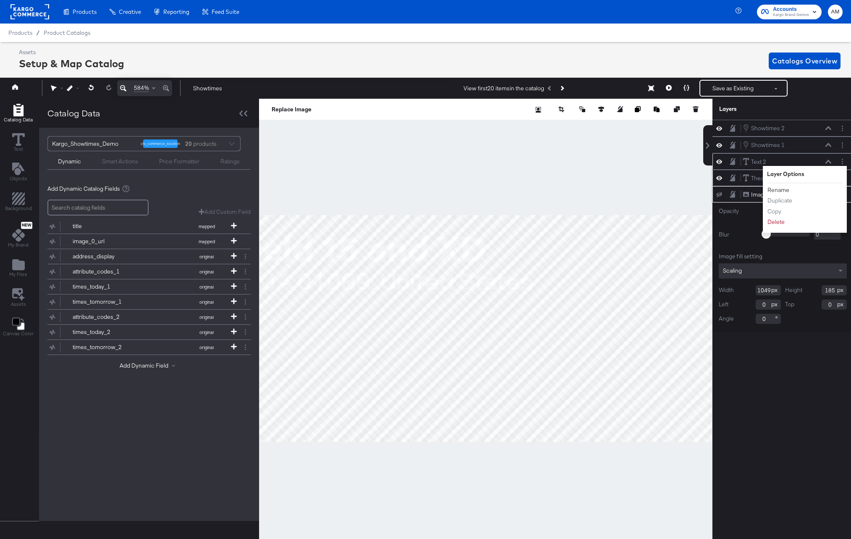
click at [778, 188] on button "Rename" at bounding box center [778, 190] width 23 height 9
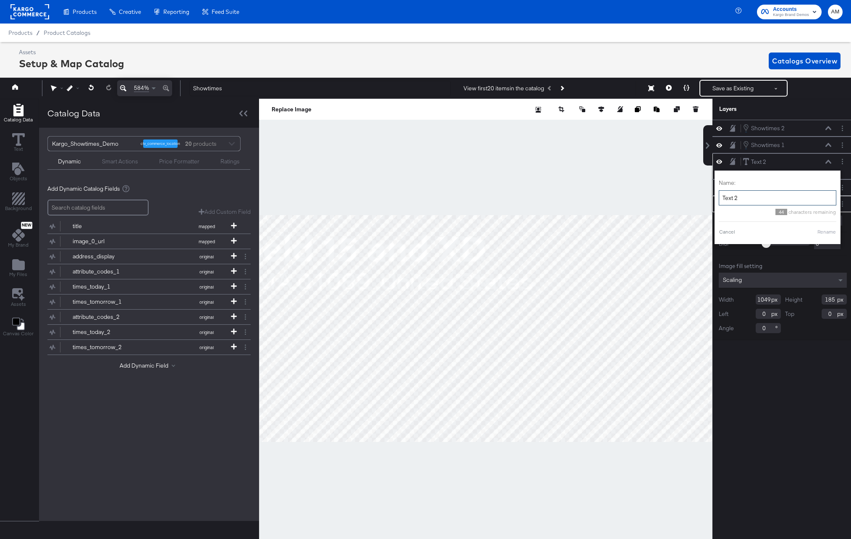
drag, startPoint x: 744, startPoint y: 200, endPoint x: 718, endPoint y: 199, distance: 25.6
click at [718, 199] on div "Name: Text 2 44 characters remaining Cancel Rename" at bounding box center [778, 206] width 126 height 73
type input "Address"
click at [816, 234] on button "Rename" at bounding box center [816, 232] width 19 height 8
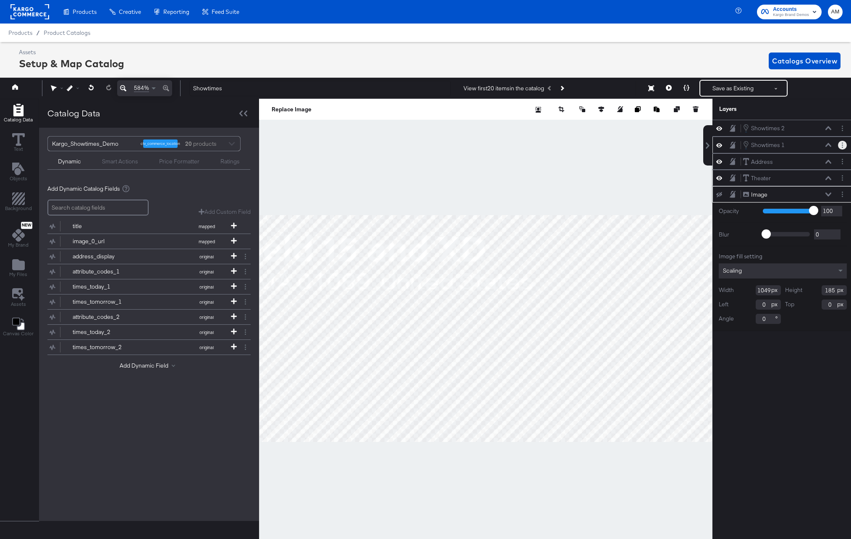
click at [840, 147] on button "Layer Options" at bounding box center [842, 145] width 9 height 9
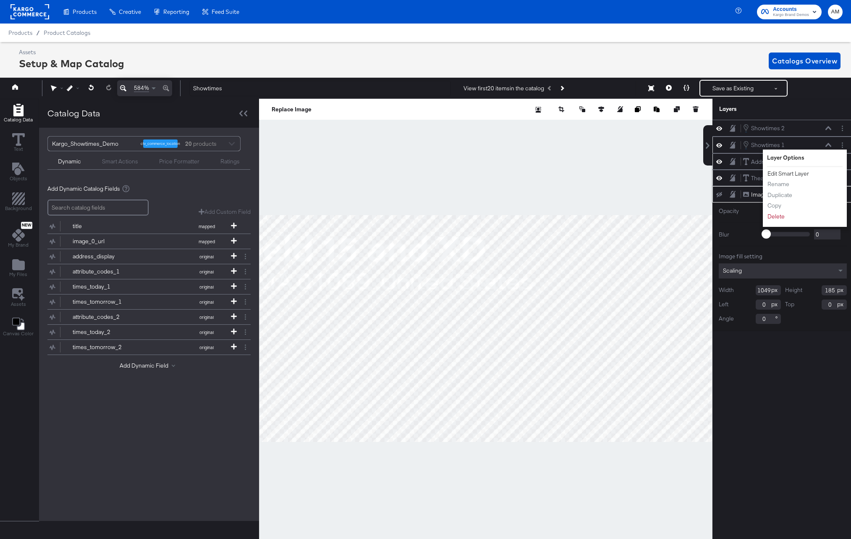
click at [789, 173] on button "Edit Smart Layer" at bounding box center [788, 173] width 42 height 9
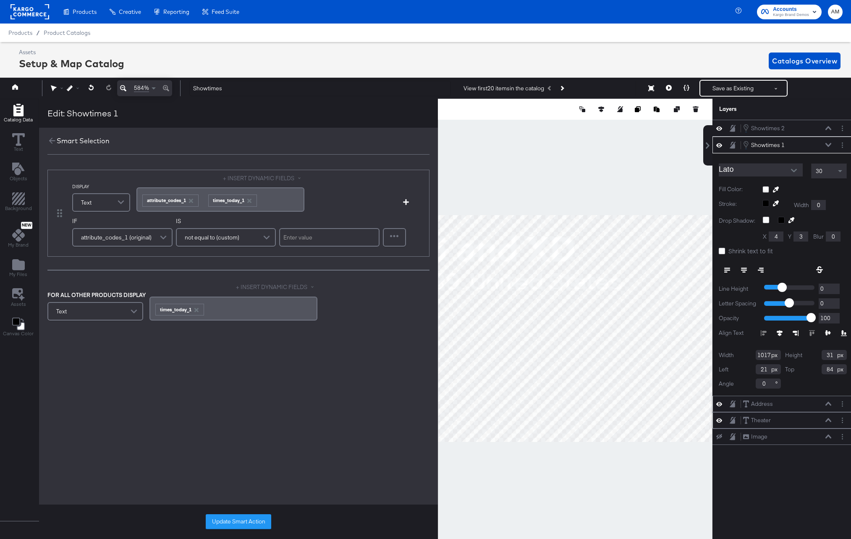
scroll to position [0, 2]
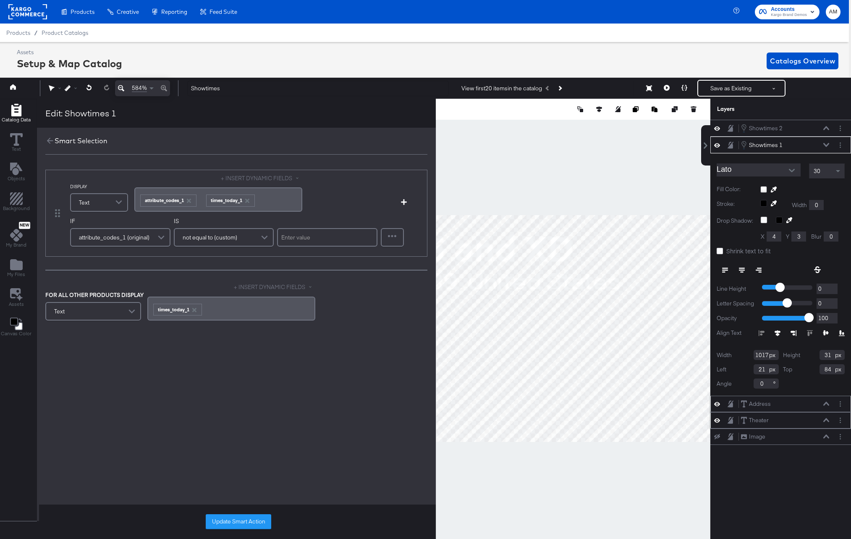
click at [270, 200] on div "﻿ ﻿ attribute_codes_1 ﻿ ﻿ times_today_1 ﻿" at bounding box center [218, 199] width 158 height 14
click at [269, 200] on div "﻿ ﻿ attribute_codes_1 ﻿ ﻿ times_today_1 ﻿" at bounding box center [218, 199] width 158 height 14
click at [261, 178] on button "+ INSERT DYNAMIC FIELDS" at bounding box center [261, 178] width 81 height 8
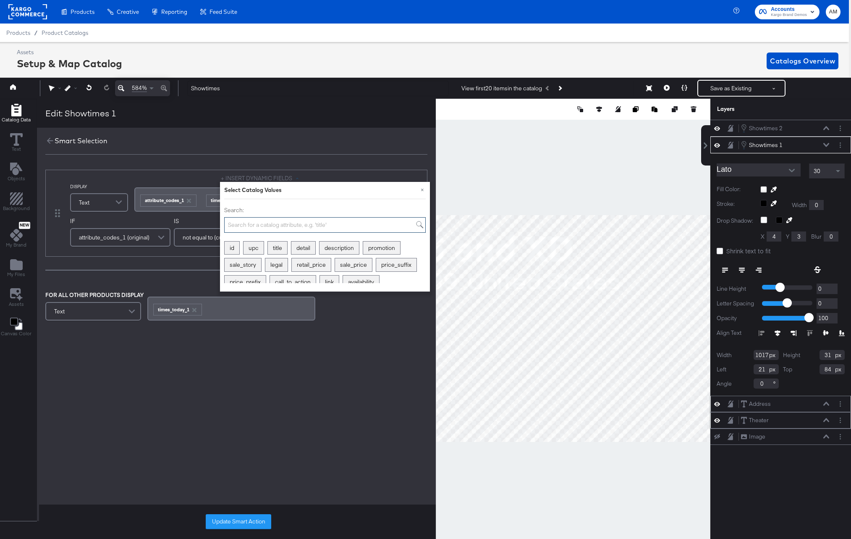
click at [256, 225] on input "Search:" at bounding box center [325, 225] width 202 height 16
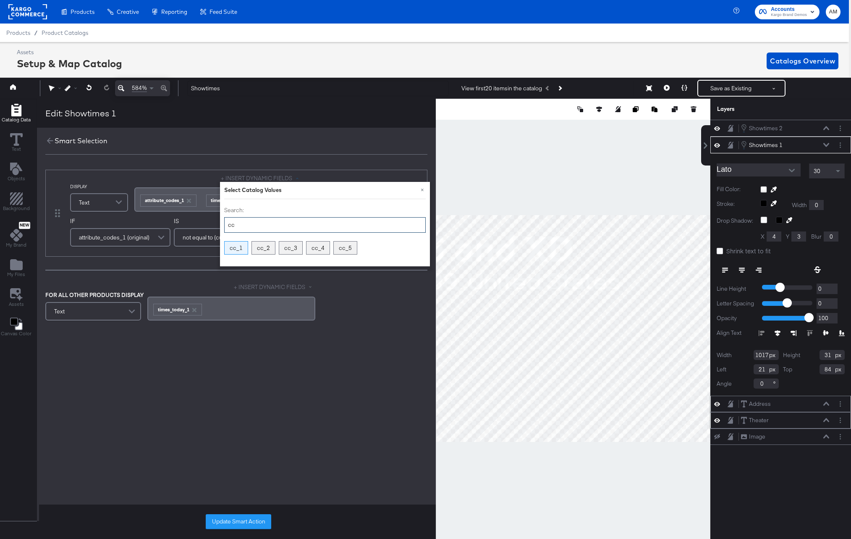
type input "cc"
click at [237, 247] on div "cc_1" at bounding box center [236, 247] width 23 height 13
click at [235, 248] on div "cc_1" at bounding box center [236, 247] width 23 height 13
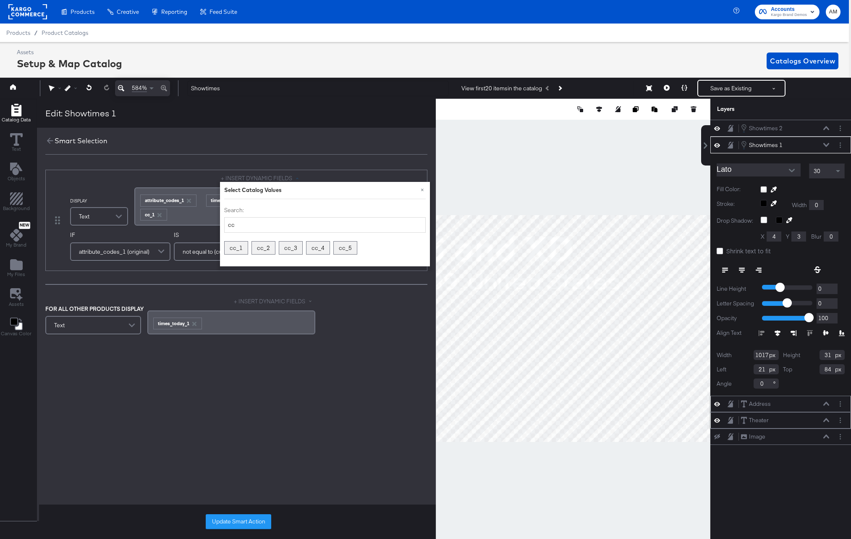
click at [193, 233] on label "IS" at bounding box center [224, 235] width 100 height 8
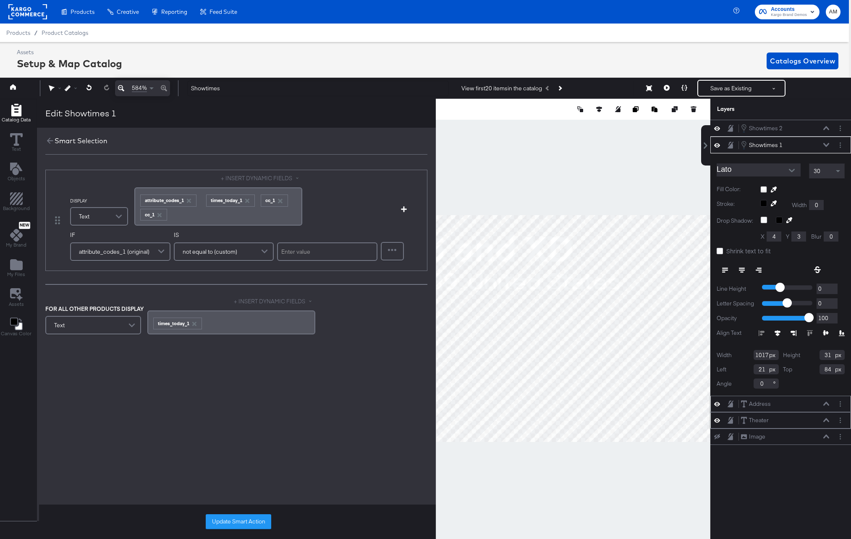
click at [160, 215] on icon "button" at bounding box center [159, 215] width 4 height 4
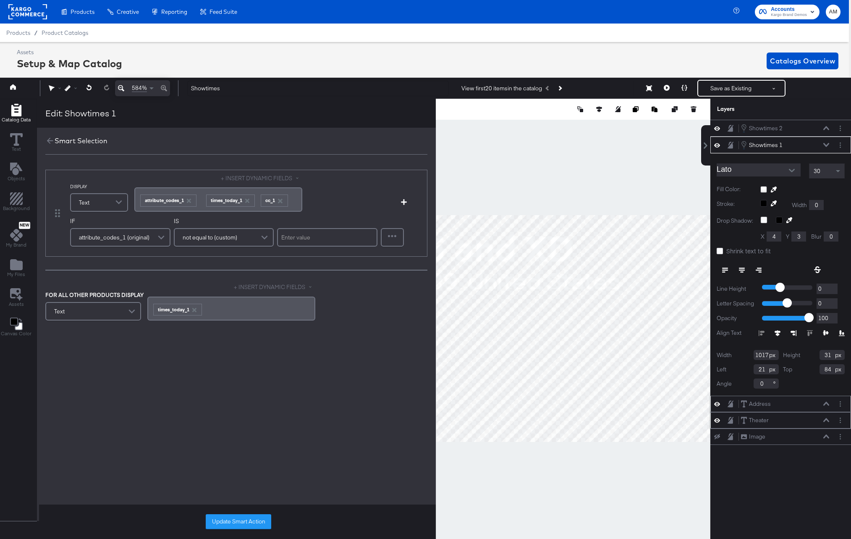
click at [257, 202] on div "﻿ ﻿ attribute_codes_1 ﻿ ﻿ times_today_1 ﻿ ﻿ cc_1 ﻿" at bounding box center [218, 199] width 158 height 14
click at [247, 201] on icon "button" at bounding box center [247, 201] width 4 height 4
click at [201, 201] on span "﻿ ﻿" at bounding box center [201, 200] width 5 height 8
click at [201, 202] on span "﻿ ﻿" at bounding box center [201, 200] width 5 height 8
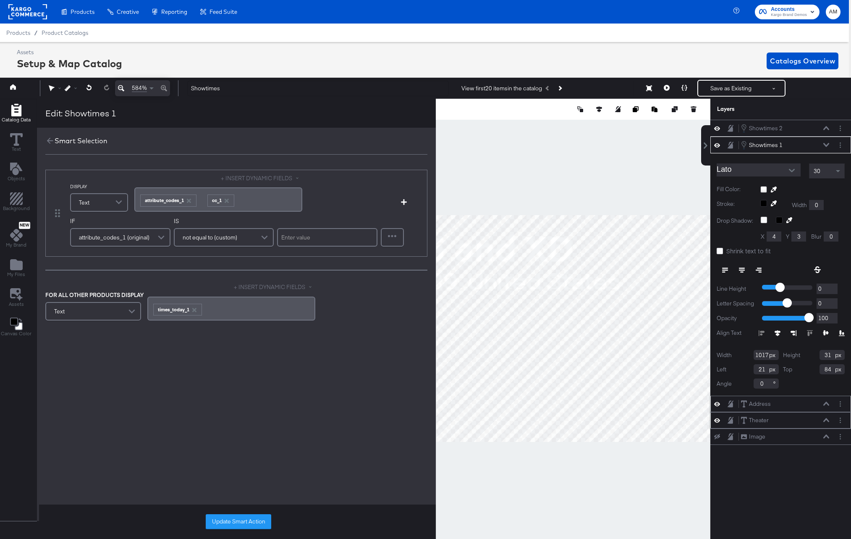
click at [249, 177] on button "+ INSERT DYNAMIC FIELDS" at bounding box center [261, 178] width 81 height 8
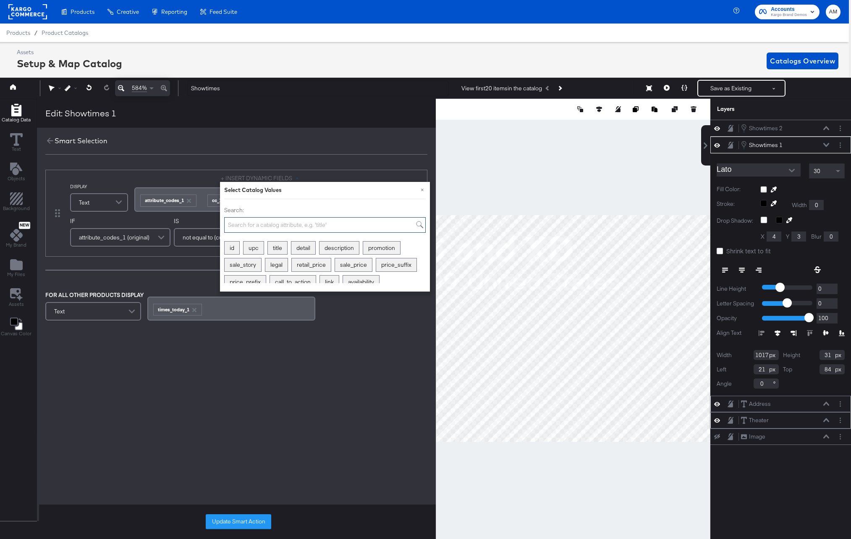
click at [263, 228] on input "Search:" at bounding box center [325, 225] width 202 height 16
type input "1"
click at [306, 273] on div "times_tomorrow_1" at bounding box center [306, 273] width 59 height 13
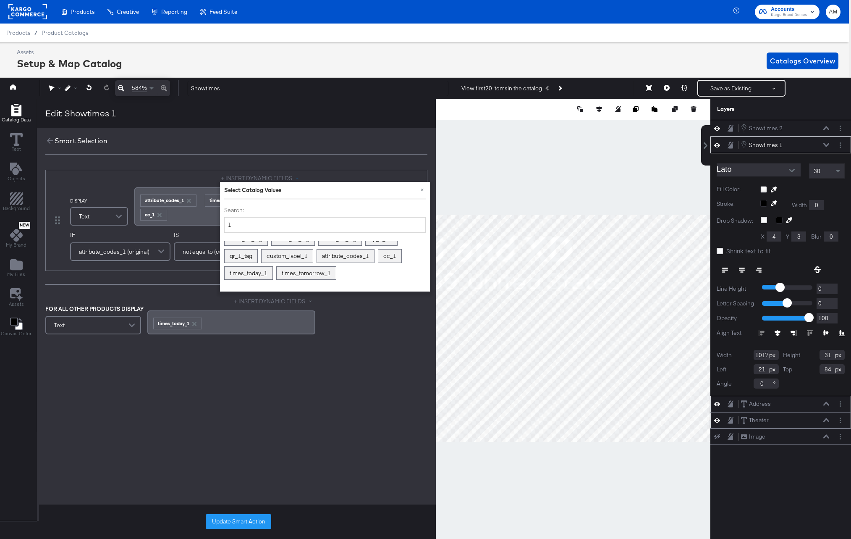
click at [181, 215] on div "﻿ ﻿ attribute_codes_1 ﻿ times_tomorrow_1 ﻿ ﻿ ﻿ cc_1 ﻿" at bounding box center [218, 206] width 158 height 28
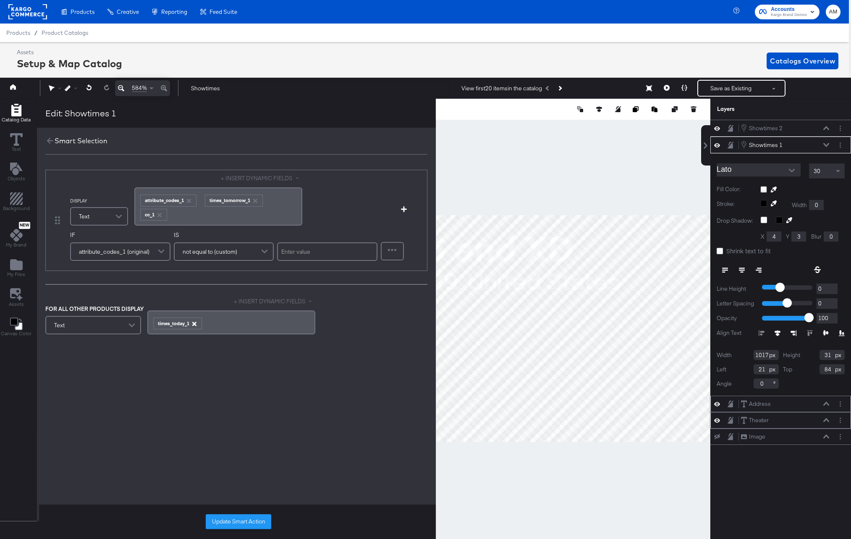
click at [194, 325] on icon "button" at bounding box center [194, 324] width 4 height 4
click at [258, 299] on button "+ INSERT DYNAMIC FIELDS" at bounding box center [274, 301] width 81 height 8
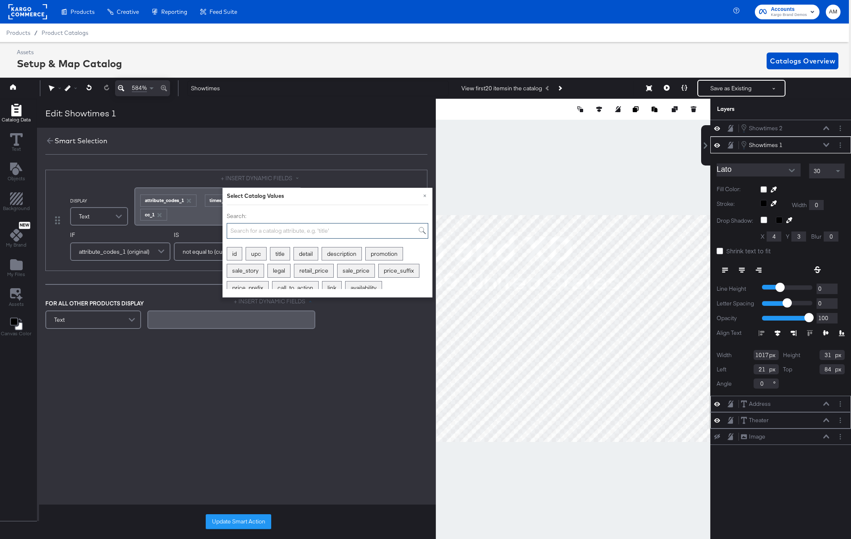
click at [248, 234] on input "Search:" at bounding box center [328, 231] width 202 height 16
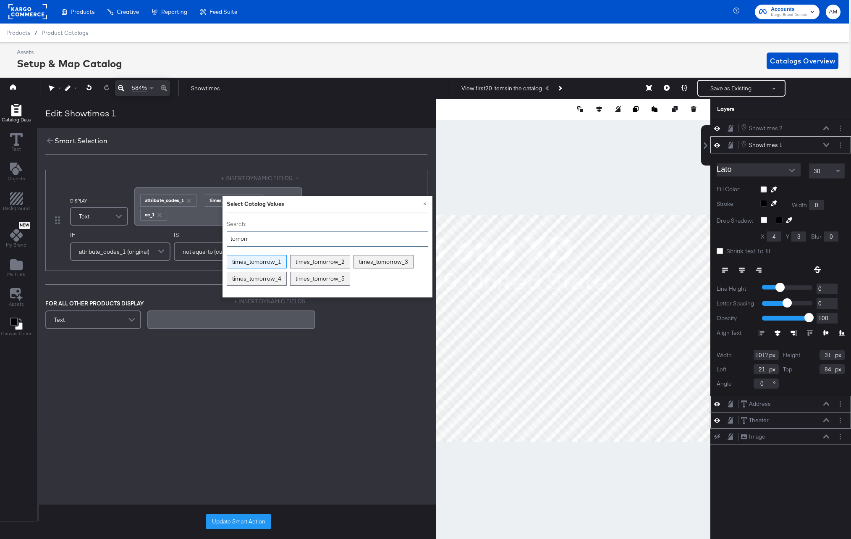
type input "tomorr"
click at [255, 265] on div "times_tomorrow_1" at bounding box center [256, 261] width 59 height 13
click at [235, 523] on button "Update Smart Action" at bounding box center [239, 521] width 66 height 15
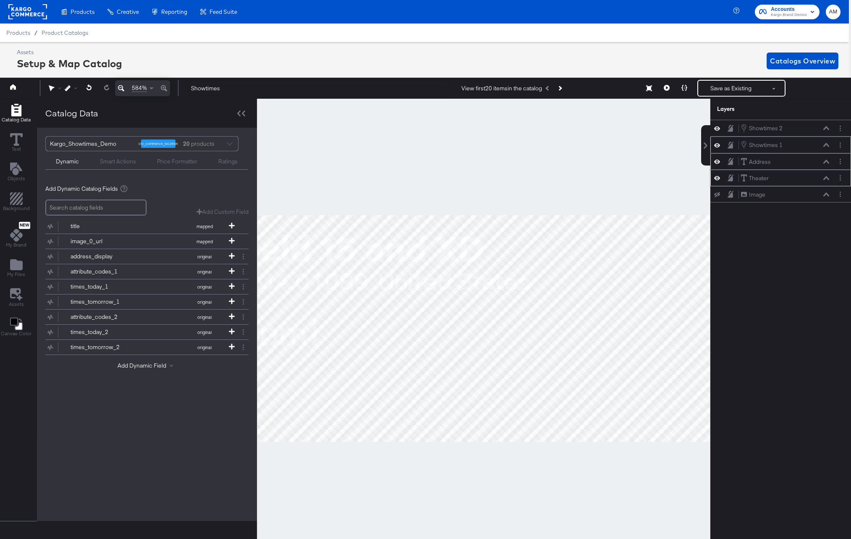
click at [120, 88] on icon at bounding box center [121, 88] width 6 height 10
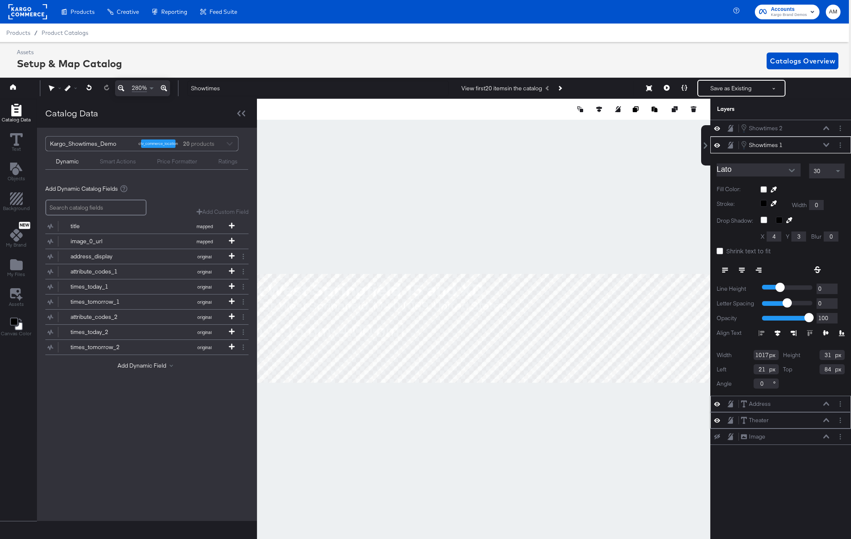
type input "32"
click at [721, 250] on icon at bounding box center [720, 251] width 6 height 6
click at [0, 0] on input "Shrink text to fit" at bounding box center [0, 0] width 0 height 0
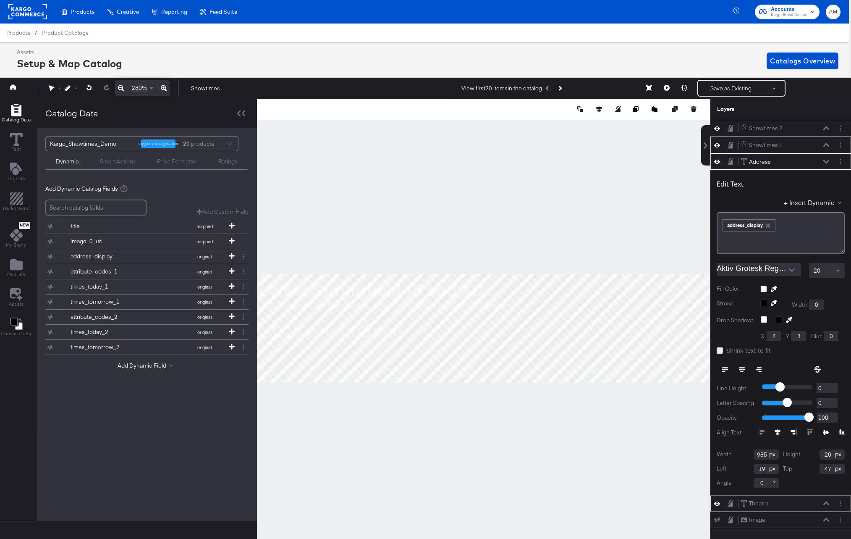
click at [720, 350] on icon at bounding box center [720, 350] width 6 height 6
click at [0, 0] on input "Shrink text to fit" at bounding box center [0, 0] width 0 height 0
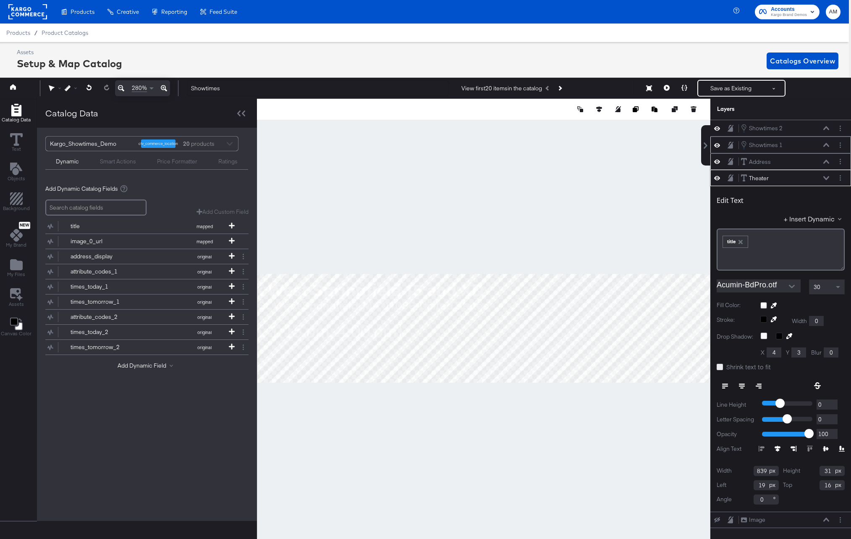
click at [718, 365] on icon at bounding box center [720, 367] width 6 height 6
click at [0, 0] on input "Shrink text to fit" at bounding box center [0, 0] width 0 height 0
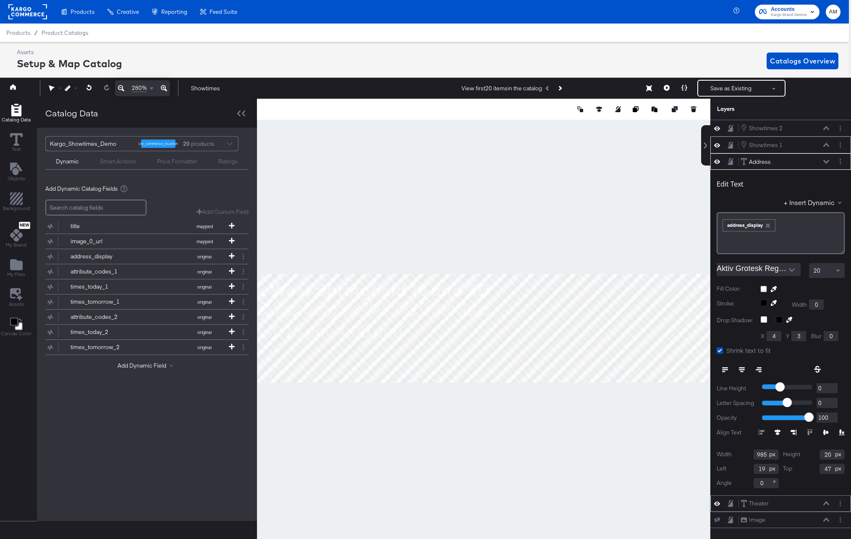
type input "983"
type input "37"
type input "21"
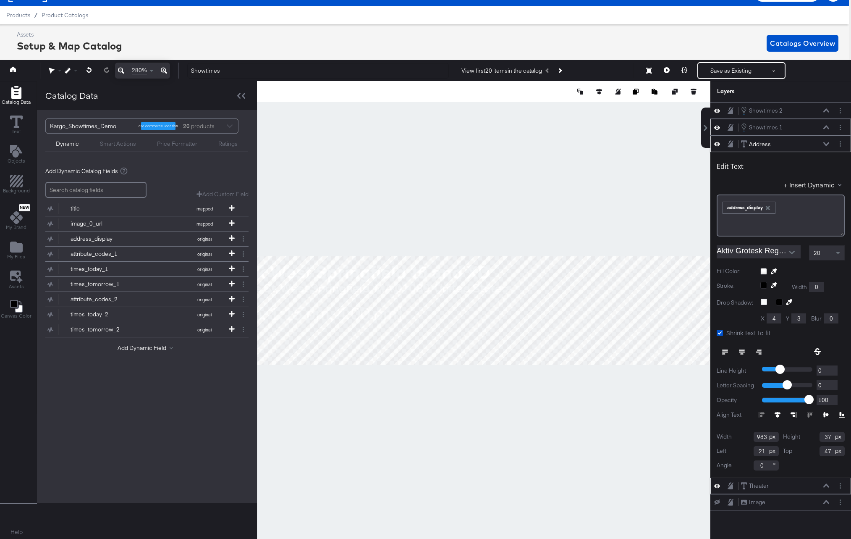
scroll to position [19, 2]
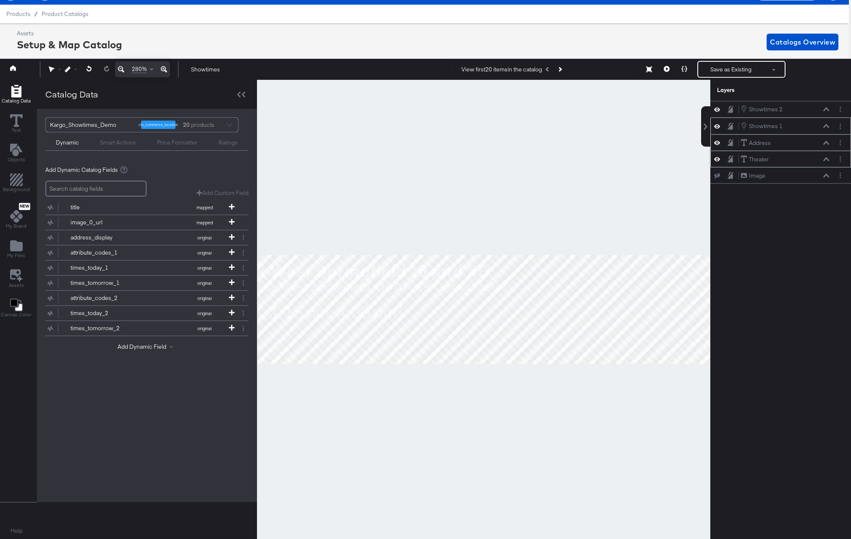
drag, startPoint x: 428, startPoint y: 409, endPoint x: 610, endPoint y: 379, distance: 184.7
click at [610, 379] on div at bounding box center [483, 309] width 453 height 459
drag, startPoint x: 453, startPoint y: 384, endPoint x: 489, endPoint y: 372, distance: 38.1
click at [489, 372] on div at bounding box center [483, 309] width 453 height 459
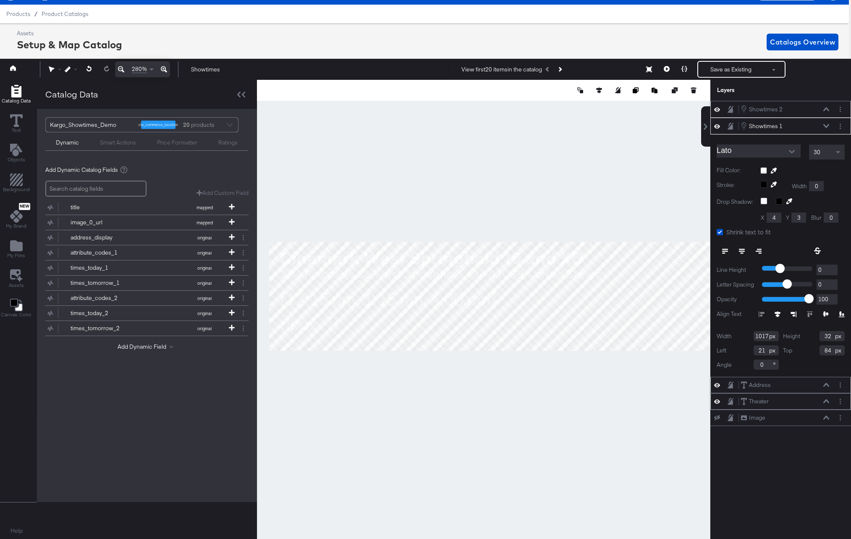
click at [794, 110] on div "Showtimes 2 Showtimes 2" at bounding box center [785, 109] width 89 height 9
click at [846, 110] on div at bounding box center [842, 109] width 12 height 9
click at [839, 111] on button "Layer Options" at bounding box center [840, 109] width 9 height 9
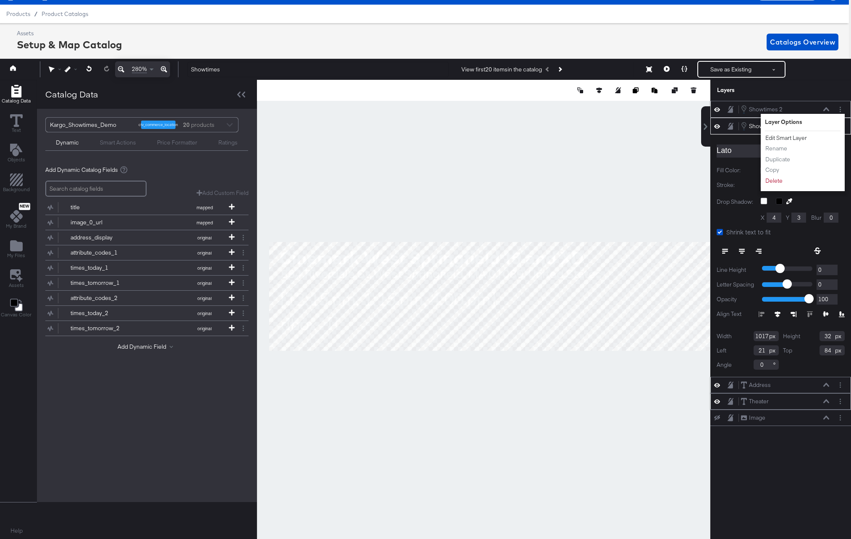
click at [798, 137] on button "Edit Smart Layer" at bounding box center [786, 138] width 42 height 9
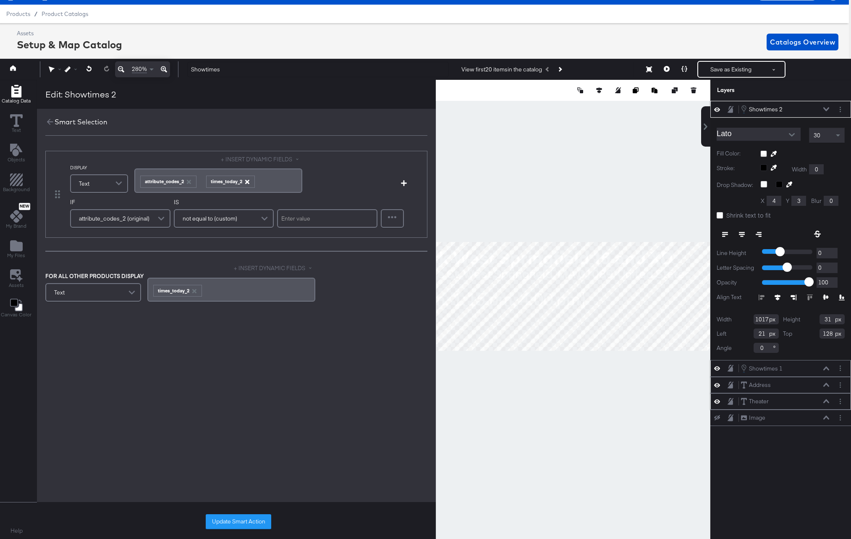
click at [248, 181] on icon "button" at bounding box center [247, 182] width 4 height 4
click at [206, 181] on div "﻿ ﻿ attribute_codes_2 ﻿" at bounding box center [218, 180] width 158 height 14
click at [211, 181] on div "﻿ ﻿ attribute_codes_2 ﻿" at bounding box center [218, 180] width 158 height 14
click at [267, 158] on button "+ INSERT DYNAMIC FIELDS" at bounding box center [261, 159] width 81 height 8
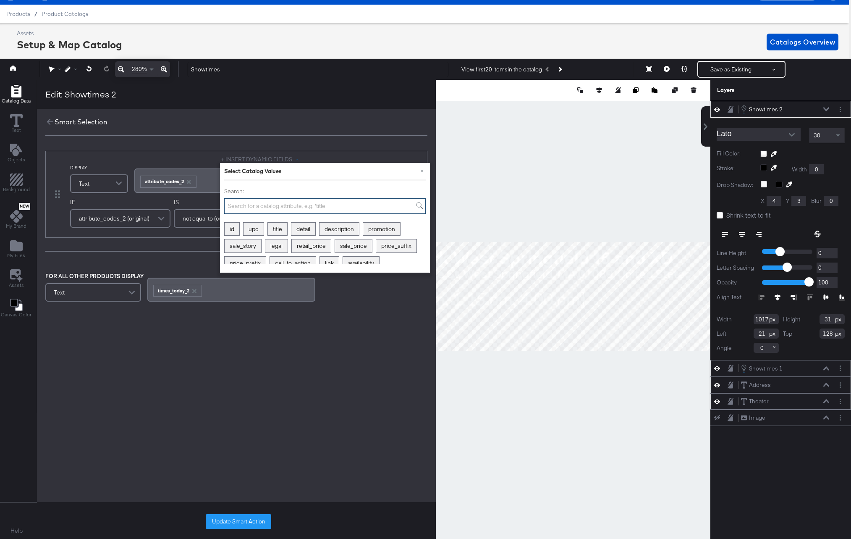
click at [269, 202] on input "Search:" at bounding box center [325, 206] width 202 height 16
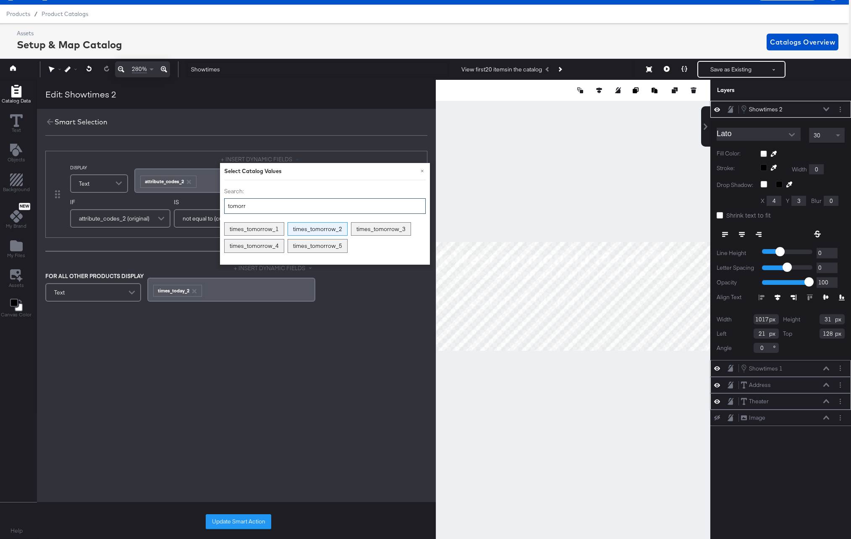
type input "tomorr"
click at [318, 226] on div "times_tomorrow_2" at bounding box center [317, 229] width 59 height 13
click at [198, 178] on div "﻿ ﻿ attribute_codes_2 ﻿ ﻿ times_tomorrow_2 ﻿" at bounding box center [218, 180] width 158 height 14
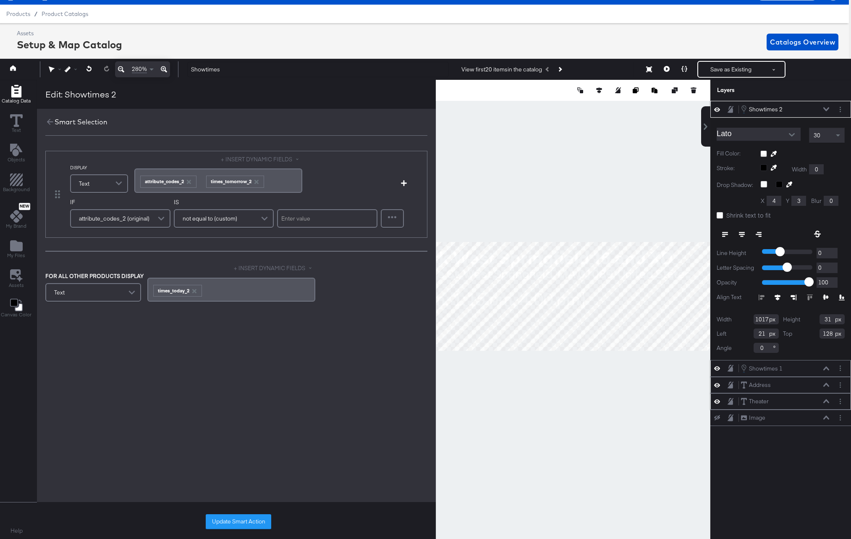
click at [274, 182] on div "﻿ ﻿ attribute_codes_2 ﻿ ﻿ times_tomorrow_2 ﻿" at bounding box center [218, 180] width 158 height 14
click at [275, 159] on button "+ INSERT DYNAMIC FIELDS" at bounding box center [261, 159] width 81 height 8
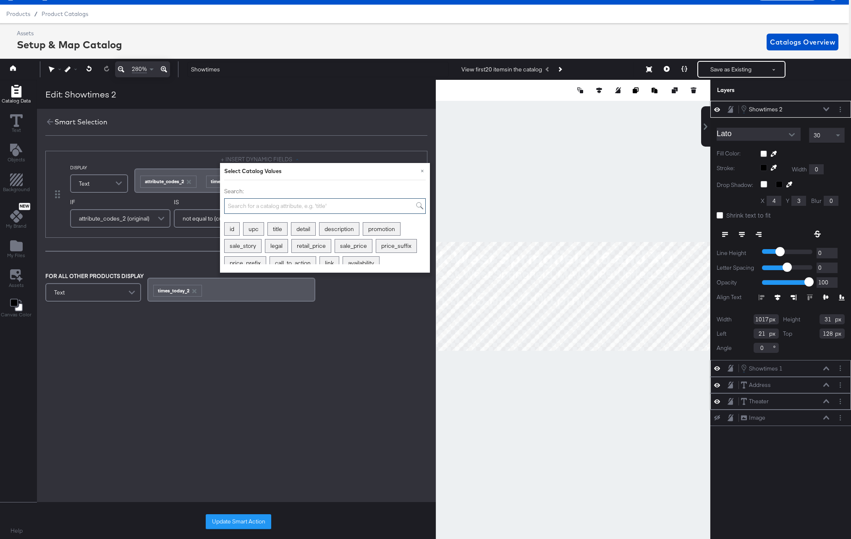
click at [276, 207] on input "Search:" at bounding box center [325, 206] width 202 height 16
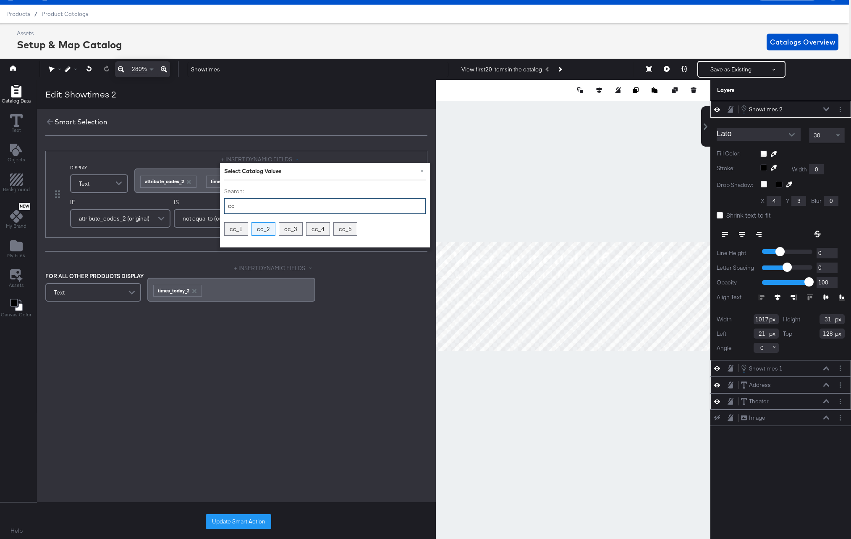
type input "cc"
click at [260, 228] on div "cc_2" at bounding box center [263, 229] width 23 height 13
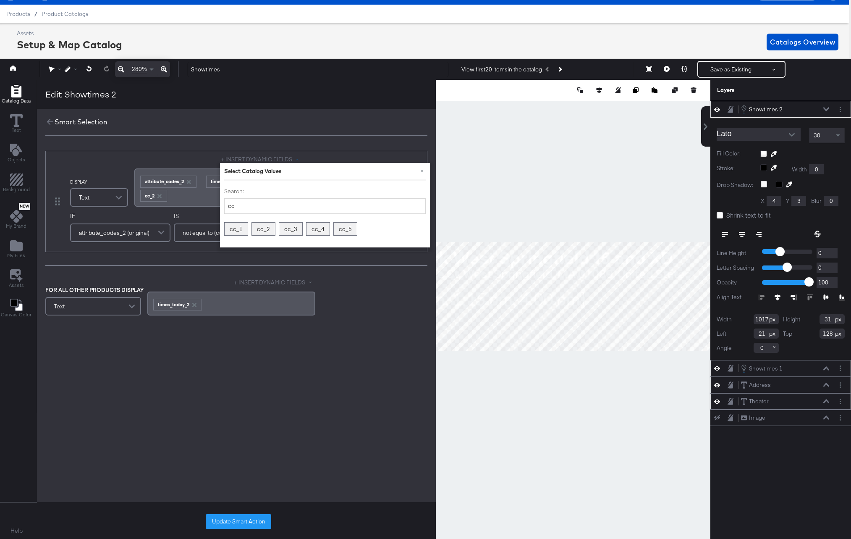
click at [196, 197] on div "﻿ ﻿ attribute_codes_2 ﻿ ﻿ times_tomorrow_2 ﻿ ﻿ cc_2 ﻿" at bounding box center [218, 187] width 158 height 28
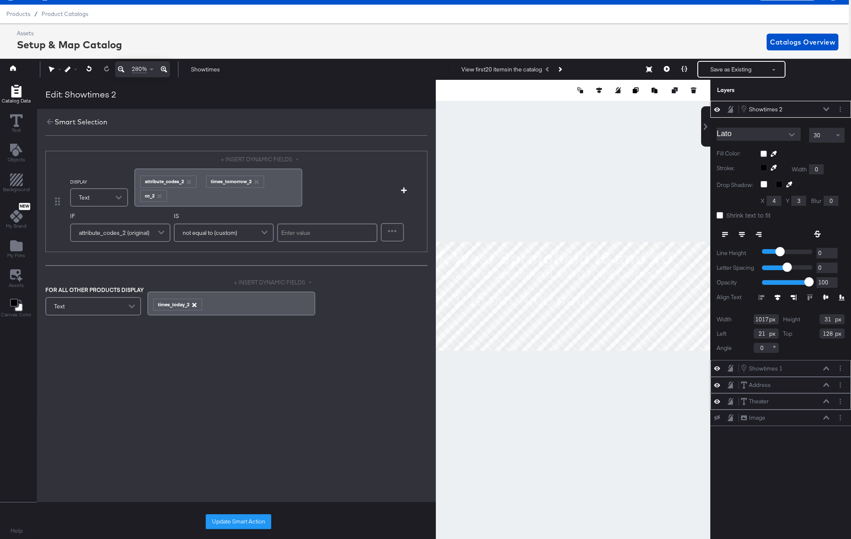
click at [194, 305] on icon "button" at bounding box center [194, 305] width 4 height 4
click at [264, 279] on button "+ INSERT DYNAMIC FIELDS" at bounding box center [274, 282] width 81 height 8
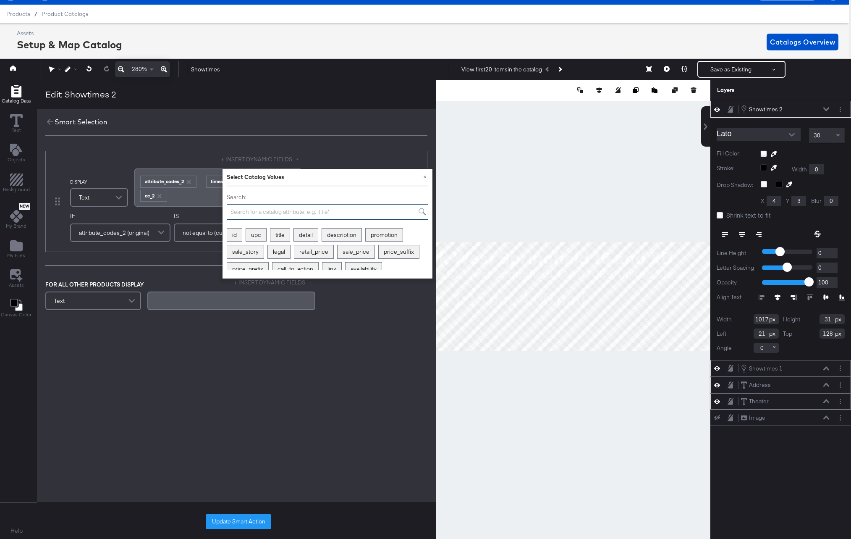
click at [268, 212] on input "Search:" at bounding box center [328, 212] width 202 height 16
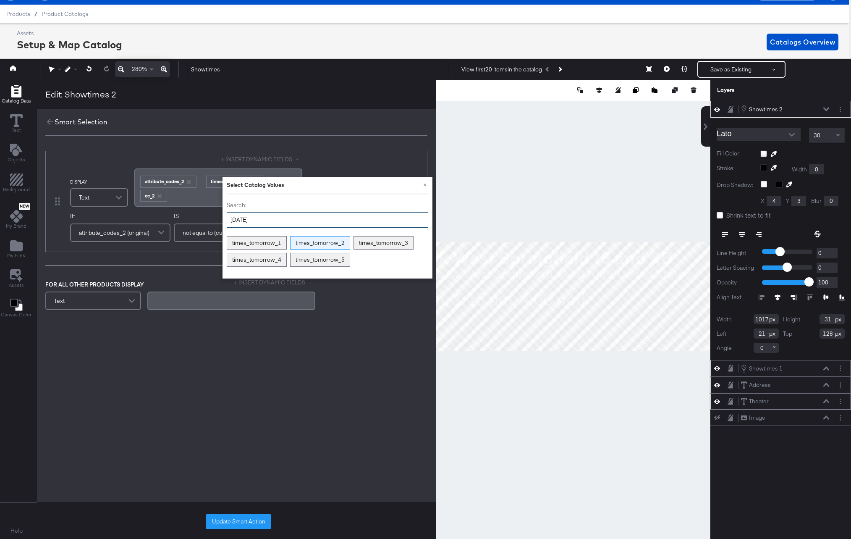
type input "[DATE]"
click at [333, 244] on div "times_tomorrow_2" at bounding box center [320, 242] width 59 height 13
click at [231, 524] on button "Update Smart Action" at bounding box center [239, 521] width 66 height 15
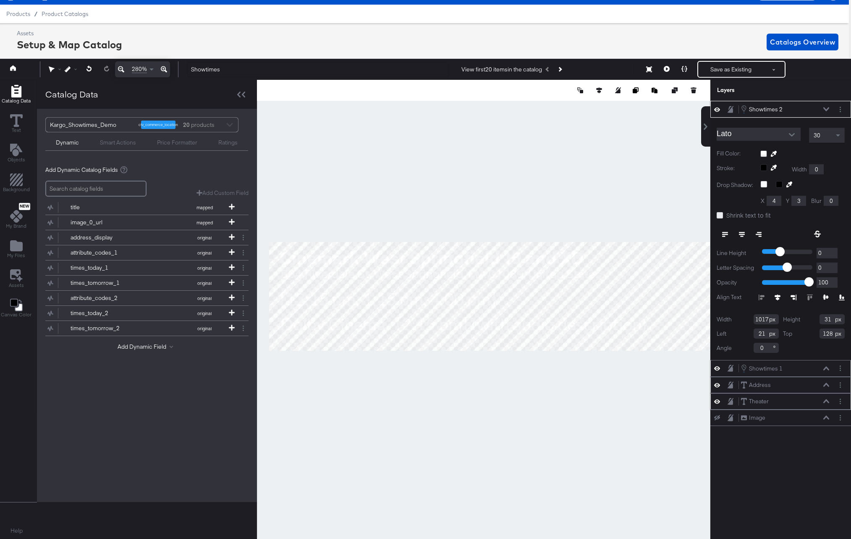
click at [719, 214] on icon at bounding box center [720, 215] width 6 height 6
click at [0, 0] on input "Shrink text to fit" at bounding box center [0, 0] width 0 height 0
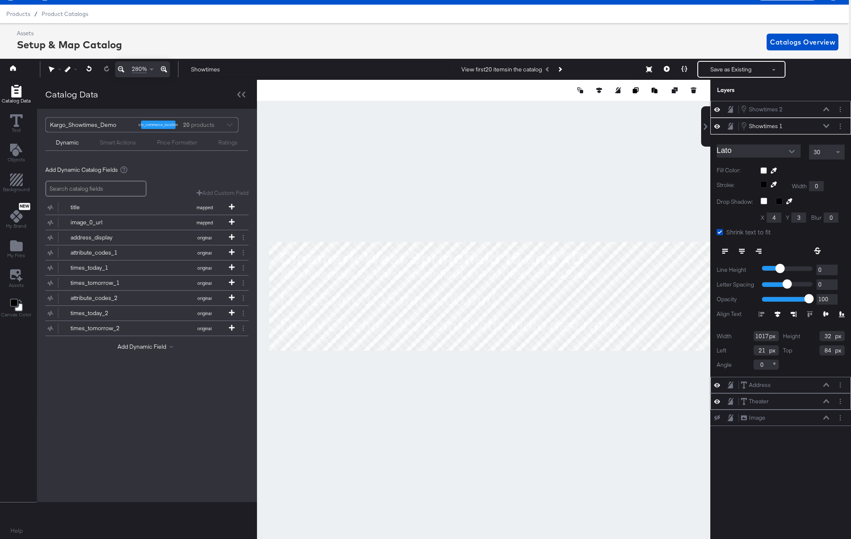
click at [515, 390] on div at bounding box center [484, 309] width 454 height 459
click at [843, 126] on button "Layer Options" at bounding box center [840, 126] width 9 height 9
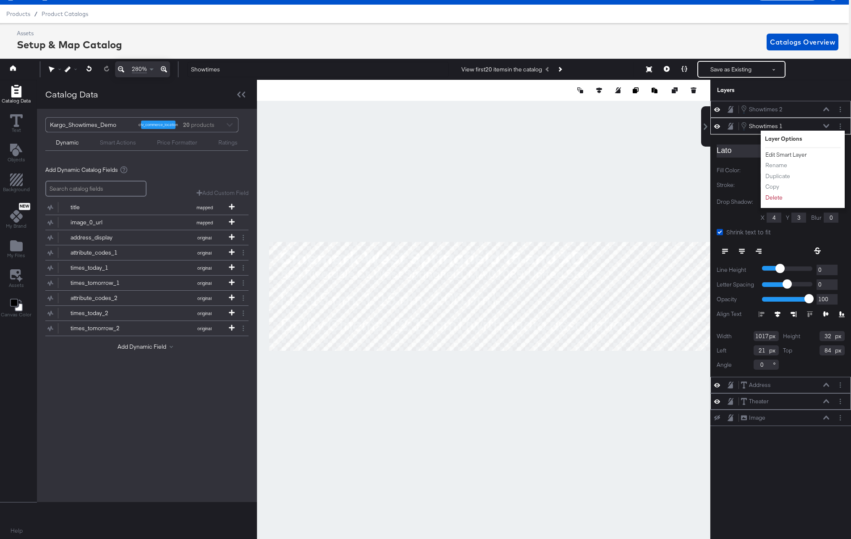
click at [767, 155] on button "Edit Smart Layer" at bounding box center [786, 154] width 42 height 9
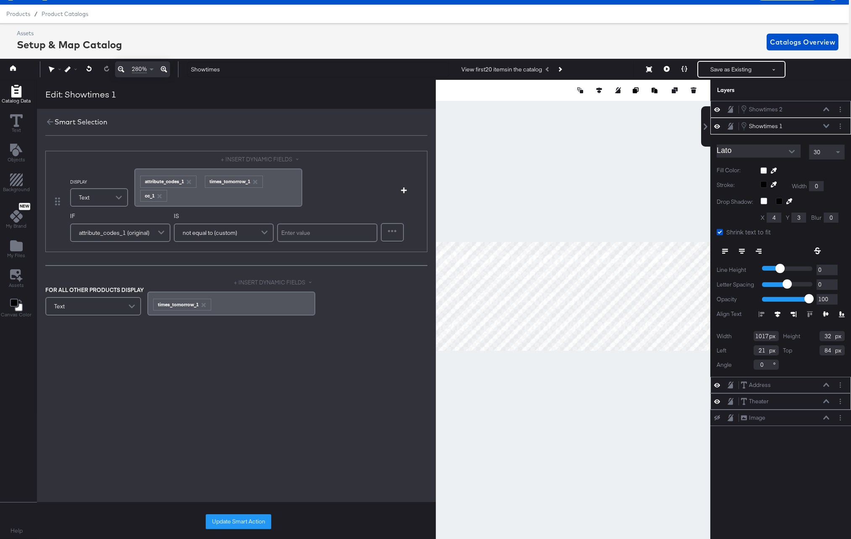
click at [271, 183] on div "﻿ ﻿ attribute_codes_1 ﻿ times_tomorrow_1 ﻿ ﻿ ﻿ cc_1 ﻿" at bounding box center [218, 187] width 158 height 28
click at [271, 182] on div "﻿ ﻿ attribute_codes_1 ﻿ times_tomorrow_1 ﻿ ﻿ ﻿ cc_1 ﻿" at bounding box center [218, 187] width 158 height 28
click at [199, 181] on span at bounding box center [200, 181] width 3 height 8
click at [149, 305] on div "﻿ ﻿ times_tomorrow_1 ﻿" at bounding box center [231, 303] width 168 height 24
click at [247, 304] on div "Standard ﻿ ﻿ times_tomorrow_1 ﻿" at bounding box center [231, 303] width 158 height 14
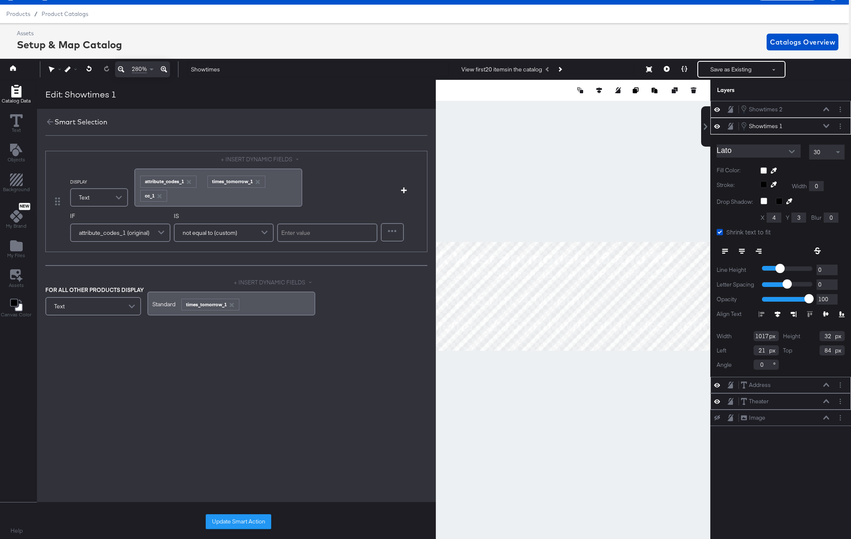
click at [255, 275] on div "DISPLAY Text + INSERT DYNAMIC FIELDS ﻿ ﻿ attribute_codes_1 ﻿ times_tomorrow_1 ﻿…" at bounding box center [236, 234] width 399 height 184
click at [255, 282] on button "+ INSERT DYNAMIC FIELDS" at bounding box center [274, 282] width 81 height 8
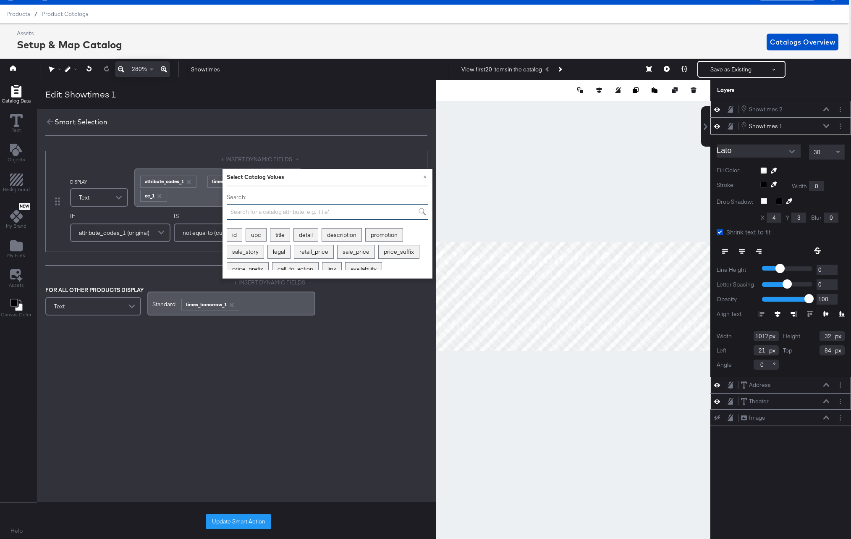
click at [240, 210] on input "Search:" at bounding box center [328, 212] width 202 height 16
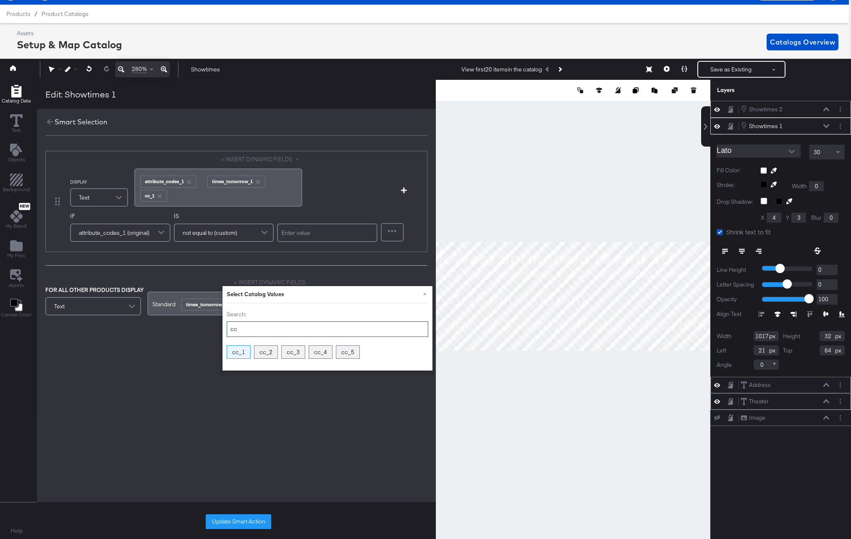
type input "cc"
click at [236, 351] on div "cc_1" at bounding box center [238, 352] width 23 height 13
click at [199, 395] on div "DISPLAY Text + INSERT DYNAMIC FIELDS ﻿ ﻿ attribute_codes_1 ﻿ times_tomorrow_1 ﻿…" at bounding box center [236, 281] width 399 height 290
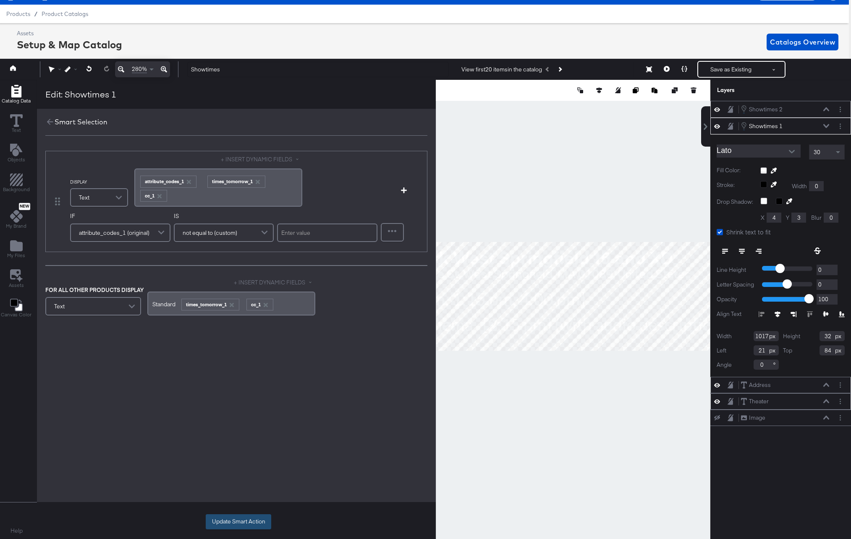
click at [237, 520] on button "Update Smart Action" at bounding box center [239, 521] width 66 height 15
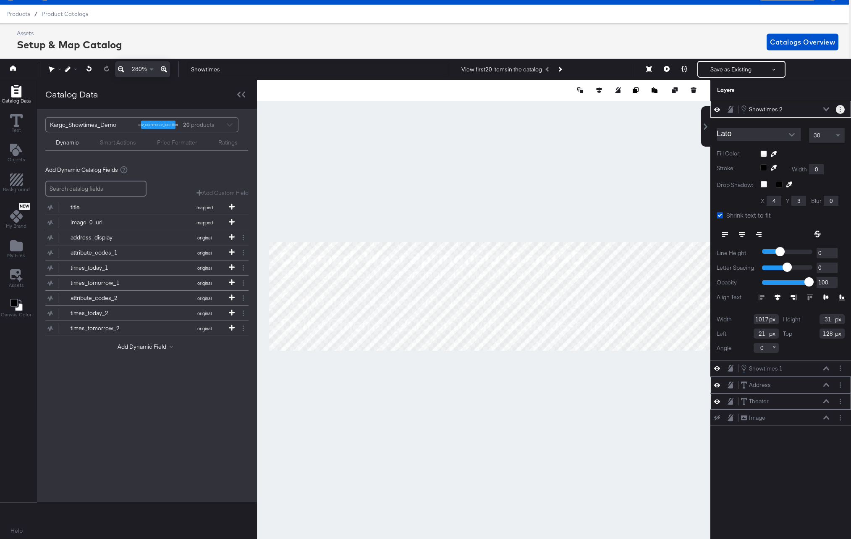
click at [839, 107] on button "Layer Options" at bounding box center [840, 109] width 9 height 9
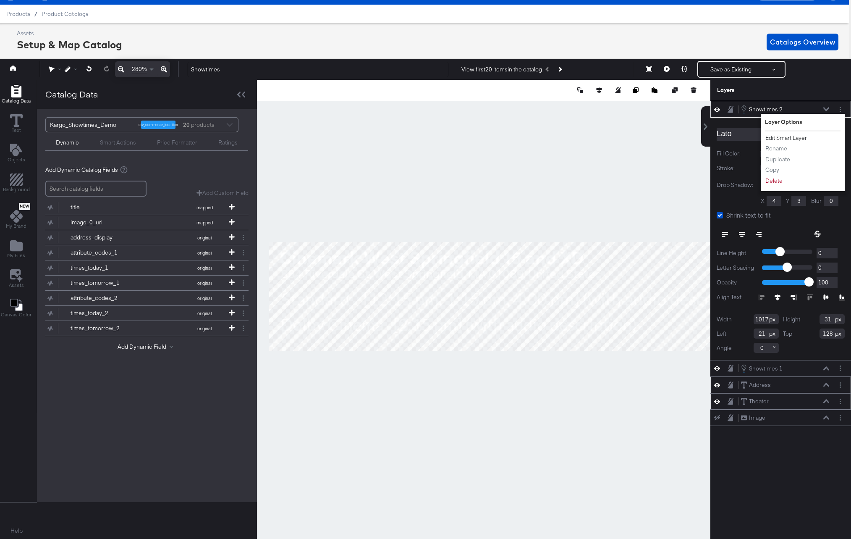
click at [773, 137] on button "Edit Smart Layer" at bounding box center [786, 138] width 42 height 9
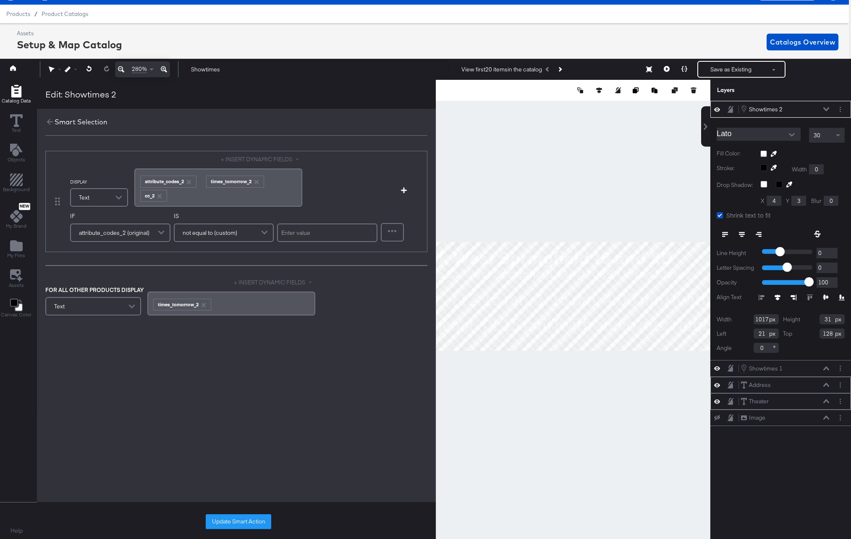
click at [217, 306] on div "﻿ ﻿ times_tomorrow_2 ﻿" at bounding box center [231, 303] width 158 height 14
click at [226, 305] on div "﻿ ﻿ times_tomorrow_2 ﻿" at bounding box center [231, 303] width 158 height 14
click at [251, 282] on button "+ INSERT DYNAMIC FIELDS" at bounding box center [274, 282] width 81 height 8
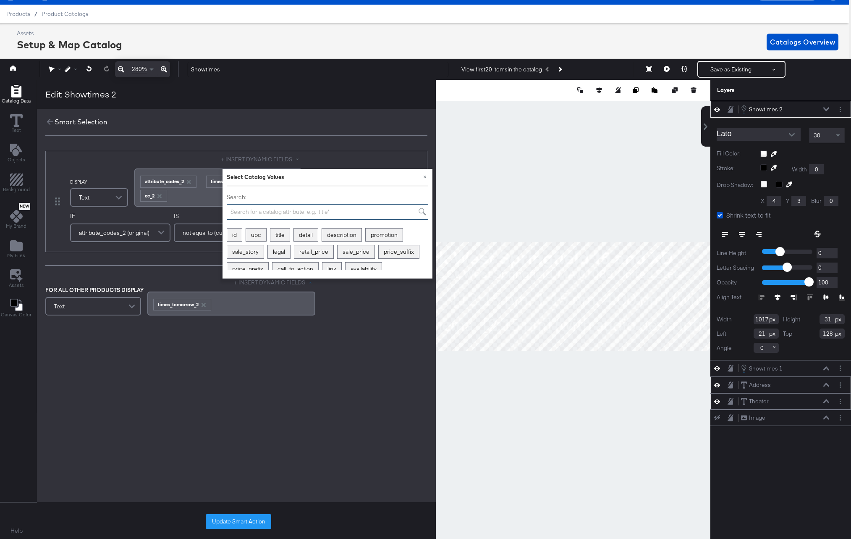
click at [252, 213] on input "Search:" at bounding box center [328, 212] width 202 height 16
type input "x"
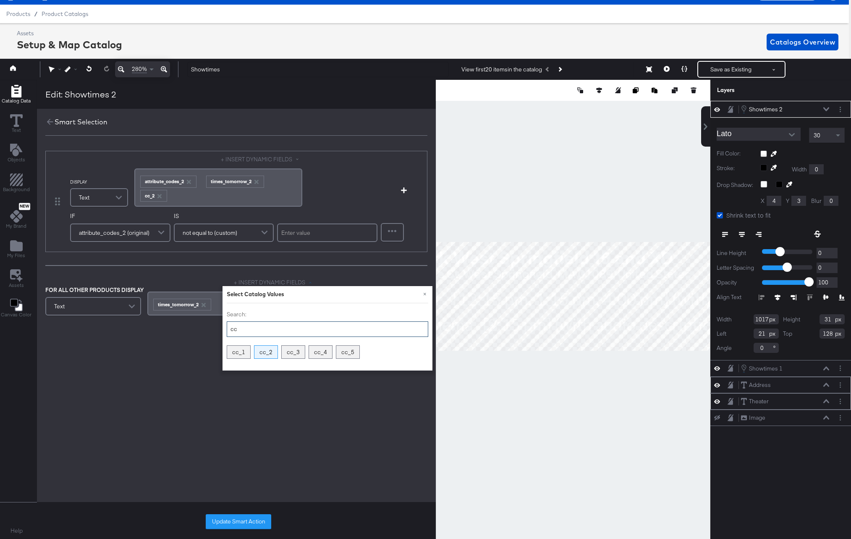
type input "cc"
click at [265, 351] on div "cc_2" at bounding box center [265, 352] width 23 height 13
click at [201, 183] on span "﻿" at bounding box center [201, 181] width 4 height 8
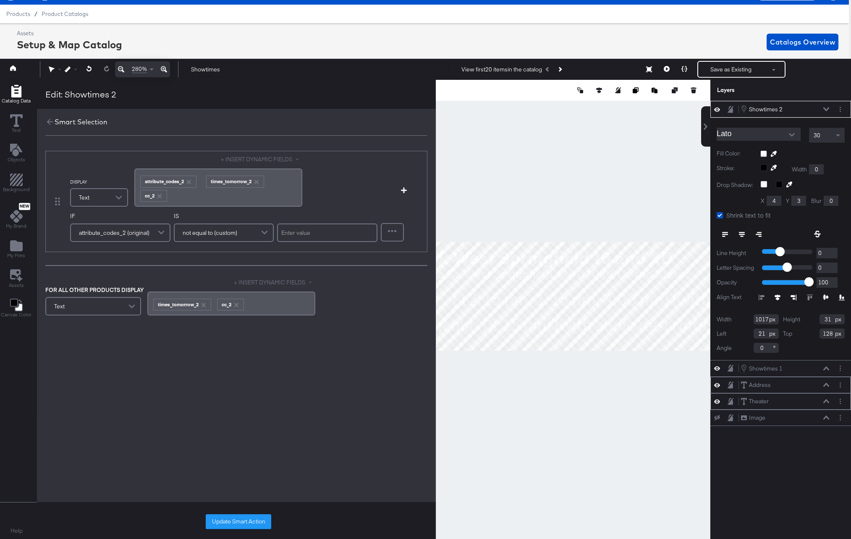
click at [204, 185] on div "﻿ ﻿ attribute_codes_2 ﻿ ﻿ times_tomorrow_2 ﻿ ﻿ cc_2 ﻿" at bounding box center [218, 187] width 158 height 28
click at [202, 184] on span "﻿" at bounding box center [201, 181] width 4 height 8
click at [213, 304] on div "﻿ ﻿ times_tomorrow_2 ﻿ ﻿ cc_2 ﻿" at bounding box center [231, 303] width 158 height 14
click at [212, 307] on div "﻿ ﻿ times_tomorrow_2 ﻿ ﻿ cc_2 ﻿" at bounding box center [231, 303] width 158 height 14
click at [238, 520] on button "Update Smart Action" at bounding box center [239, 521] width 66 height 15
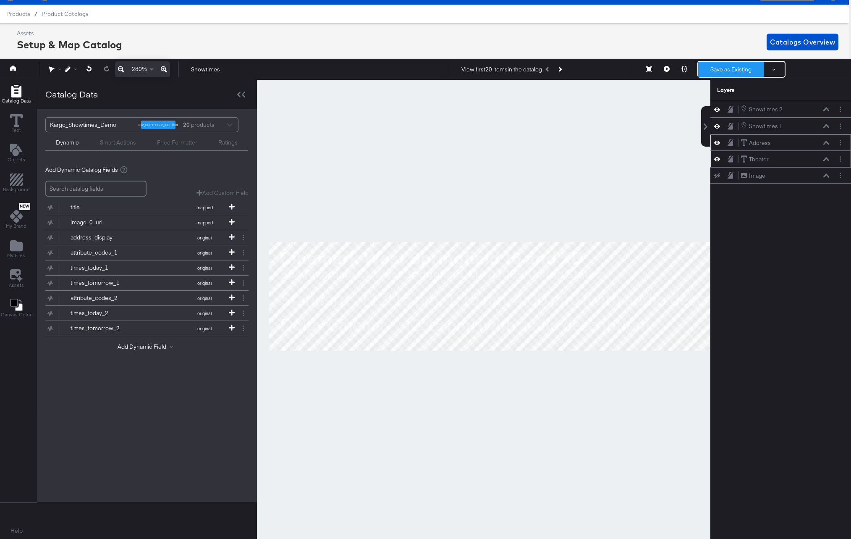
click at [733, 69] on button "Save as Existing" at bounding box center [731, 69] width 66 height 15
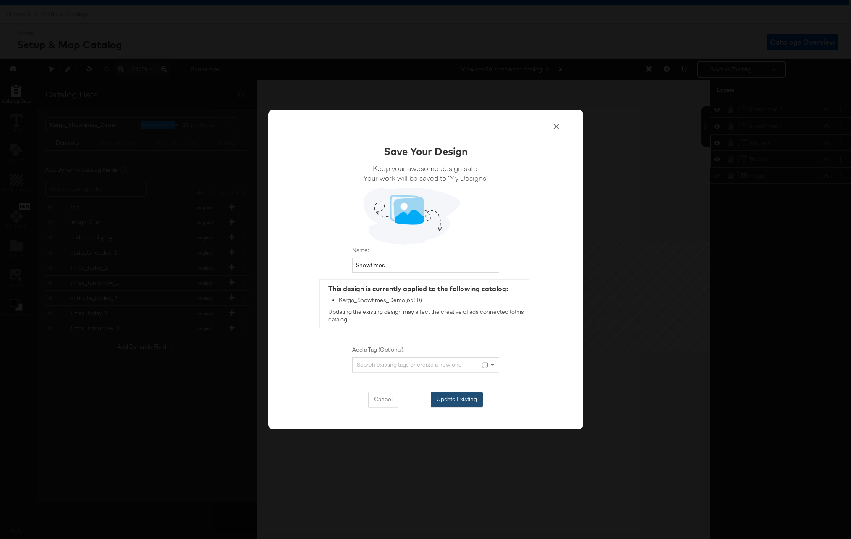
click at [447, 403] on button "Update Existing" at bounding box center [457, 399] width 52 height 15
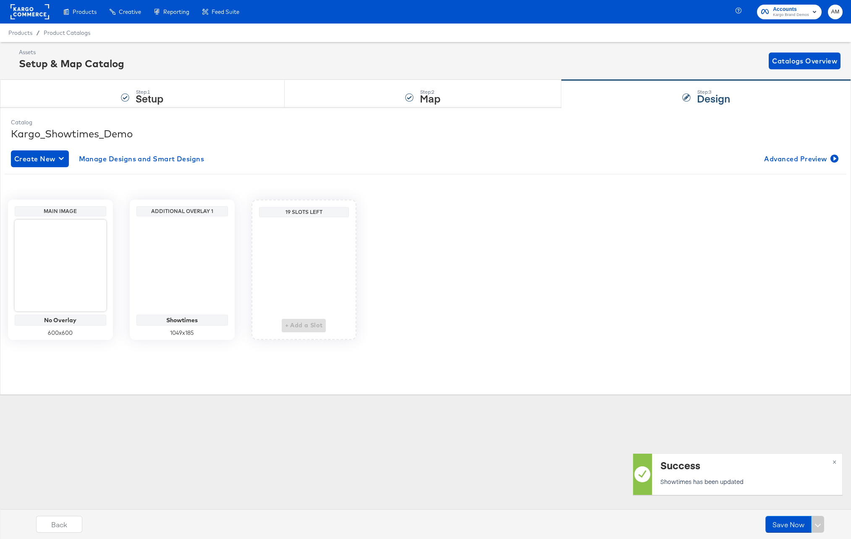
scroll to position [0, 0]
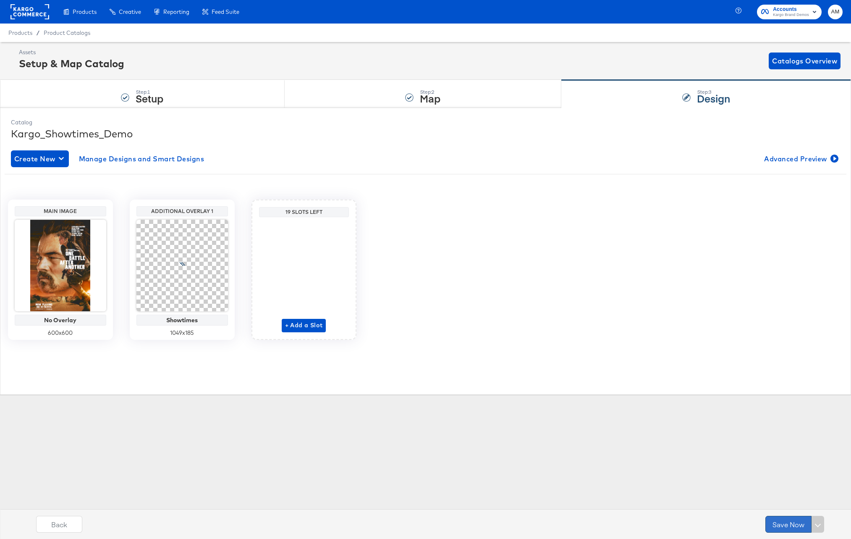
click at [784, 523] on button "Save Now" at bounding box center [789, 524] width 46 height 17
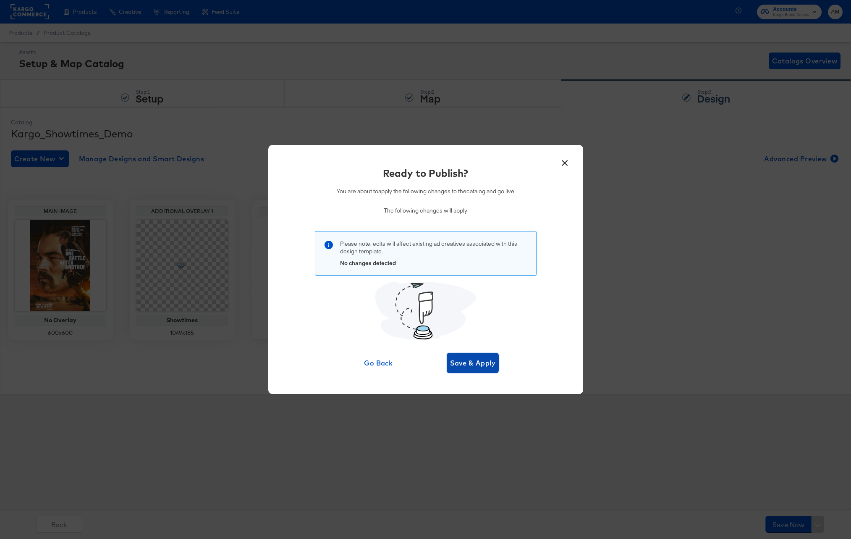
click at [463, 355] on button "Save & Apply" at bounding box center [473, 363] width 52 height 20
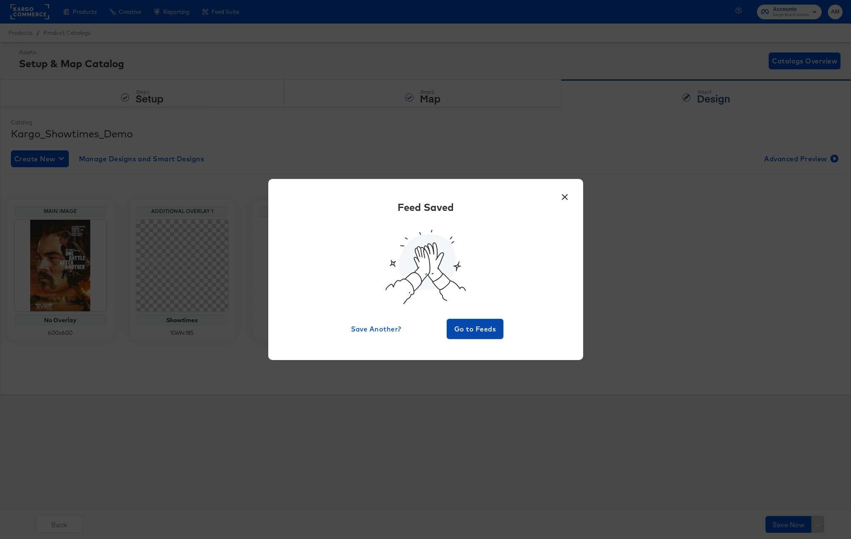
click at [473, 326] on span "Go to Feeds" at bounding box center [475, 329] width 50 height 12
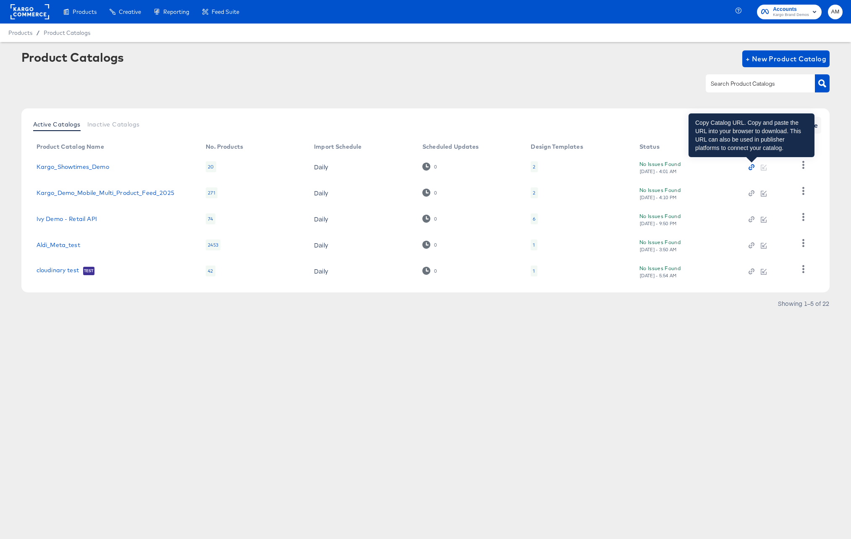
click at [752, 167] on icon "button" at bounding box center [751, 167] width 2 height 2
click at [751, 166] on icon "button" at bounding box center [752, 167] width 6 height 6
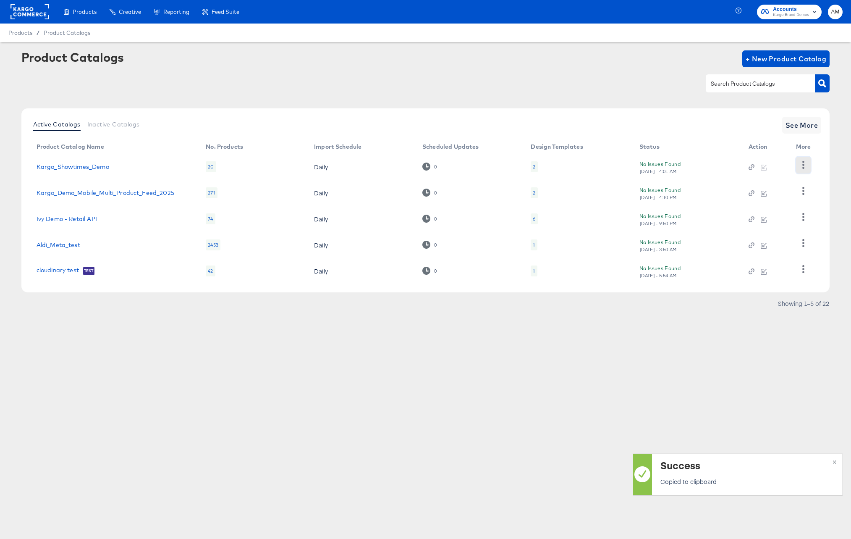
click at [802, 165] on icon "button" at bounding box center [804, 165] width 8 height 8
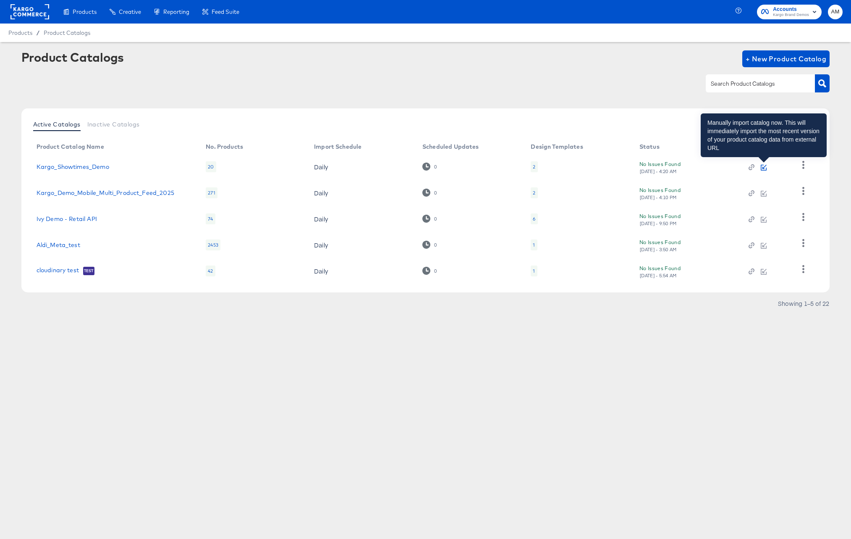
click at [764, 168] on icon "button" at bounding box center [765, 167] width 4 height 4
